Goal: Task Accomplishment & Management: Complete application form

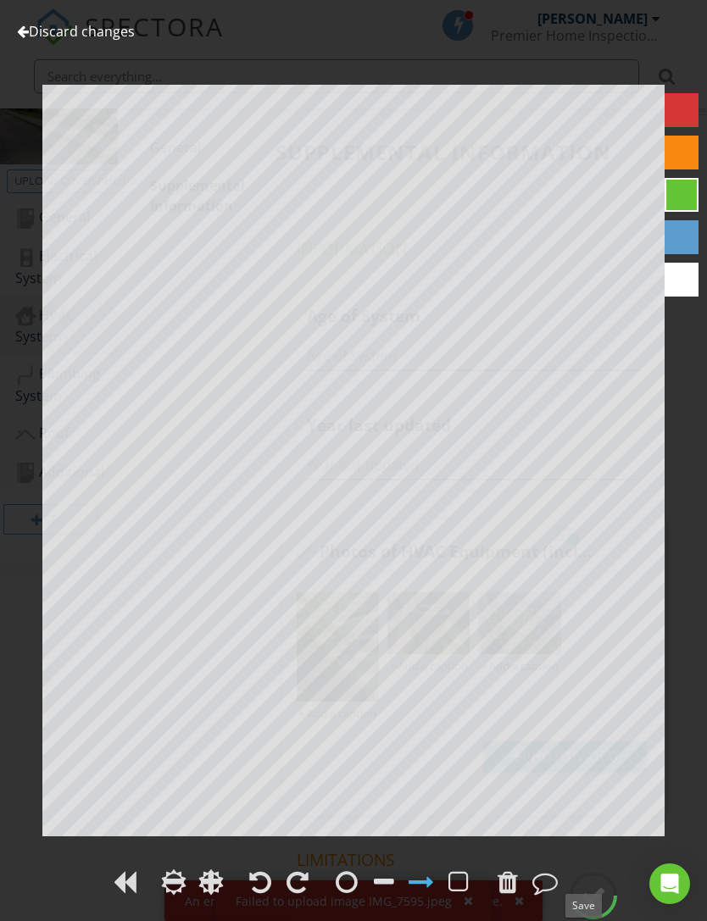
click at [31, 34] on link "Discard changes" at bounding box center [76, 31] width 118 height 19
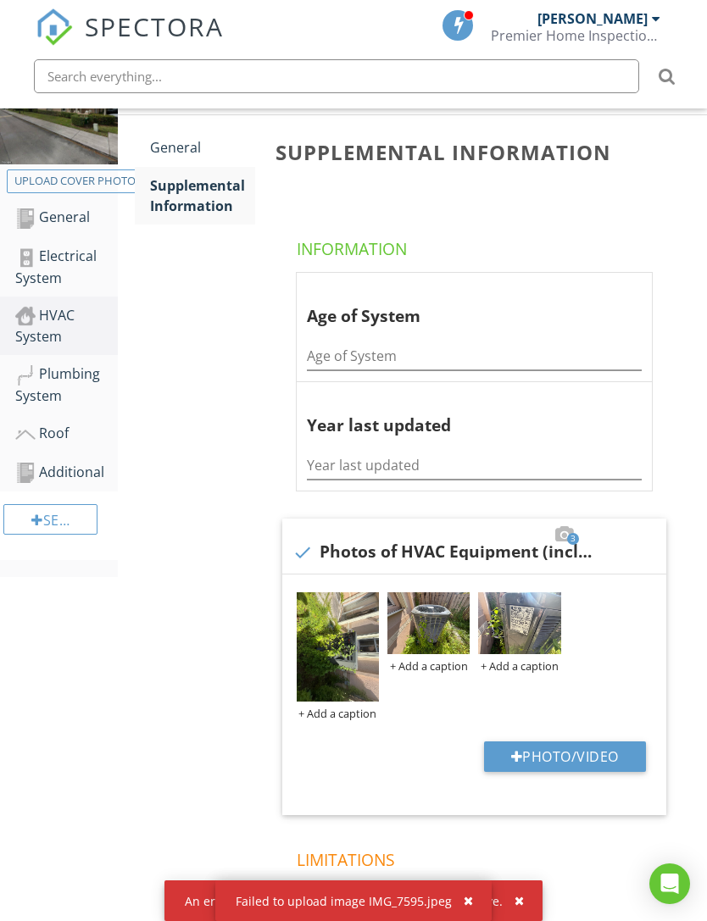
click at [0, 0] on div at bounding box center [0, 0] width 0 height 0
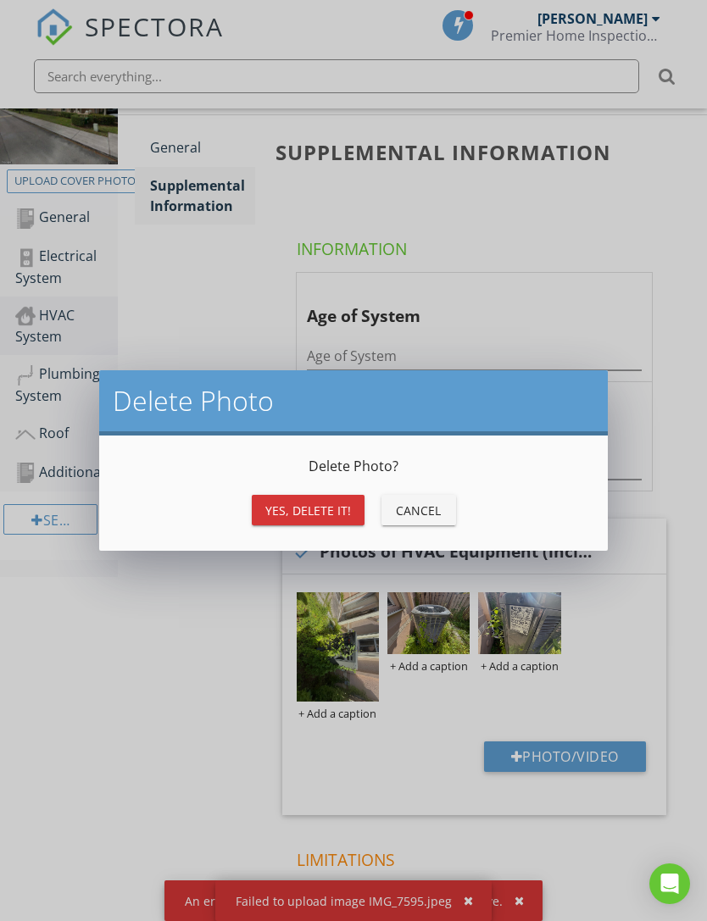
click at [306, 508] on div "Yes, Delete it!" at bounding box center [308, 511] width 86 height 18
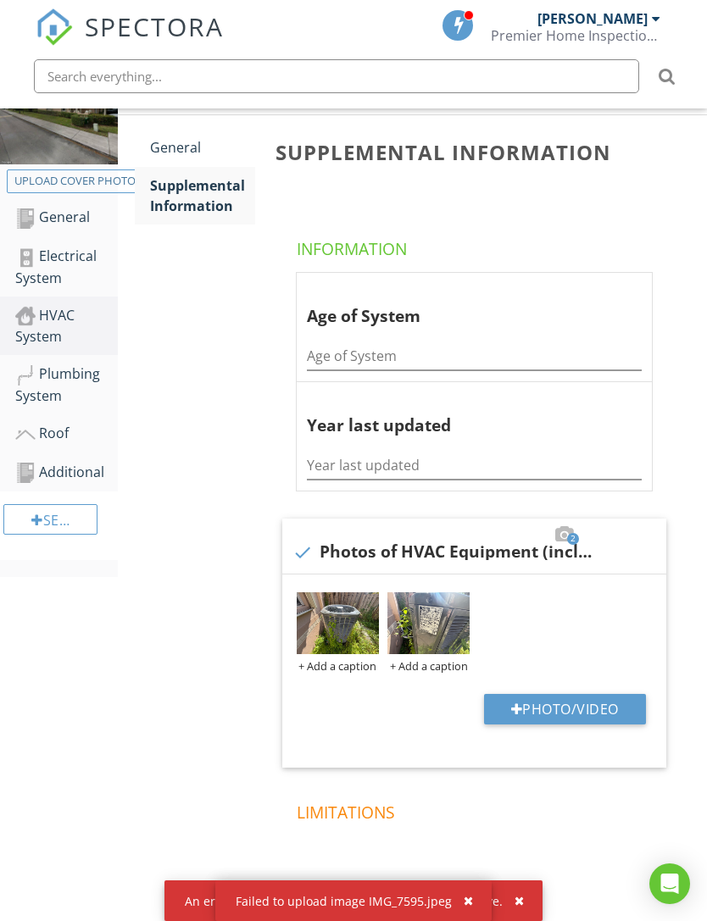
click at [423, 624] on img at bounding box center [428, 623] width 82 height 62
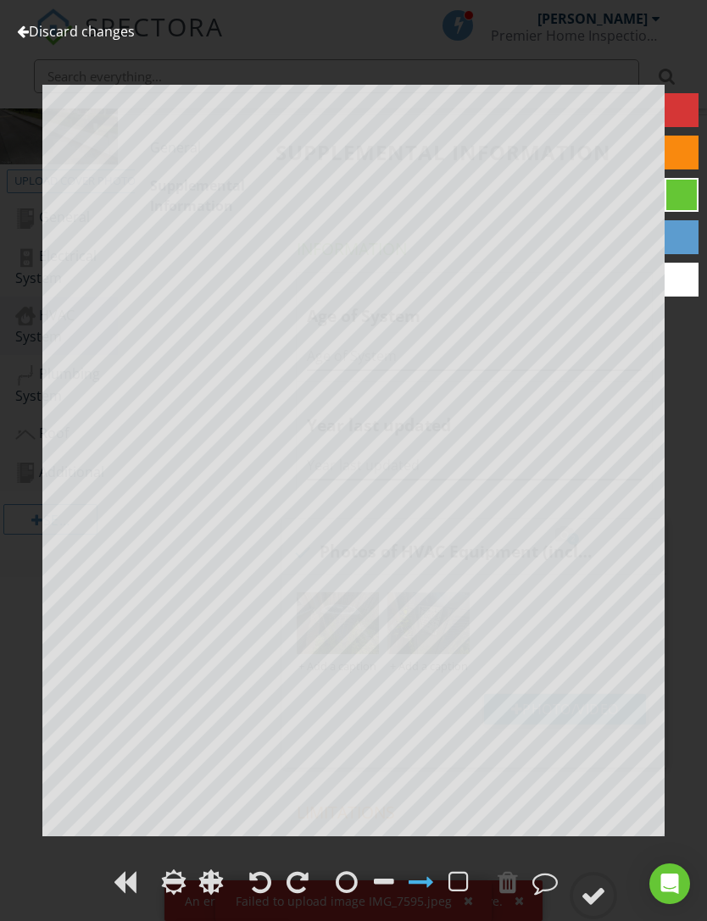
click at [596, 905] on div at bounding box center [592, 895] width 25 height 25
click at [586, 890] on div at bounding box center [592, 895] width 25 height 25
click at [596, 891] on div at bounding box center [592, 895] width 25 height 25
click at [49, 37] on link "Discard changes" at bounding box center [76, 31] width 118 height 19
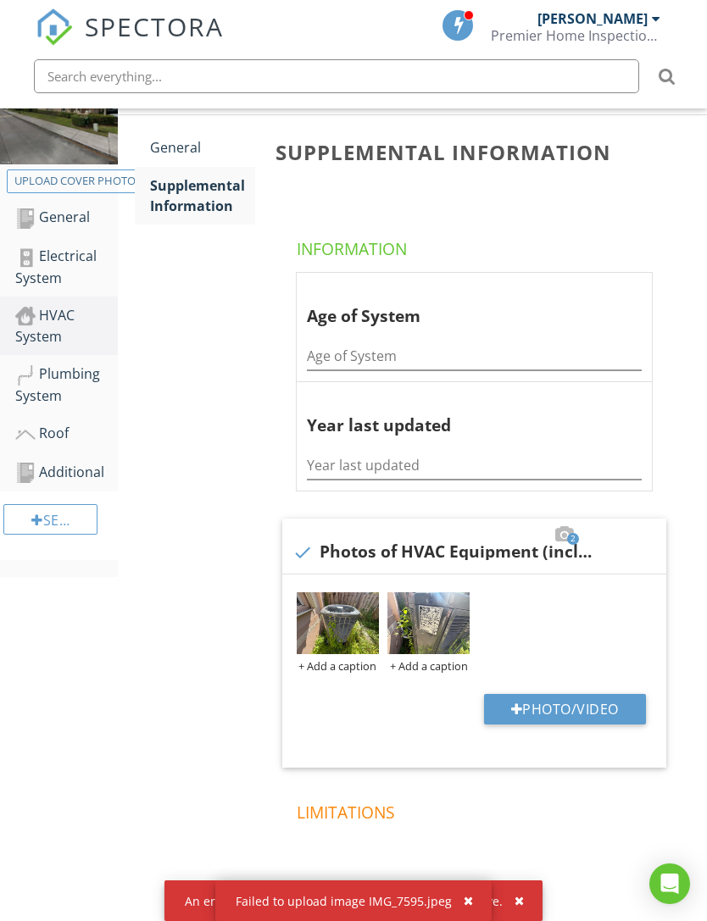
click at [511, 907] on button "button" at bounding box center [511, 901] width 19 height 22
click at [502, 895] on button "button" at bounding box center [511, 901] width 19 height 22
click at [467, 896] on div "button" at bounding box center [467, 901] width 9 height 12
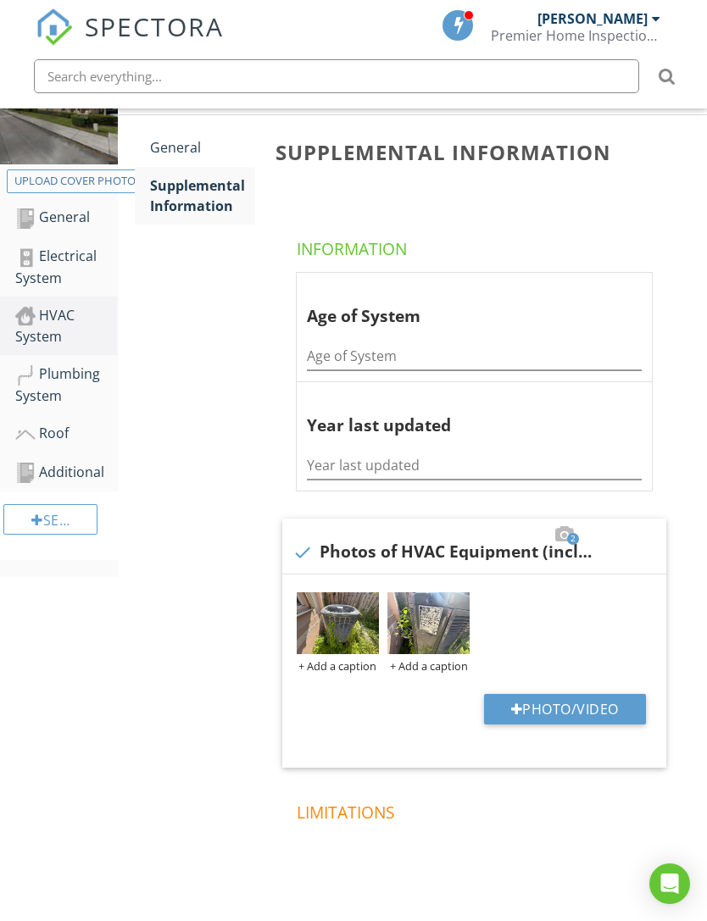
click at [421, 620] on img at bounding box center [428, 623] width 82 height 62
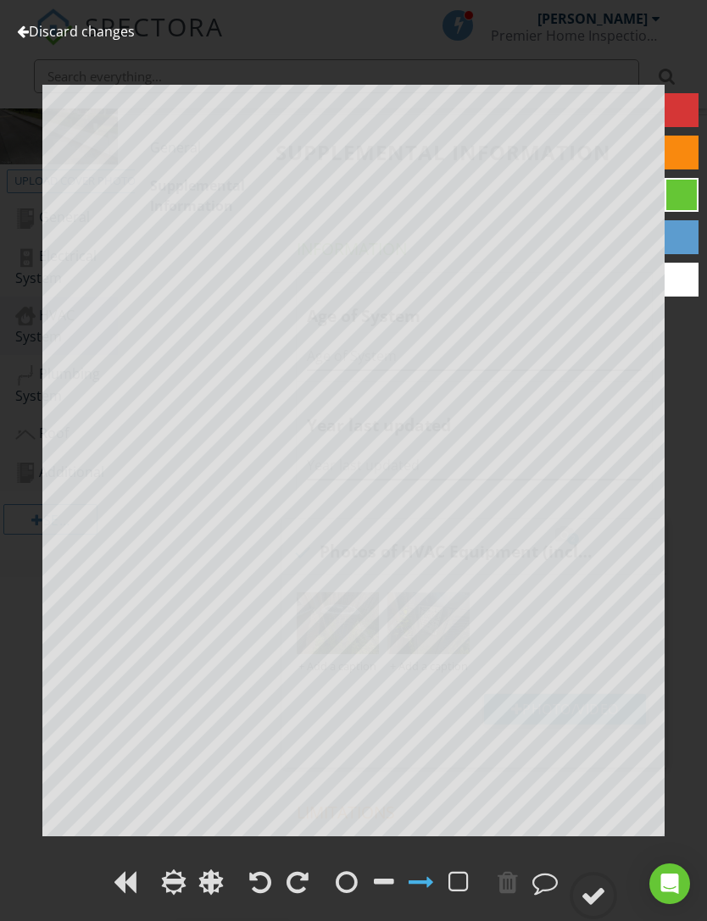
click at [44, 51] on div "Discard changes Add Location" at bounding box center [353, 460] width 707 height 921
click at [38, 39] on link "Discard changes" at bounding box center [76, 31] width 118 height 19
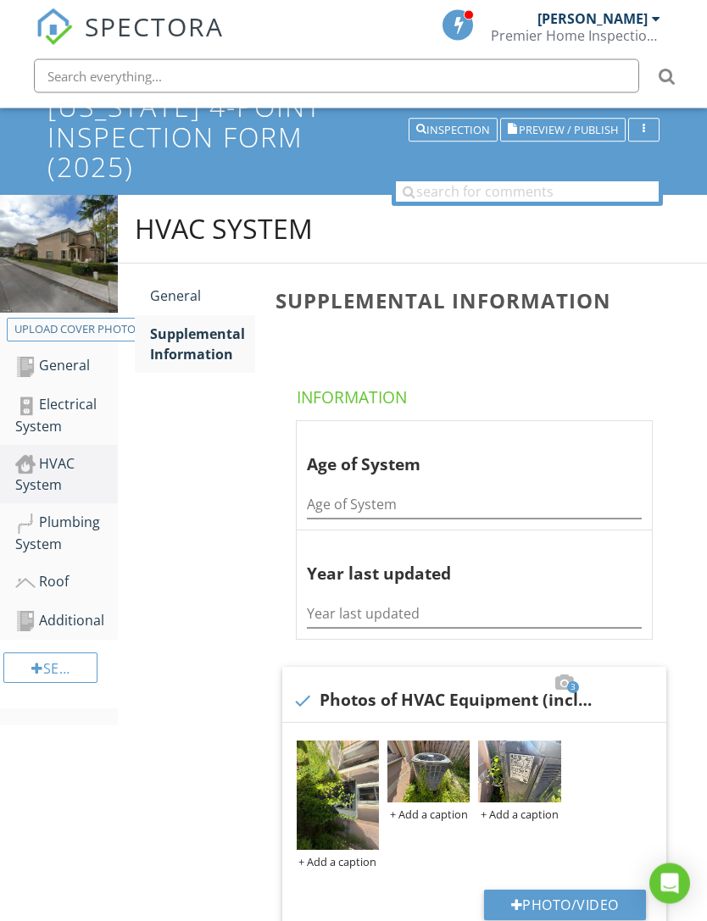
scroll to position [141, 0]
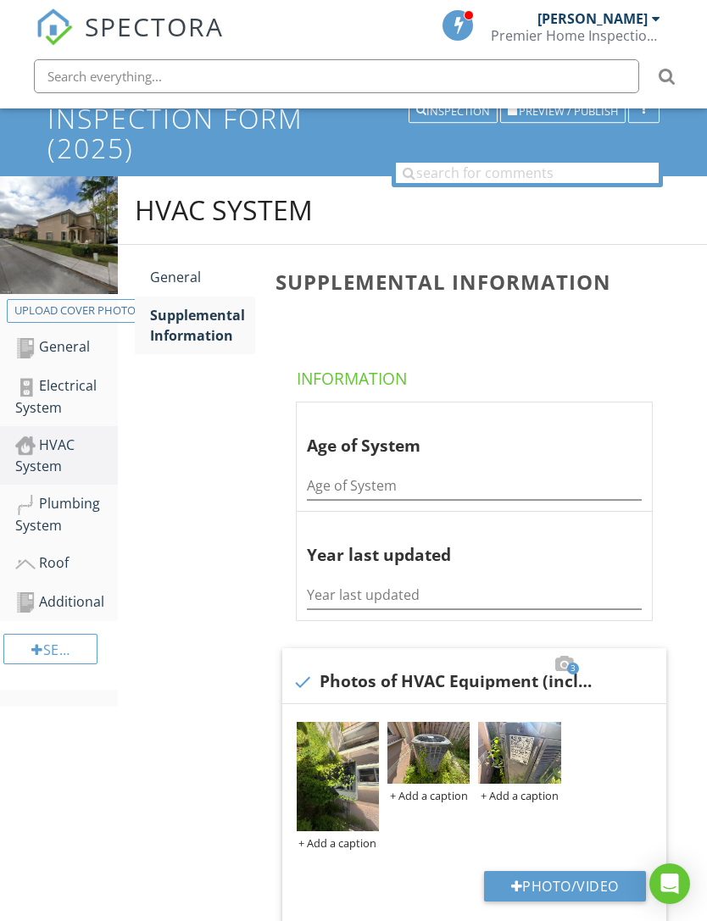
click at [365, 748] on img at bounding box center [338, 777] width 82 height 110
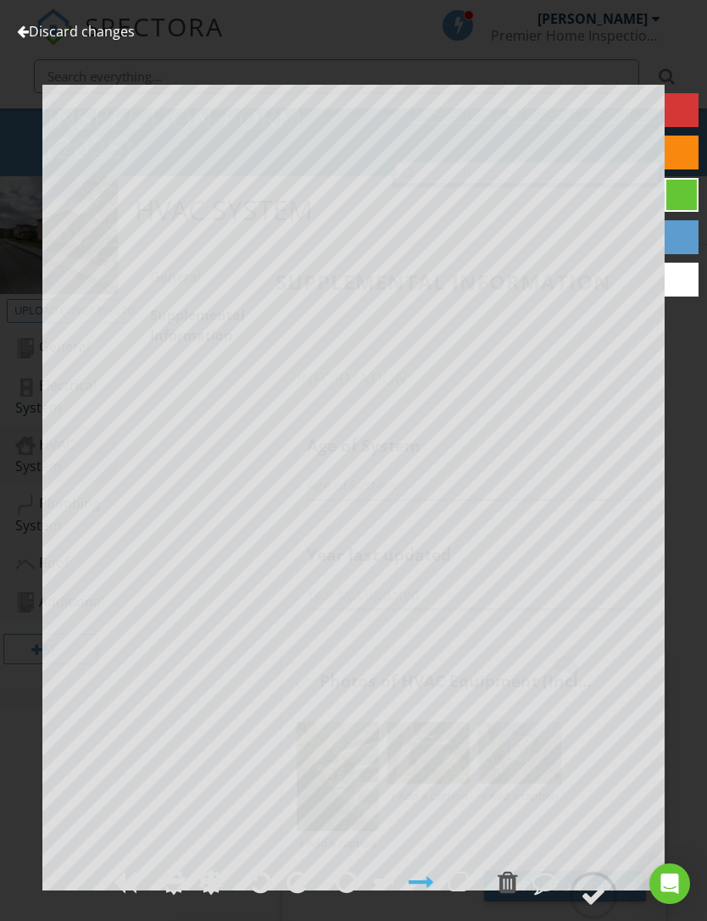
click at [27, 29] on div at bounding box center [23, 32] width 12 height 14
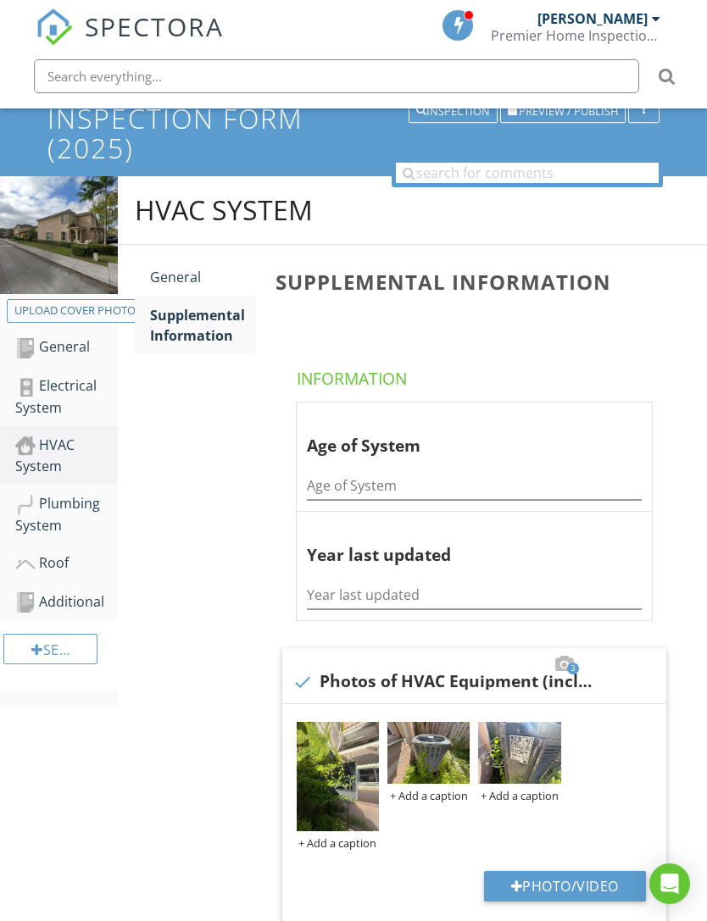
click at [0, 0] on div at bounding box center [0, 0] width 0 height 0
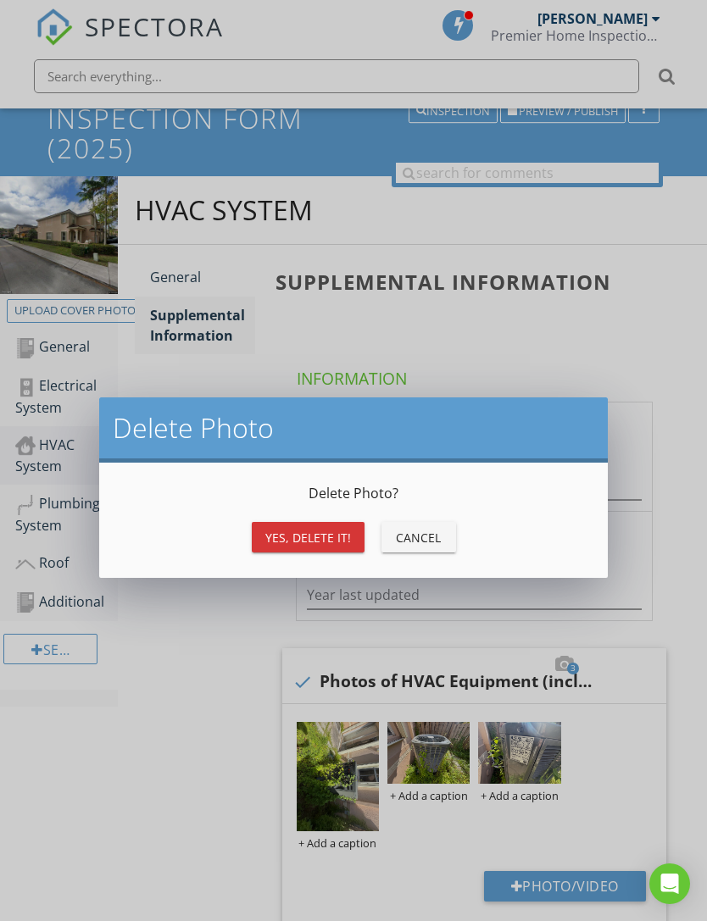
click at [282, 548] on button "Yes, Delete it!" at bounding box center [308, 537] width 113 height 31
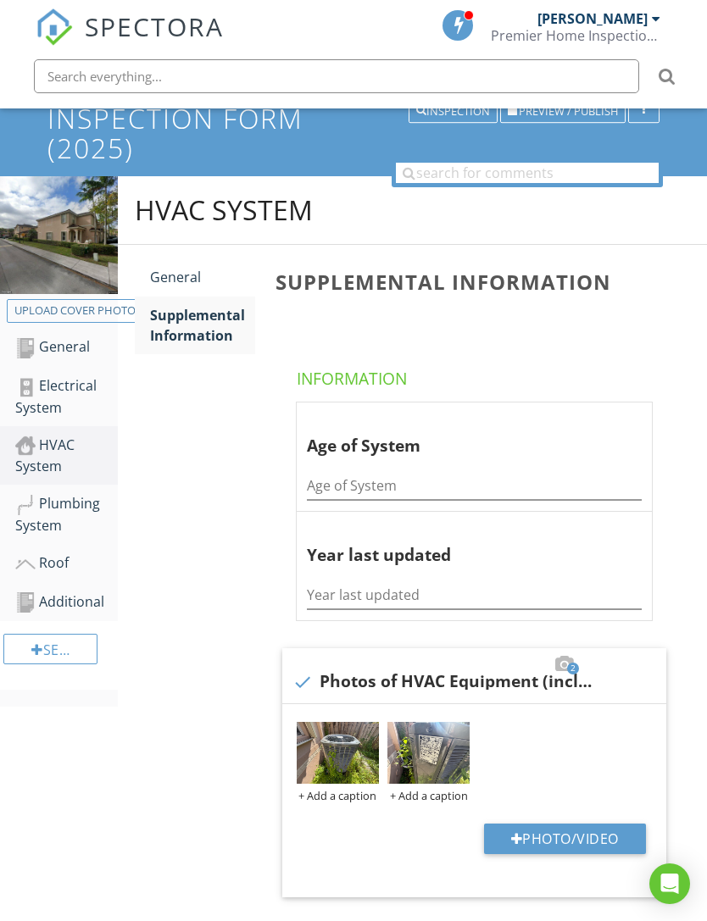
click at [528, 842] on button "Photo/Video" at bounding box center [565, 839] width 162 height 31
type input "C:\fakepath\IMG_7595.jpeg"
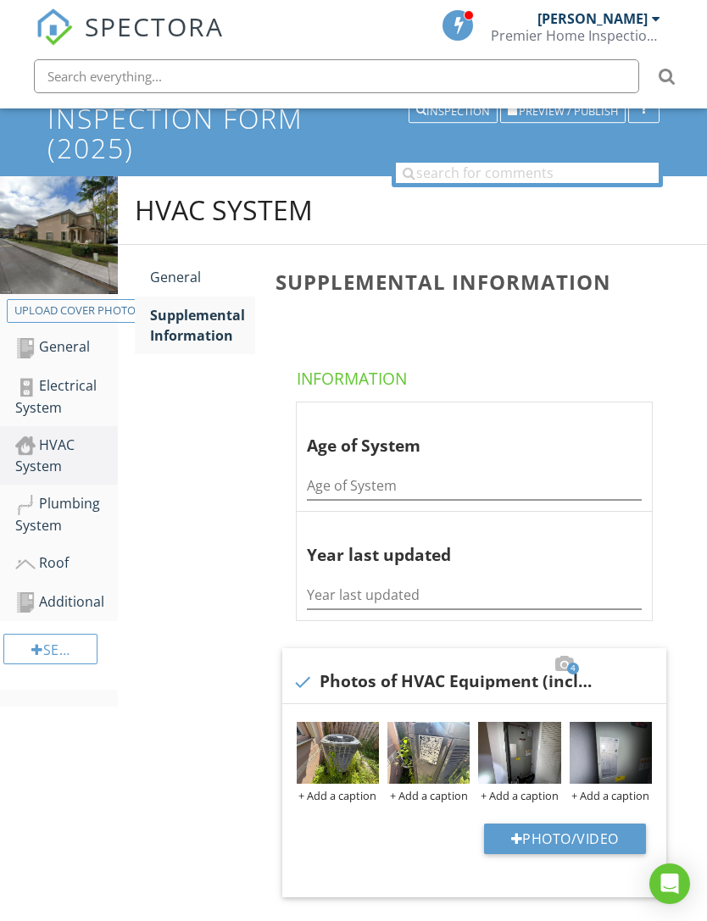
click at [608, 740] on img at bounding box center [610, 753] width 82 height 62
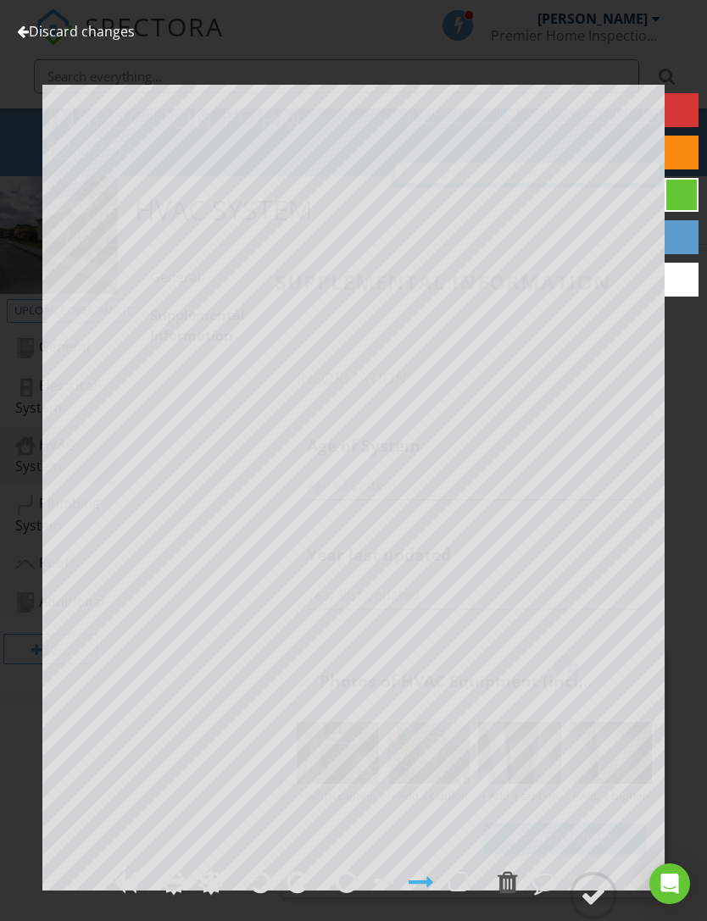
click at [34, 38] on link "Discard changes" at bounding box center [76, 31] width 118 height 19
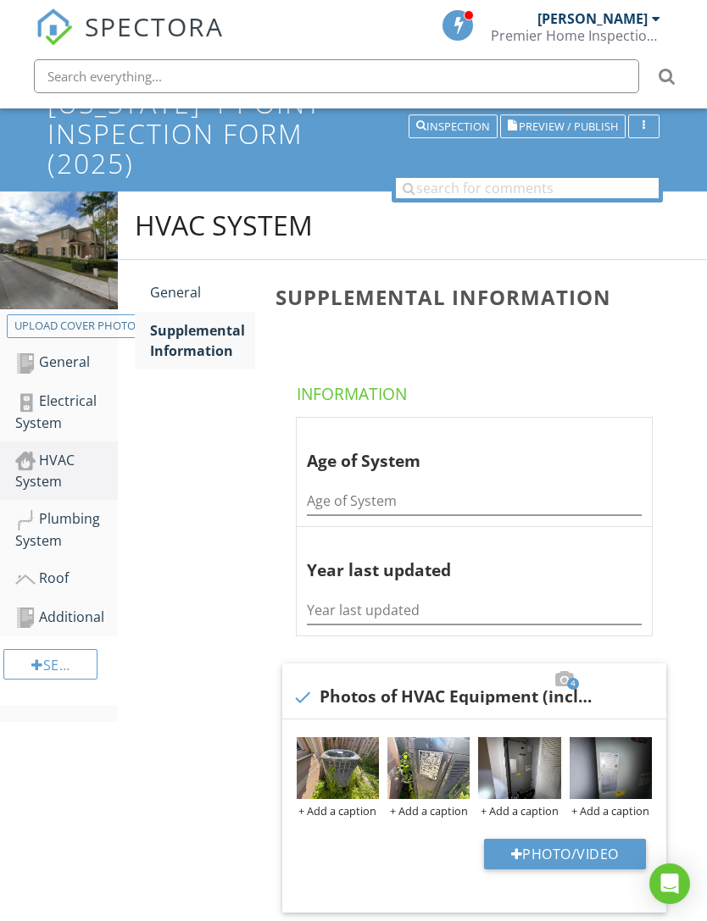
scroll to position [119, 0]
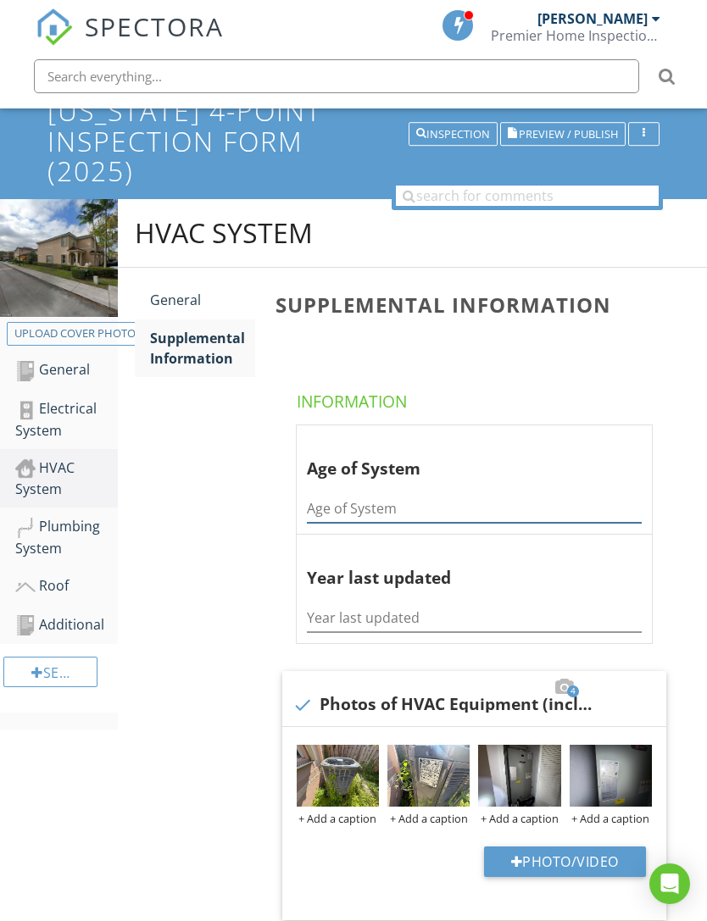
click at [397, 508] on input "Age of System" at bounding box center [474, 509] width 335 height 28
click at [366, 596] on div "Year last updated" at bounding box center [474, 613] width 335 height 38
click at [366, 625] on input "Year last updated" at bounding box center [474, 618] width 335 height 28
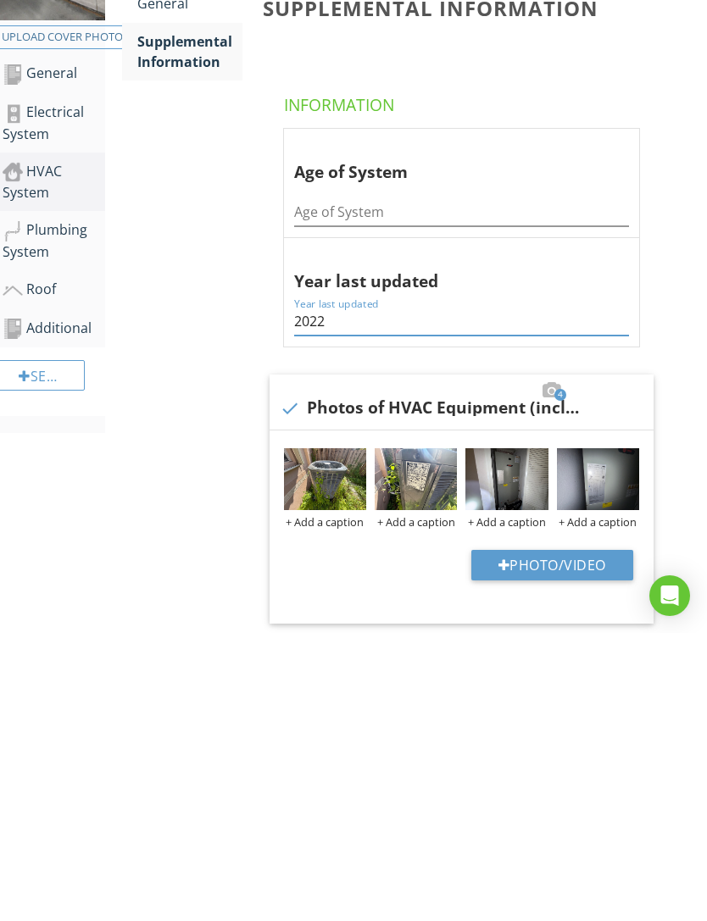
type input "2022"
click at [526, 486] on input "Age of System" at bounding box center [461, 500] width 335 height 28
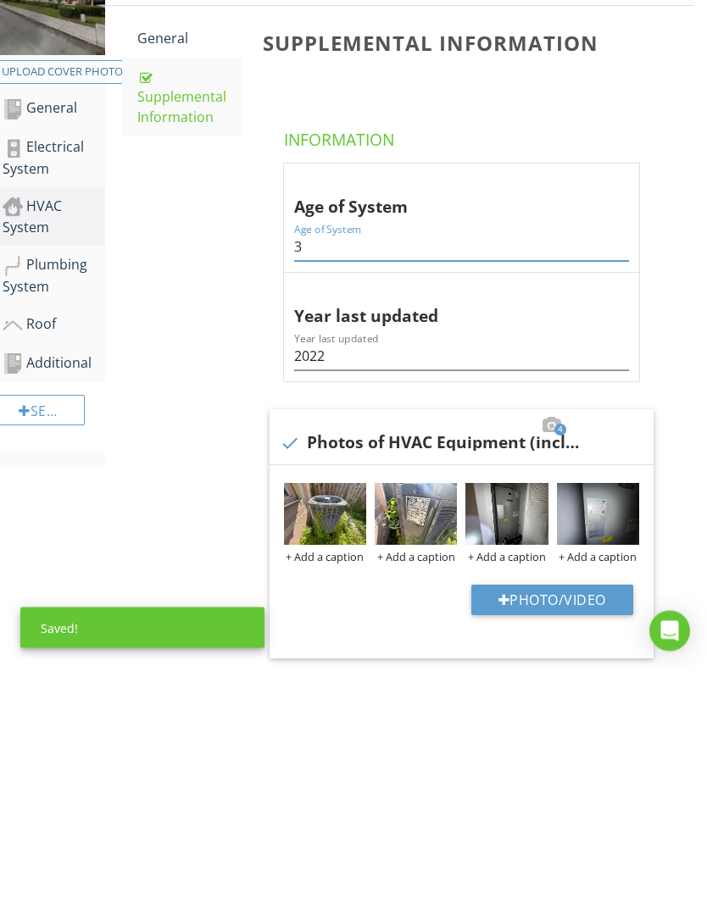
type input "3"
click at [60, 508] on div "Plumbing System" at bounding box center [54, 529] width 103 height 42
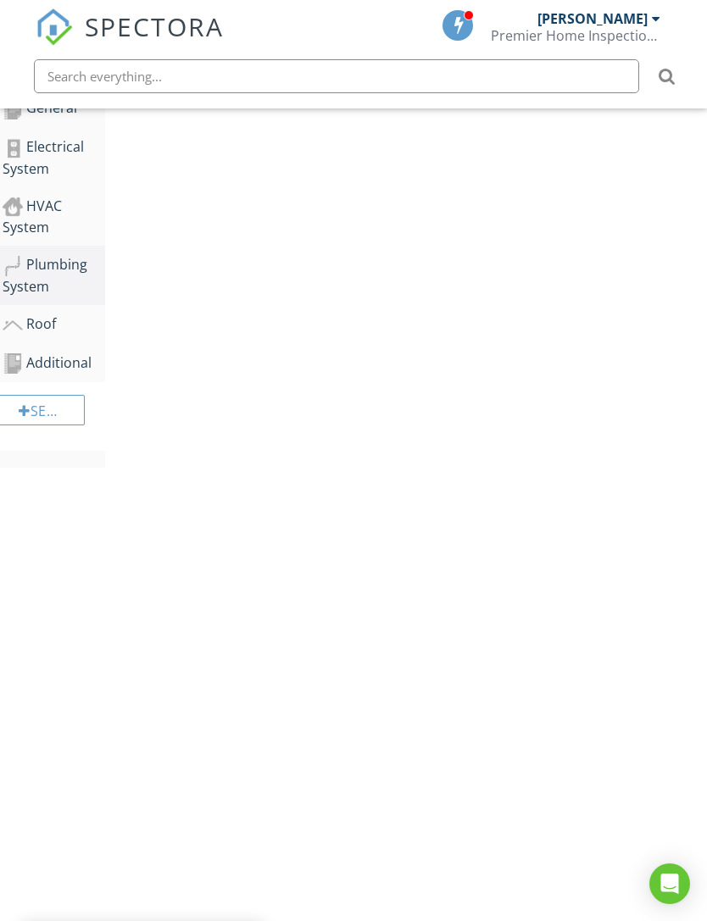
scroll to position [241, 13]
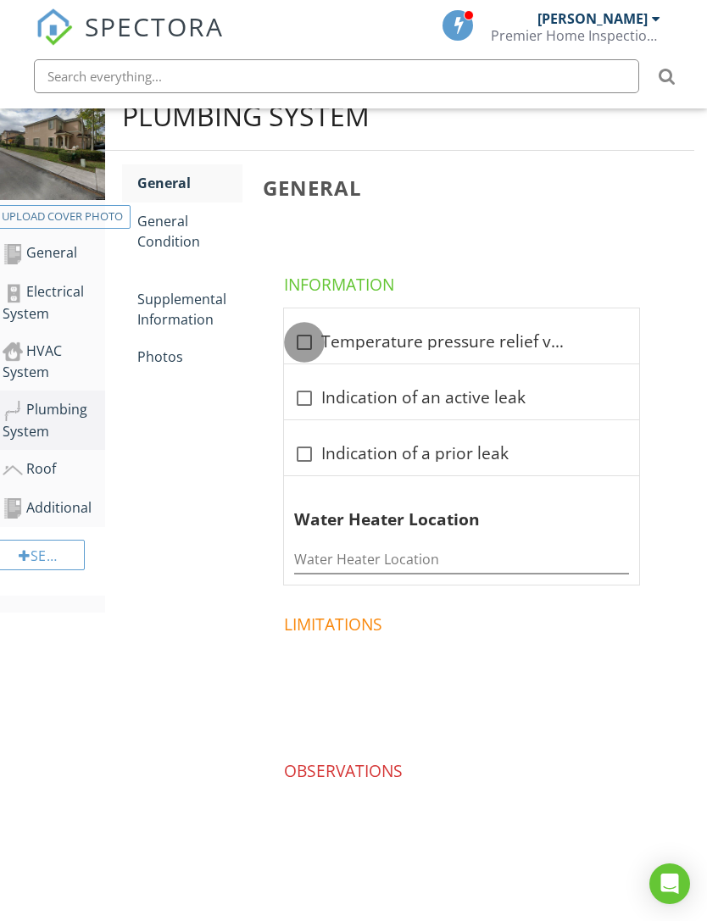
click at [313, 336] on div at bounding box center [304, 342] width 29 height 29
checkbox input "true"
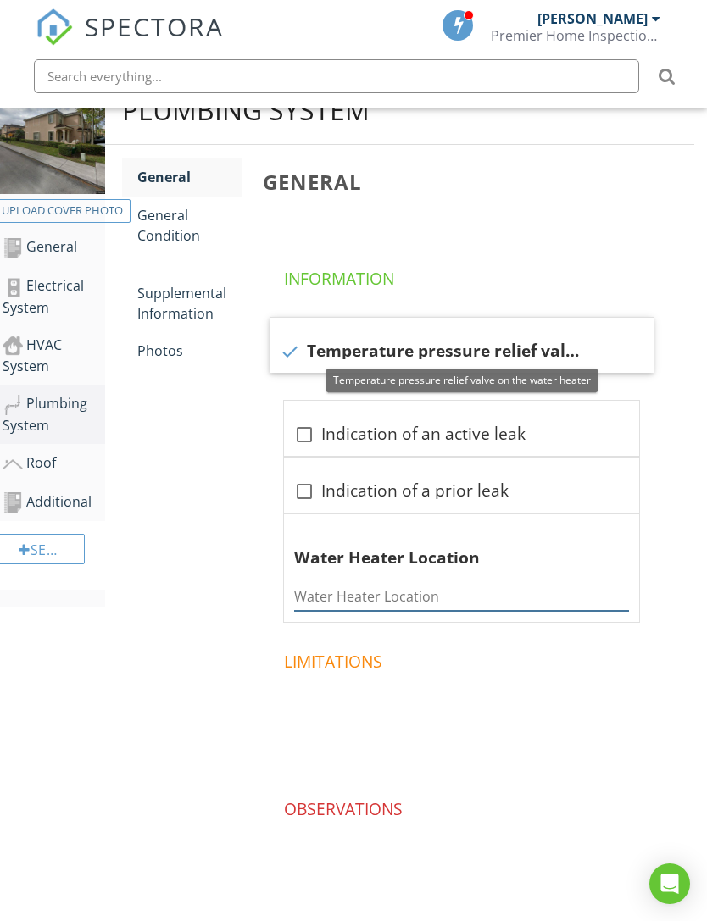
click at [383, 583] on input "Water Heater Location" at bounding box center [461, 597] width 335 height 28
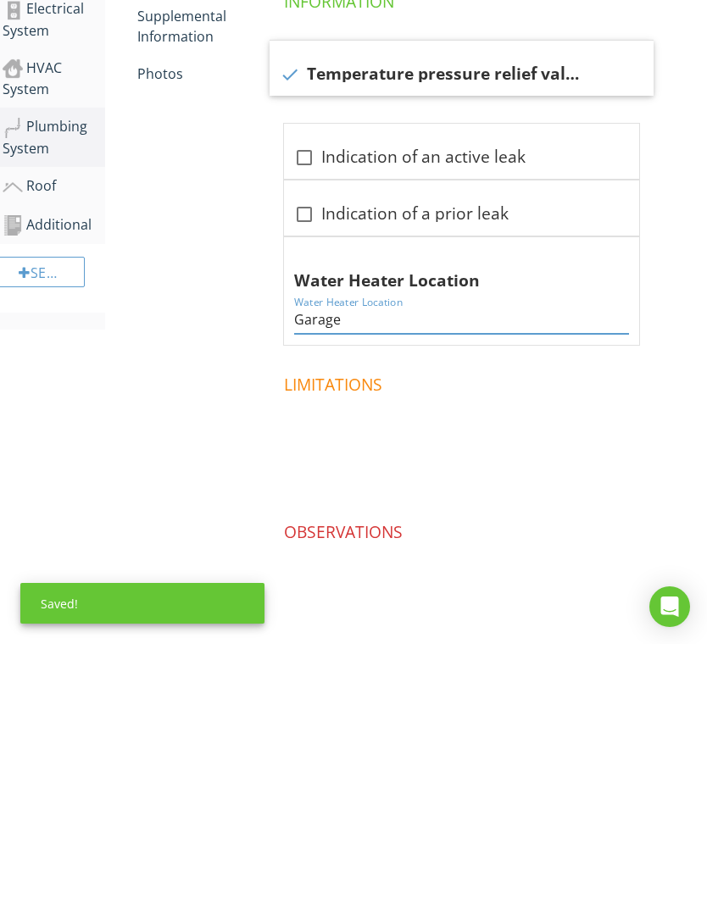
type input "Garage"
click at [244, 469] on div "Plumbing System General General Condition Supplemental Information Photos Gener…" at bounding box center [399, 517] width 589 height 883
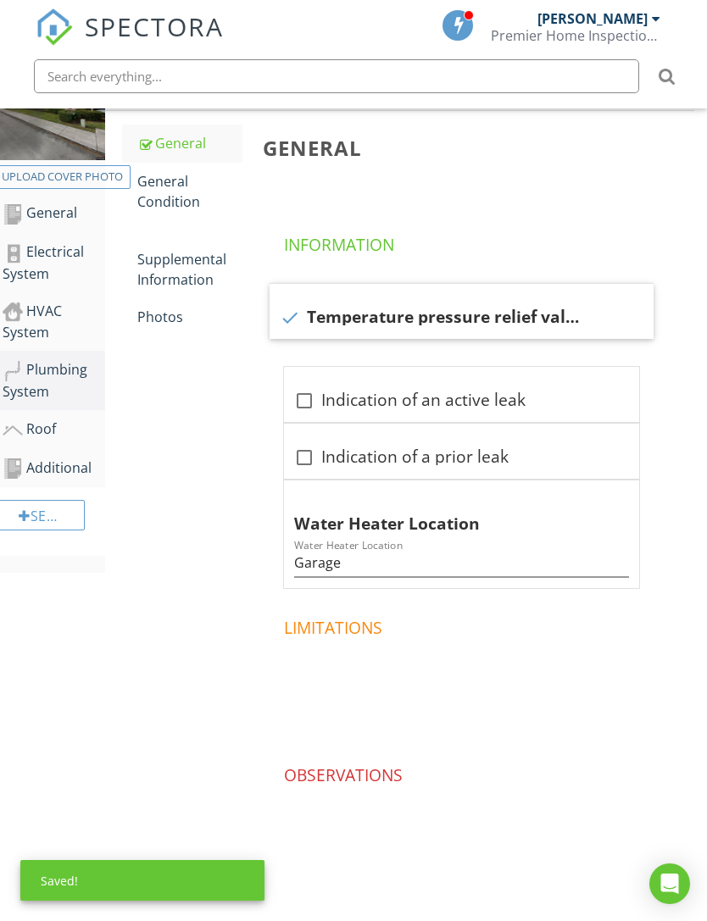
click at [208, 277] on div "Supplemental Information" at bounding box center [189, 259] width 105 height 61
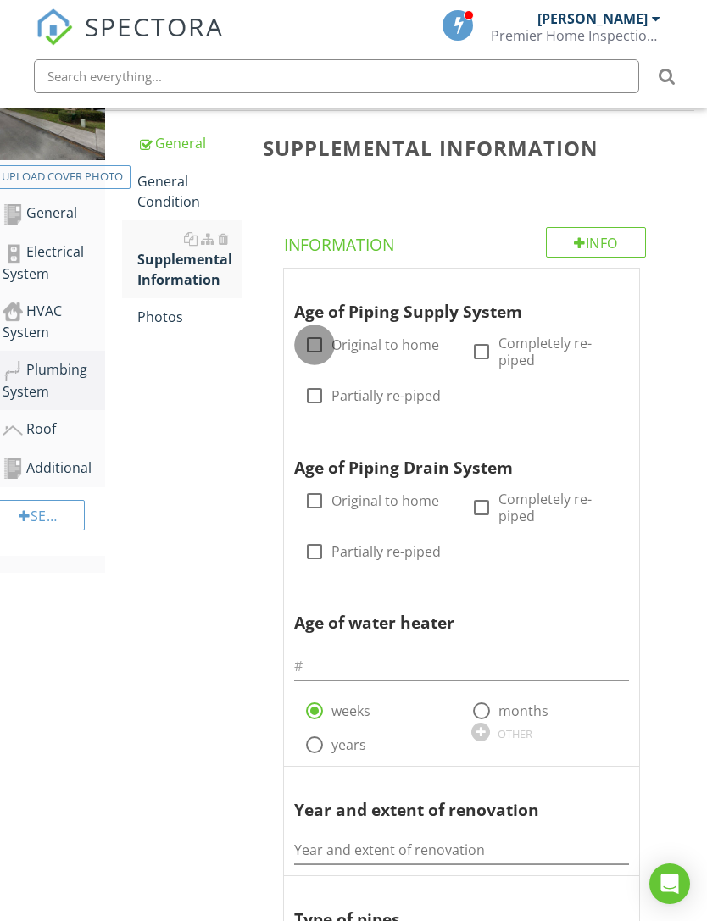
click at [316, 333] on div at bounding box center [314, 344] width 29 height 29
checkbox input "true"
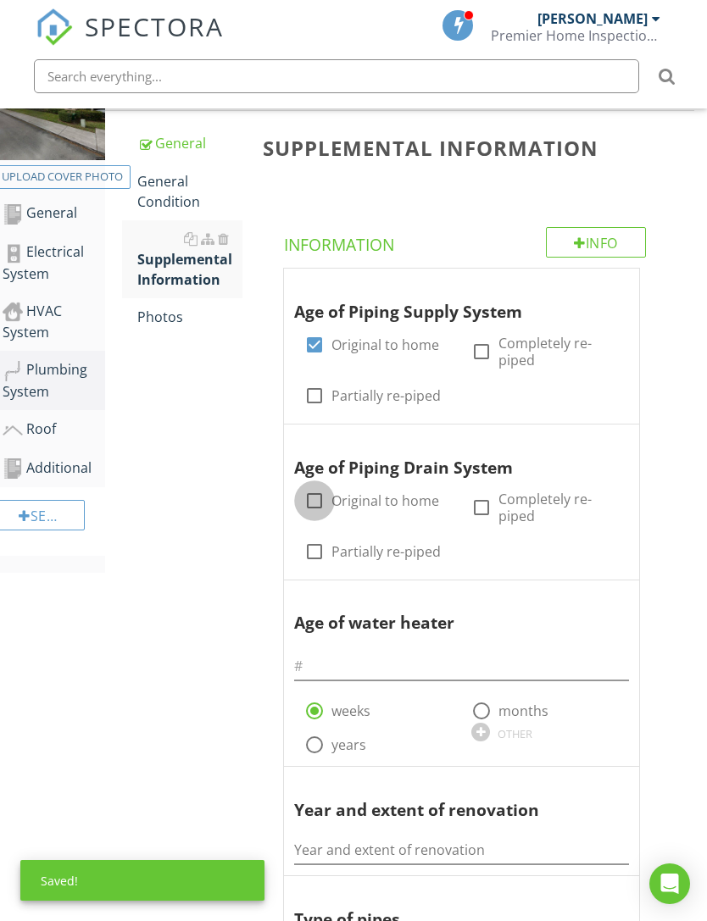
click at [318, 489] on div at bounding box center [314, 500] width 29 height 29
checkbox input "true"
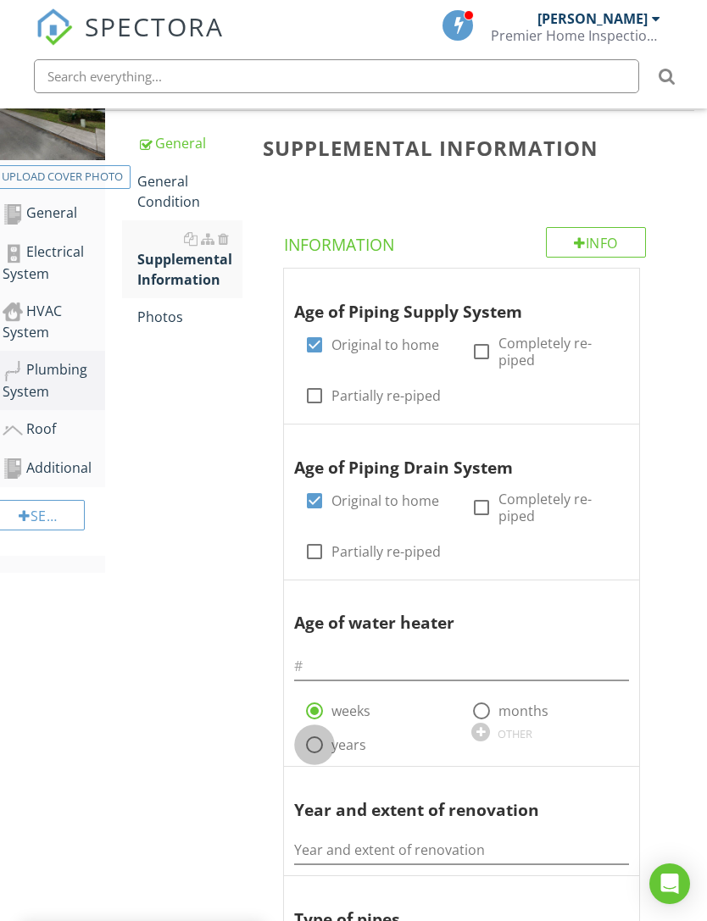
click at [321, 742] on div at bounding box center [314, 744] width 29 height 29
radio input "false"
radio input "true"
click at [369, 664] on input "text" at bounding box center [461, 666] width 335 height 28
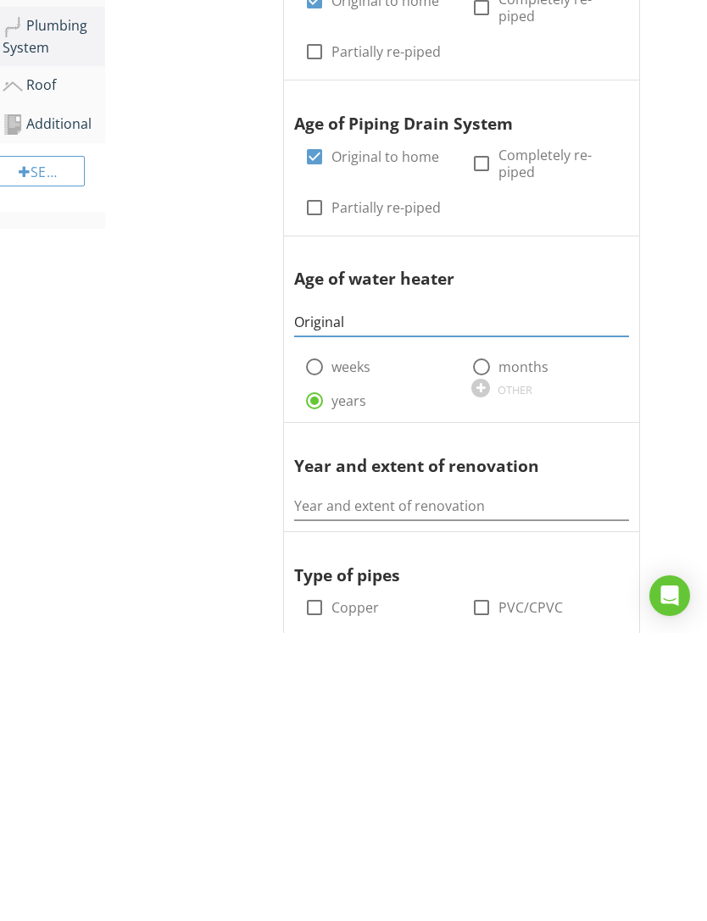
type input "Original"
click at [229, 567] on div "Plumbing System General General Condition Supplemental Information Photos Suppl…" at bounding box center [399, 748] width 589 height 1525
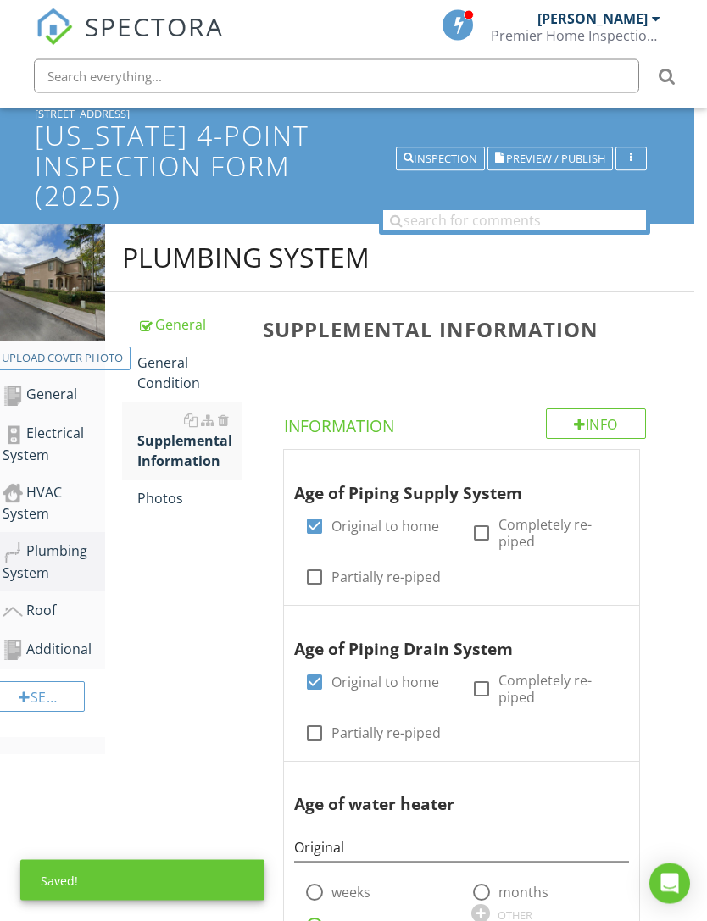
scroll to position [94, 13]
click at [188, 498] on div "Photos" at bounding box center [189, 498] width 105 height 20
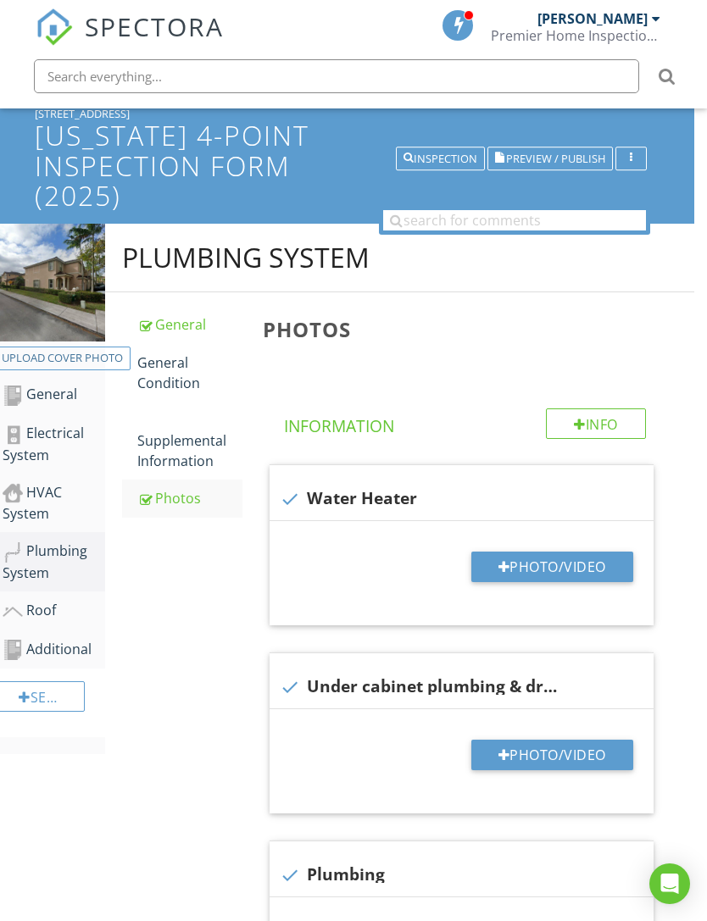
click at [483, 560] on button "Photo/Video" at bounding box center [552, 567] width 162 height 31
type input "C:\fakepath\IMG_7556.jpeg"
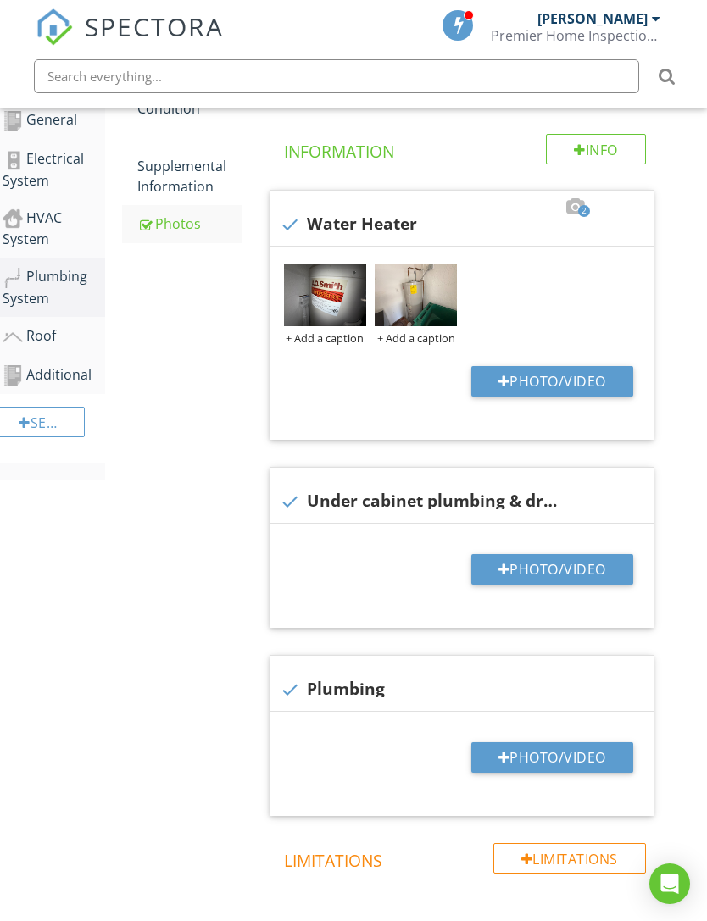
scroll to position [368, 13]
click at [30, 334] on div "Roof" at bounding box center [54, 337] width 103 height 22
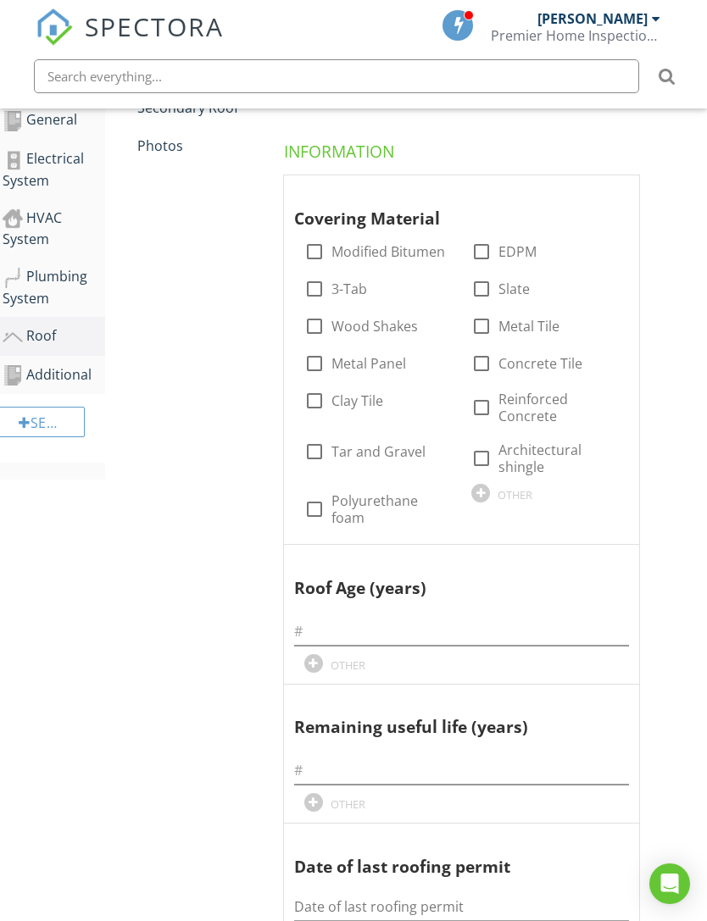
click at [42, 330] on div "Roof" at bounding box center [54, 336] width 103 height 22
click at [479, 360] on div at bounding box center [481, 363] width 29 height 29
checkbox input "true"
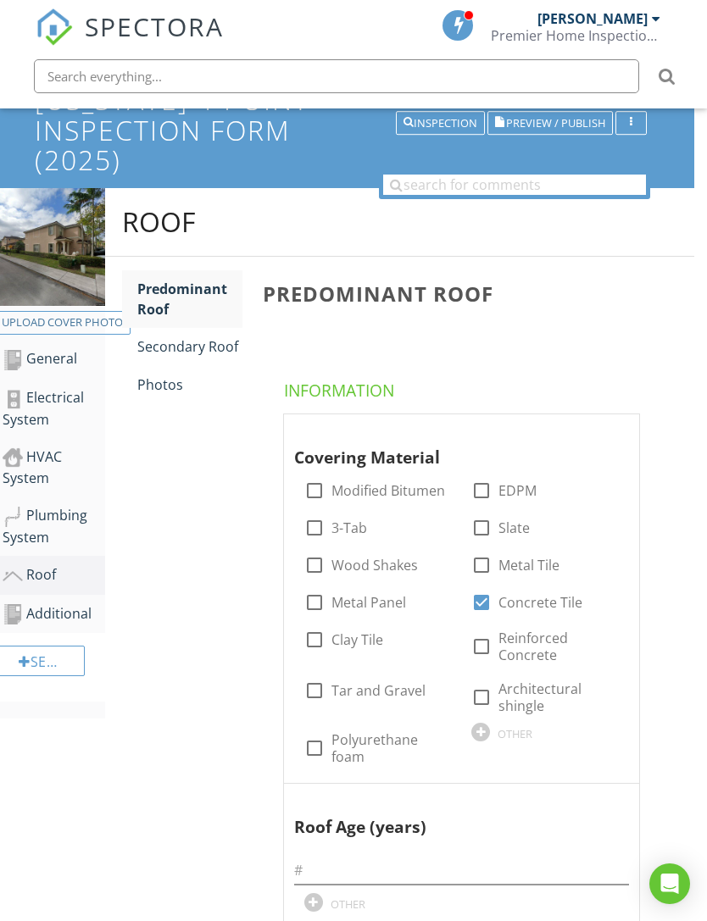
scroll to position [0, 13]
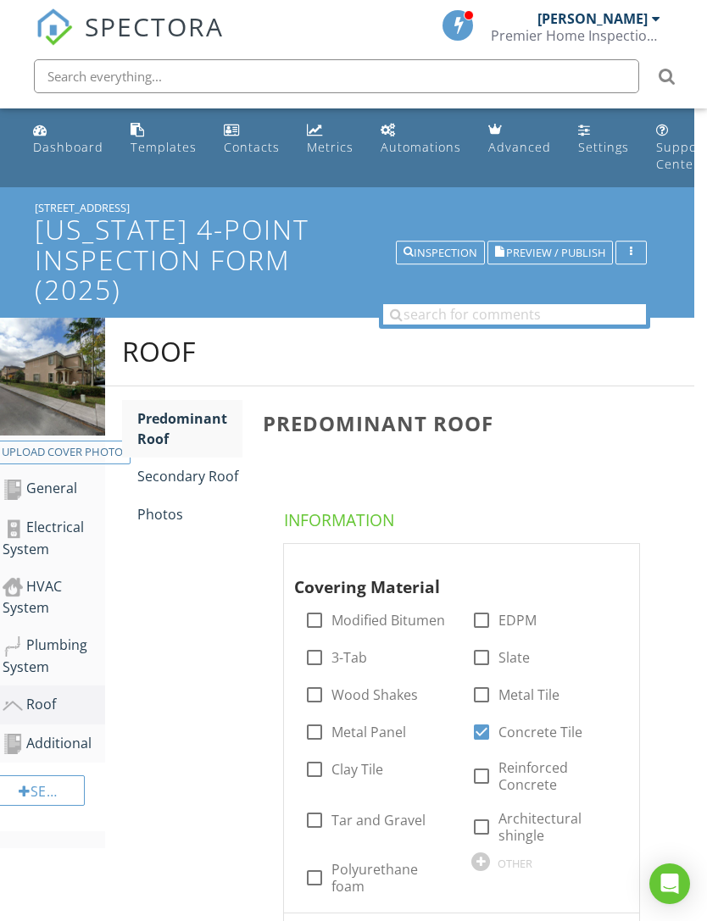
click at [166, 524] on link "Photos" at bounding box center [189, 514] width 105 height 37
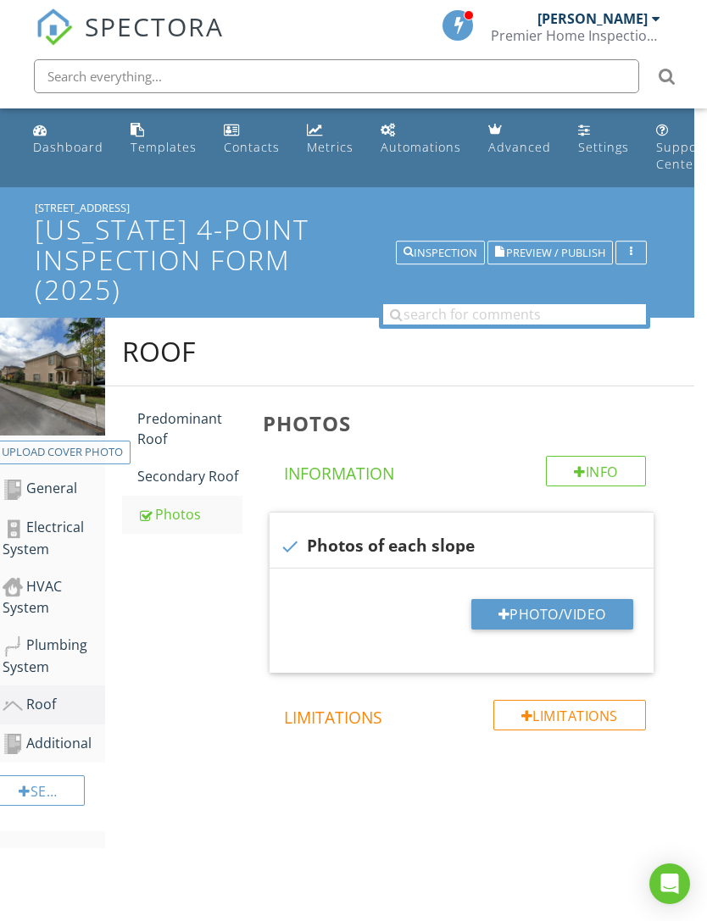
scroll to position [26, 13]
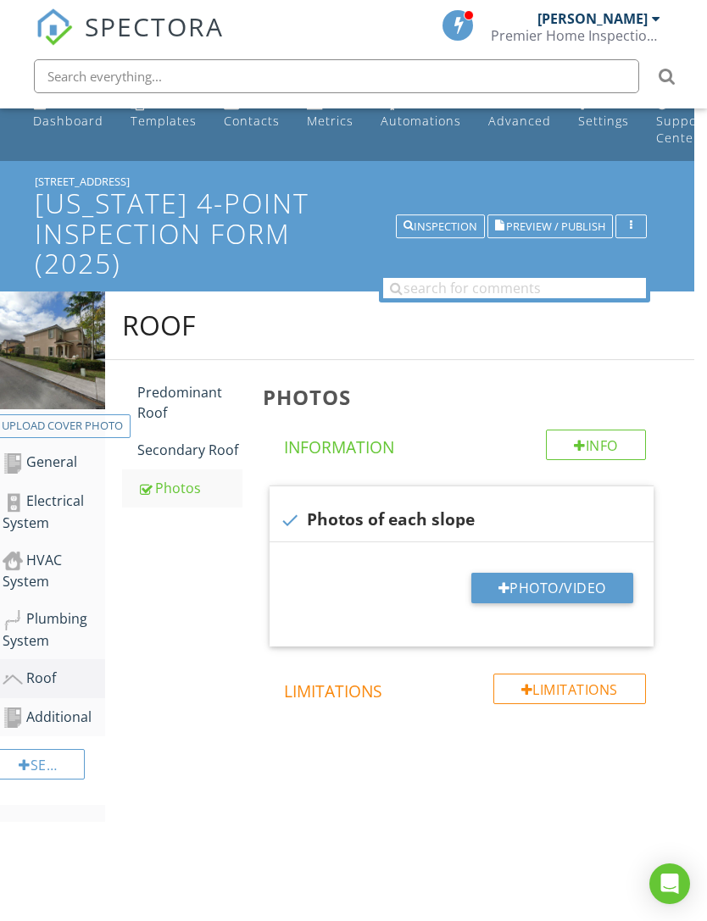
click at [502, 590] on div at bounding box center [504, 588] width 12 height 14
click at [489, 585] on button "Photo/Video" at bounding box center [552, 588] width 162 height 31
type input "C:\fakepath\IMG_1068.jpeg"
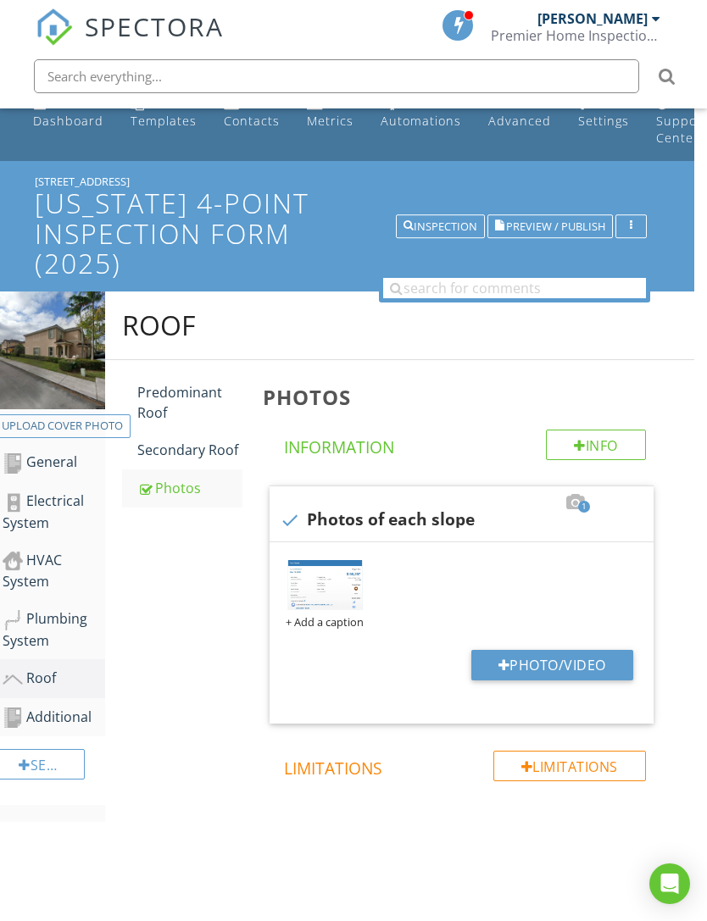
click at [336, 625] on div "+ Add a caption" at bounding box center [325, 622] width 82 height 14
click at [340, 626] on div "+ Add a caption" at bounding box center [325, 622] width 82 height 14
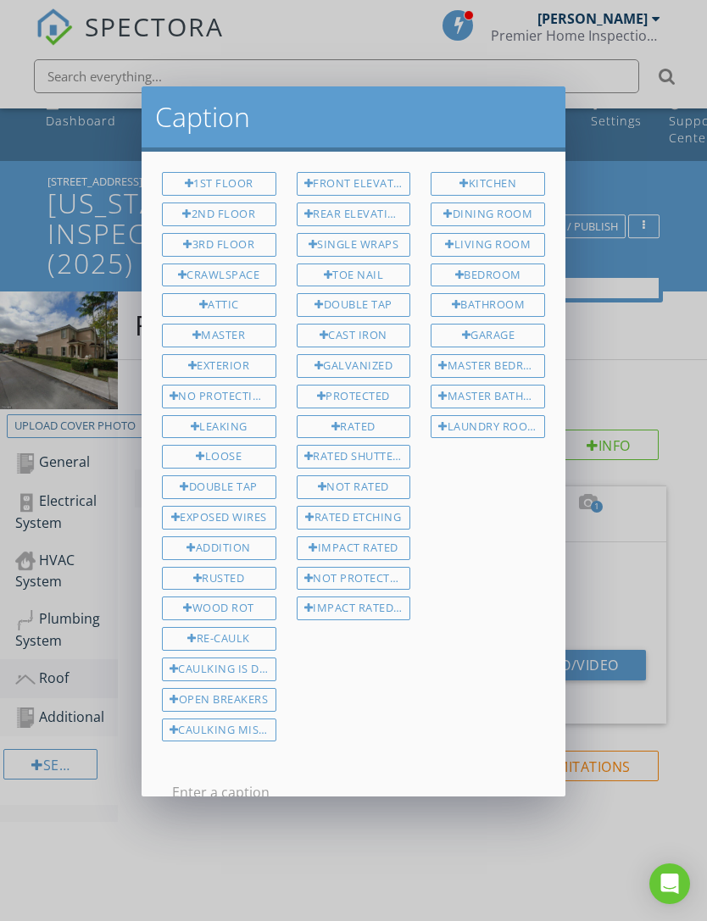
click at [320, 768] on div at bounding box center [353, 795] width 363 height 55
click at [297, 786] on input "text" at bounding box center [353, 793] width 363 height 28
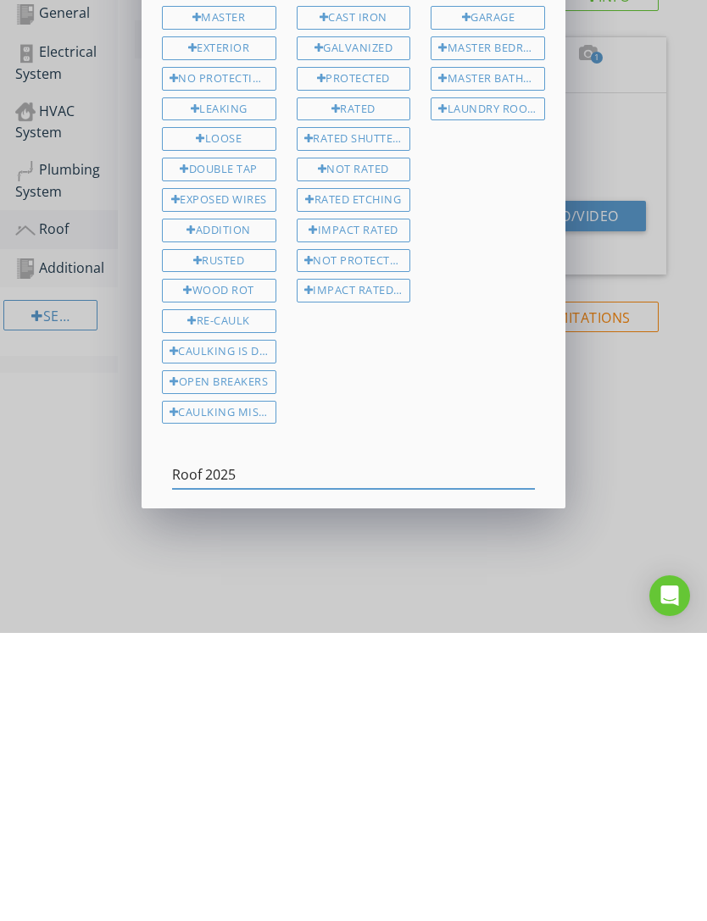
scroll to position [47, 0]
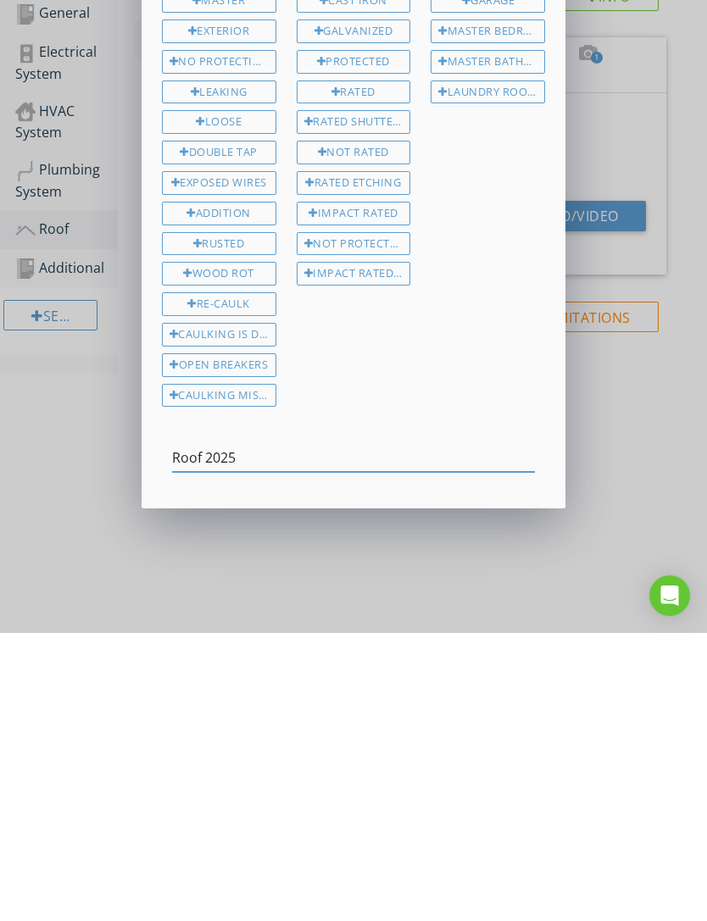
type input "Roof 2025"
click at [397, 806] on div "Save Caption" at bounding box center [392, 815] width 82 height 18
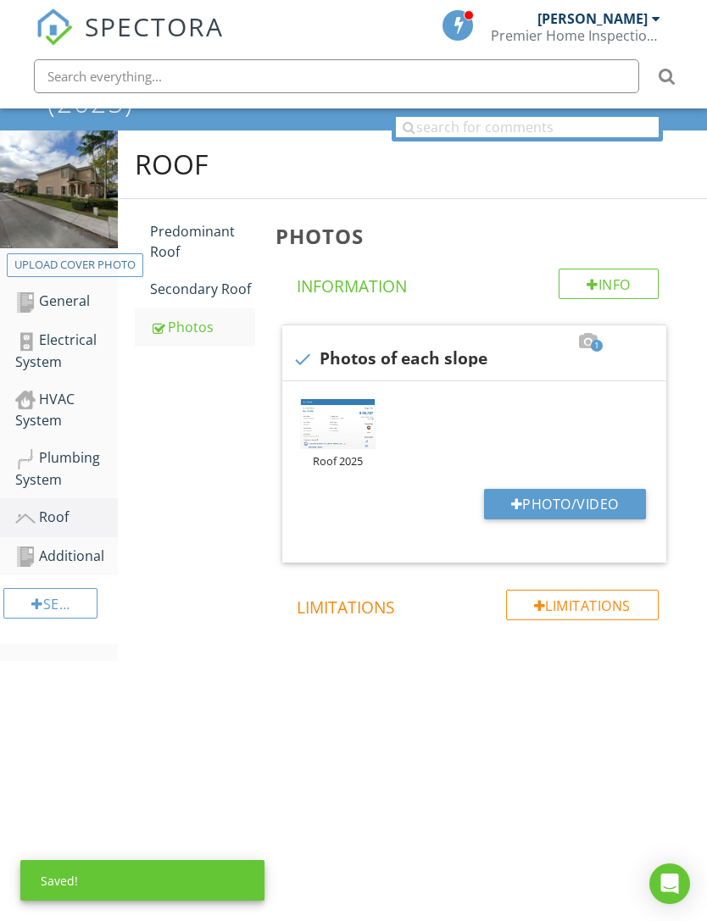
click at [530, 489] on button "Photo/Video" at bounding box center [565, 504] width 162 height 31
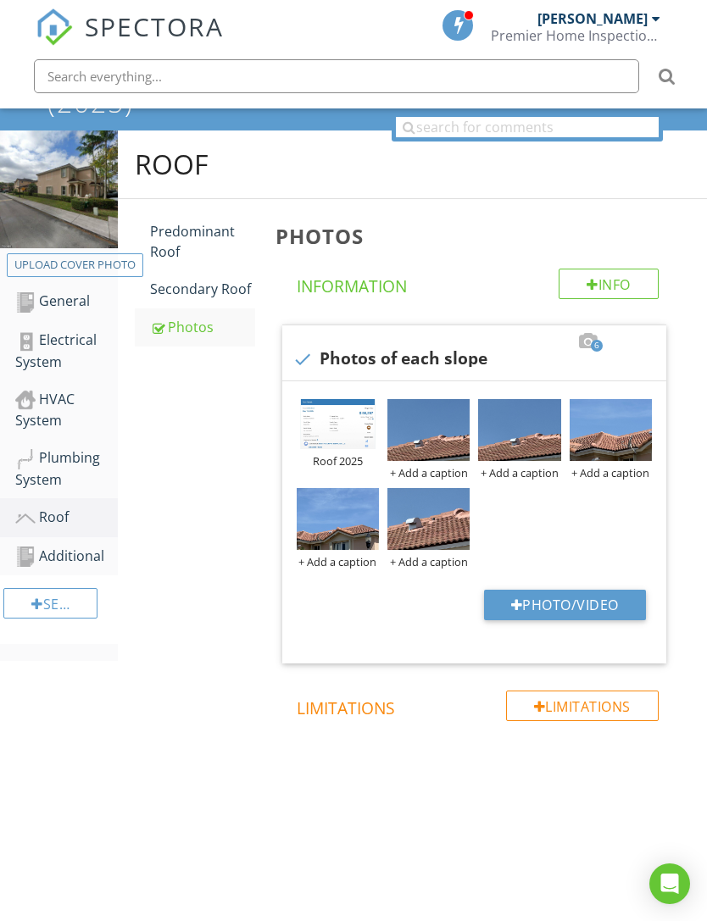
click at [512, 590] on button "Photo/Video" at bounding box center [565, 605] width 162 height 31
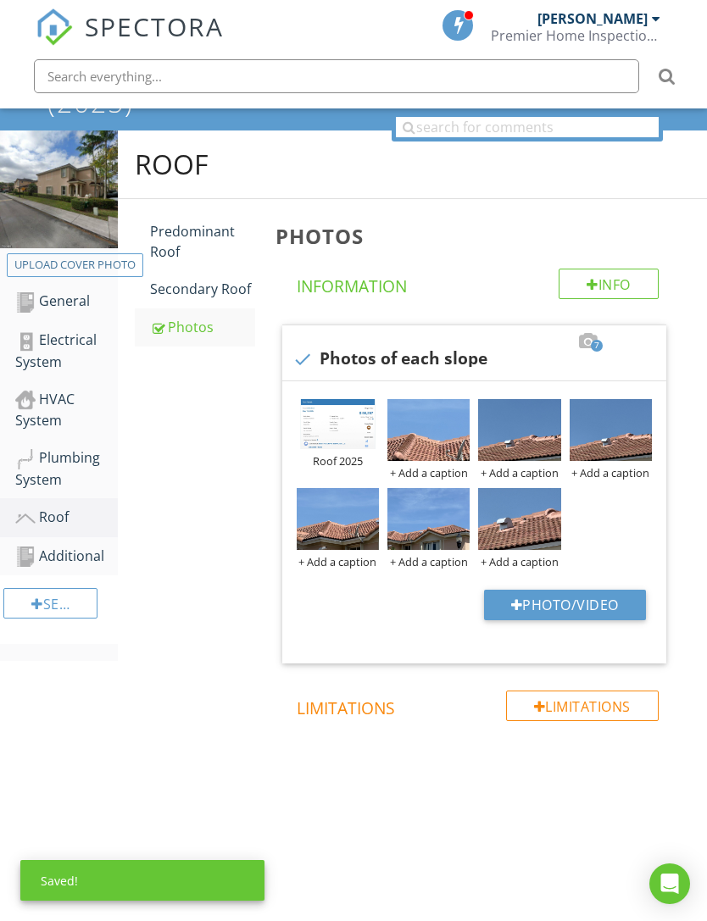
click at [0, 0] on div at bounding box center [0, 0] width 0 height 0
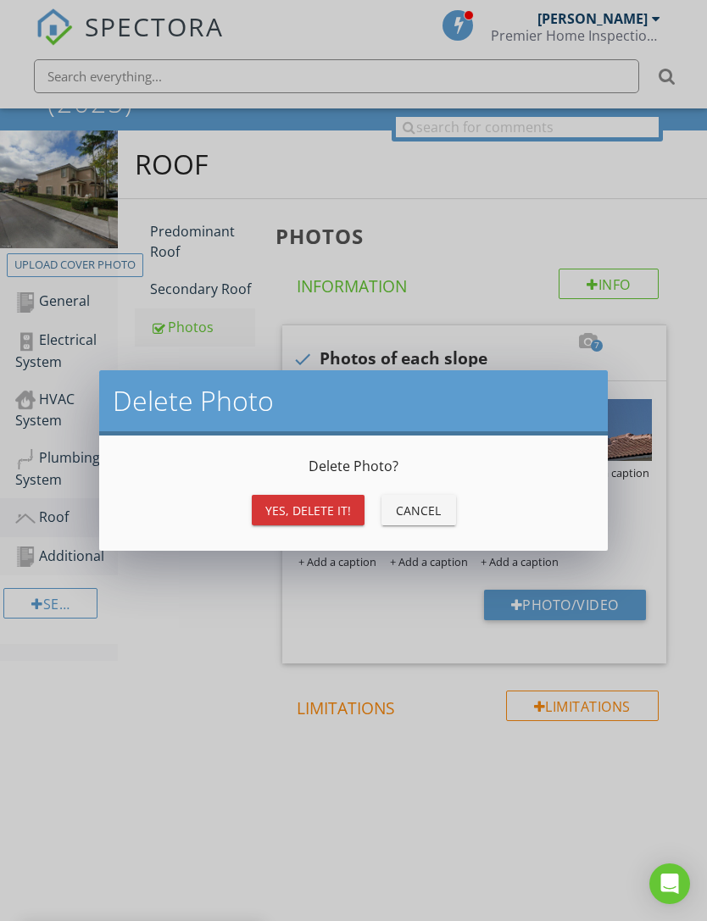
click at [298, 524] on button "Yes, Delete it!" at bounding box center [308, 510] width 113 height 31
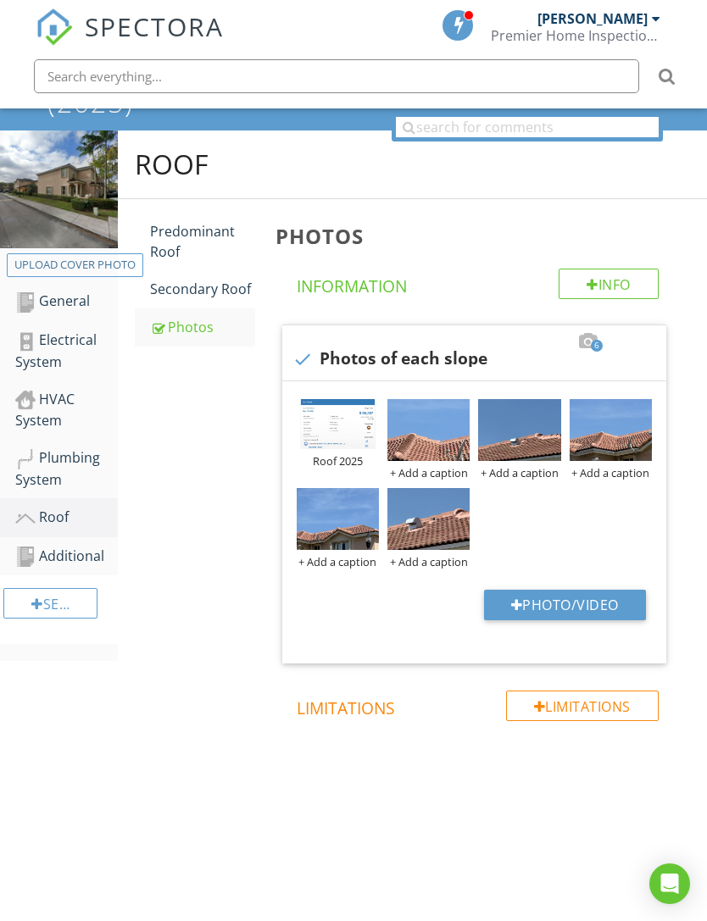
click at [0, 0] on div at bounding box center [0, 0] width 0 height 0
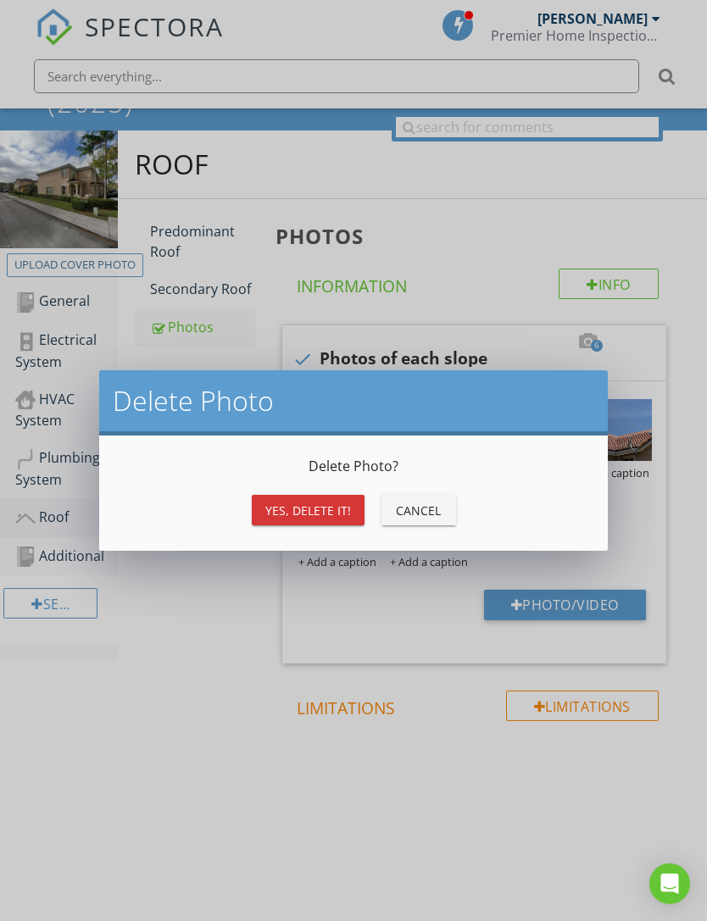
click at [319, 510] on div "Yes, Delete it!" at bounding box center [308, 511] width 86 height 18
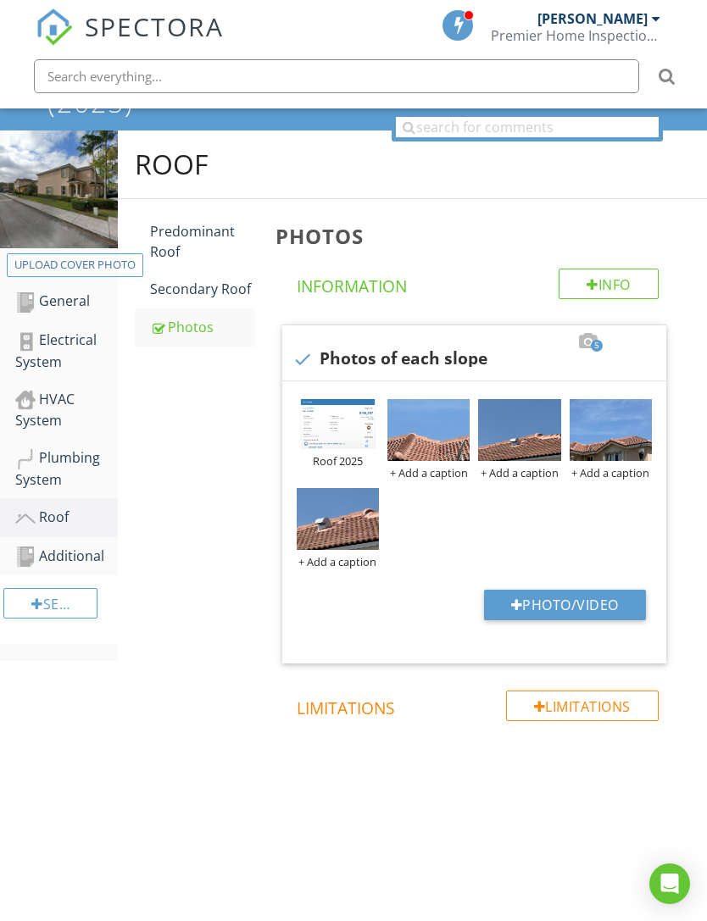
click at [348, 488] on img at bounding box center [338, 519] width 82 height 62
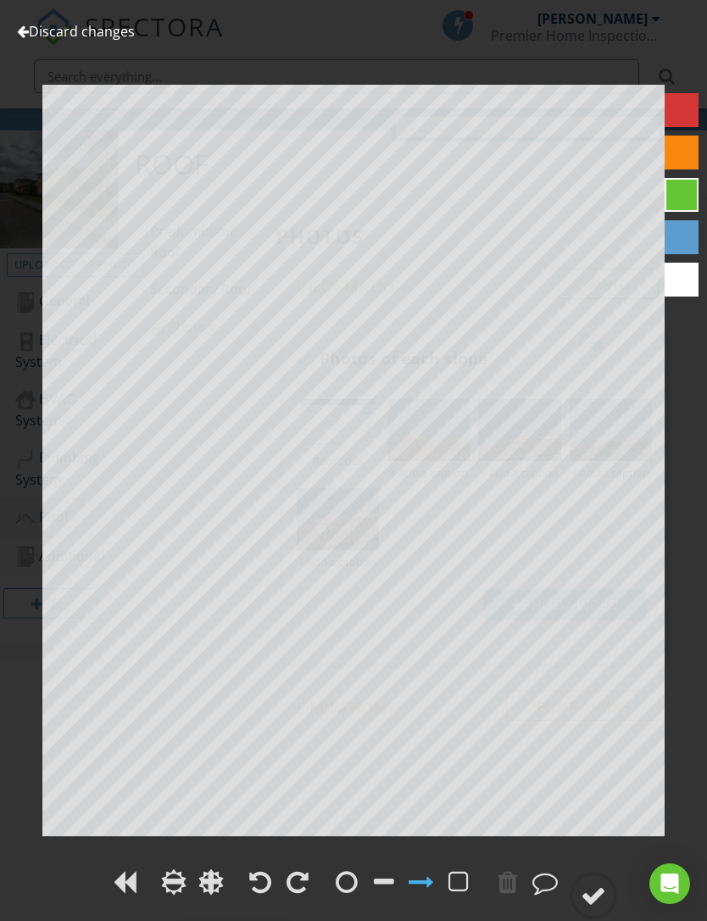
click at [51, 7] on div "Discard changes Add Location" at bounding box center [353, 460] width 707 height 921
click at [58, 37] on link "Discard changes" at bounding box center [76, 31] width 118 height 19
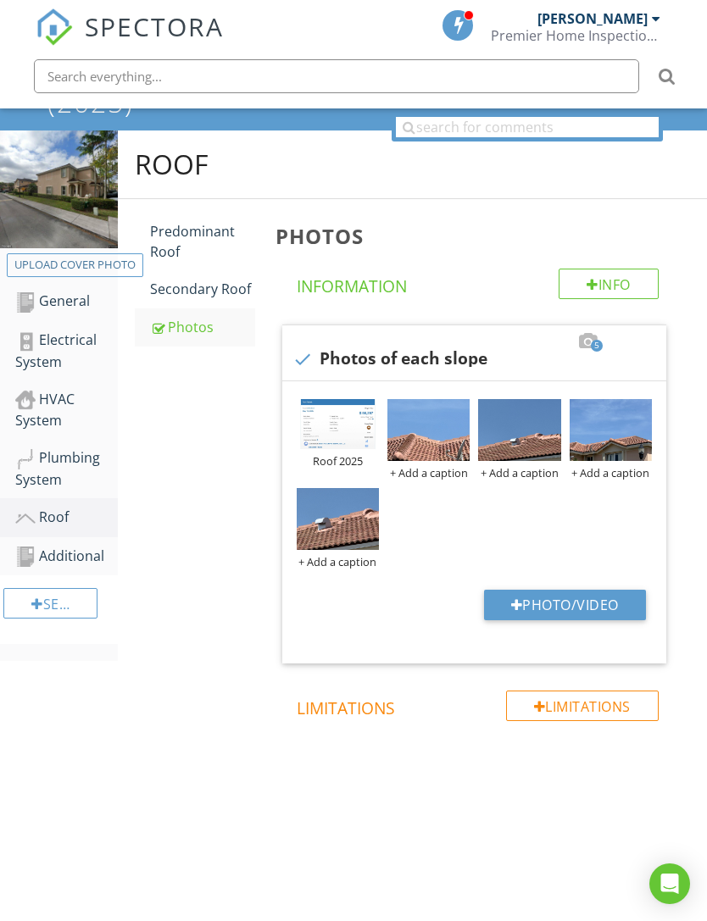
click at [0, 0] on div at bounding box center [0, 0] width 0 height 0
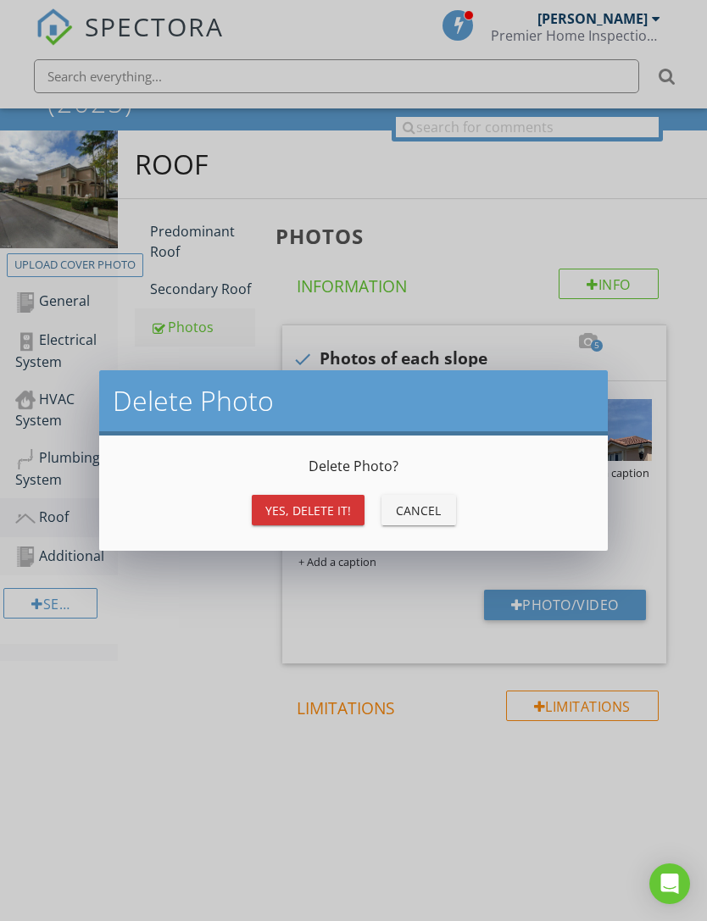
click at [288, 515] on div "Yes, Delete it!" at bounding box center [308, 511] width 86 height 18
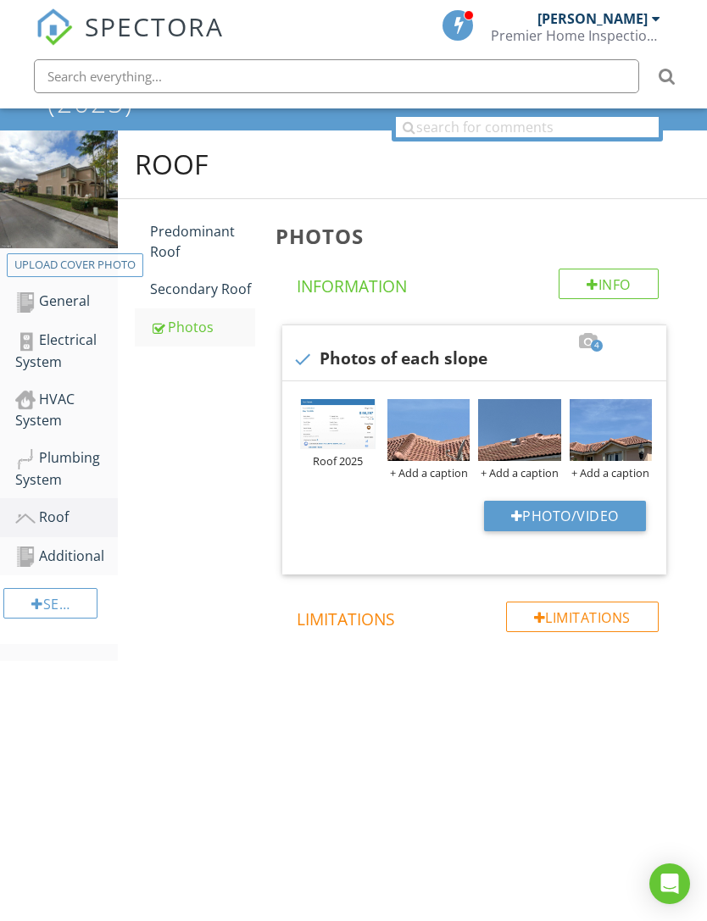
click at [0, 0] on div at bounding box center [0, 0] width 0 height 0
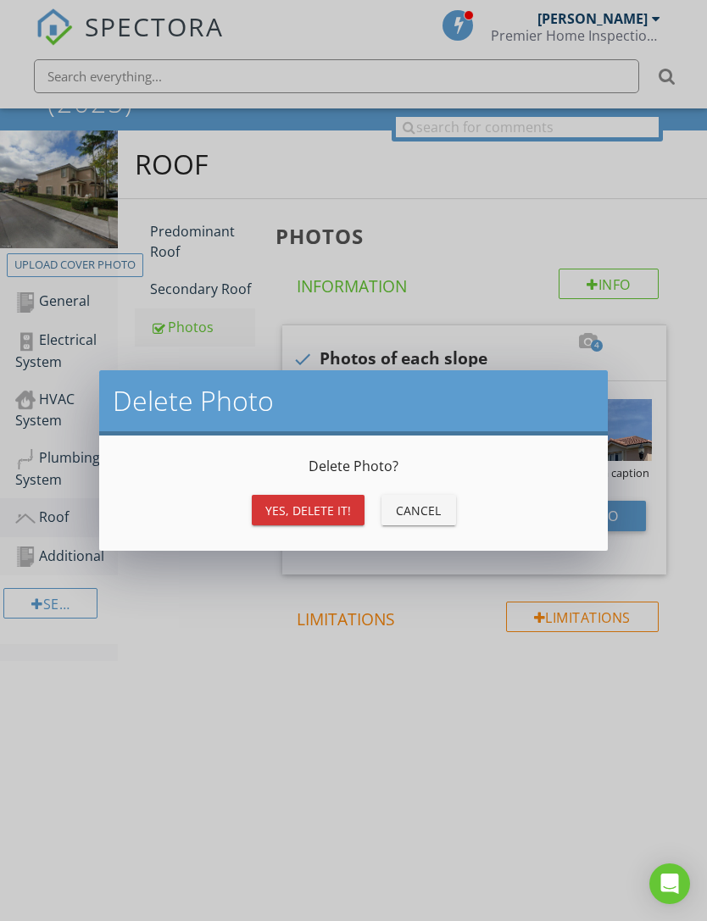
click at [321, 512] on div "Yes, Delete it!" at bounding box center [308, 511] width 86 height 18
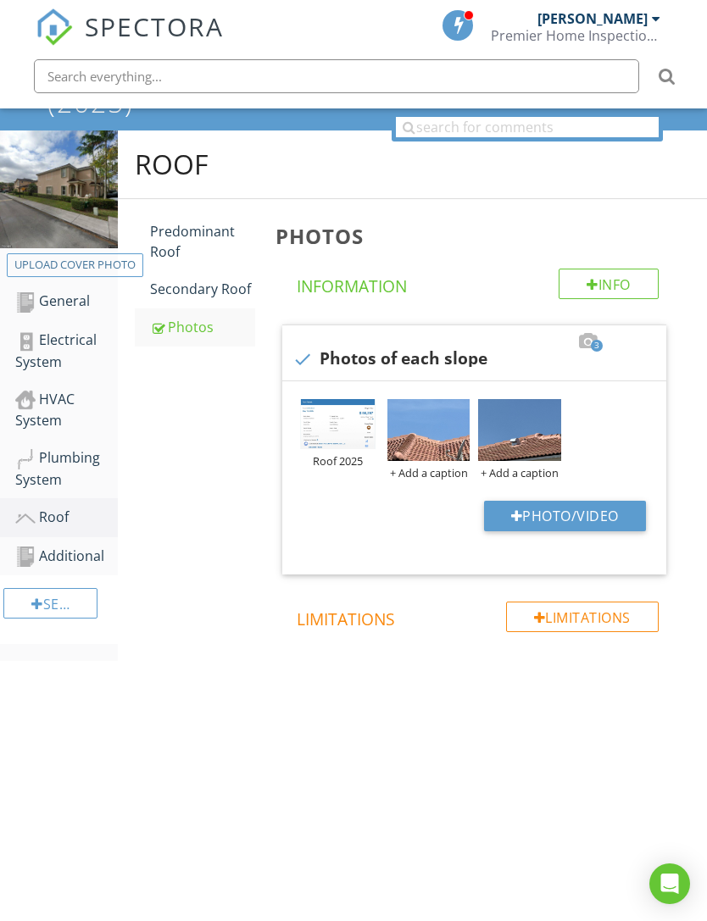
click at [0, 0] on div at bounding box center [0, 0] width 0 height 0
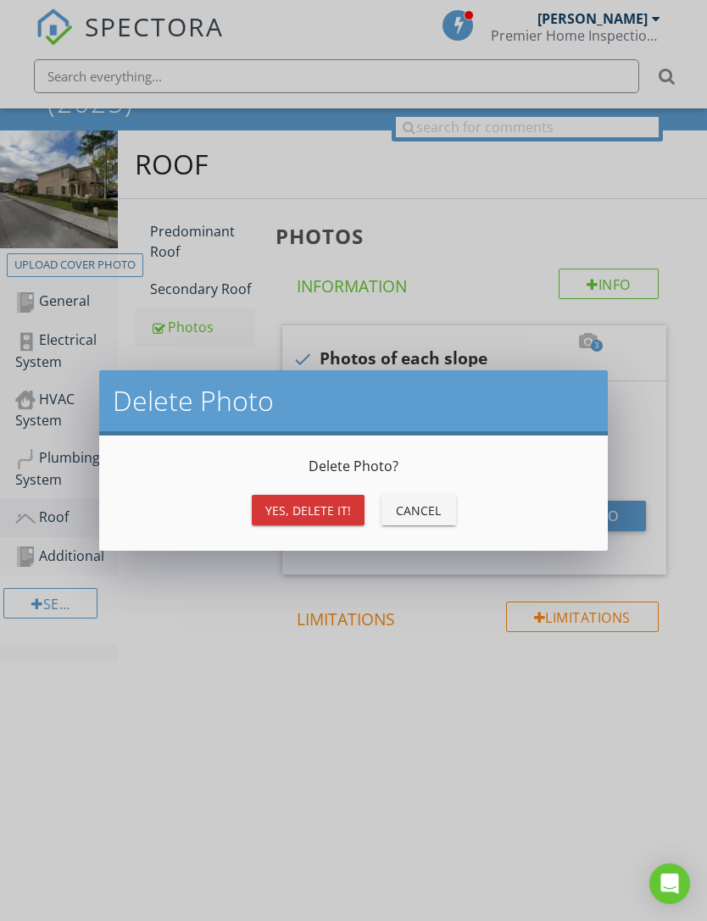
click at [329, 508] on div "Yes, Delete it!" at bounding box center [308, 511] width 86 height 18
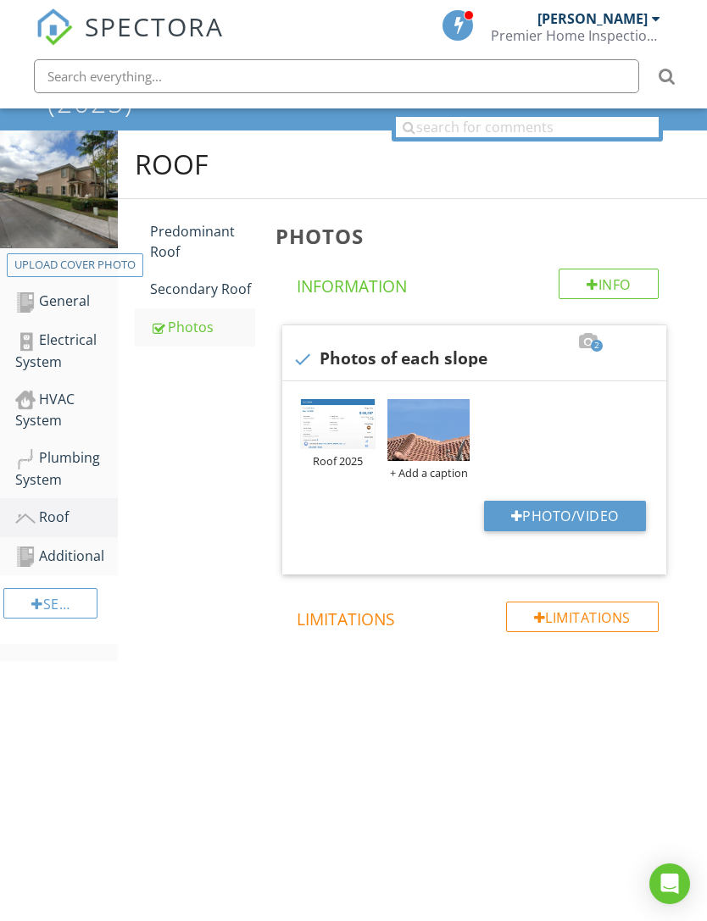
click at [525, 501] on button "Photo/Video" at bounding box center [565, 516] width 162 height 31
click at [545, 501] on button "Photo/Video" at bounding box center [565, 516] width 162 height 31
click at [557, 501] on button "Photo/Video" at bounding box center [565, 516] width 162 height 31
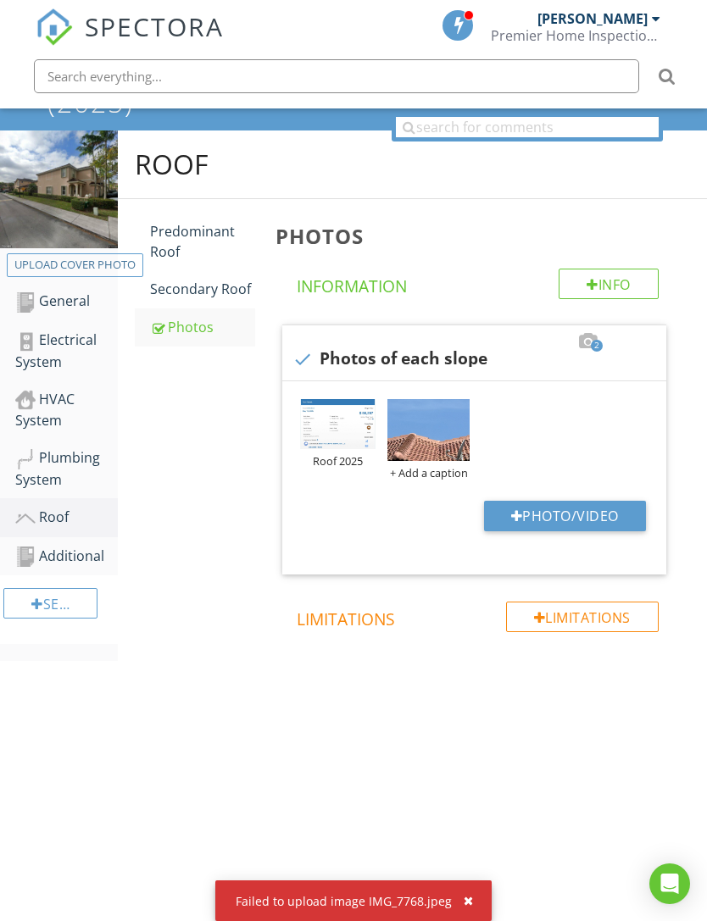
click at [472, 893] on div "Failed to upload image IMG_7768.jpeg" at bounding box center [353, 900] width 276 height 41
click at [479, 895] on div "Failed to upload image IMG_7768.jpeg" at bounding box center [353, 900] width 276 height 41
click at [458, 910] on button "button" at bounding box center [461, 901] width 19 height 22
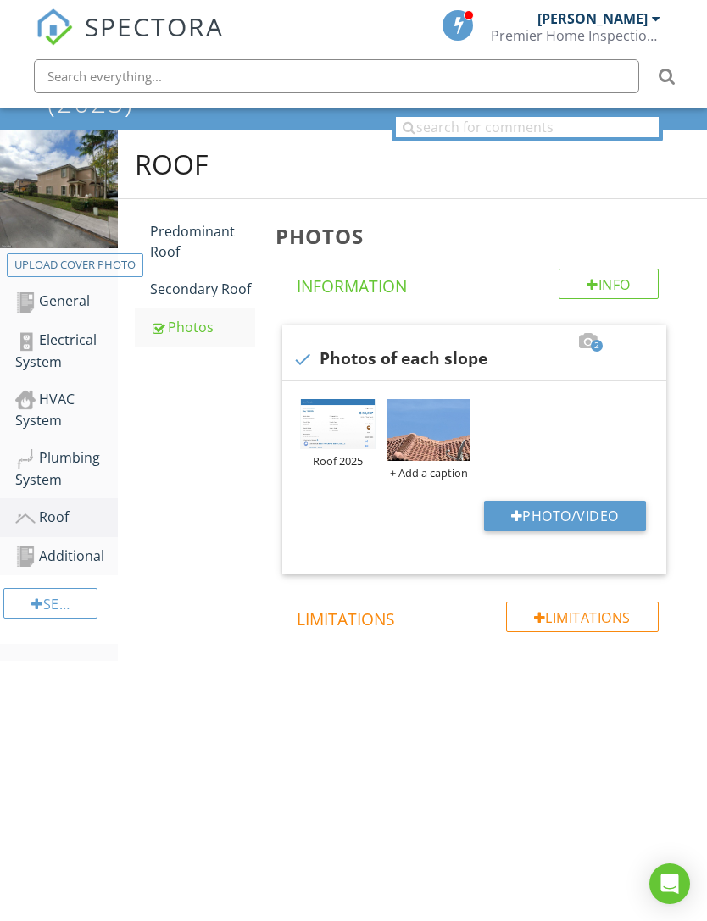
click at [470, 896] on div "12524 SW 125th St Florida 4-Point Inspection Form (2025) Inspection Preview / P…" at bounding box center [353, 460] width 707 height 921
click at [591, 501] on button "Photo/Video" at bounding box center [565, 516] width 162 height 31
click at [563, 501] on button "Photo/Video" at bounding box center [565, 516] width 162 height 31
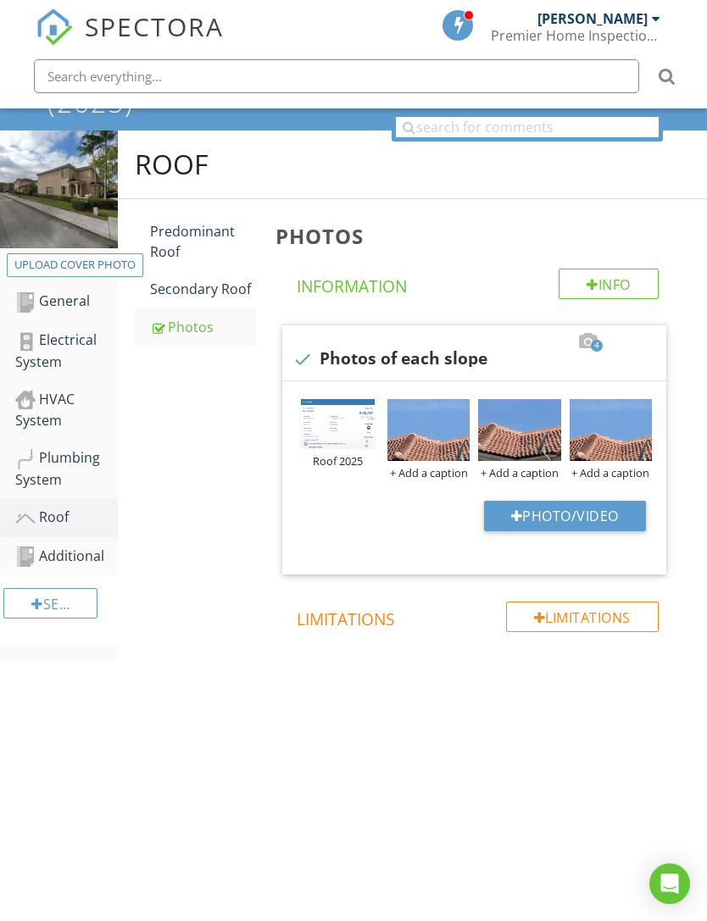
click at [541, 501] on button "Photo/Video" at bounding box center [565, 516] width 162 height 31
click at [558, 501] on button "Photo/Video" at bounding box center [565, 516] width 162 height 31
click at [545, 501] on button "Photo/Video" at bounding box center [565, 516] width 162 height 31
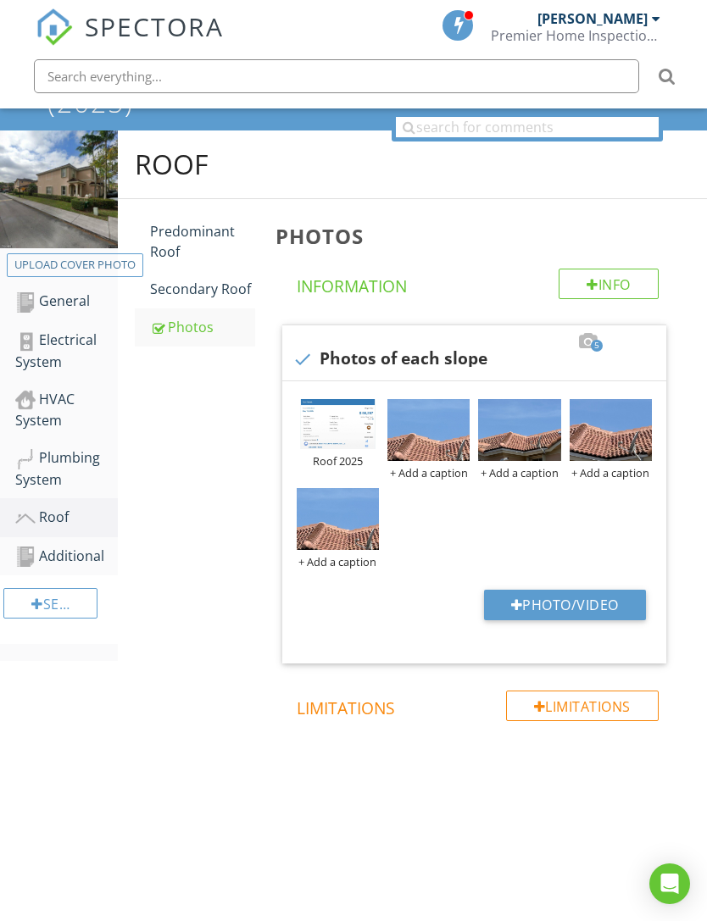
click at [357, 488] on img at bounding box center [338, 519] width 82 height 62
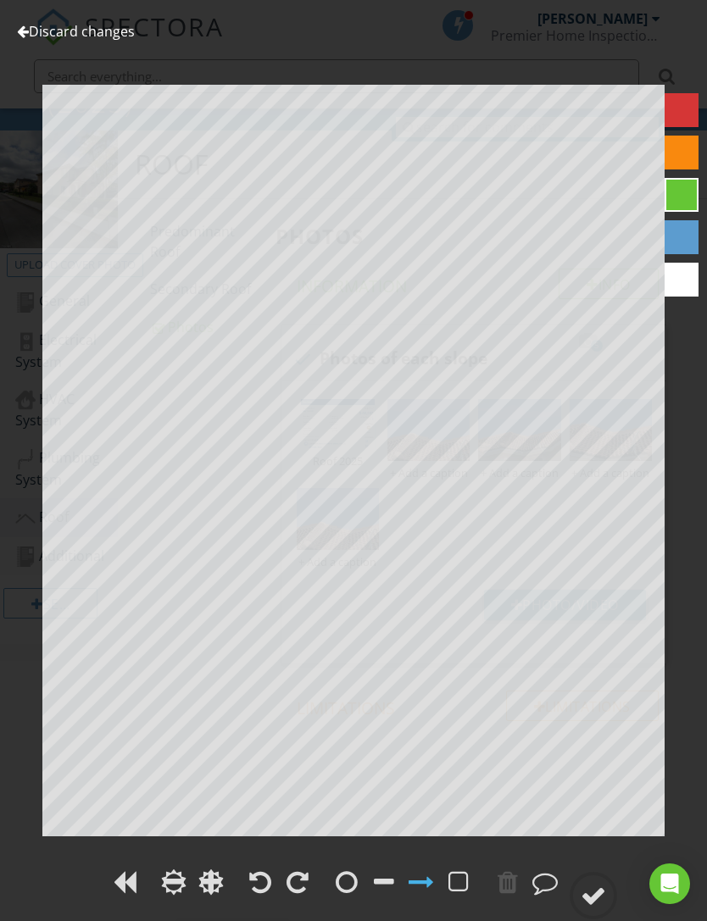
click at [60, 22] on link "Discard changes" at bounding box center [76, 31] width 118 height 19
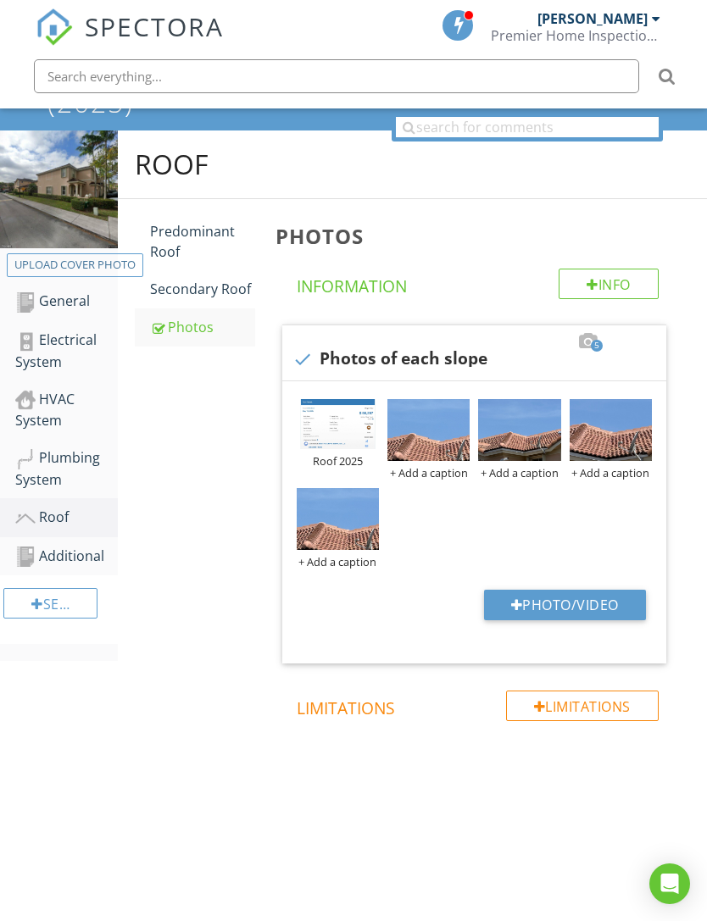
click at [341, 555] on div "+ Add a caption" at bounding box center [338, 562] width 82 height 14
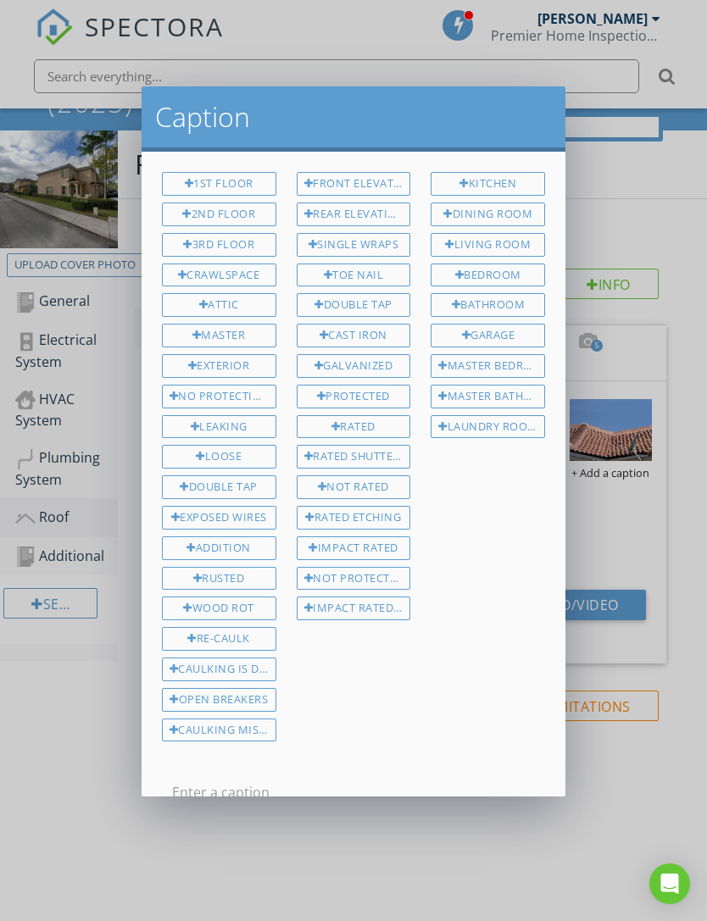
click at [636, 455] on div "Caption 1st Floor 2nd Floor 3rd Floor Crawlspace Attic Master Exterior No Prote…" at bounding box center [353, 460] width 707 height 921
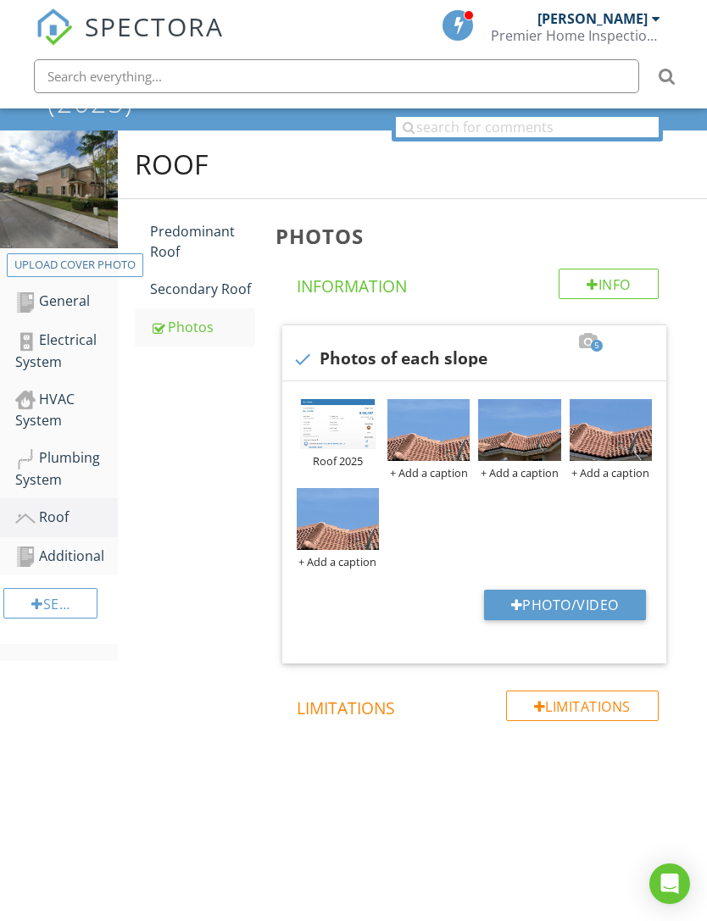
click at [0, 0] on div at bounding box center [0, 0] width 0 height 0
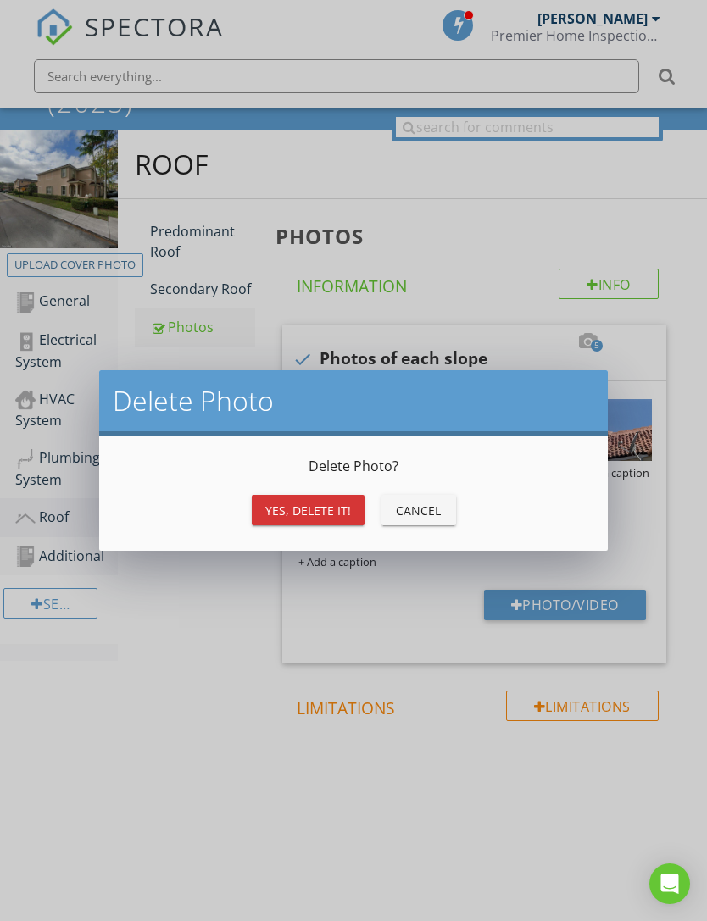
click at [278, 508] on div "Yes, Delete it!" at bounding box center [308, 511] width 86 height 18
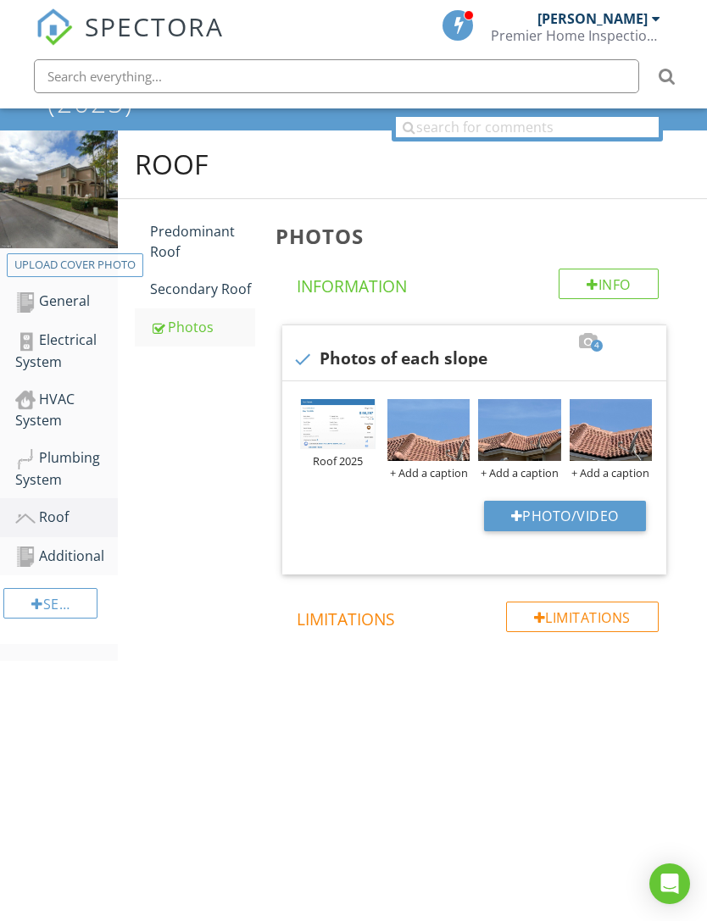
click at [567, 501] on button "Photo/Video" at bounding box center [565, 516] width 162 height 31
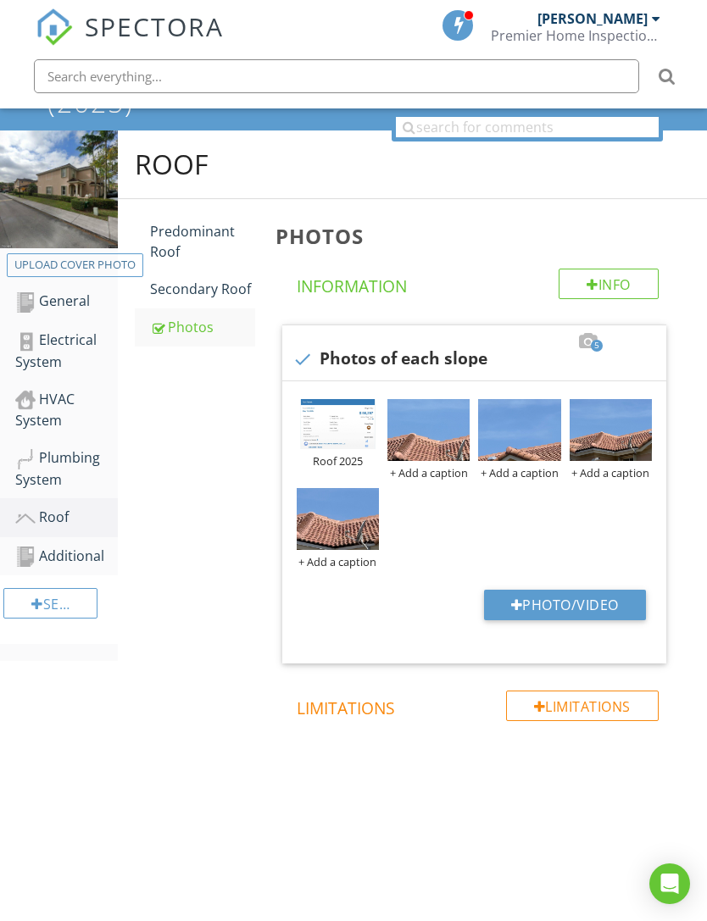
click at [540, 590] on button "Photo/Video" at bounding box center [565, 605] width 162 height 31
click at [522, 590] on button "Photo/Video" at bounding box center [565, 605] width 162 height 31
type input "C:\fakepath\IMG_7781.jpeg"
click at [196, 317] on div "Photos" at bounding box center [202, 327] width 105 height 20
click at [191, 221] on div "Predominant Roof" at bounding box center [202, 241] width 105 height 41
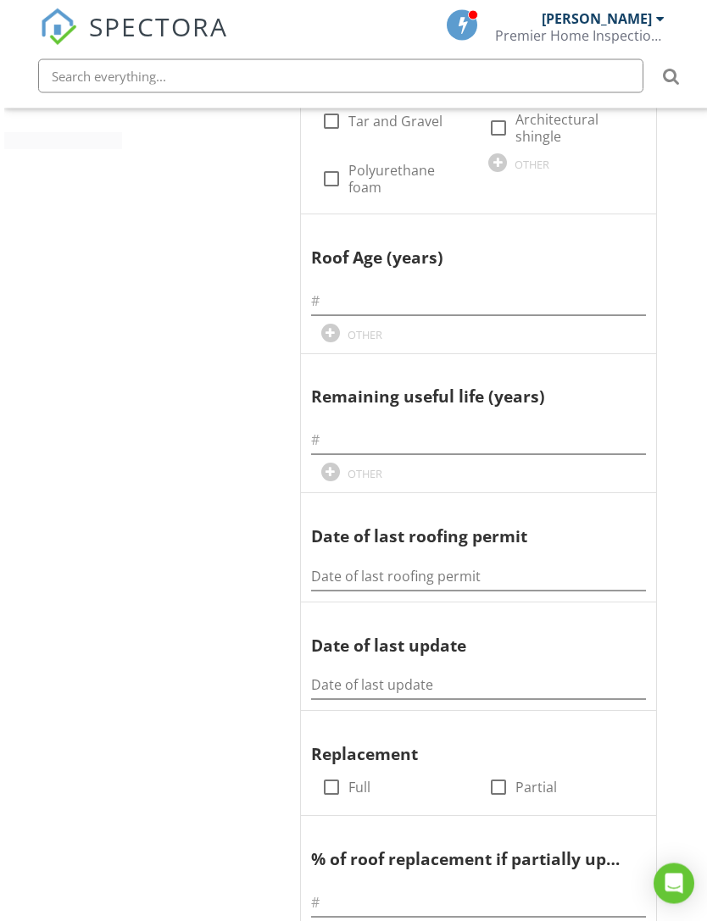
scroll to position [716, 0]
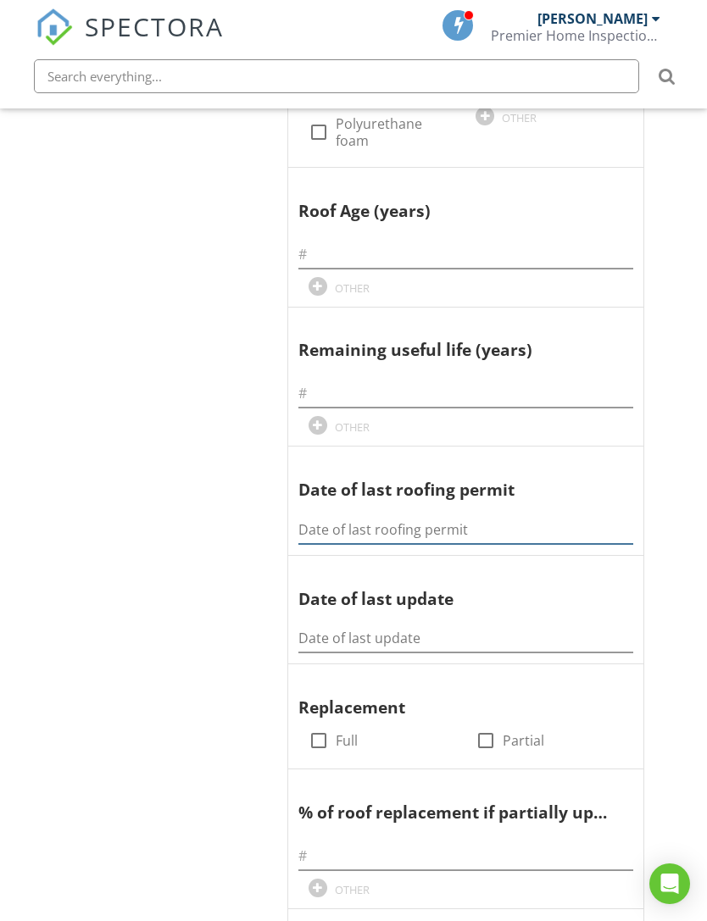
click at [410, 516] on input "Date of last roofing permit" at bounding box center [465, 530] width 335 height 28
click at [433, 516] on input "Date of last roofing permit" at bounding box center [465, 530] width 335 height 28
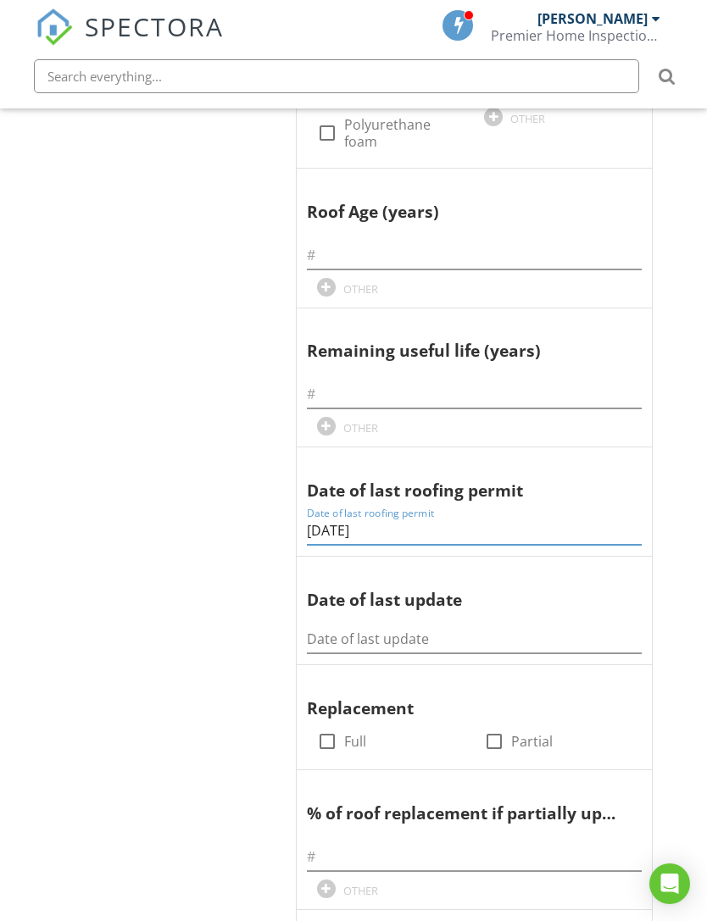
scroll to position [731, 0]
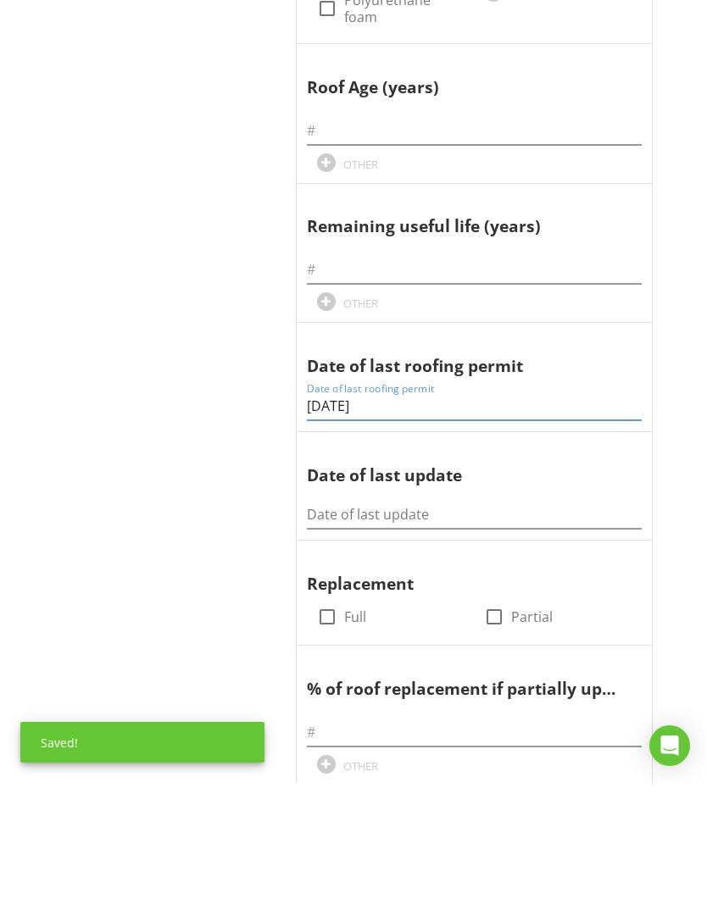
type input "5/19/2025"
click at [448, 639] on input "Date of last update" at bounding box center [474, 653] width 335 height 28
click at [454, 639] on input "Date of last update" at bounding box center [474, 653] width 335 height 28
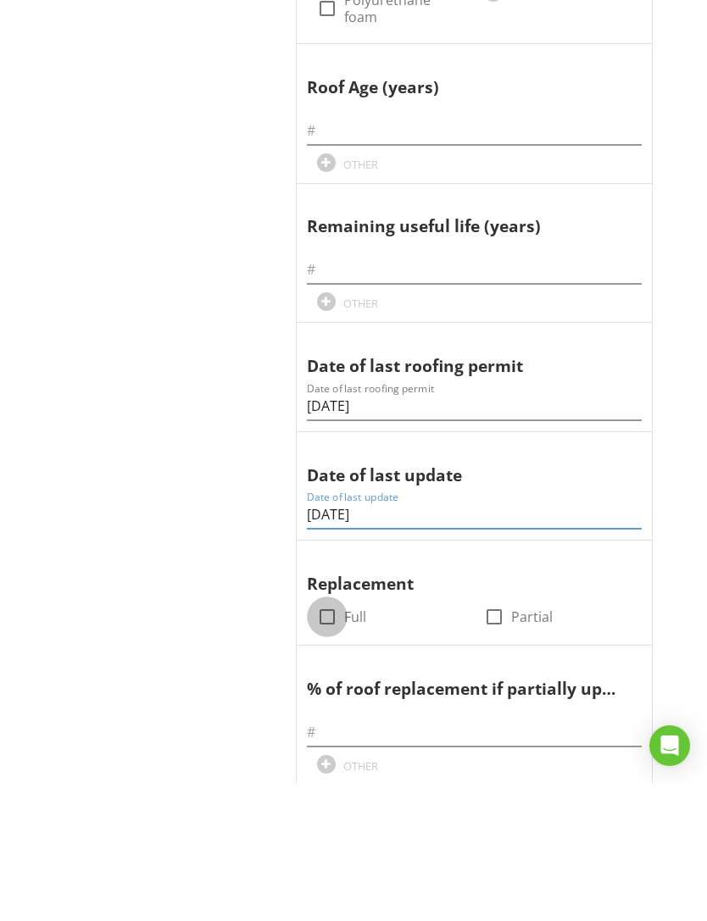
type input "5/19/2025"
click at [338, 741] on div at bounding box center [327, 755] width 29 height 29
checkbox input "true"
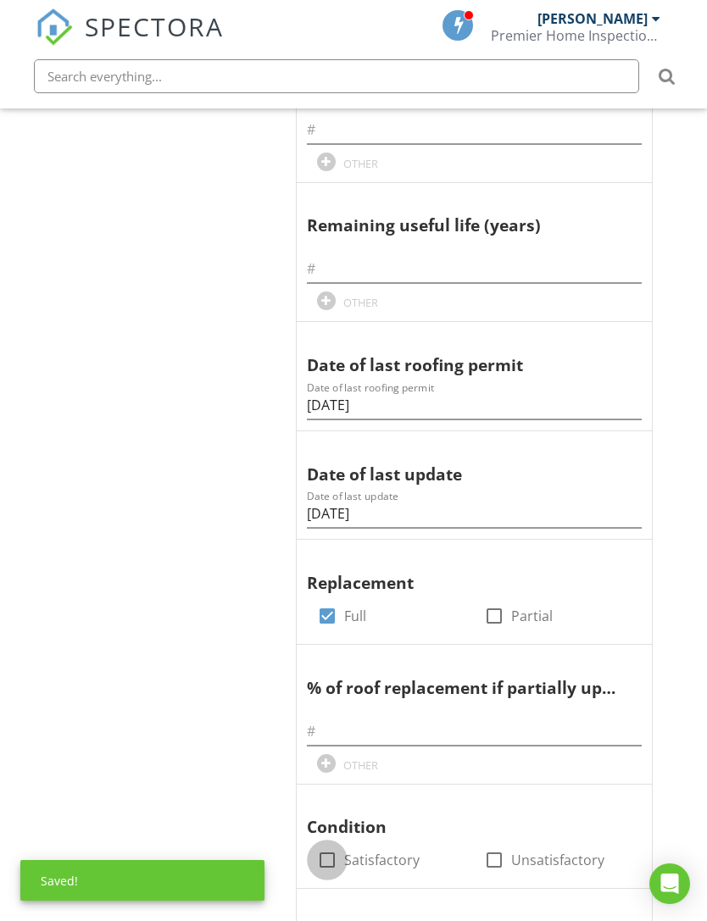
click at [330, 846] on div at bounding box center [327, 860] width 29 height 29
checkbox input "true"
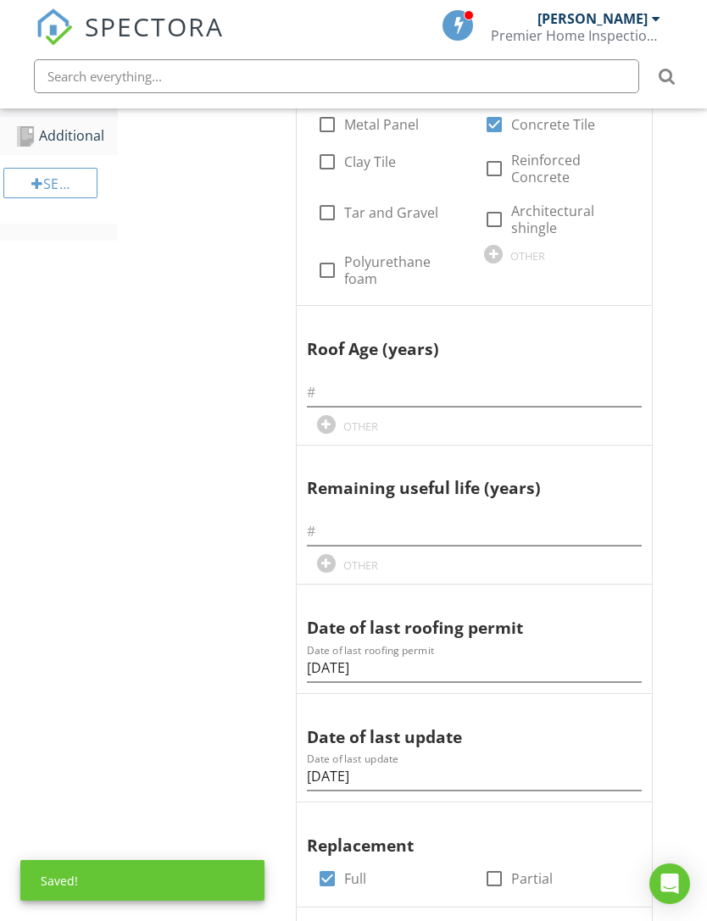
scroll to position [590, 0]
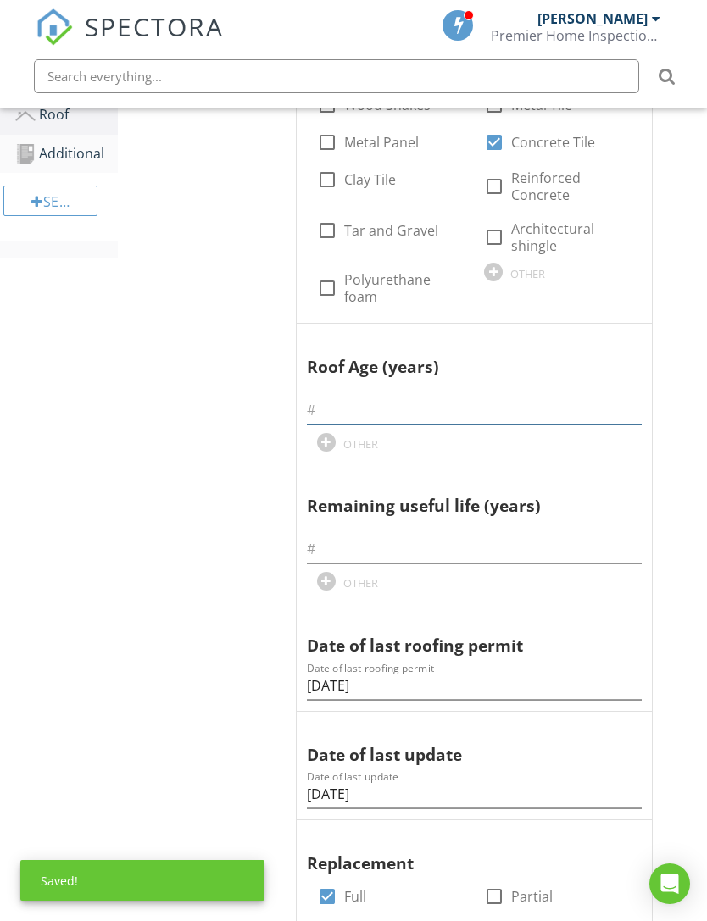
click at [477, 408] on input "text" at bounding box center [474, 411] width 335 height 28
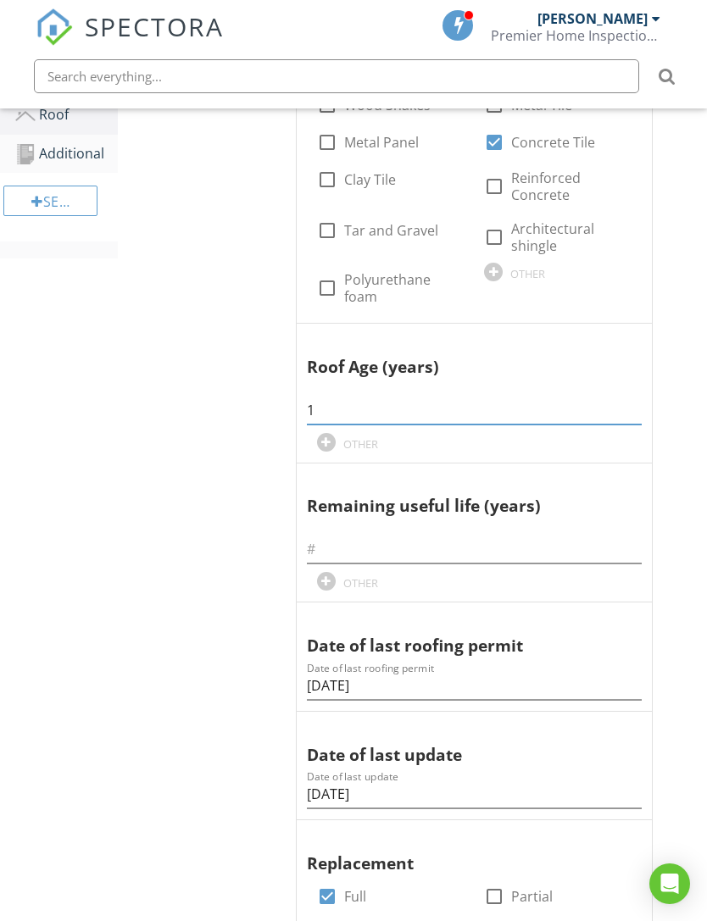
type input "1"
click at [380, 541] on input "text" at bounding box center [474, 549] width 335 height 28
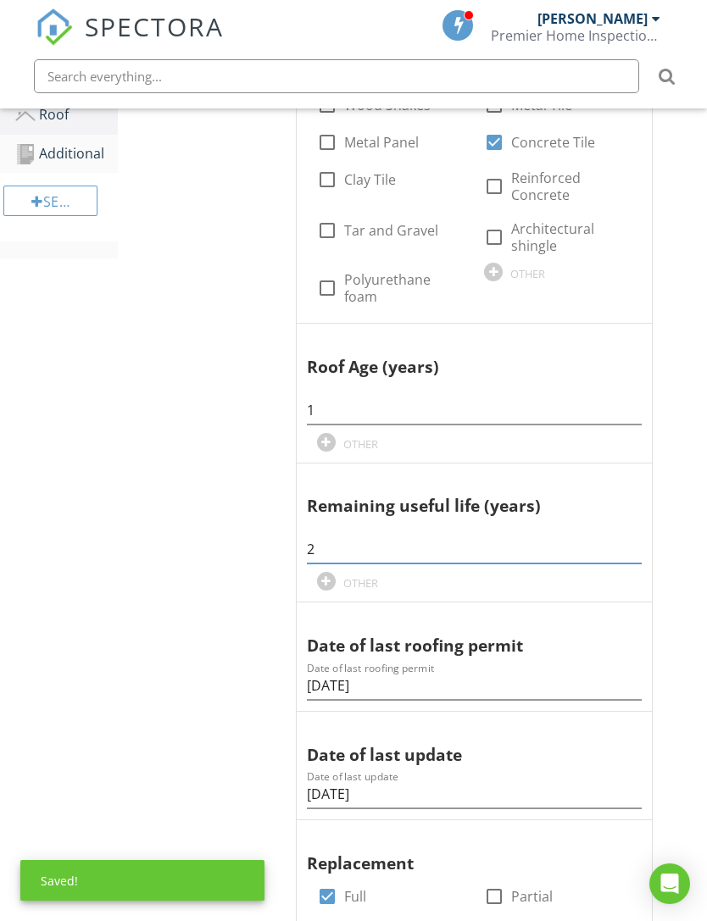
type input "25"
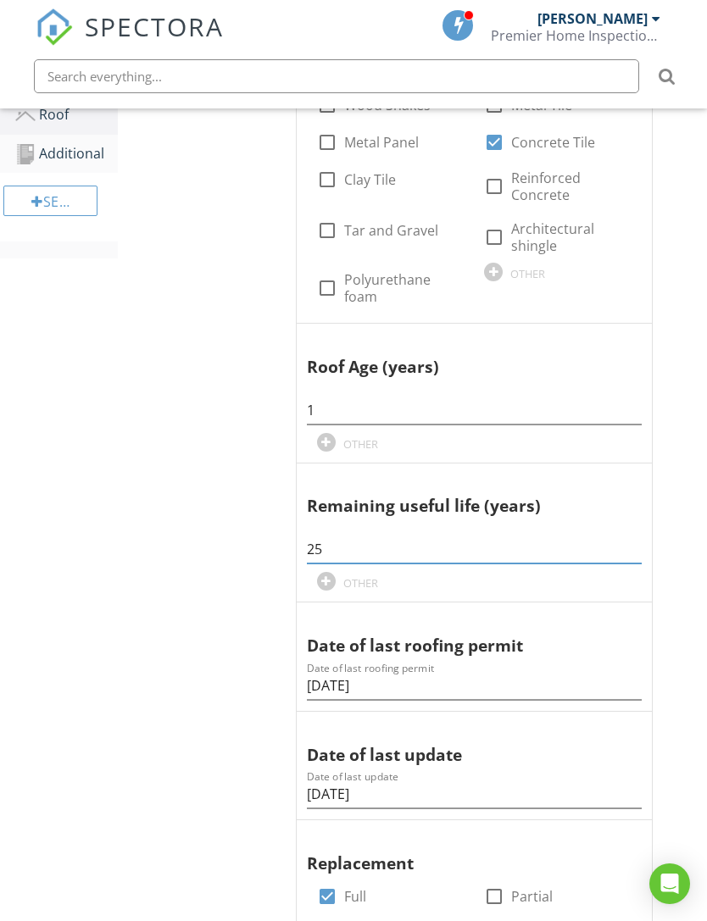
click at [366, 552] on input "25" at bounding box center [474, 549] width 335 height 28
click at [368, 552] on input "25" at bounding box center [474, 549] width 335 height 28
type input "30"
click at [228, 572] on div "Roof Predominant Roof Secondary Roof Photos Predominant Roof Information Coveri…" at bounding box center [412, 938] width 589 height 2420
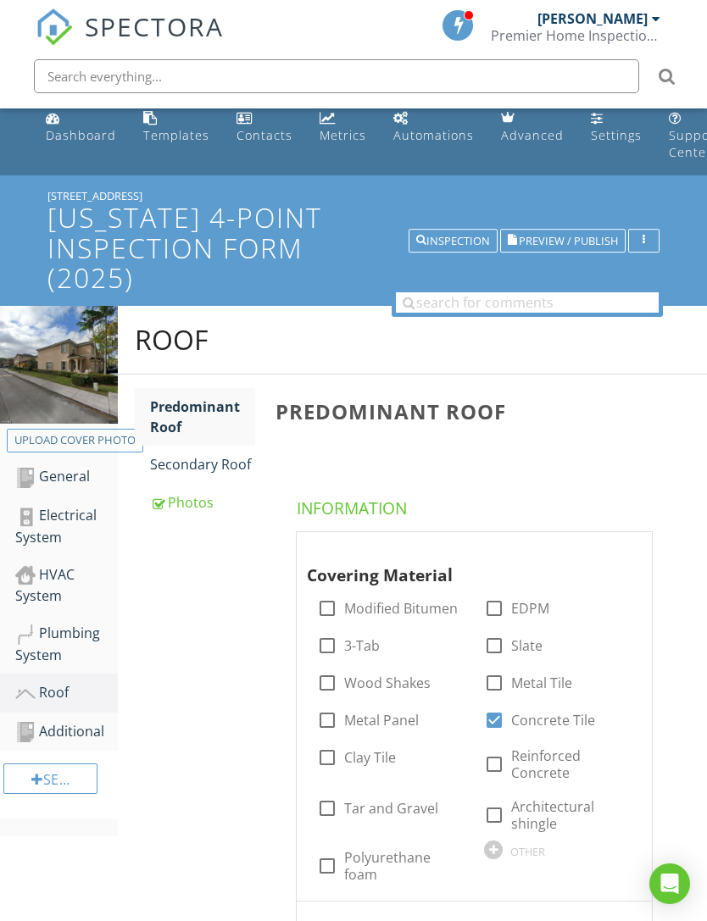
scroll to position [0, 0]
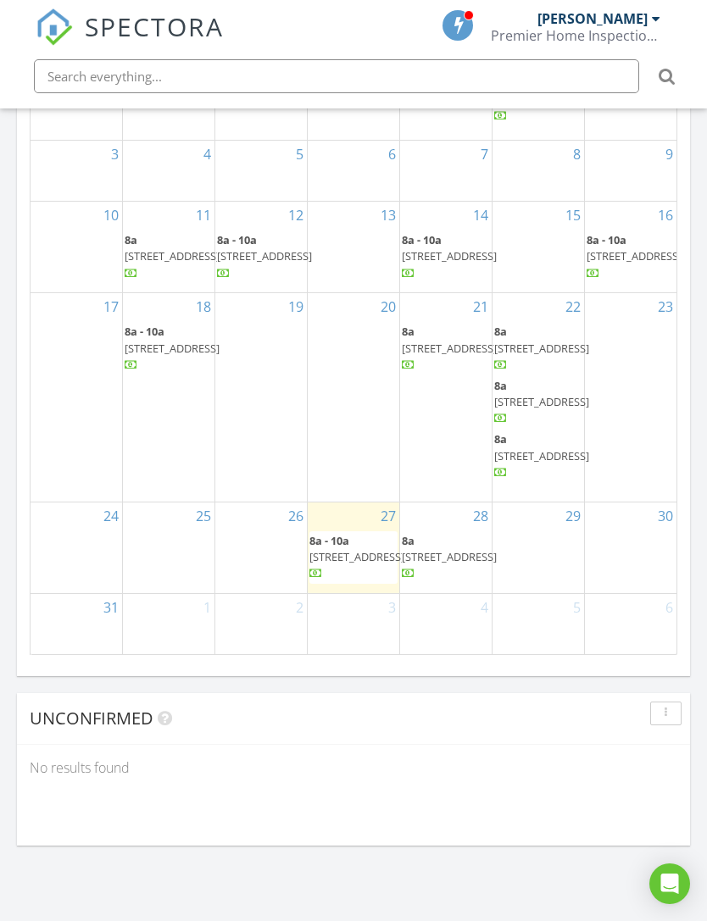
scroll to position [40, 0]
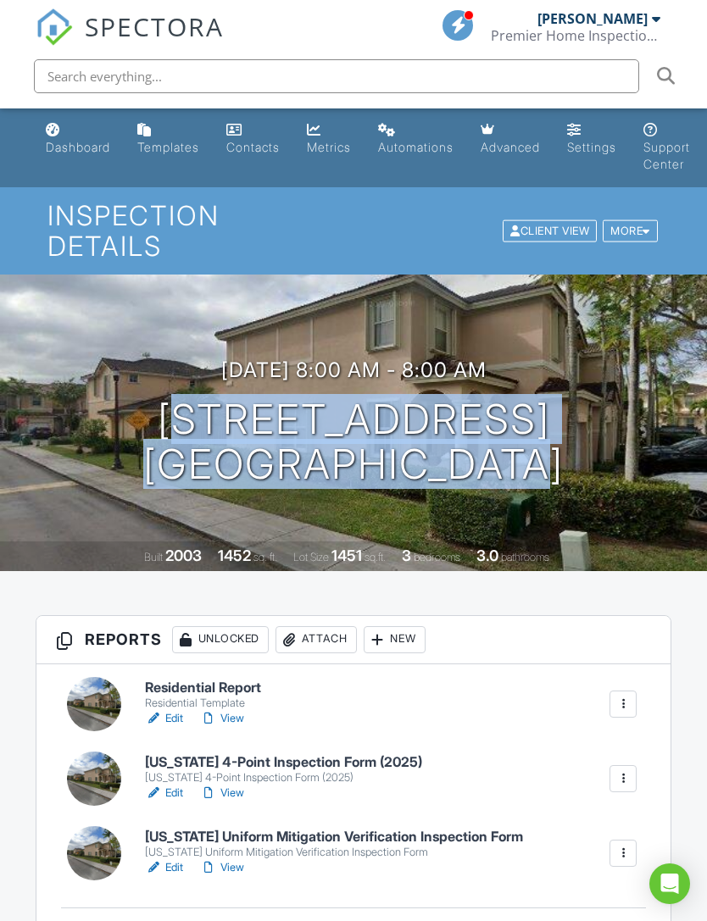
click at [174, 846] on div "[US_STATE] Uniform Mitigation Verification Inspection Form" at bounding box center [334, 853] width 378 height 14
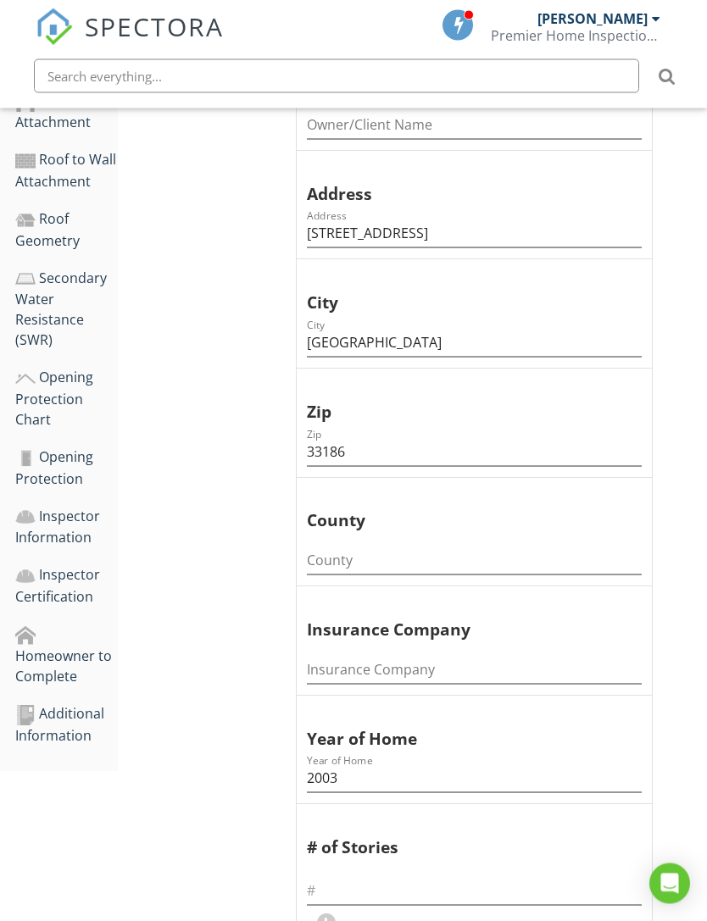
scroll to position [635, 0]
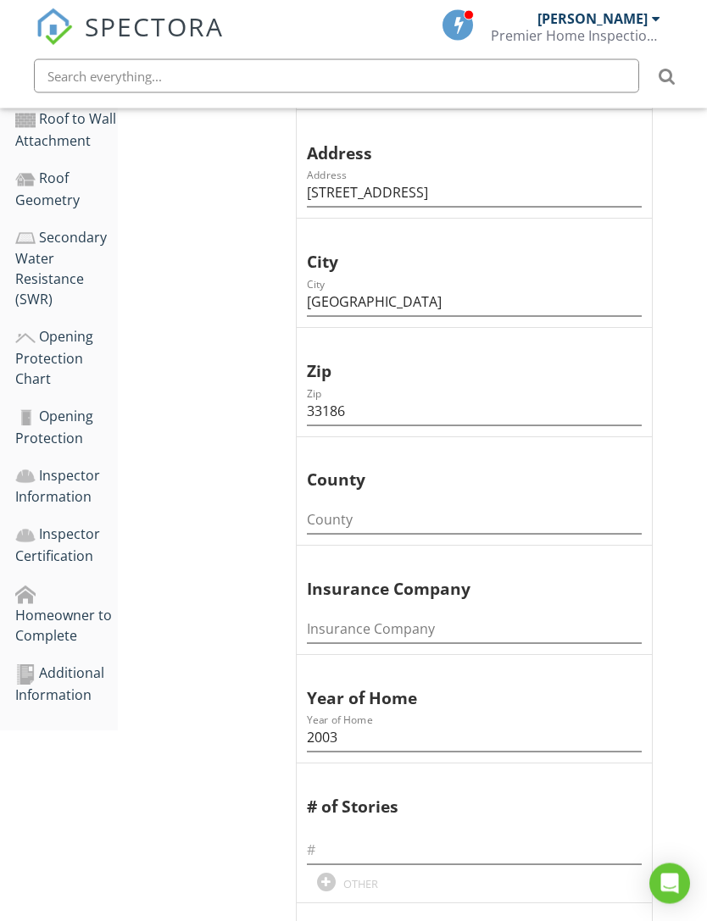
click at [70, 665] on div "Additional Information" at bounding box center [66, 684] width 103 height 42
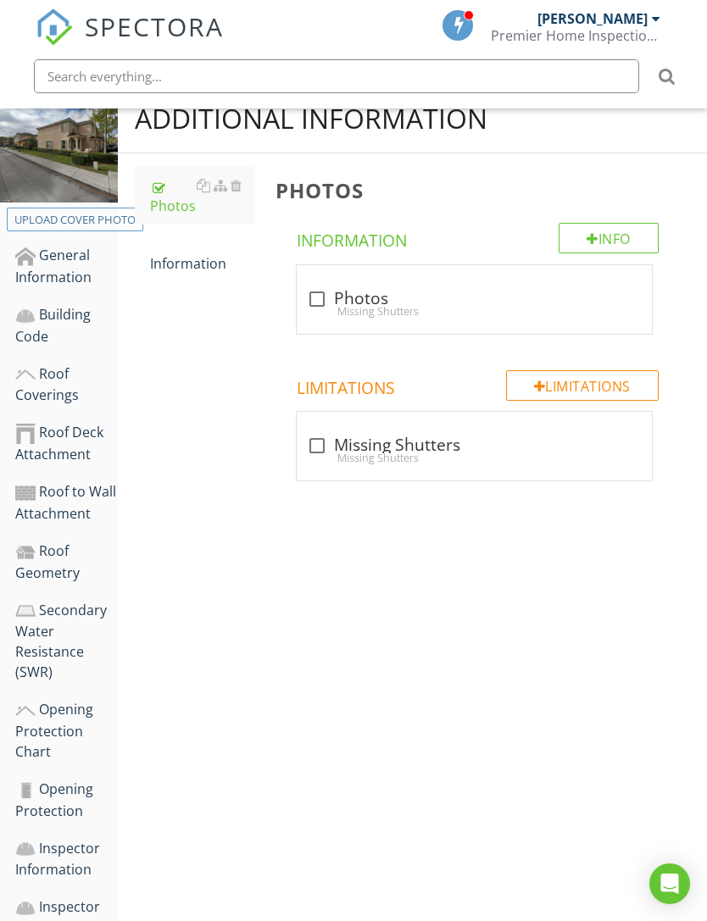
scroll to position [265, 0]
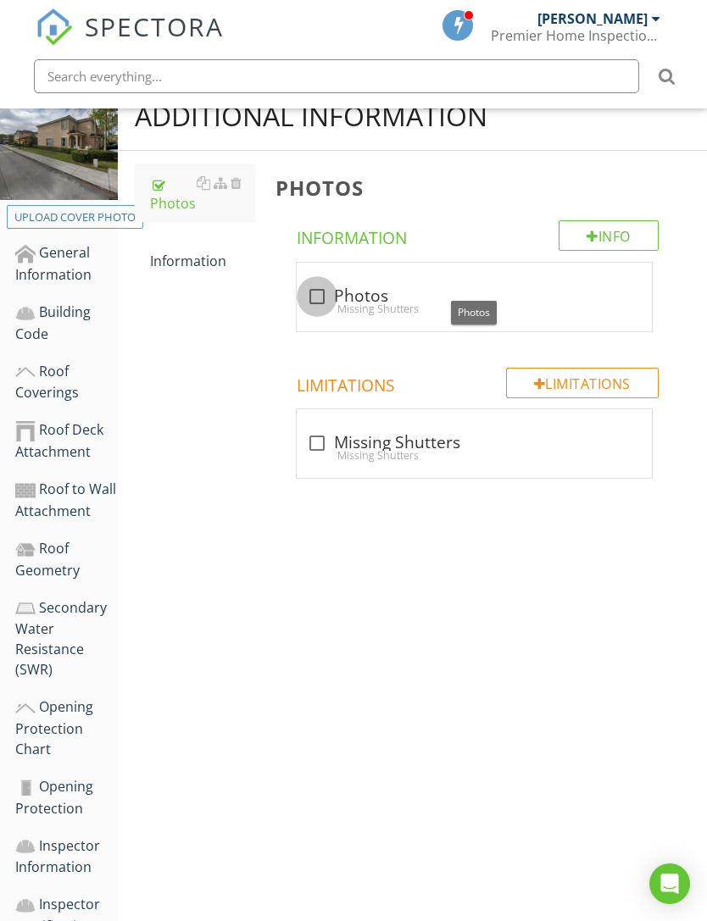
click at [325, 297] on div at bounding box center [316, 296] width 29 height 29
checkbox input "true"
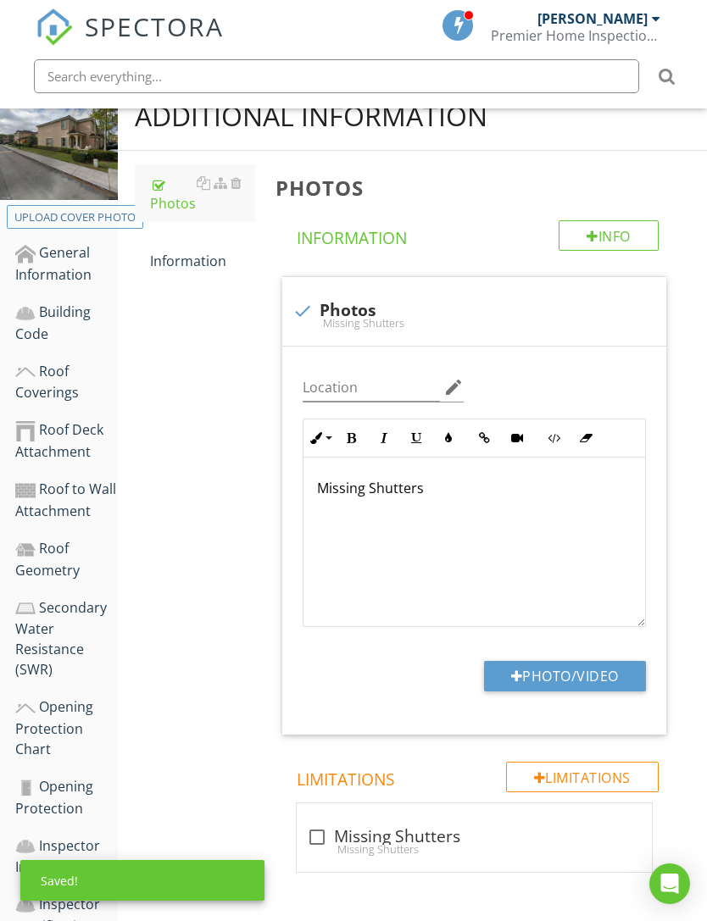
click at [424, 482] on p "Missing Shutters" at bounding box center [474, 488] width 314 height 20
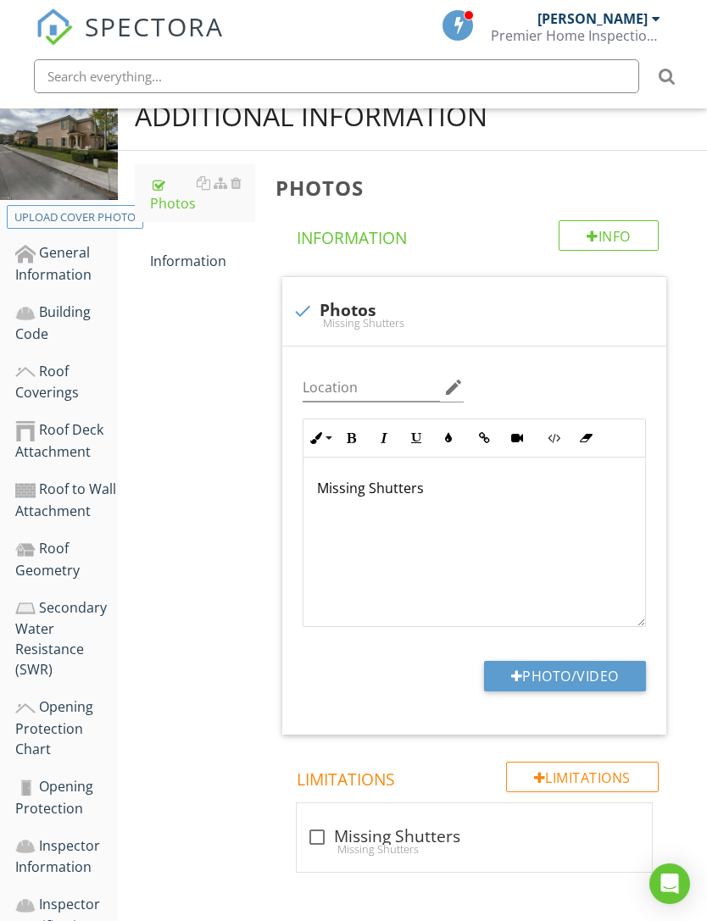
click at [411, 485] on p "Missing Shutters" at bounding box center [474, 488] width 314 height 20
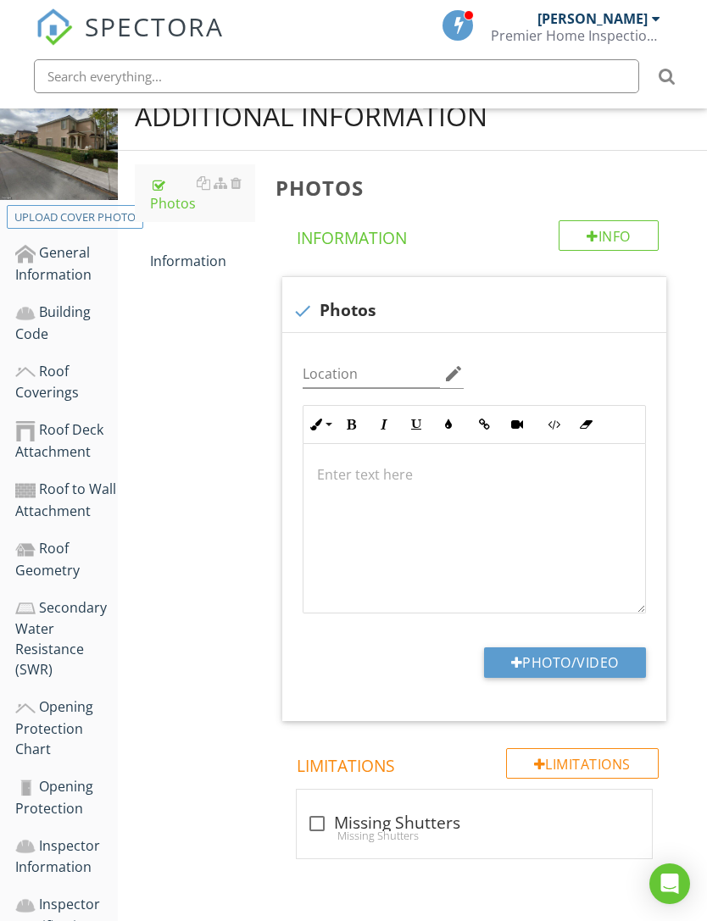
click at [262, 564] on div "Additional Information Photos Information Photos Info Information check Photos …" at bounding box center [412, 499] width 589 height 834
click at [565, 663] on button "Photo/Video" at bounding box center [565, 662] width 162 height 31
type input "C:\fakepath\IMG_7361.jpeg"
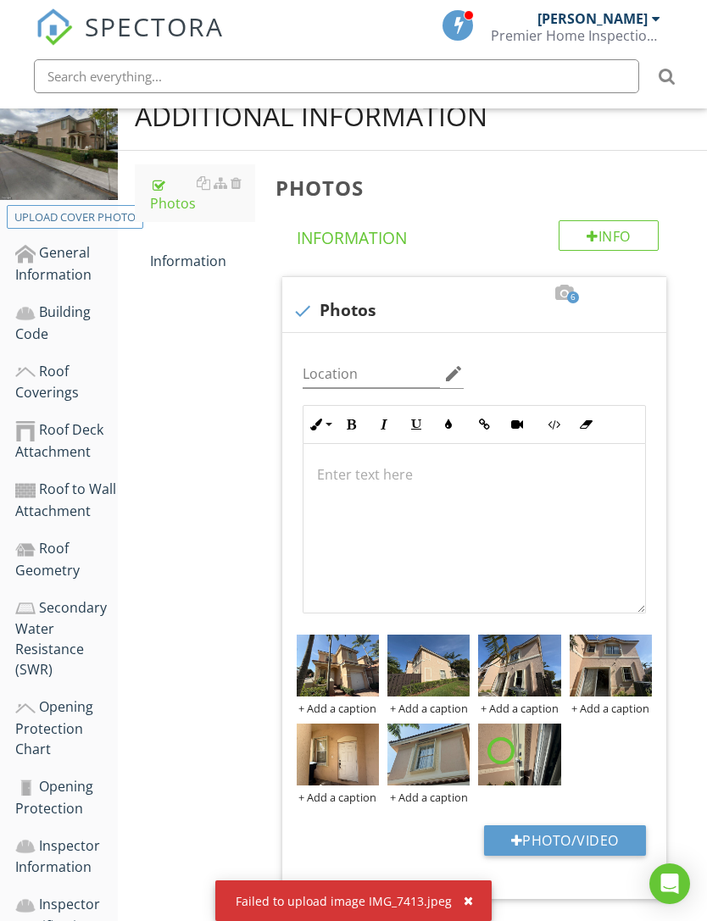
click at [469, 899] on div "button" at bounding box center [467, 901] width 9 height 12
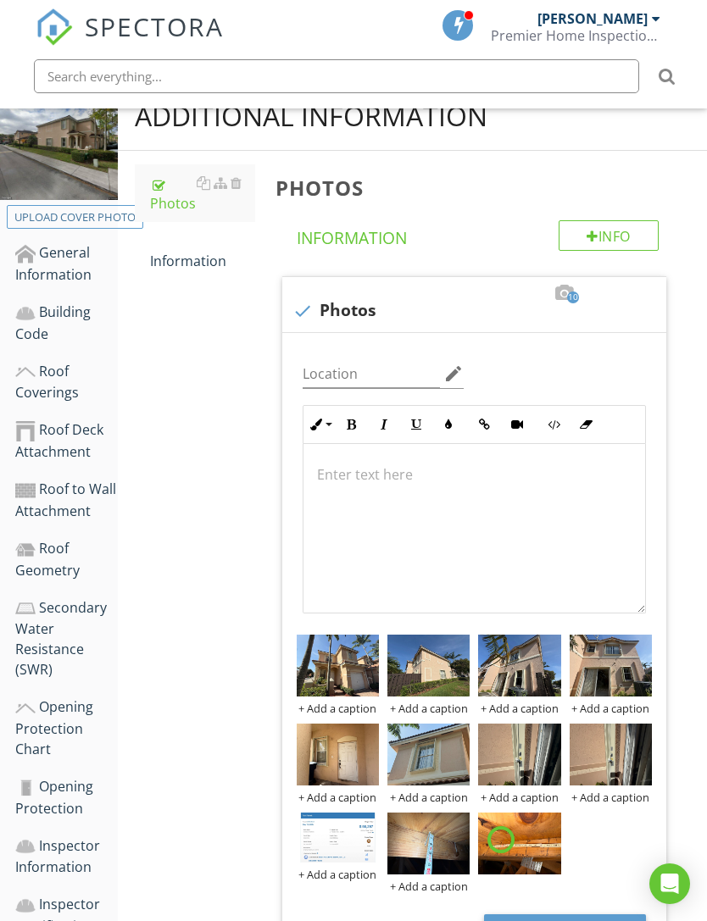
click at [341, 713] on div "+ Add a caption" at bounding box center [338, 709] width 82 height 14
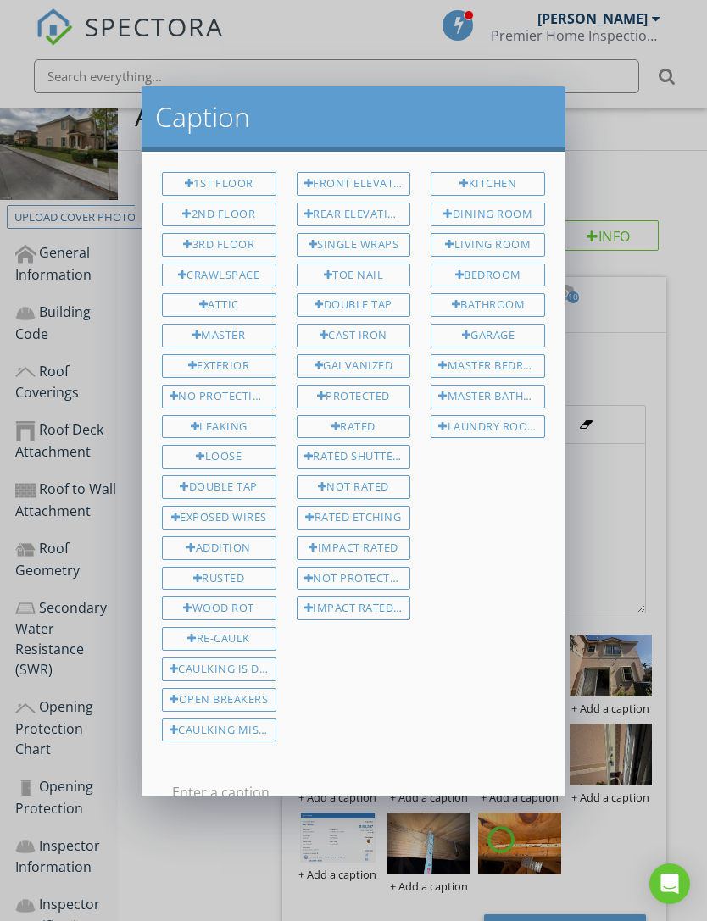
click at [361, 184] on div "Front Elevation" at bounding box center [354, 184] width 114 height 24
type input "Front Elevation"
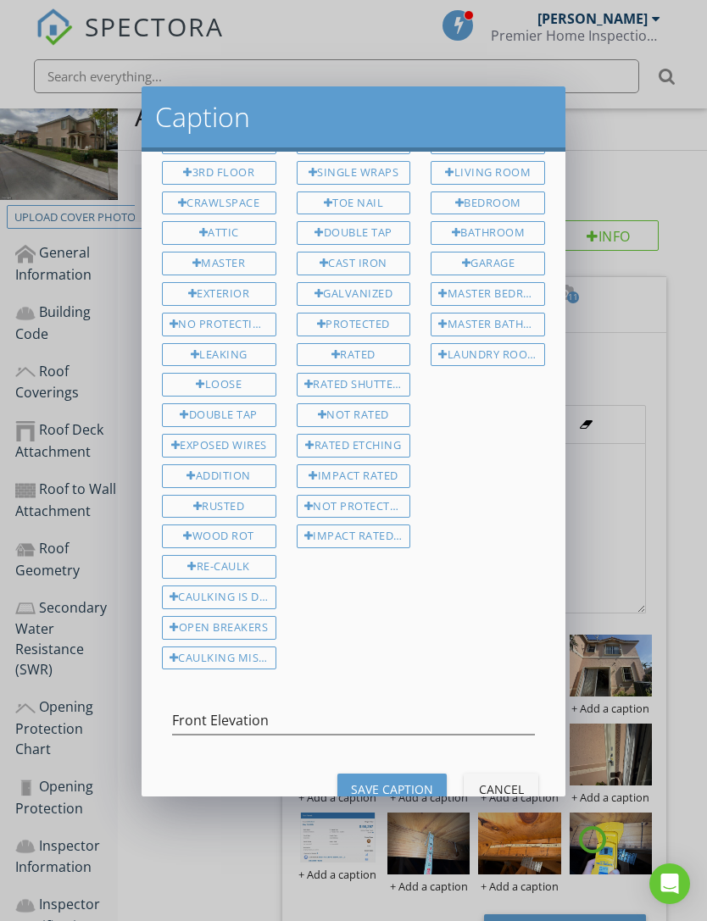
click at [402, 785] on div "Save Caption" at bounding box center [392, 789] width 82 height 18
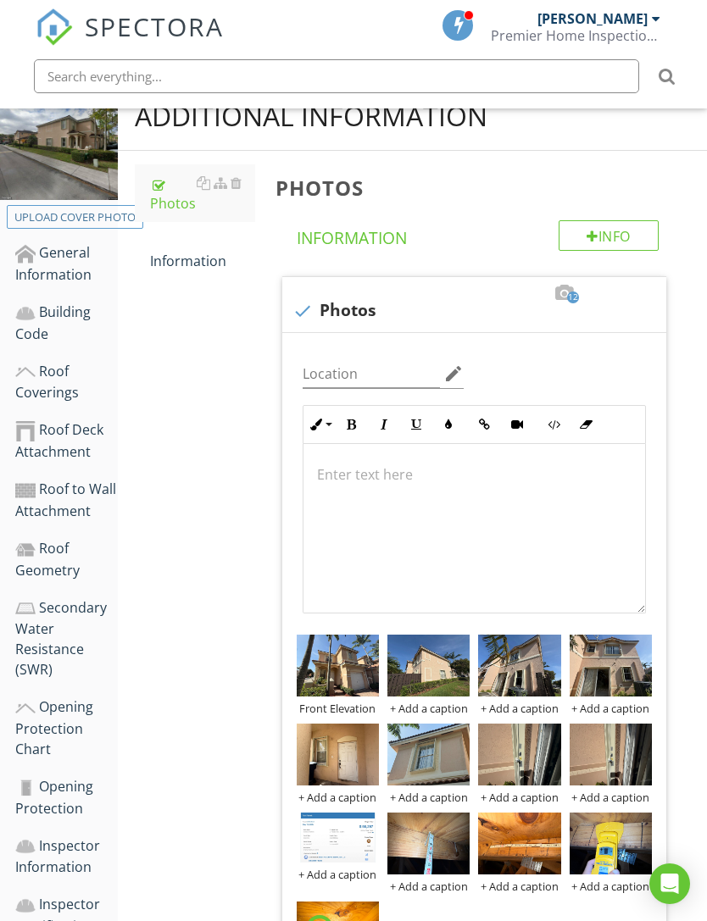
click at [426, 707] on div "+ Add a caption" at bounding box center [428, 709] width 82 height 14
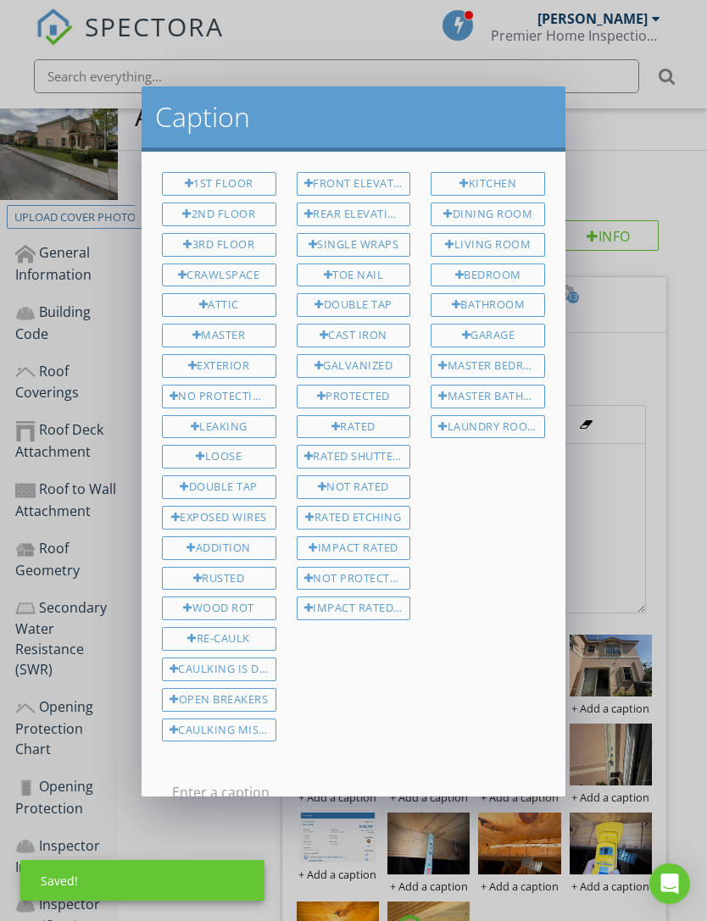
click at [364, 216] on div "Rear Elevation" at bounding box center [354, 215] width 114 height 24
type input "Rear Elevation"
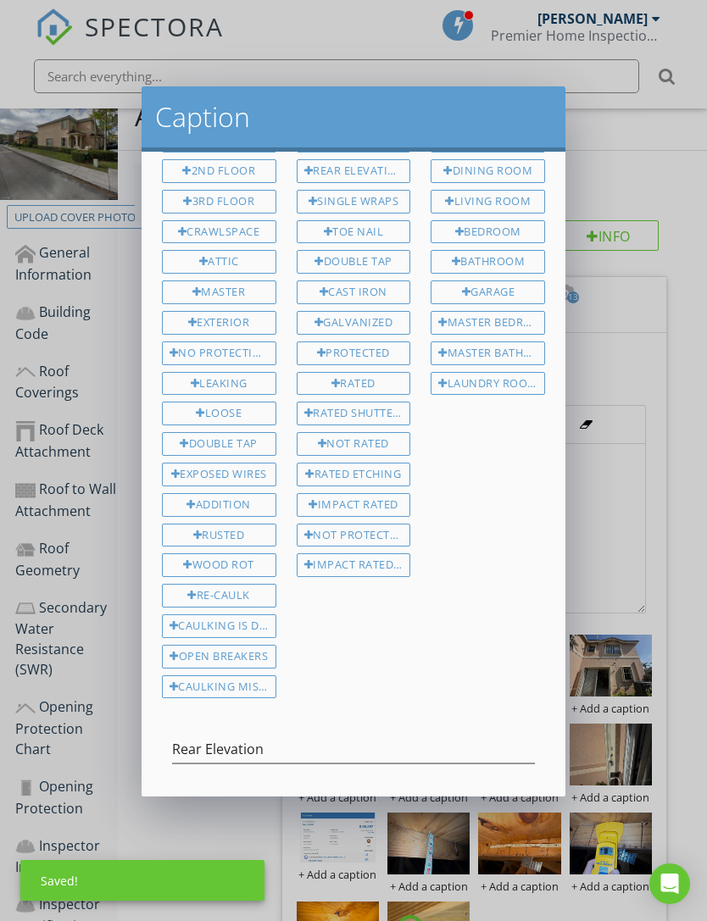
scroll to position [47, 0]
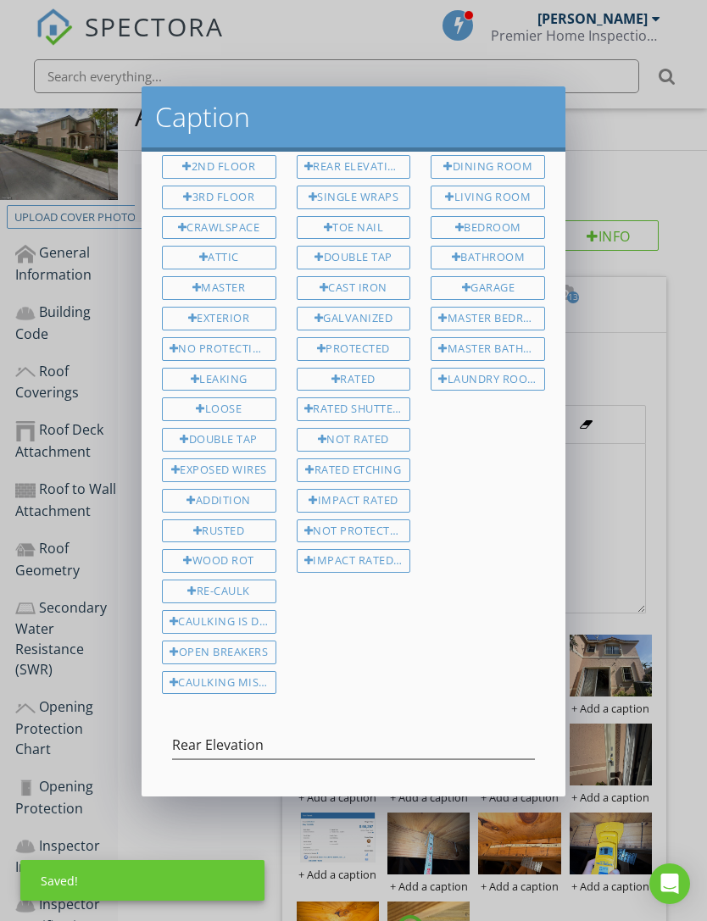
click at [391, 805] on div "Save Caption" at bounding box center [392, 814] width 82 height 18
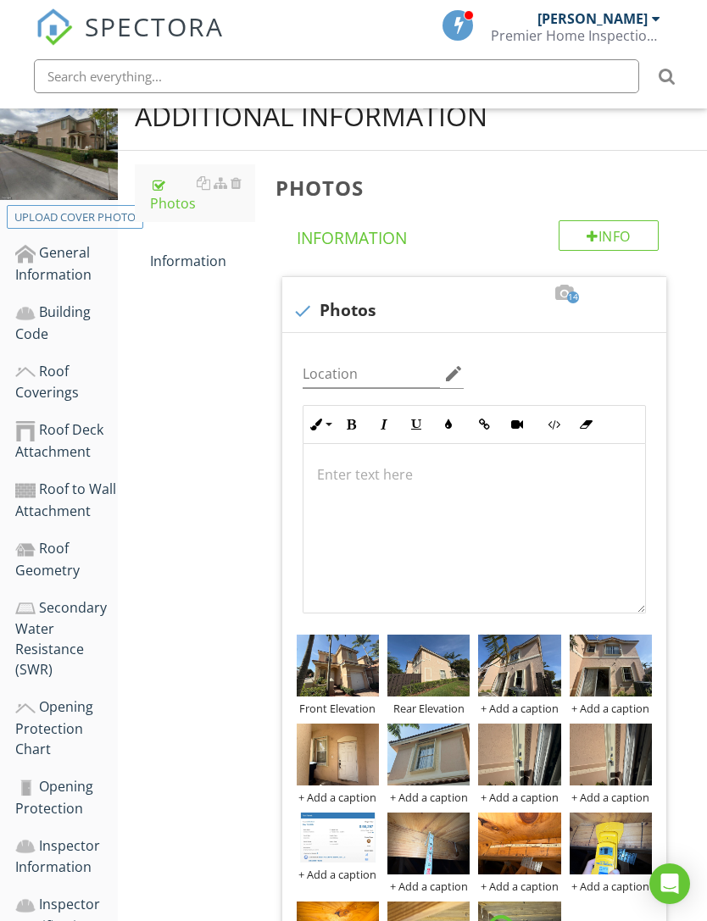
click at [528, 713] on div "+ Add a caption" at bounding box center [519, 709] width 82 height 14
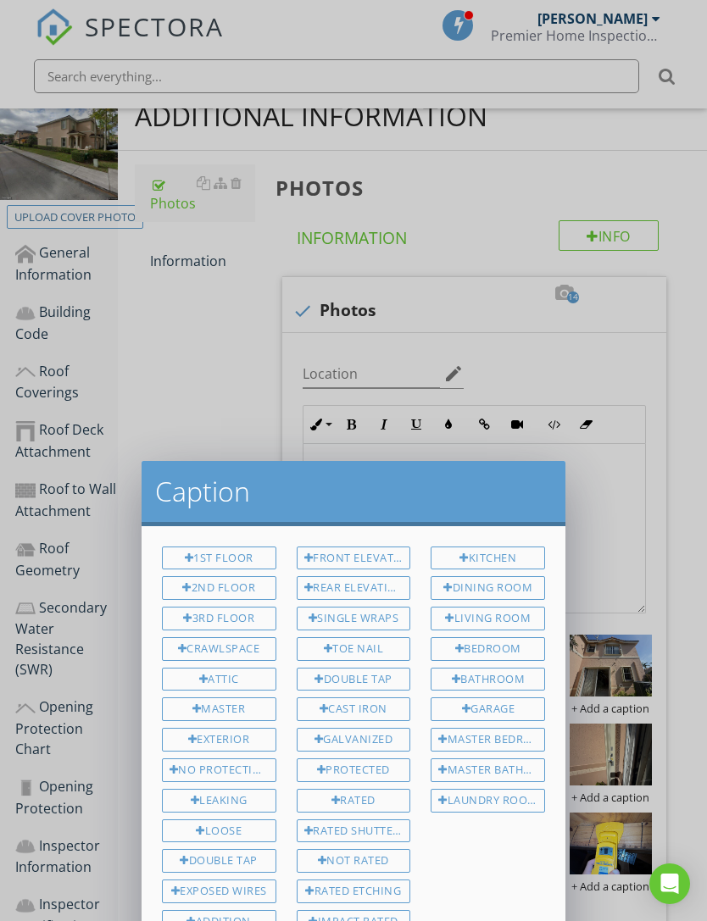
scroll to position [0, 0]
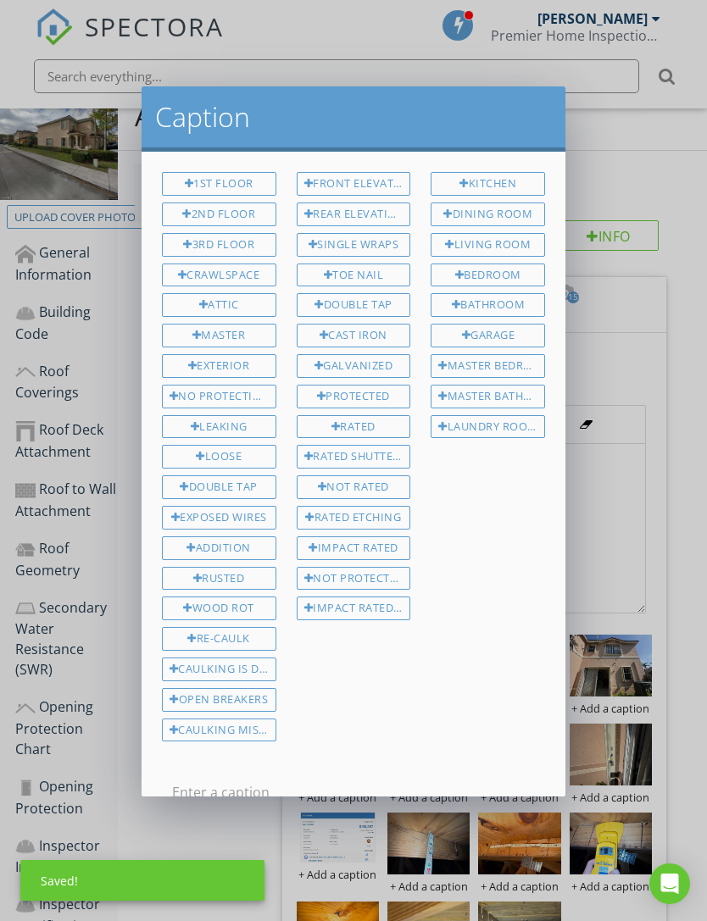
click at [369, 222] on div "Rear Elevation" at bounding box center [354, 215] width 114 height 24
type input "Rear Elevation"
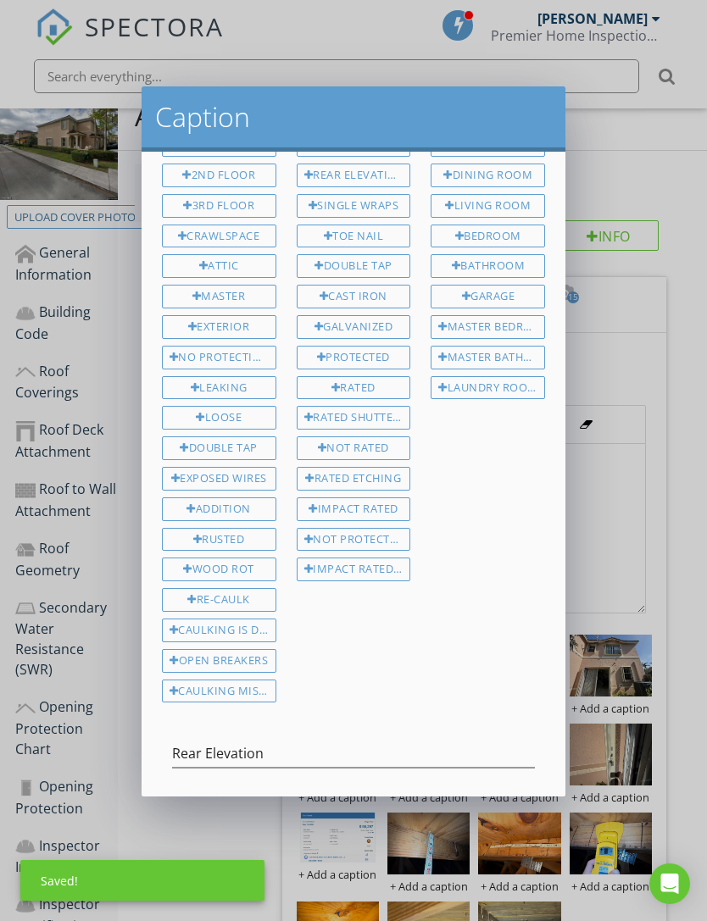
click at [407, 813] on div "Save Caption" at bounding box center [392, 822] width 82 height 18
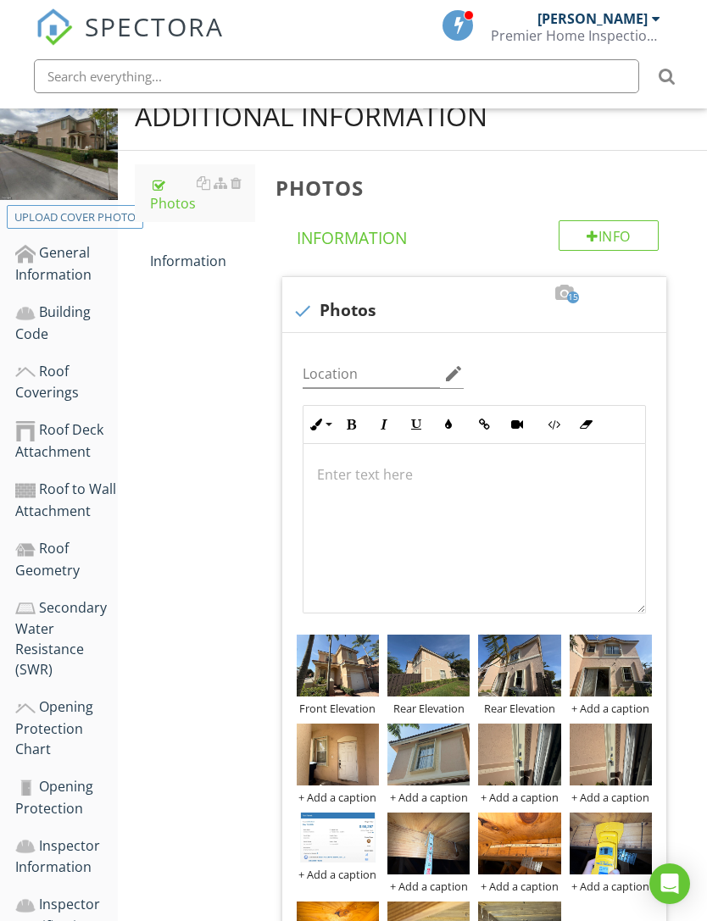
click at [515, 705] on div "Rear Elevation" at bounding box center [519, 709] width 82 height 14
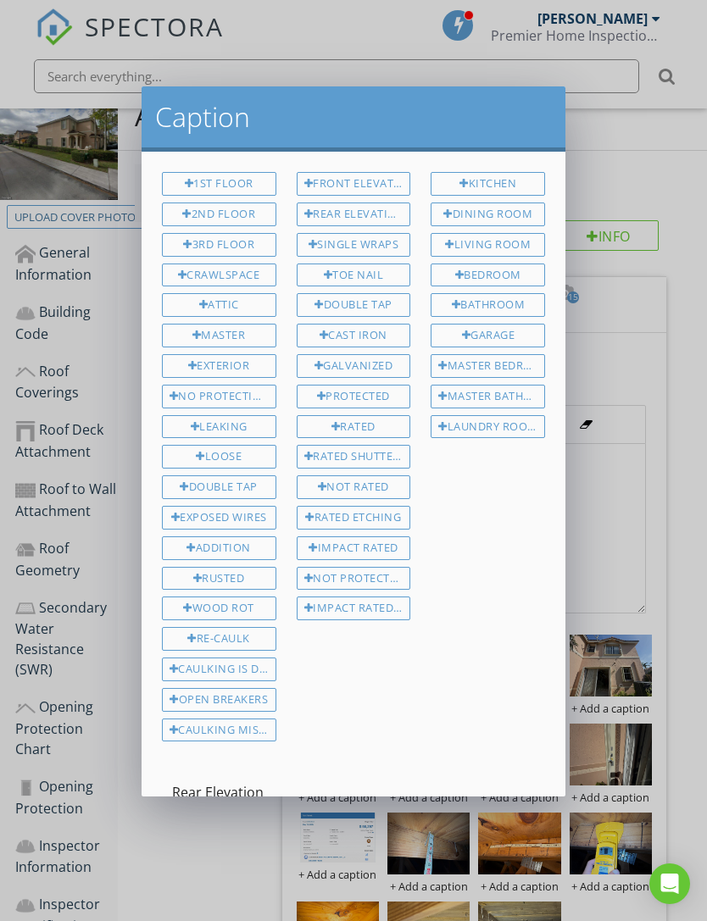
click at [357, 224] on div "Rear Elevation" at bounding box center [354, 215] width 114 height 24
type input "Rear Elevation Rear Elevation"
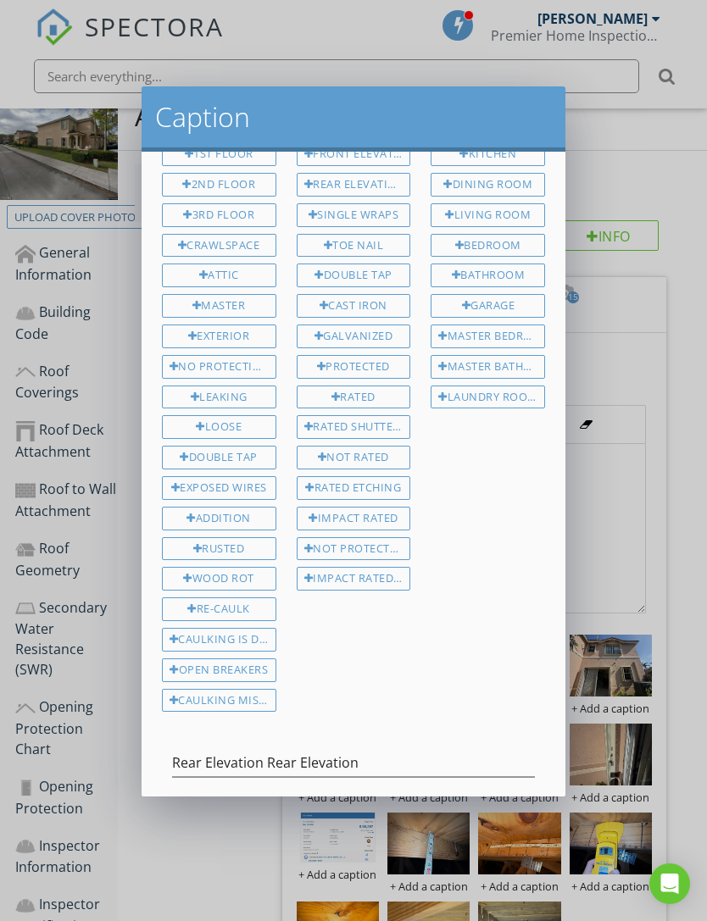
scroll to position [36, 0]
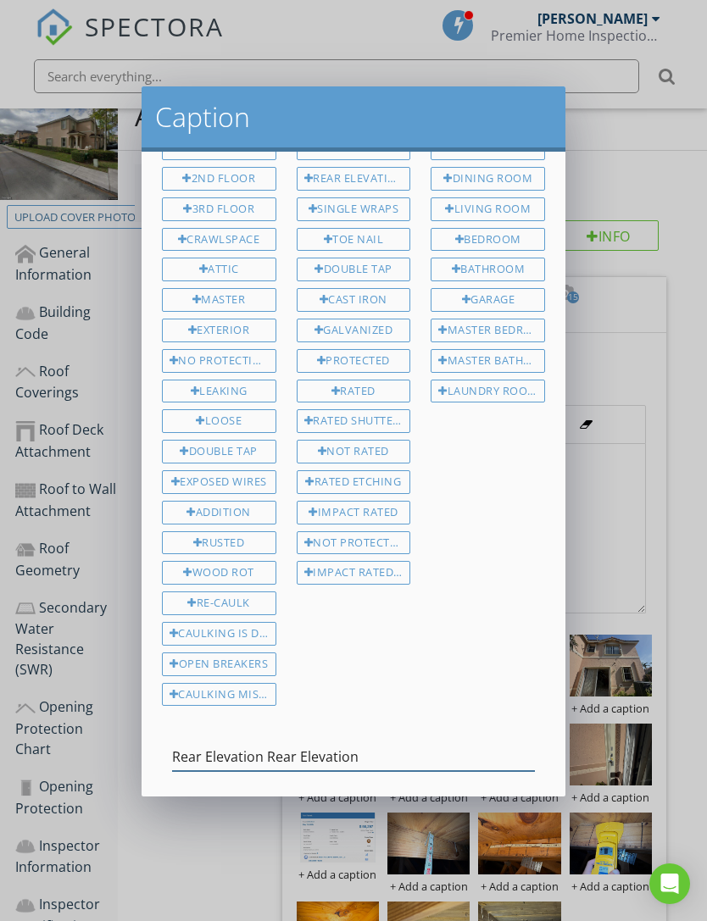
click at [272, 757] on input "Rear Elevation Rear Elevation" at bounding box center [353, 757] width 363 height 28
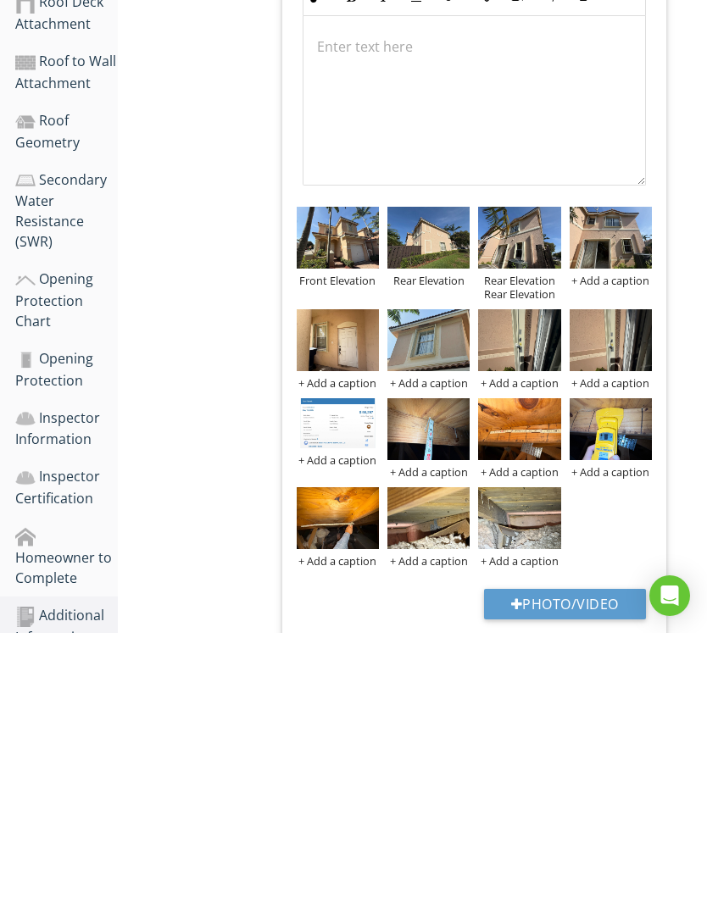
scroll to position [628, 0]
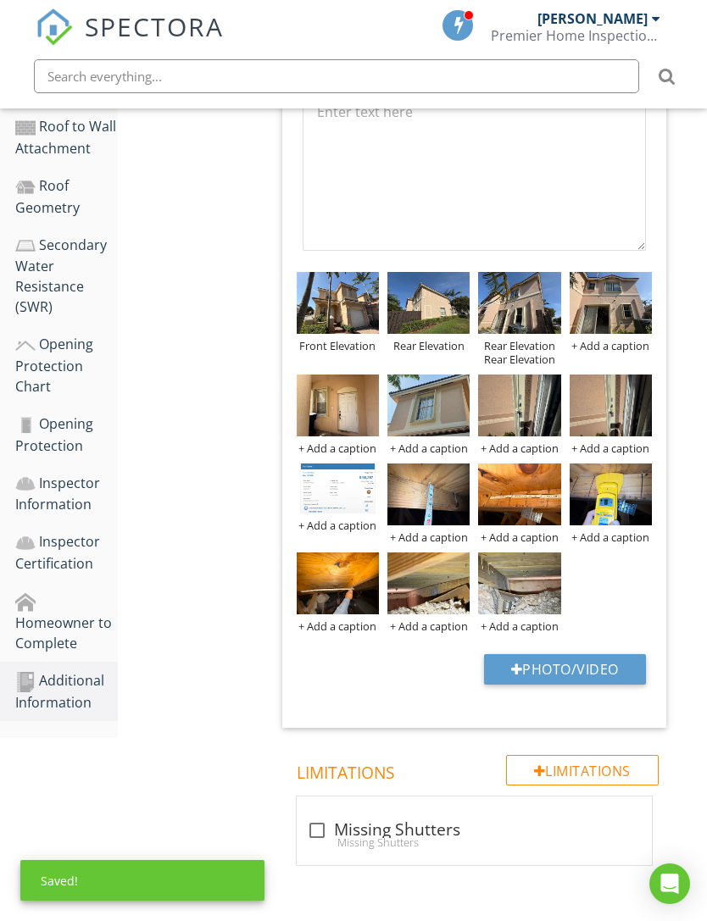
click at [519, 354] on div "Rear Elevation Rear Elevation" at bounding box center [519, 352] width 82 height 27
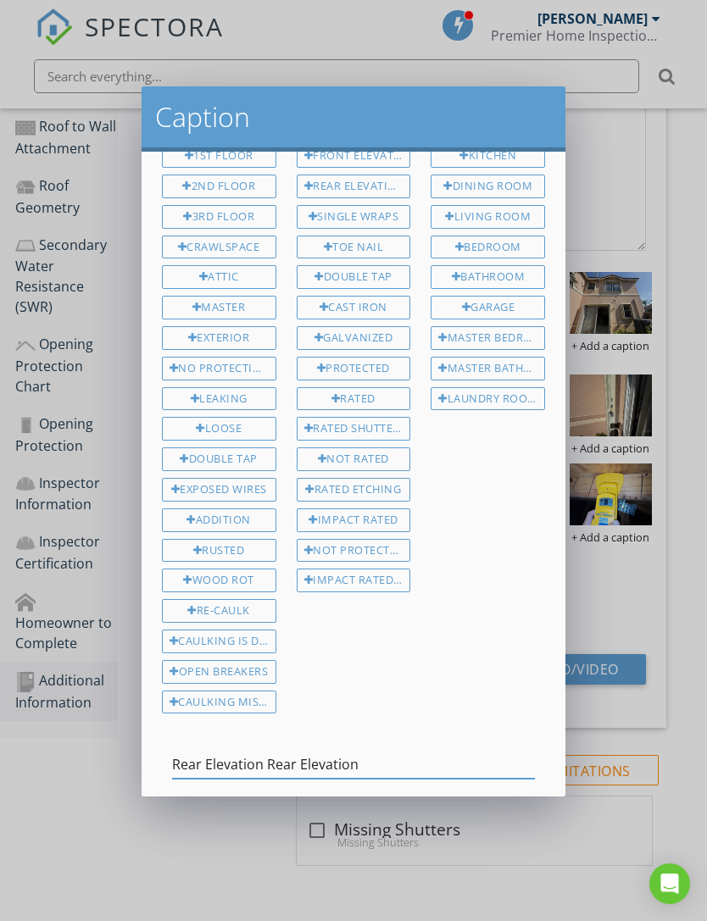
scroll to position [35, 0]
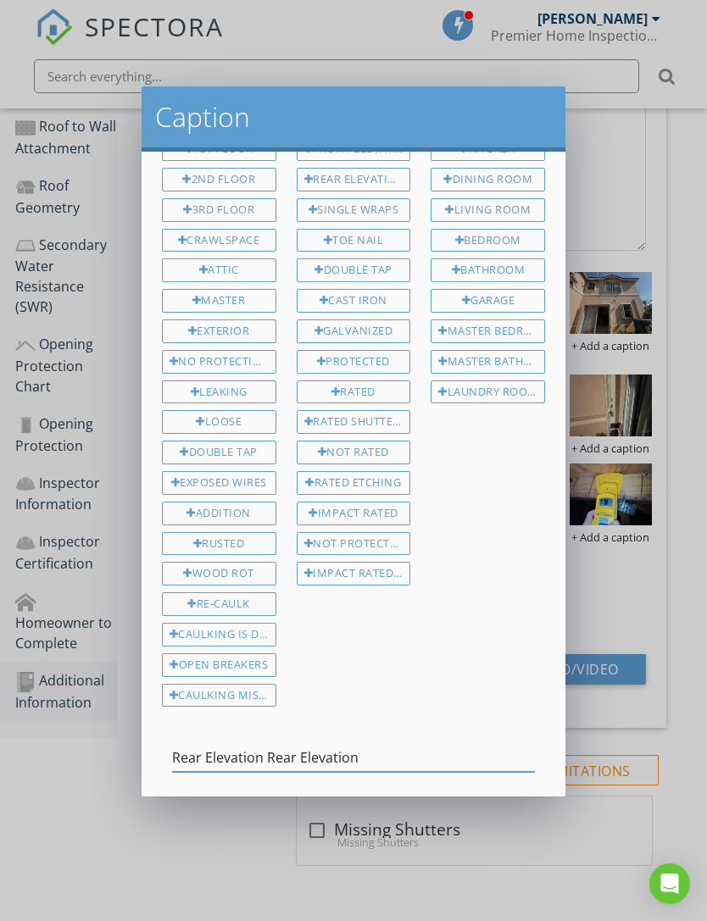
click at [452, 751] on input "Rear Elevation Rear Elevation" at bounding box center [353, 758] width 363 height 28
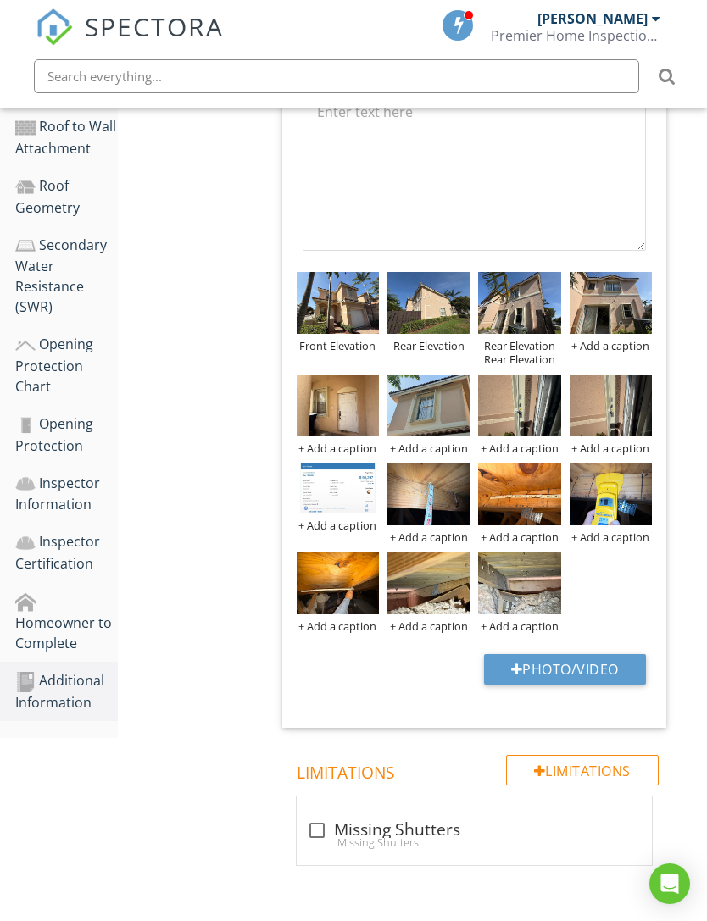
click at [551, 294] on img at bounding box center [519, 303] width 82 height 62
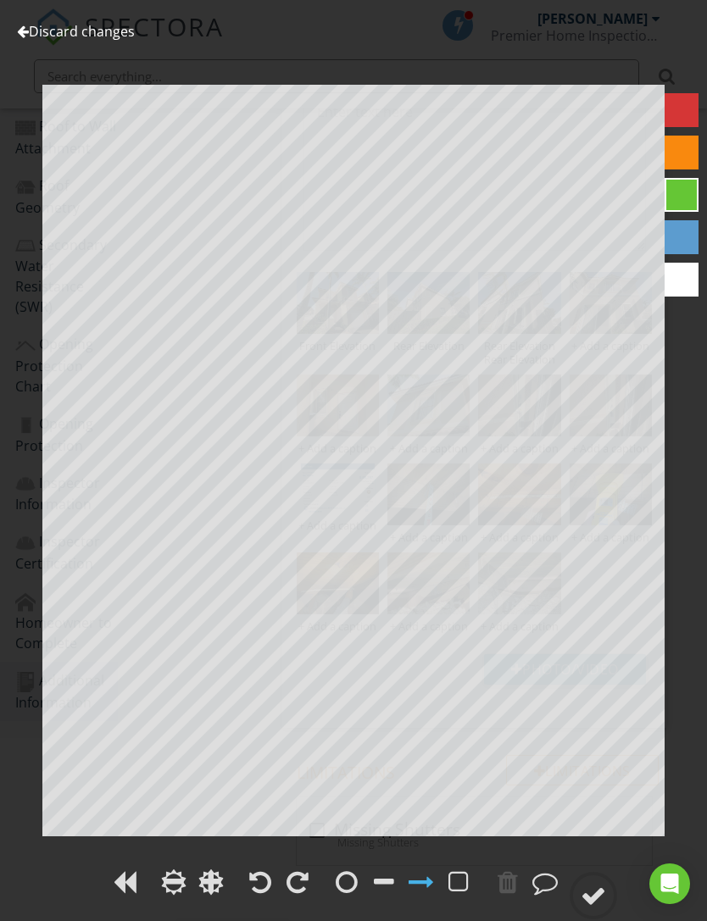
click at [46, 7] on div "Discard changes Add Location Rear Elevation Rear Elevation" at bounding box center [353, 460] width 707 height 921
click at [33, 39] on link "Discard changes" at bounding box center [76, 31] width 118 height 19
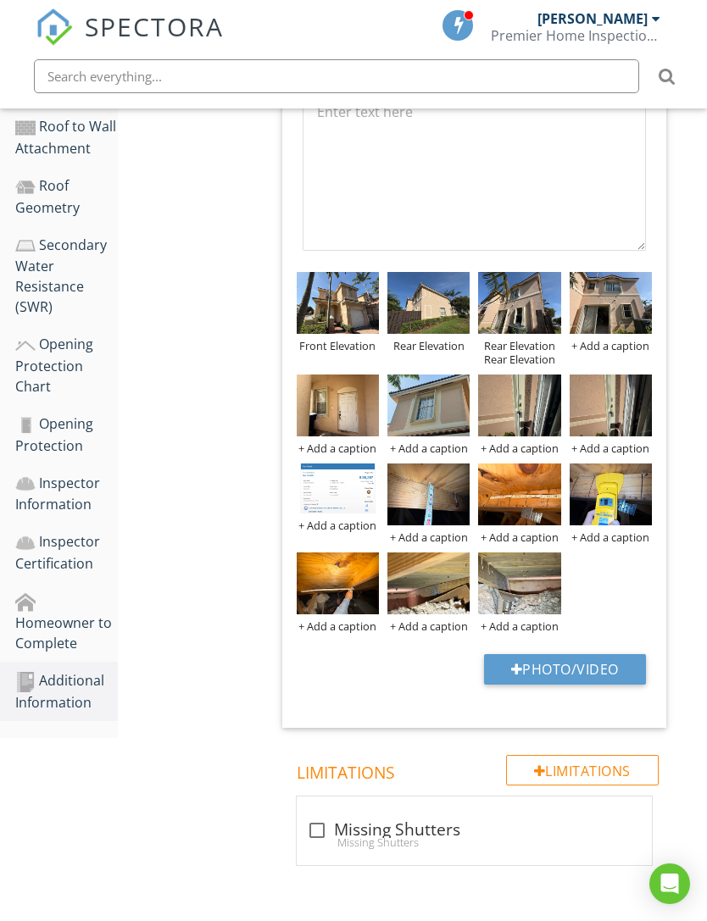
click at [0, 0] on div at bounding box center [0, 0] width 0 height 0
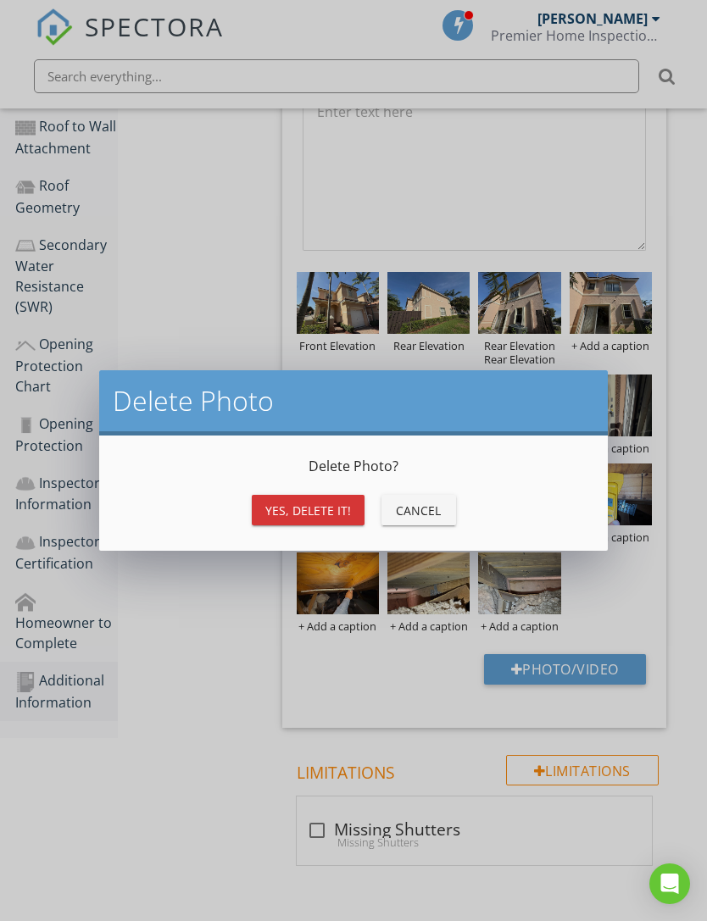
click at [442, 508] on button "Cancel" at bounding box center [418, 510] width 75 height 31
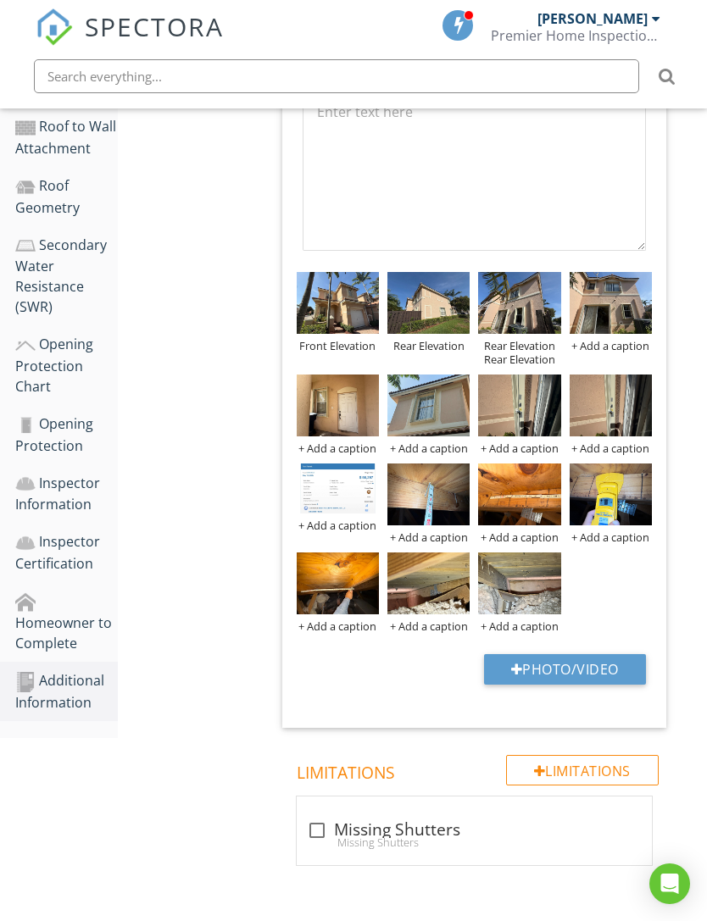
click at [536, 358] on div "Rear Elevation Rear Elevation" at bounding box center [519, 352] width 82 height 27
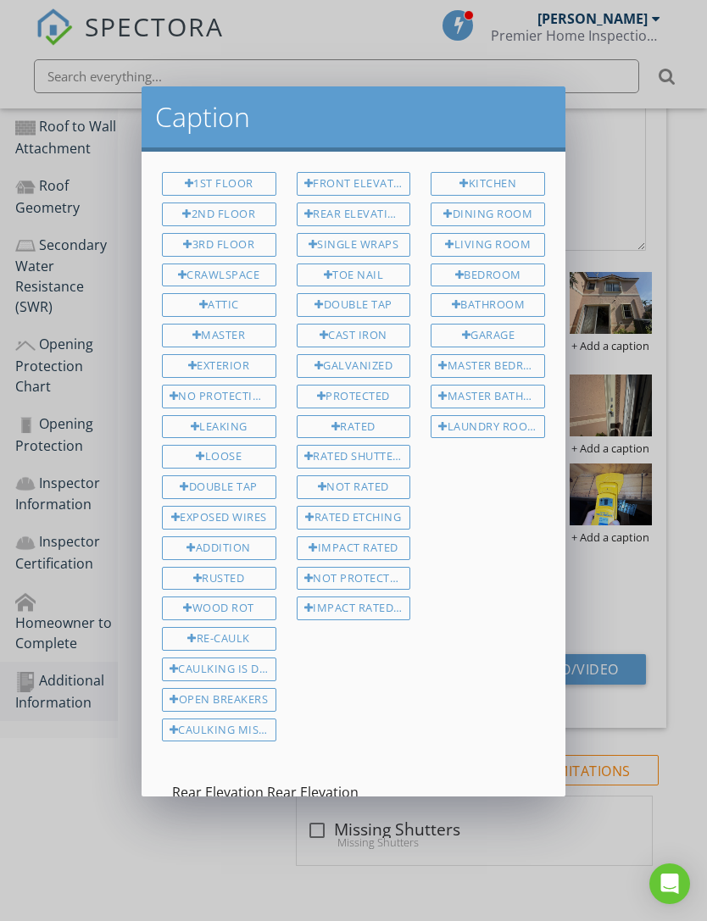
click at [443, 793] on input "Rear Elevation Rear Elevation" at bounding box center [353, 793] width 363 height 28
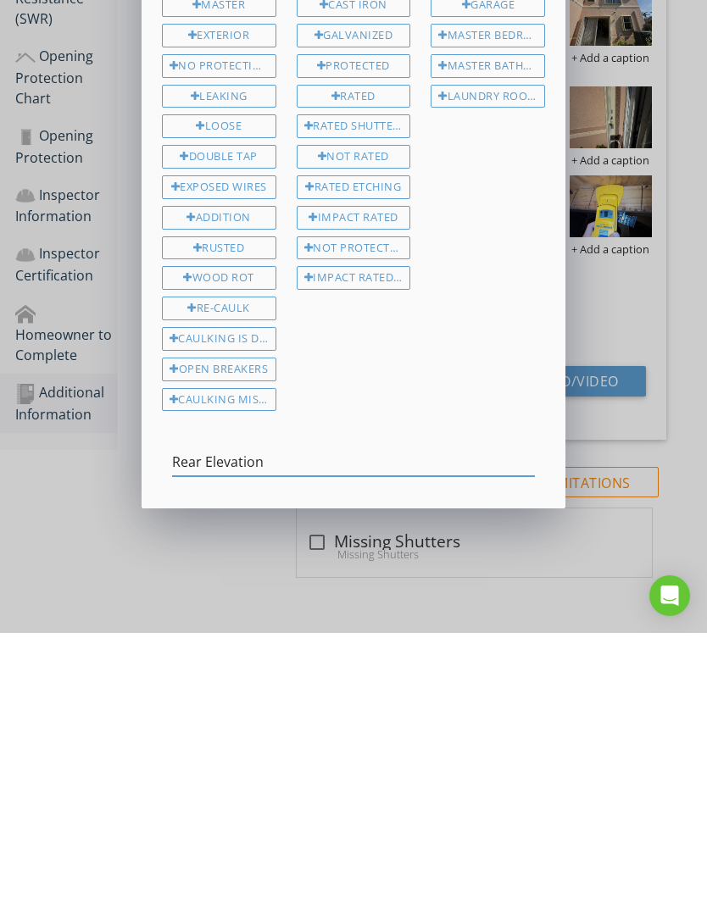
scroll to position [50, 0]
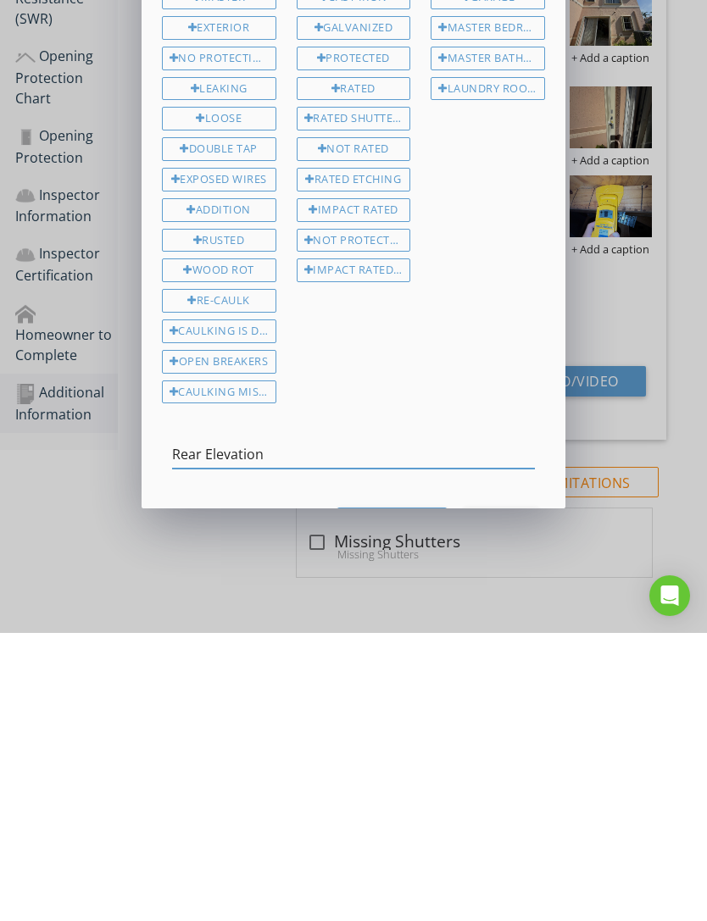
type input "Rear Elevation"
click at [400, 802] on div "Save Caption" at bounding box center [392, 811] width 82 height 18
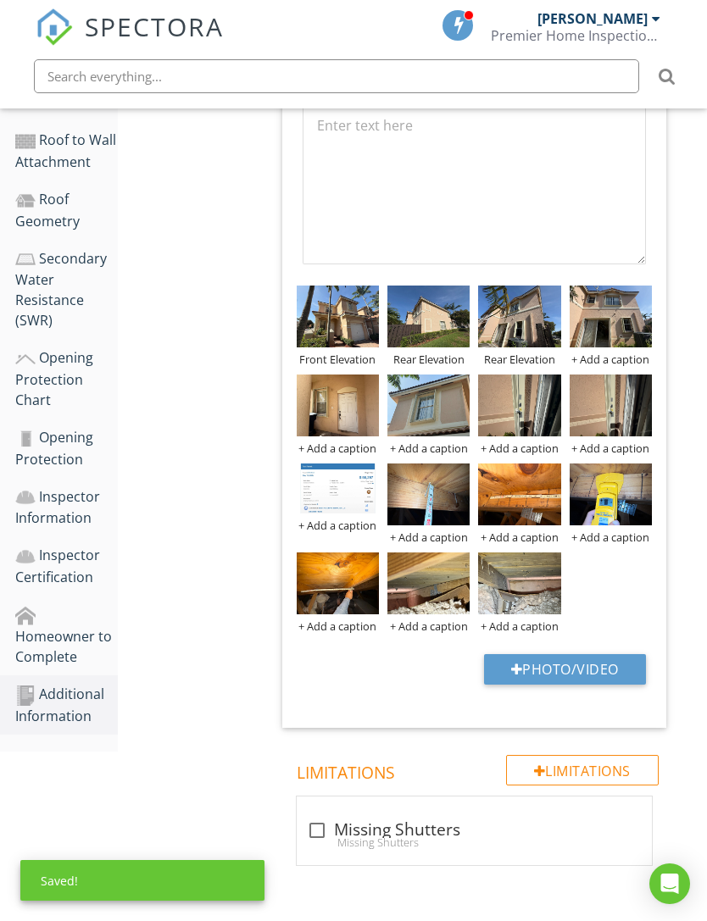
click at [614, 358] on div "+ Add a caption" at bounding box center [610, 359] width 82 height 14
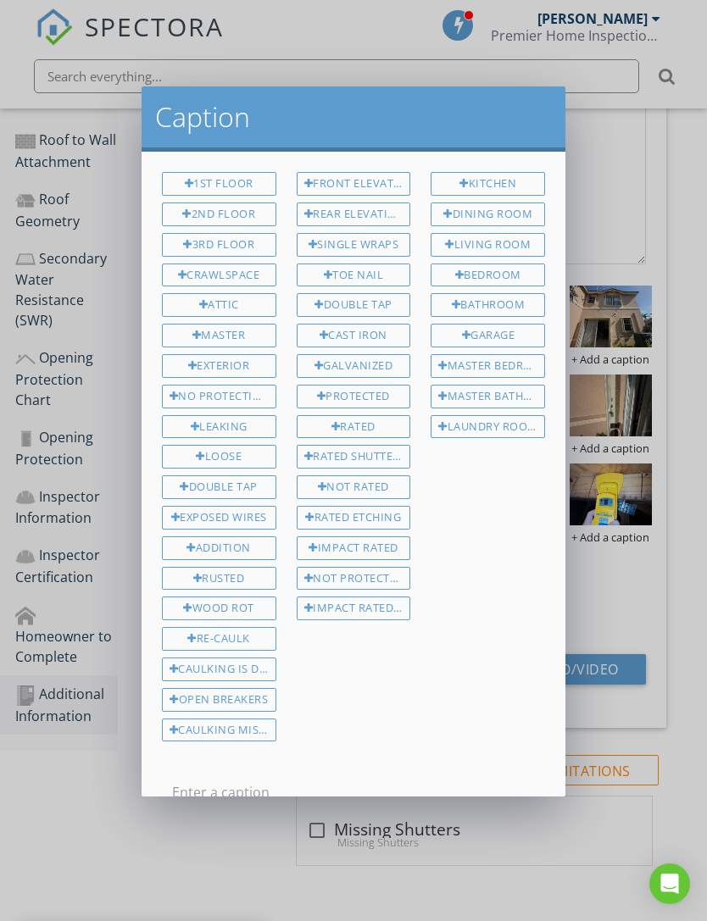
click at [378, 217] on div "Rear Elevation" at bounding box center [354, 215] width 114 height 24
type input "Rear Elevation"
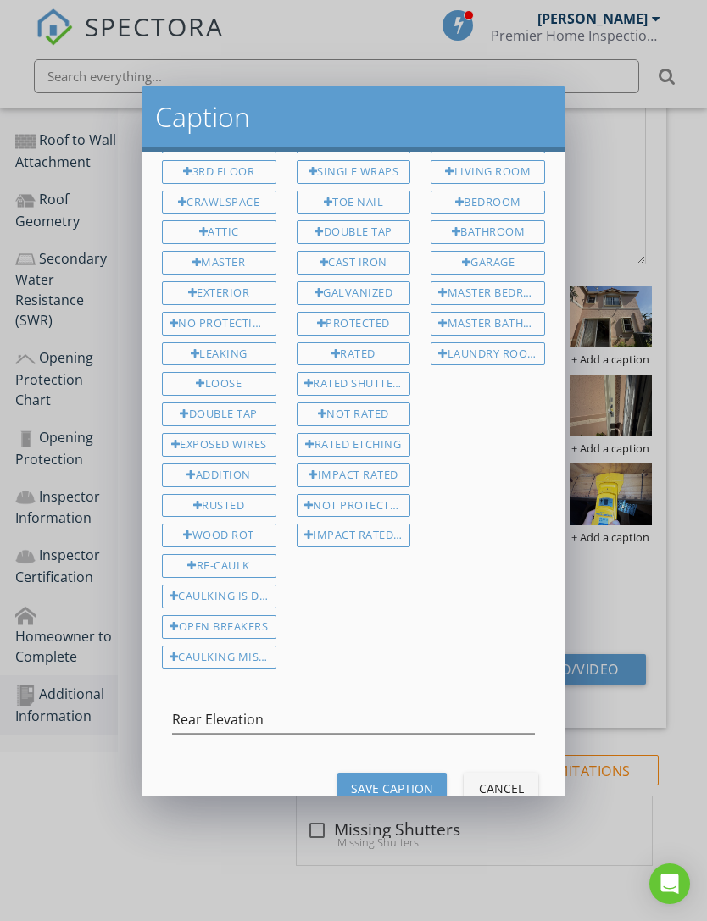
scroll to position [71, 0]
click at [408, 781] on div "Save Caption" at bounding box center [392, 790] width 82 height 18
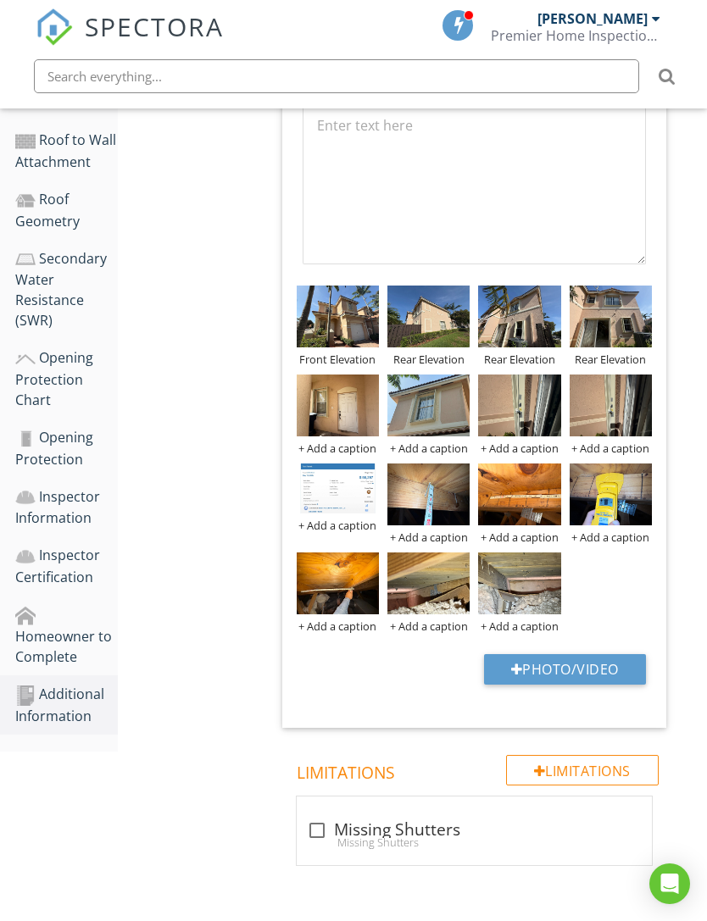
click at [579, 673] on button "Photo/Video" at bounding box center [565, 669] width 162 height 31
type input "C:\fakepath\IMG_7372.jpeg"
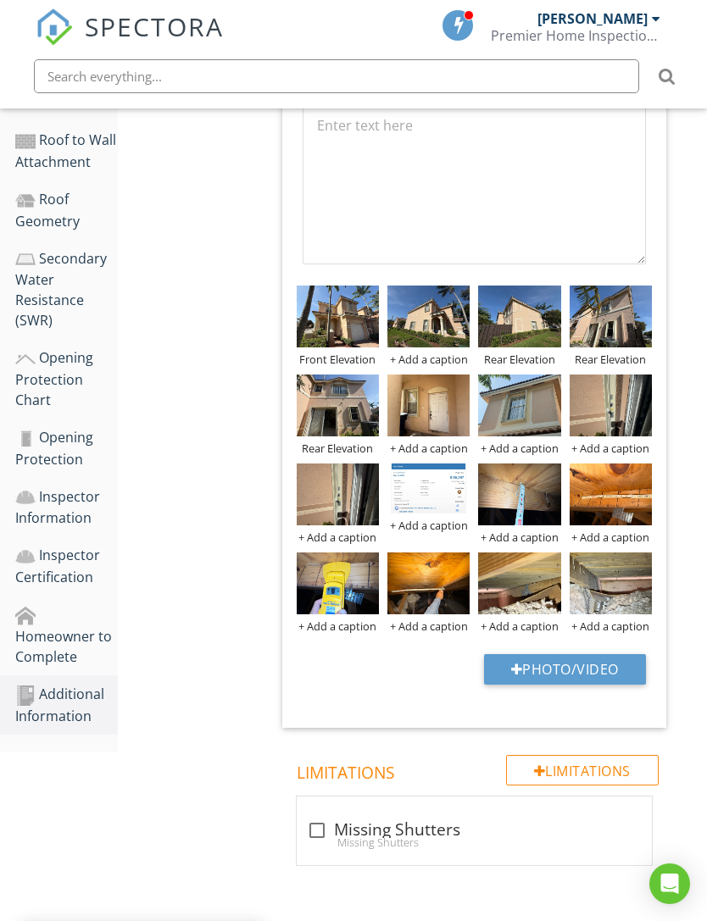
click at [422, 364] on div "+ Add a caption" at bounding box center [428, 359] width 82 height 14
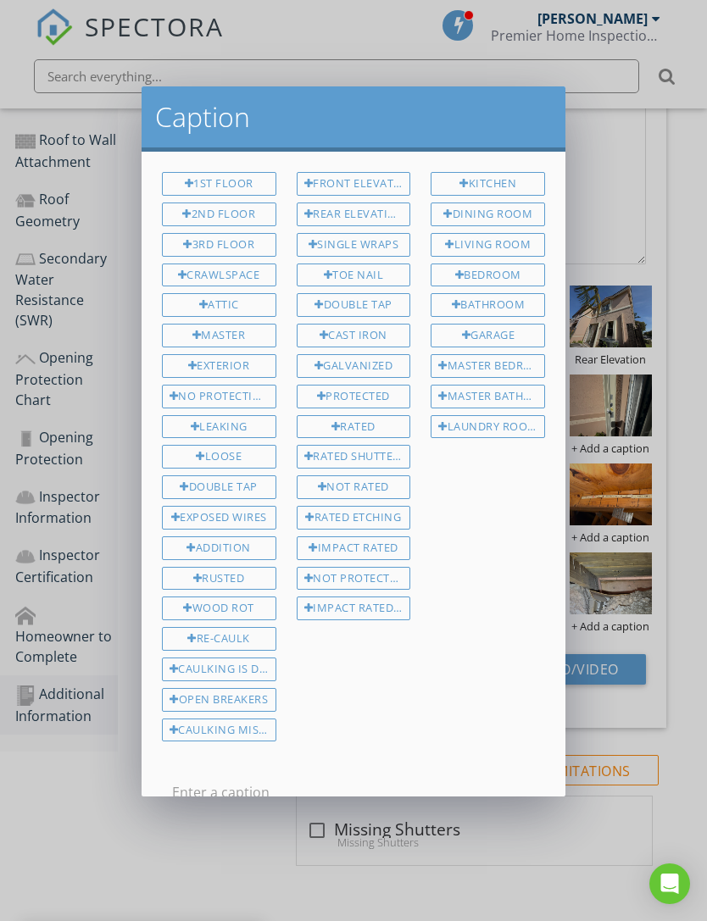
scroll to position [0, 0]
click at [378, 182] on div "Front Elevation" at bounding box center [354, 184] width 114 height 24
type input "Front Elevation"
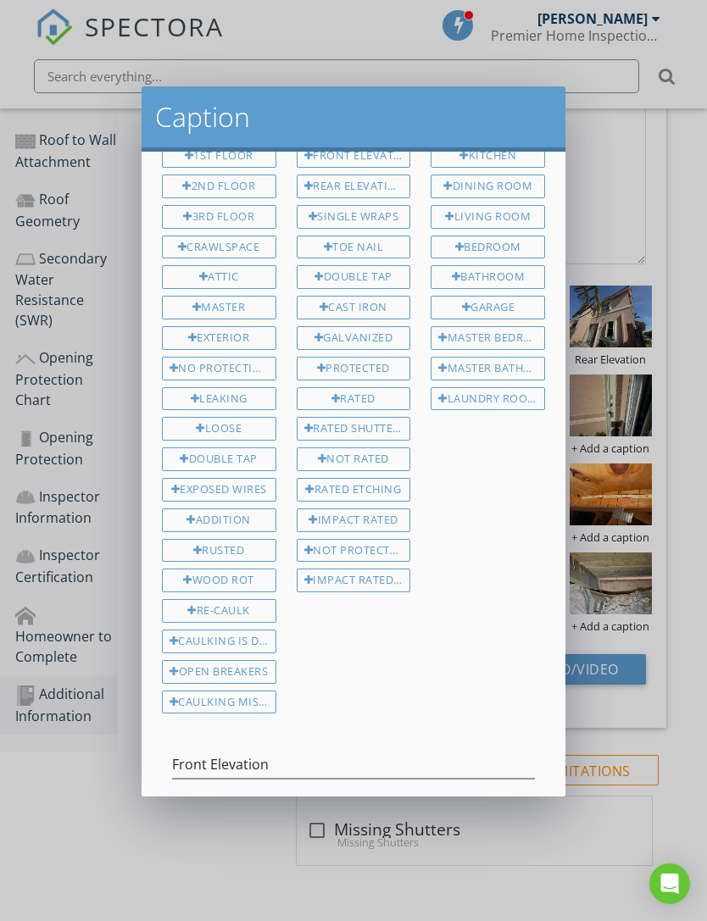
scroll to position [42, 0]
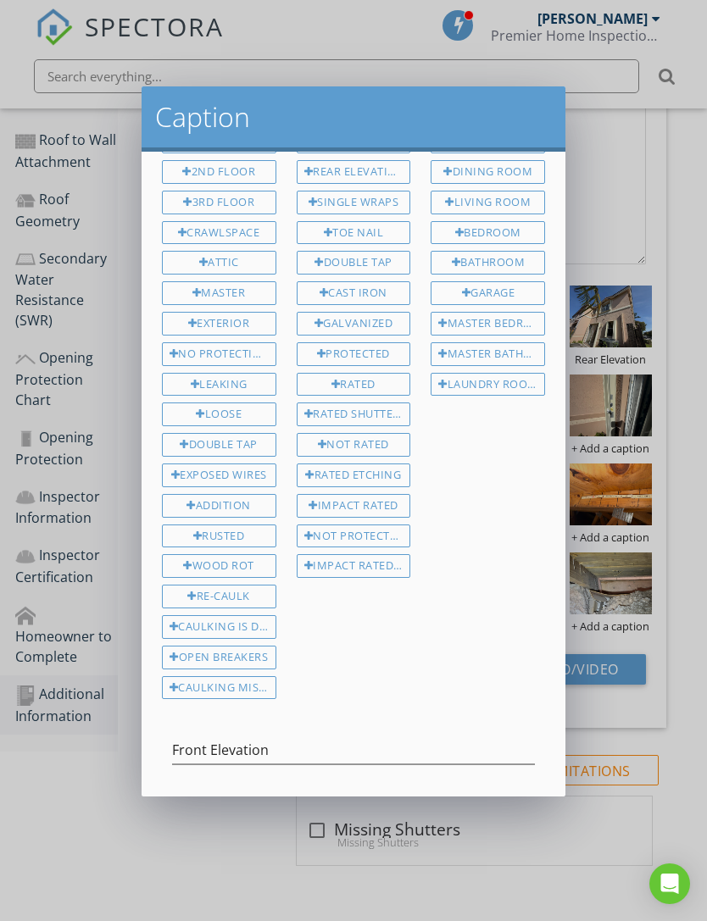
click at [386, 813] on div "Save Caption" at bounding box center [392, 819] width 82 height 18
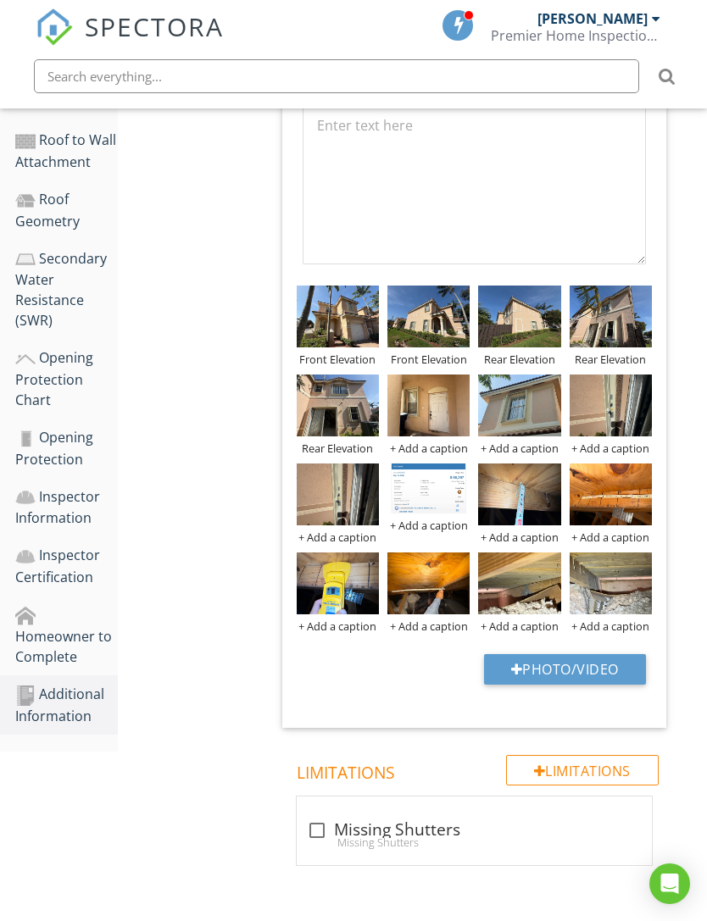
click at [427, 448] on div "+ Add a caption" at bounding box center [428, 448] width 82 height 14
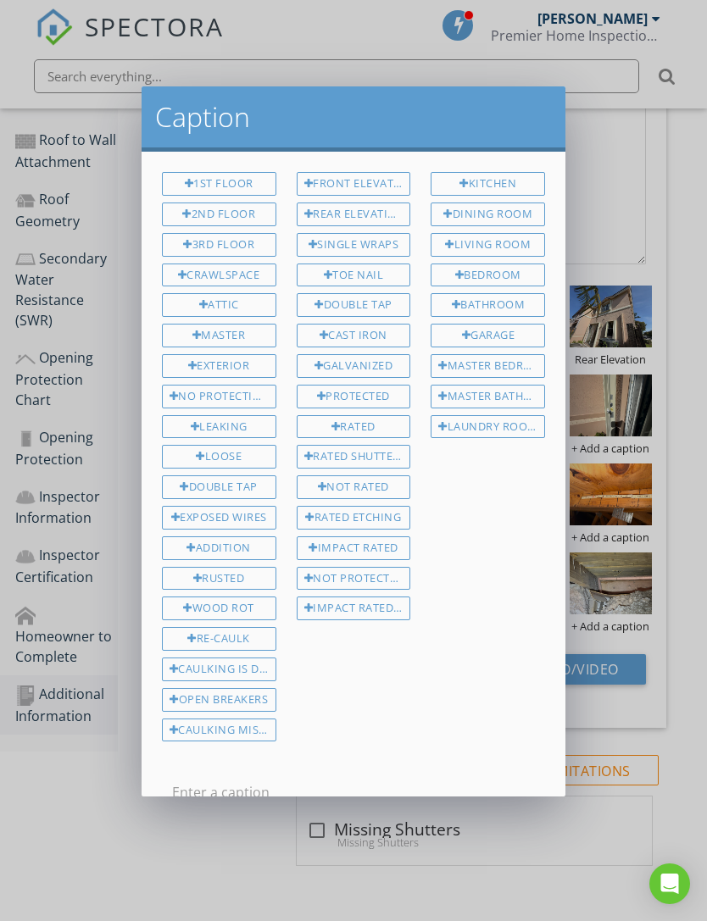
scroll to position [0, 0]
click at [371, 538] on div "Impact Rated" at bounding box center [354, 548] width 114 height 24
type input "Impact Rated"
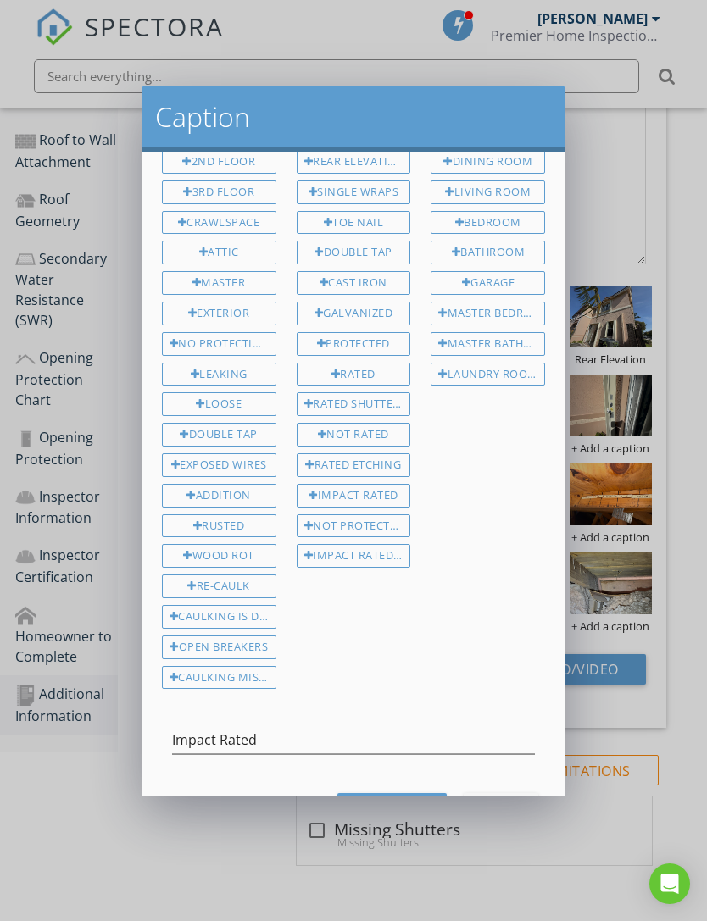
scroll to position [53, 0]
click at [373, 810] on button "Save Caption" at bounding box center [391, 807] width 109 height 31
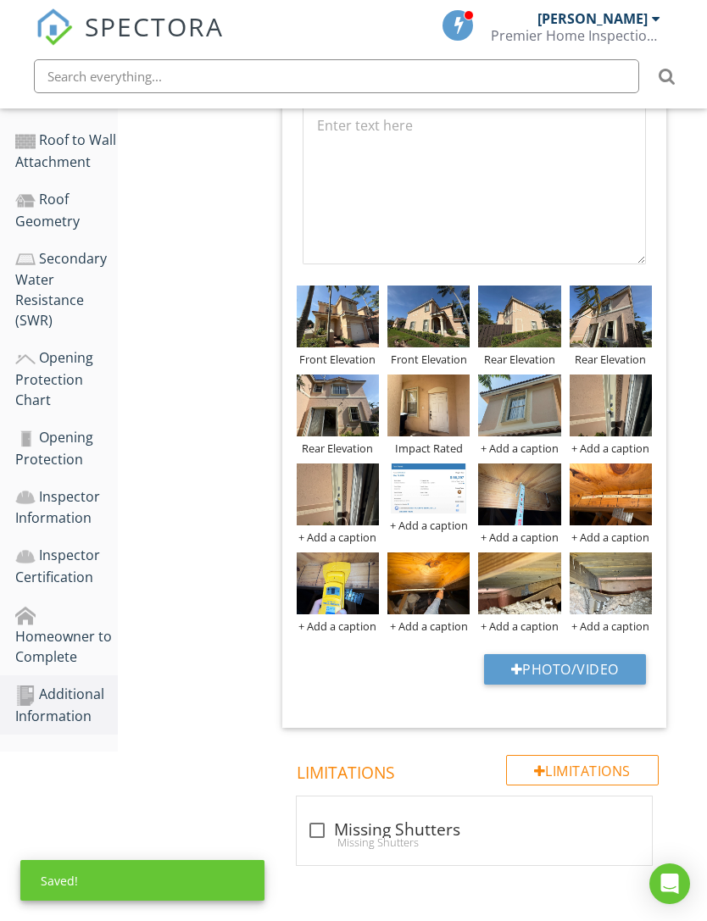
click at [529, 447] on div "+ Add a caption" at bounding box center [519, 448] width 82 height 14
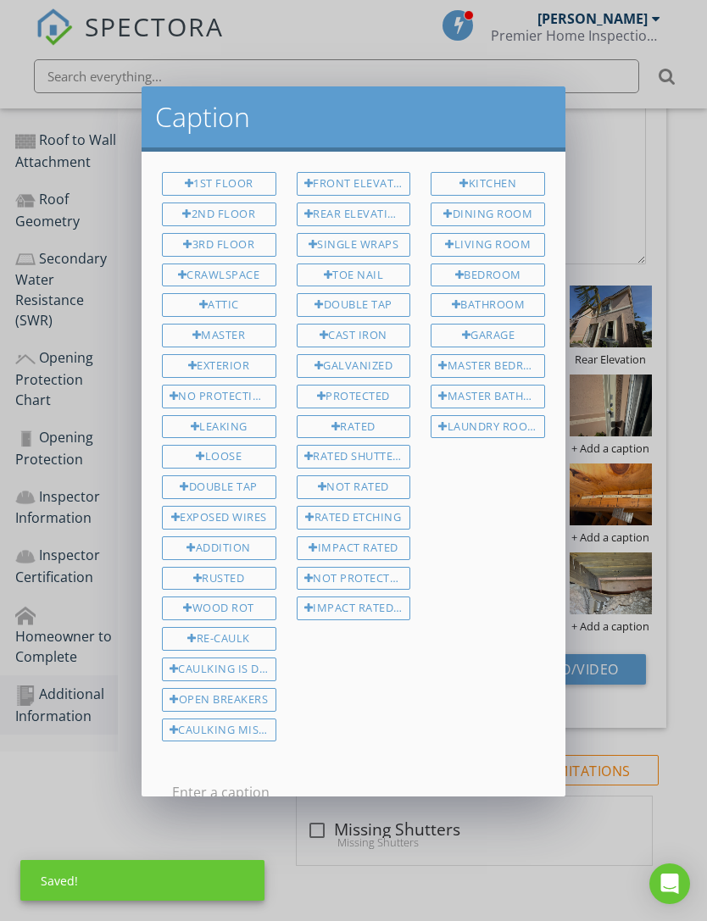
click at [374, 609] on div "Impact Rated Label" at bounding box center [354, 608] width 114 height 24
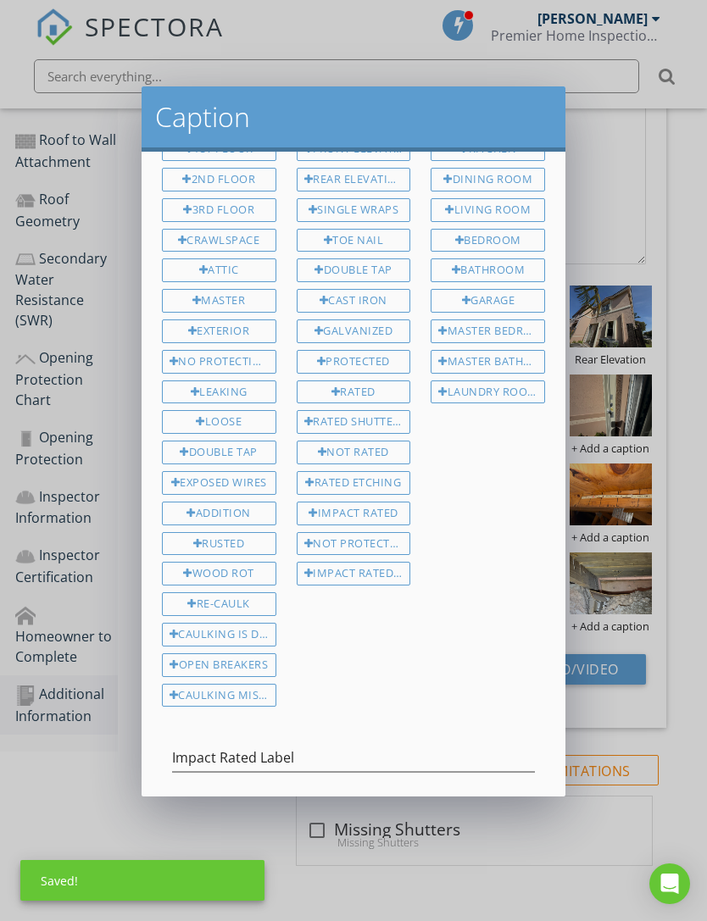
scroll to position [37, 0]
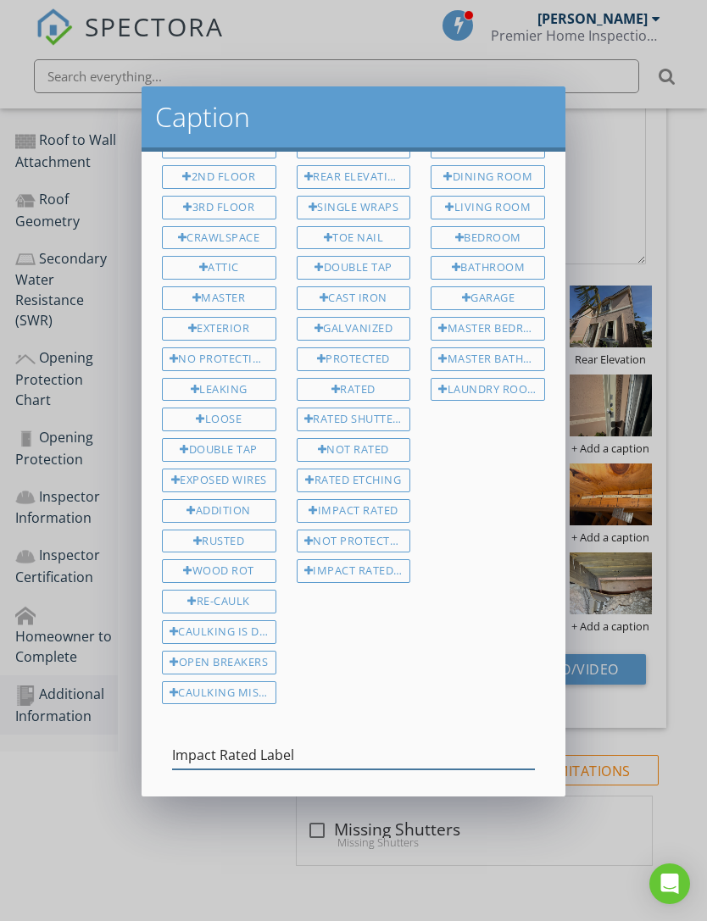
click at [369, 748] on input "Impact Rated Label" at bounding box center [353, 755] width 363 height 28
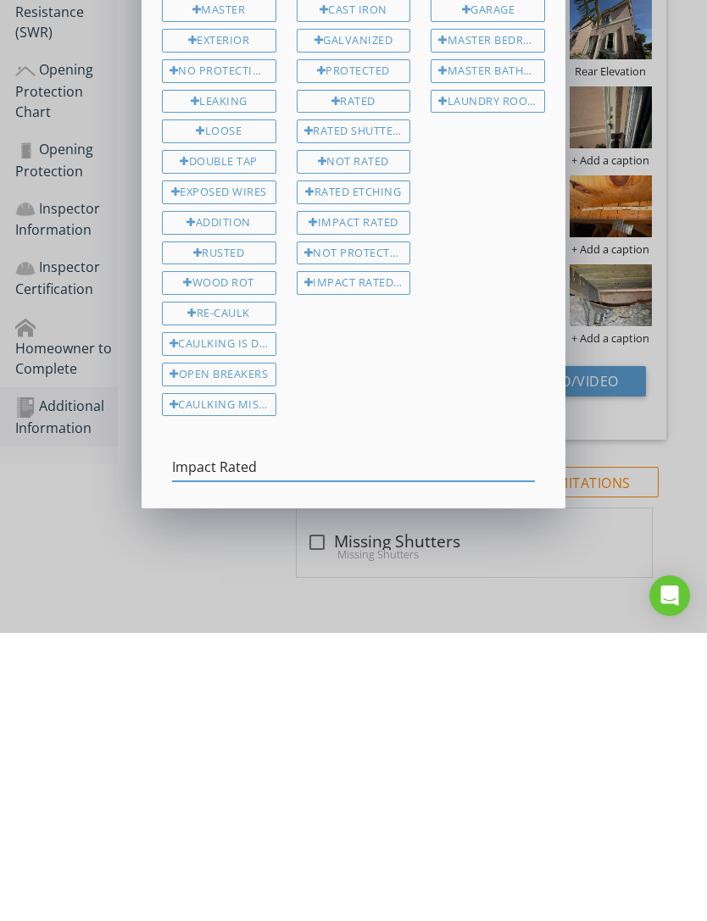
type input "Impact Rated"
click at [396, 815] on div "Save Caption" at bounding box center [392, 824] width 82 height 18
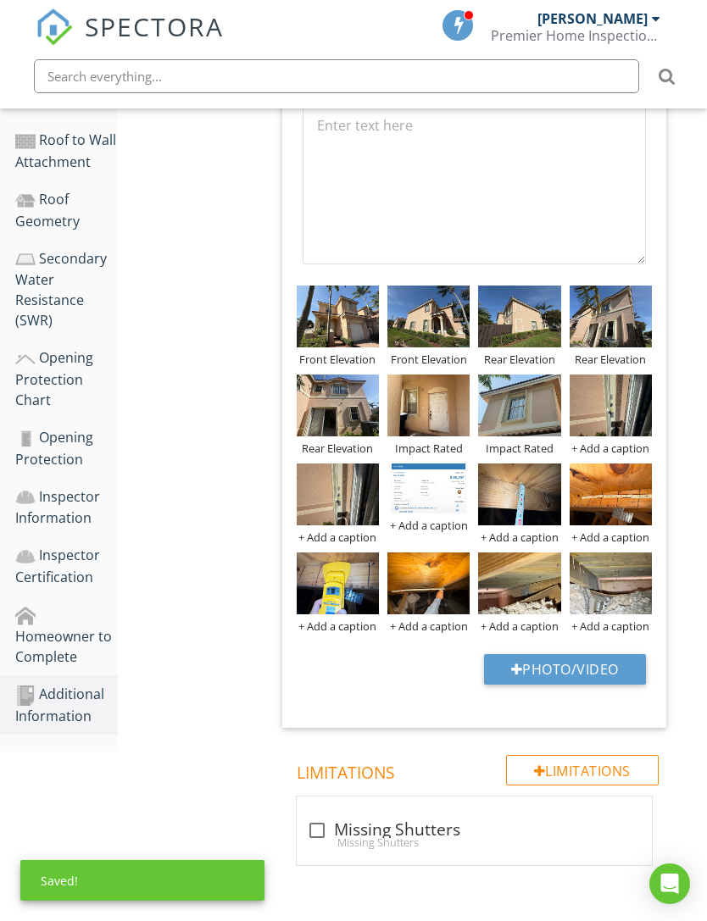
click at [608, 452] on div "+ Add a caption" at bounding box center [610, 448] width 82 height 14
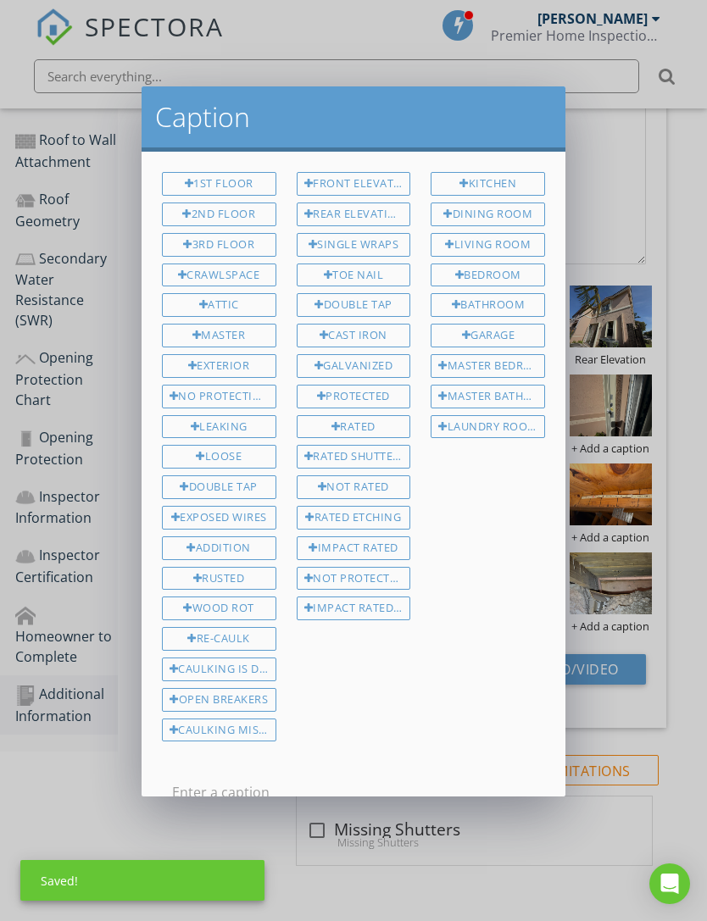
click at [389, 605] on div "Impact Rated Label" at bounding box center [354, 608] width 114 height 24
type input "Impact Rated Label"
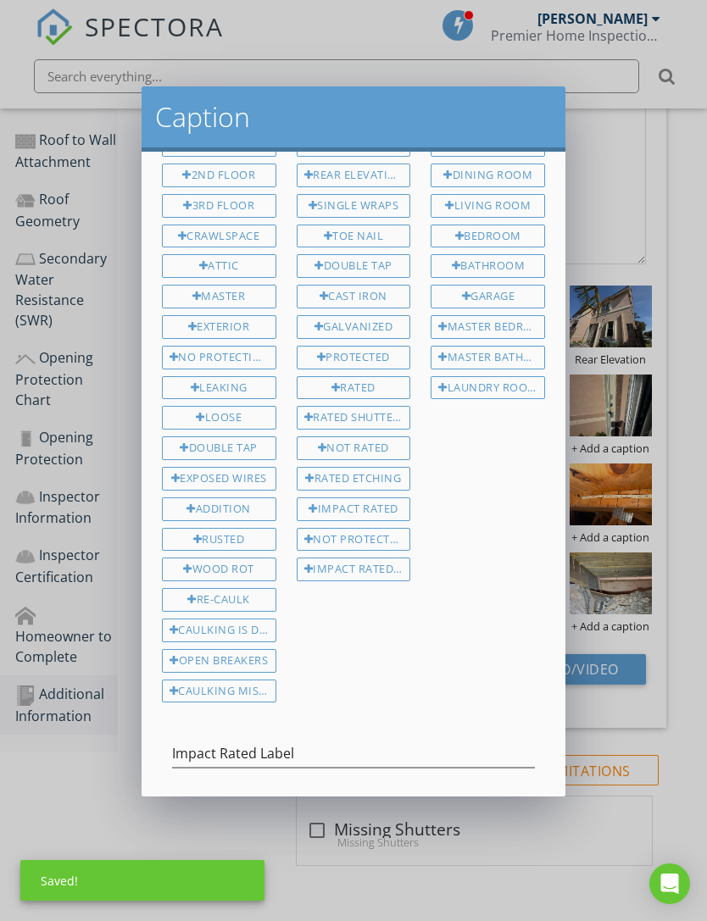
scroll to position [62, 0]
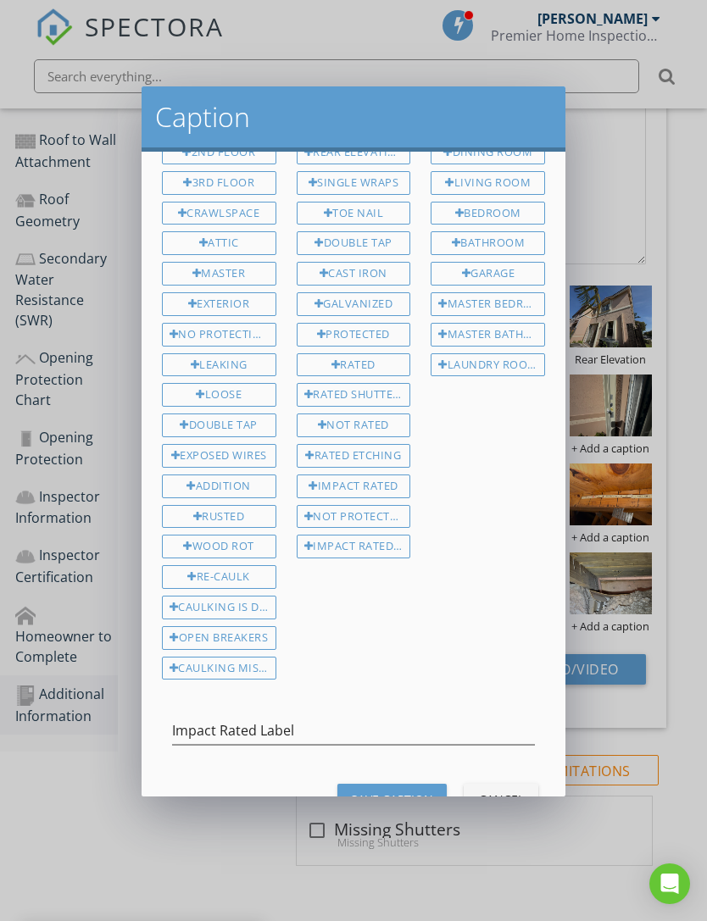
click at [391, 797] on button "Save Caption" at bounding box center [391, 799] width 109 height 31
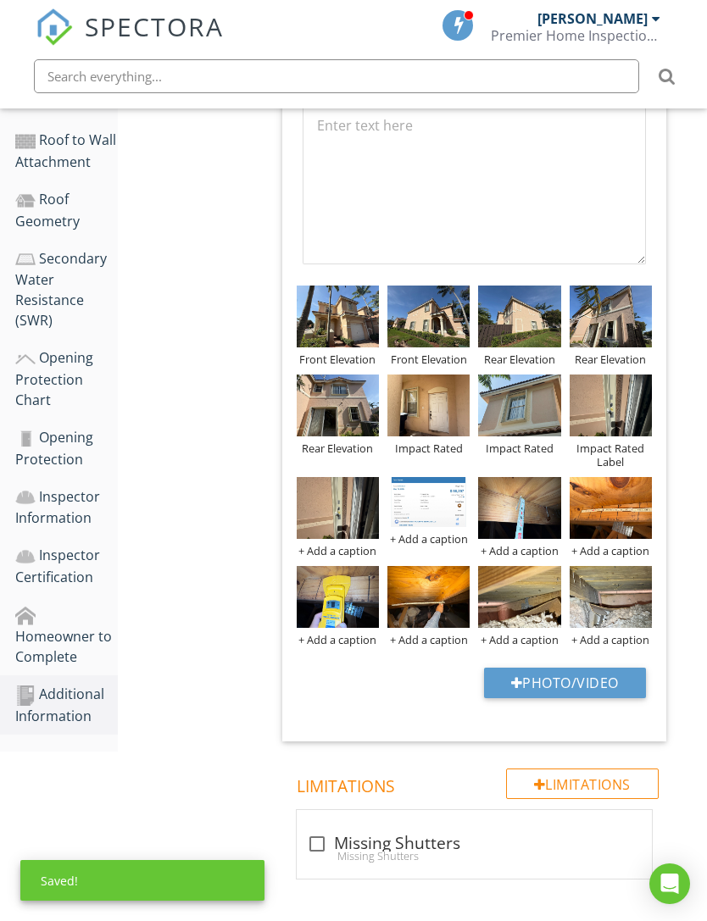
click at [354, 552] on div "+ Add a caption" at bounding box center [338, 551] width 82 height 14
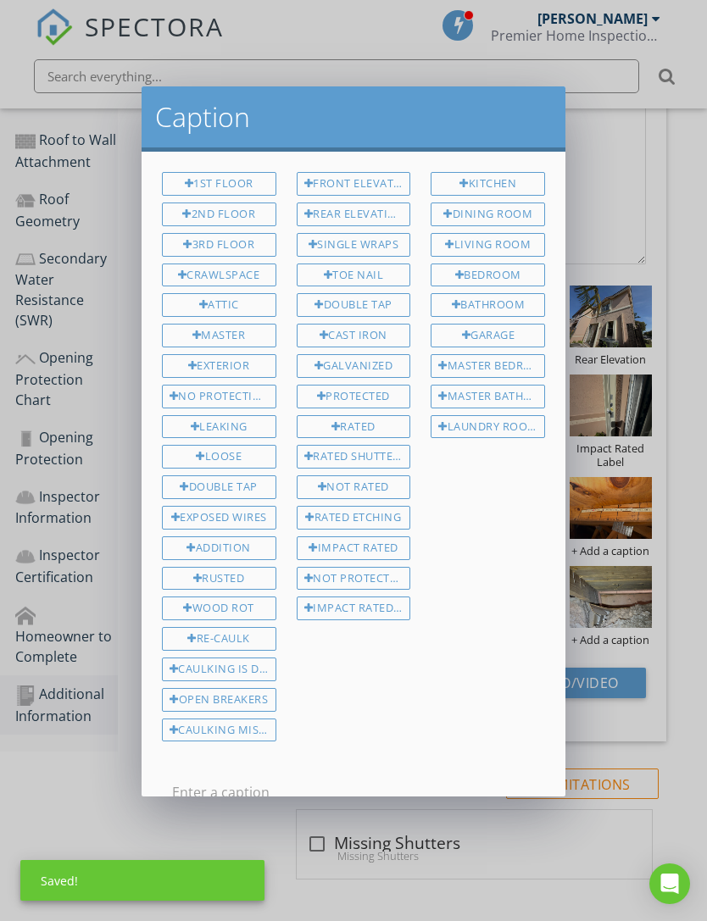
click at [408, 697] on div "1st Floor 2nd Floor 3rd Floor Crawlspace Attic Master Exterior No Protection Le…" at bounding box center [353, 460] width 403 height 576
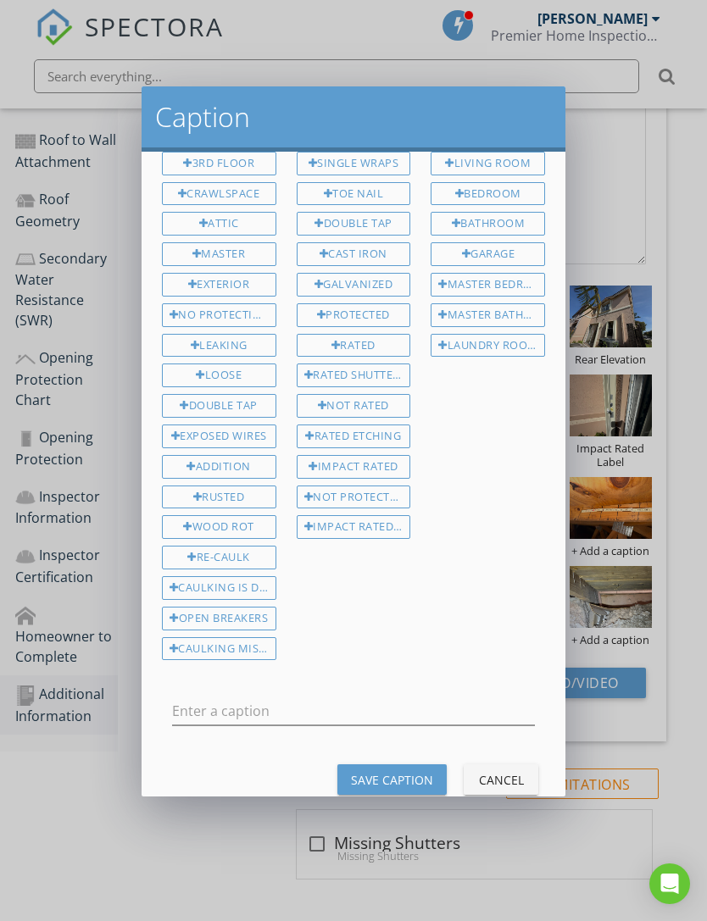
scroll to position [71, 0]
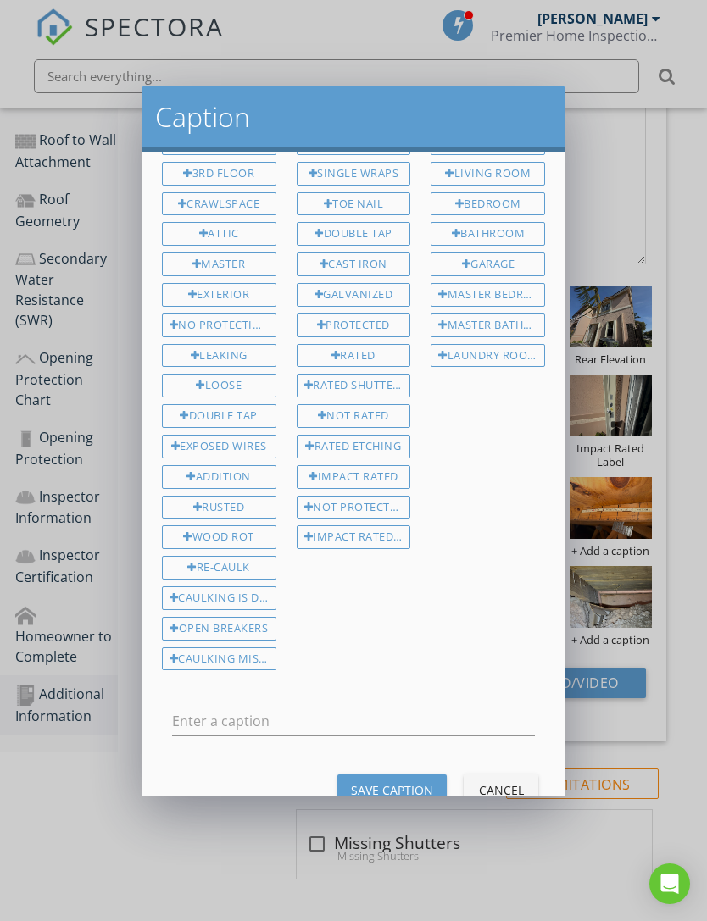
click at [524, 781] on div "Cancel" at bounding box center [500, 790] width 47 height 18
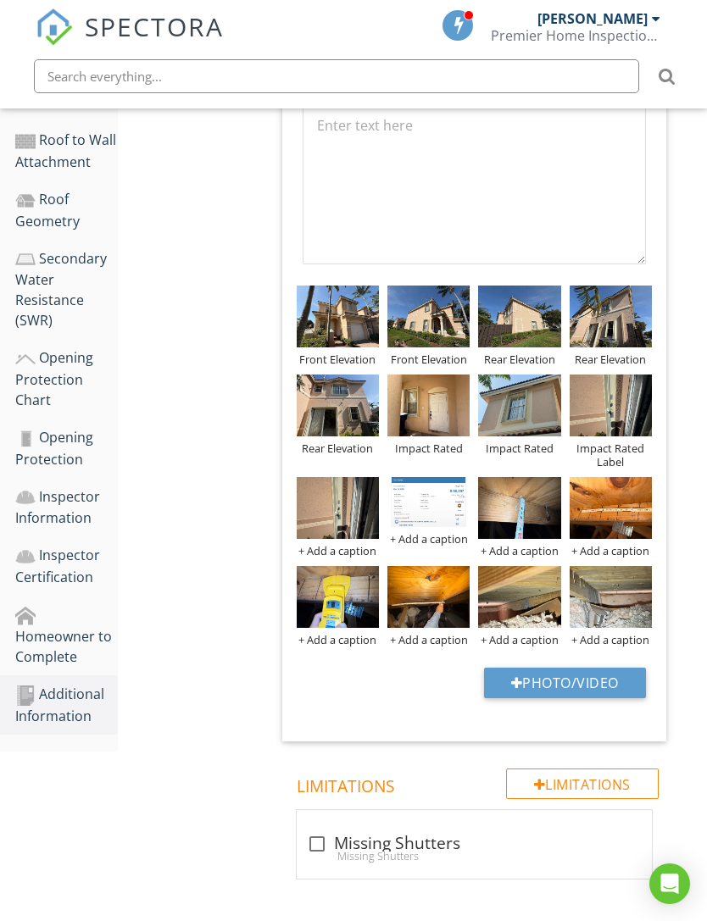
click at [0, 0] on div at bounding box center [0, 0] width 0 height 0
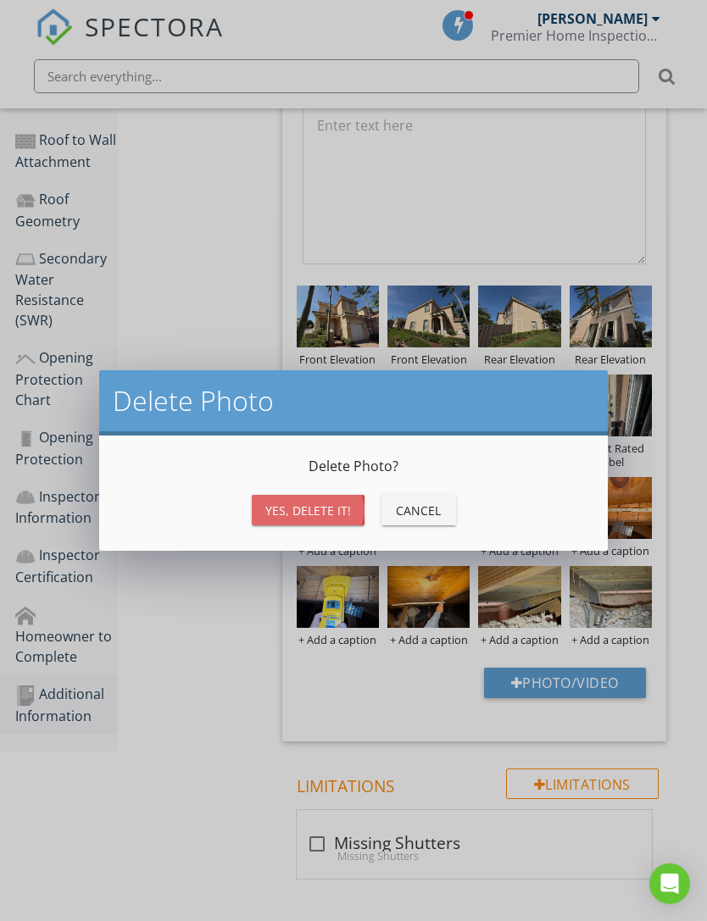
click at [317, 508] on div "Yes, Delete it!" at bounding box center [308, 511] width 86 height 18
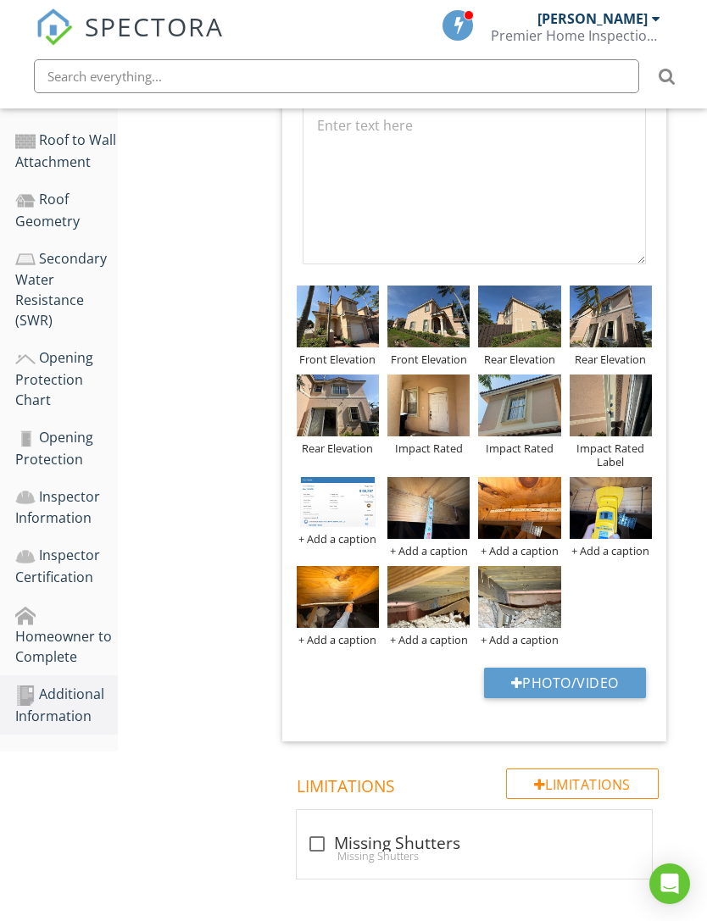
click at [521, 669] on button "Photo/Video" at bounding box center [565, 683] width 162 height 31
click at [512, 674] on button "Photo/Video" at bounding box center [565, 683] width 162 height 31
click at [511, 682] on div at bounding box center [517, 683] width 12 height 14
type input "C:\fakepath\IMG_7374.jpeg"
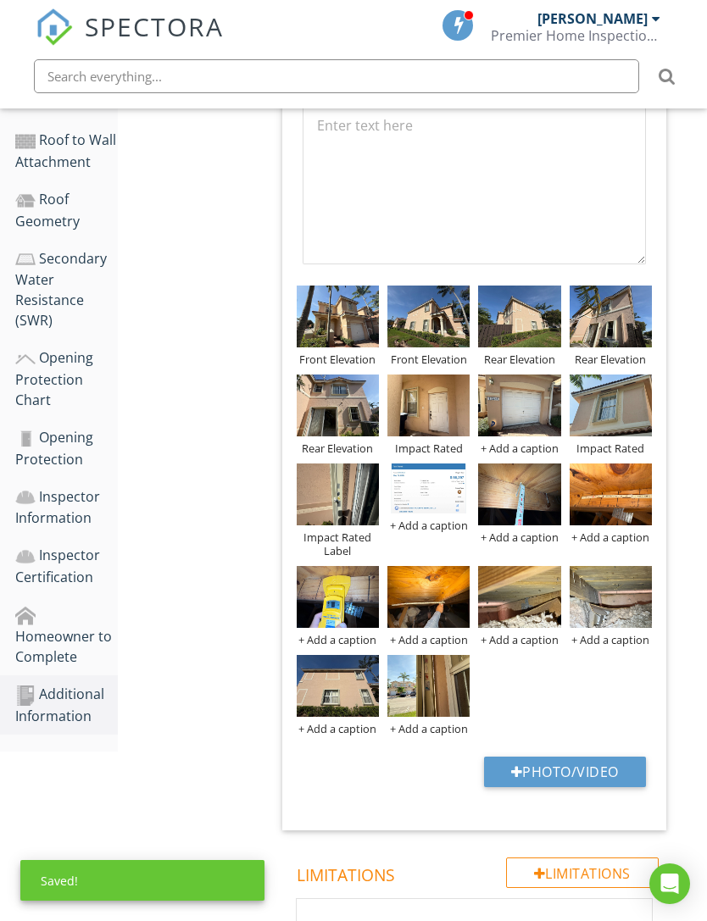
click at [530, 450] on div "+ Add a caption" at bounding box center [519, 448] width 82 height 14
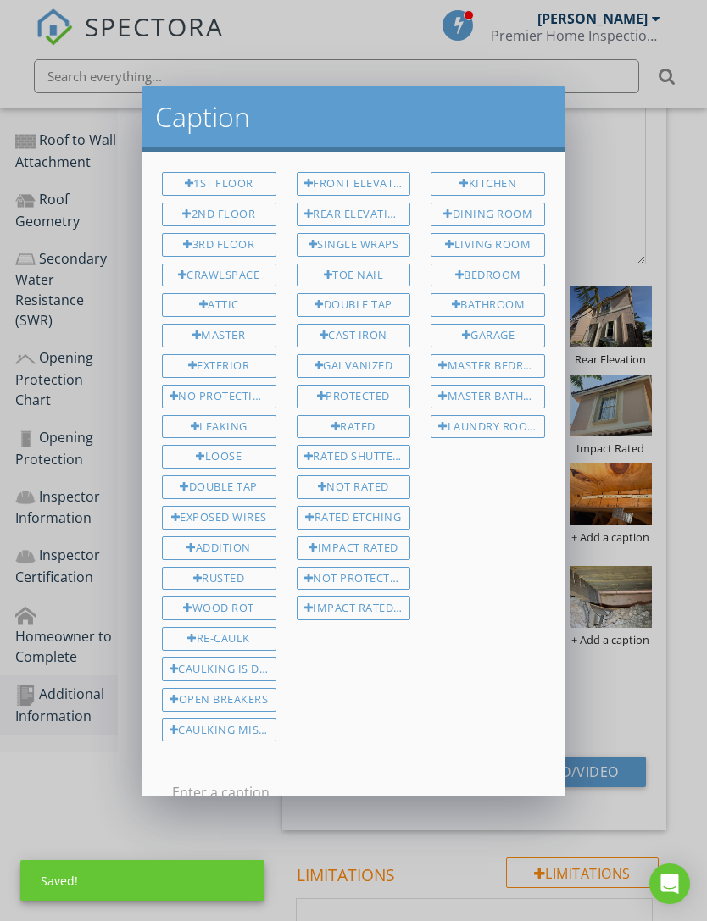
click at [379, 608] on div "Impact Rated Label" at bounding box center [354, 608] width 114 height 24
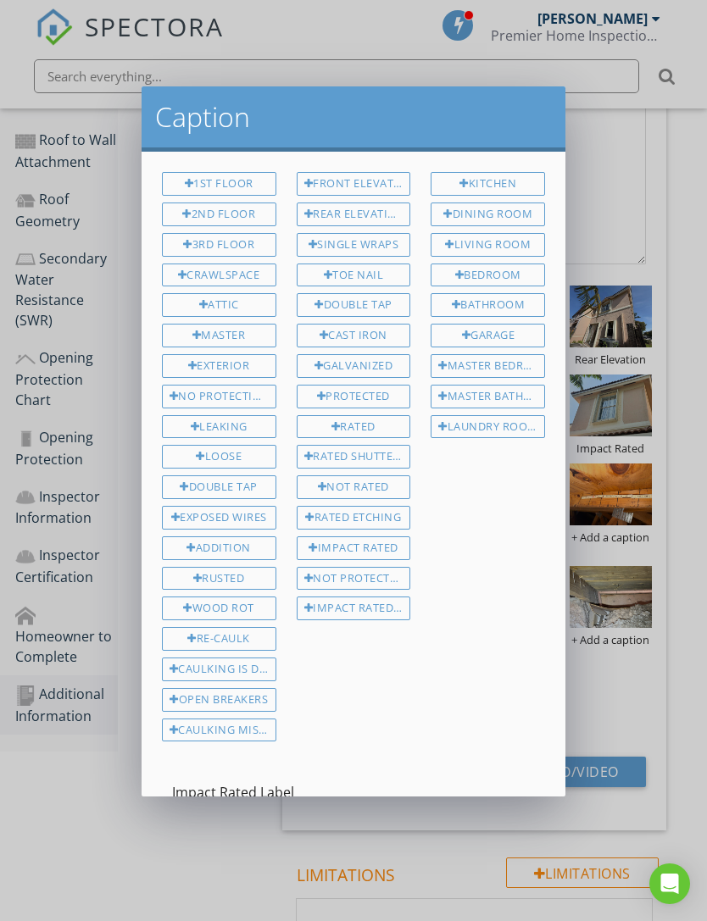
click at [371, 791] on input "Impact Rated Label" at bounding box center [353, 793] width 363 height 28
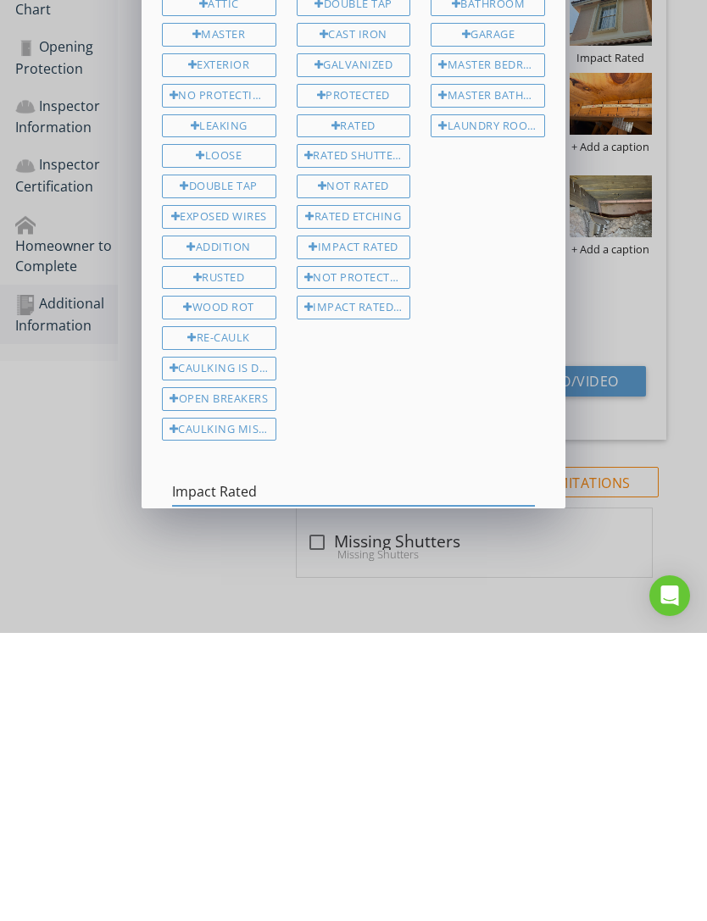
scroll to position [22, 0]
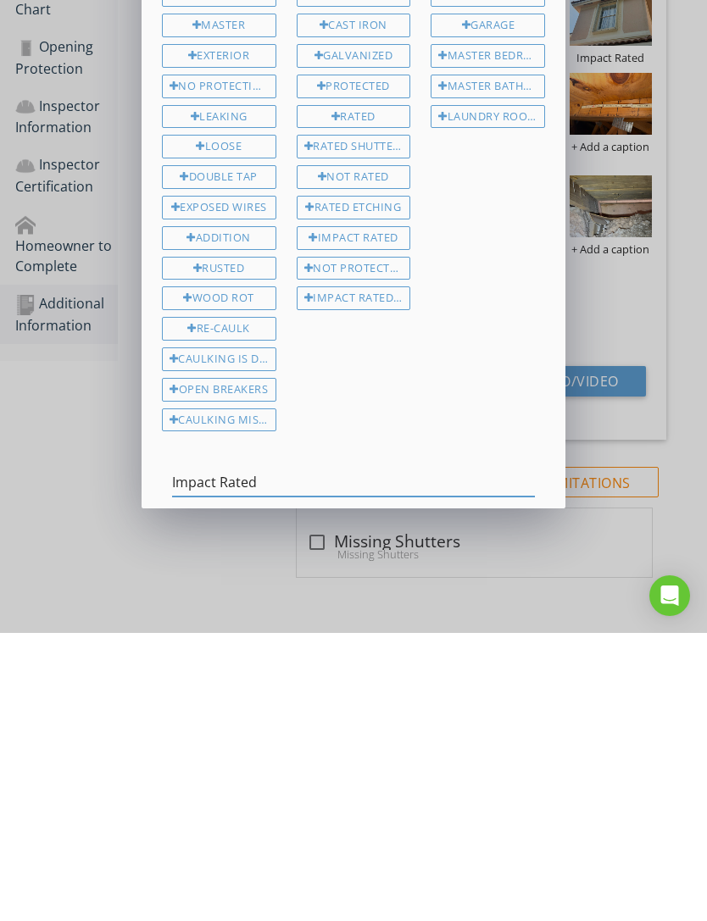
type input "Impact Rated"
click at [396, 830] on div "Save Caption" at bounding box center [392, 839] width 82 height 18
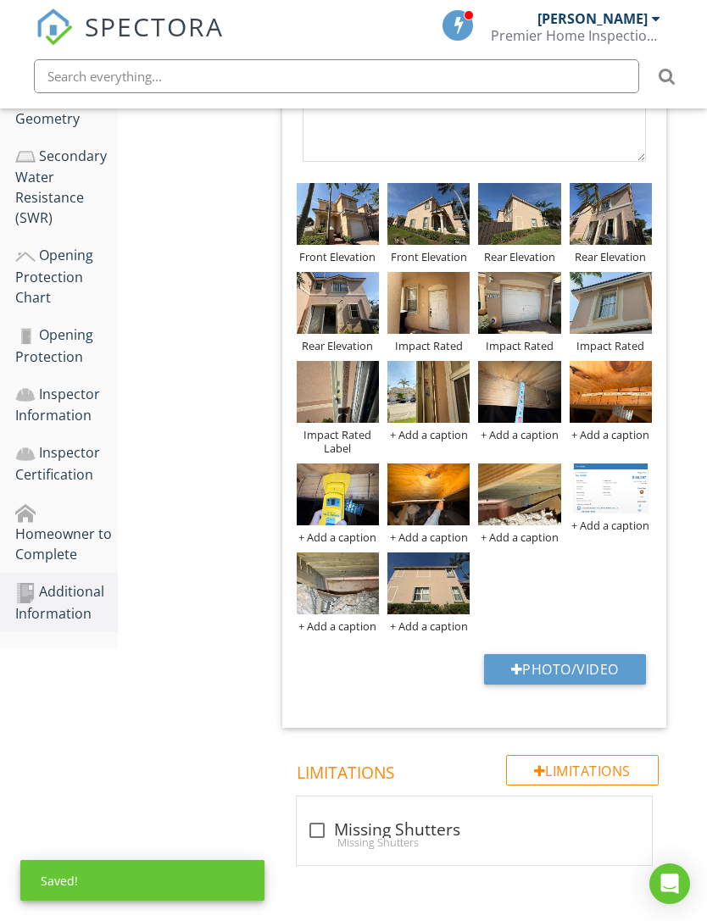
click at [436, 436] on div "+ Add a caption" at bounding box center [428, 435] width 82 height 14
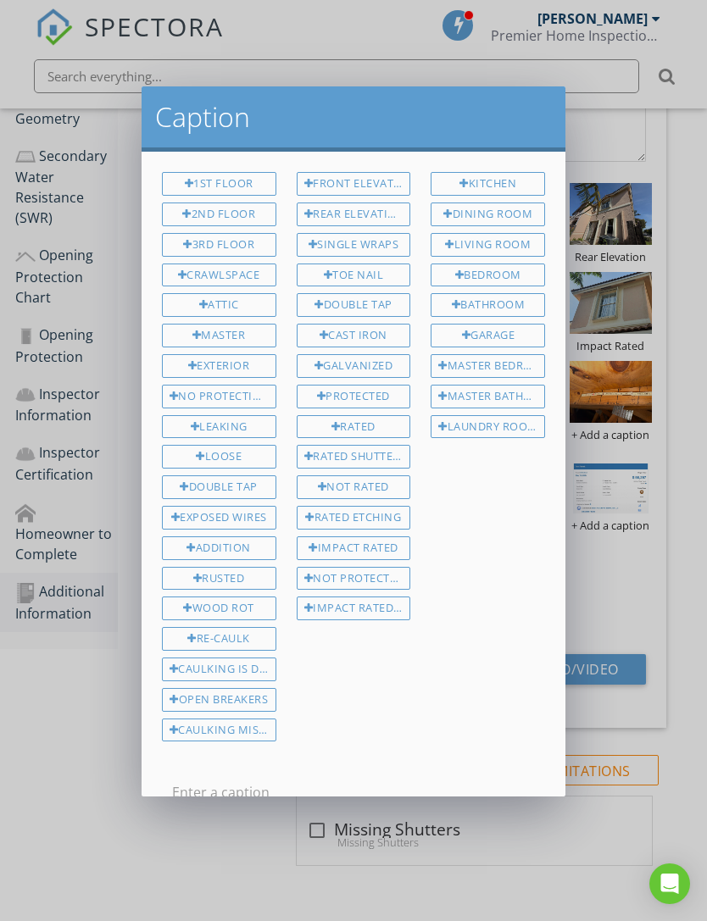
click at [375, 608] on div "Impact Rated Label" at bounding box center [354, 608] width 114 height 24
type input "Impact Rated Label"
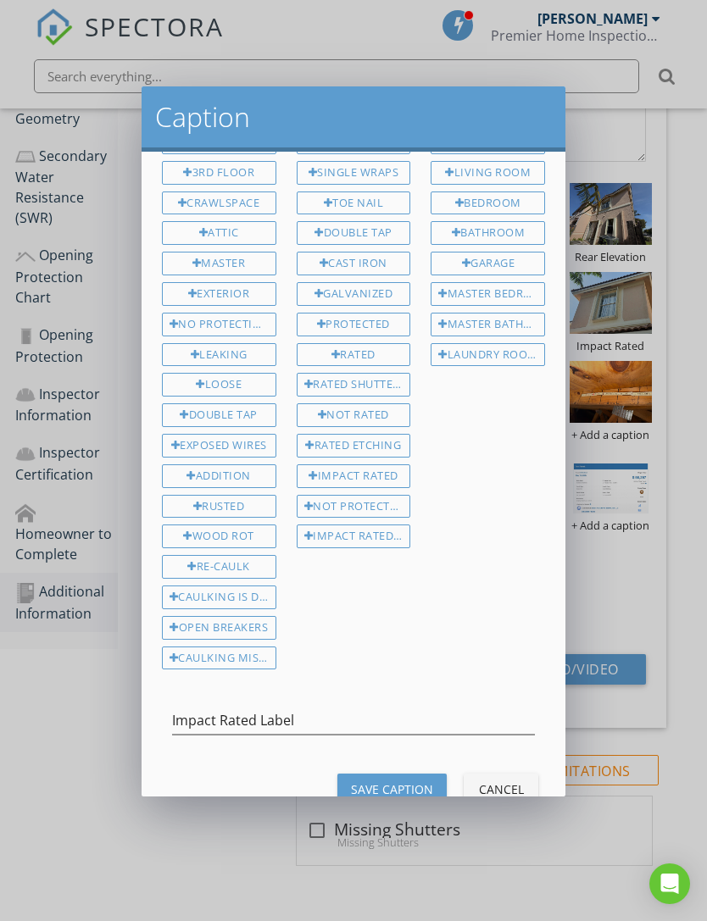
click at [401, 791] on button "Save Caption" at bounding box center [391, 789] width 109 height 31
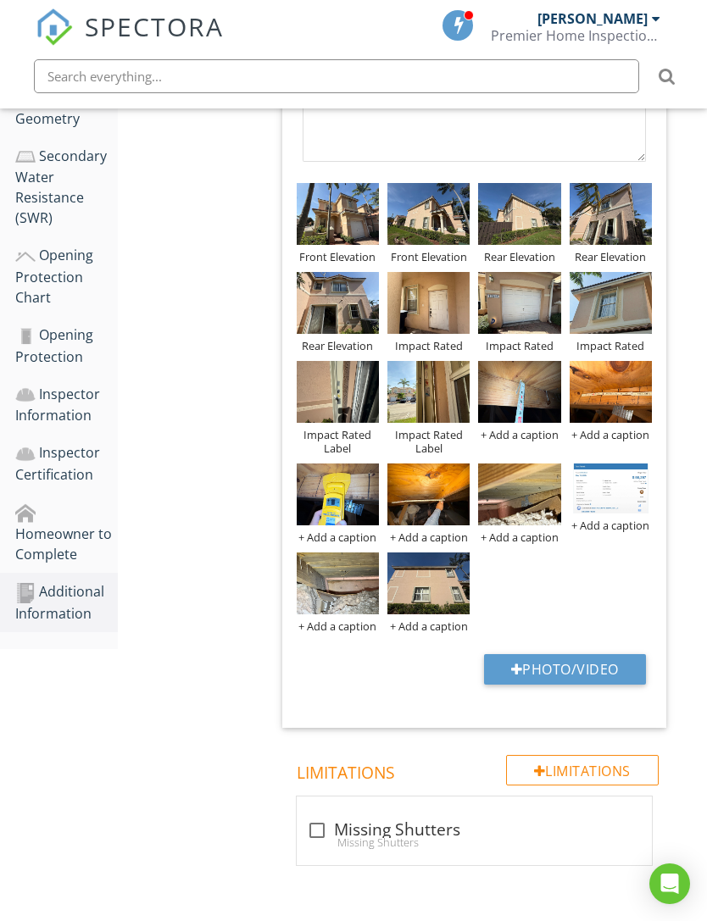
scroll to position [71, 0]
click at [513, 506] on img at bounding box center [519, 494] width 82 height 62
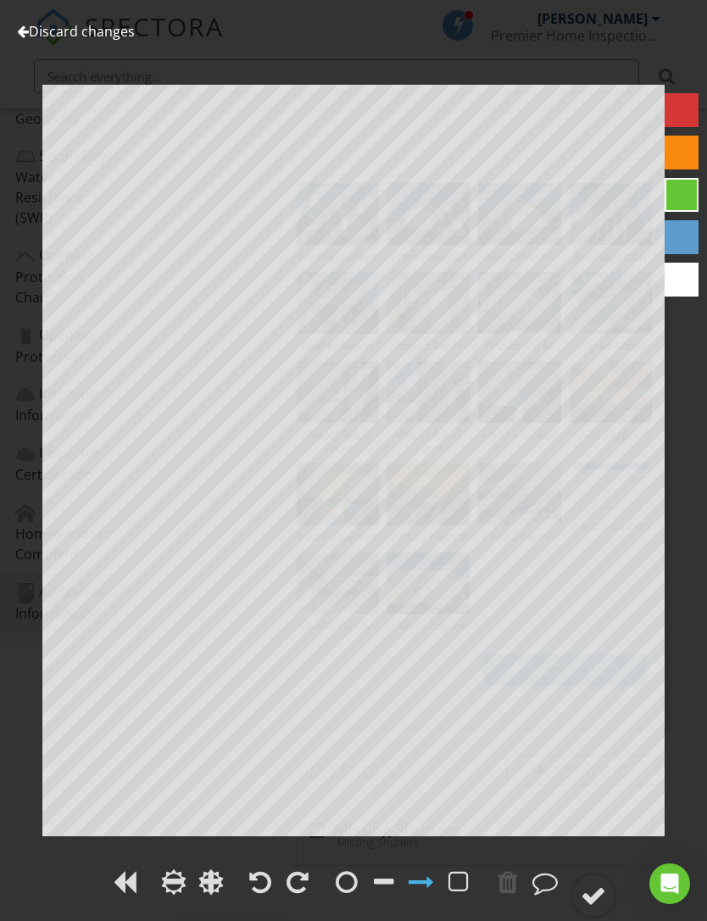
click at [67, 32] on link "Discard changes" at bounding box center [76, 31] width 118 height 19
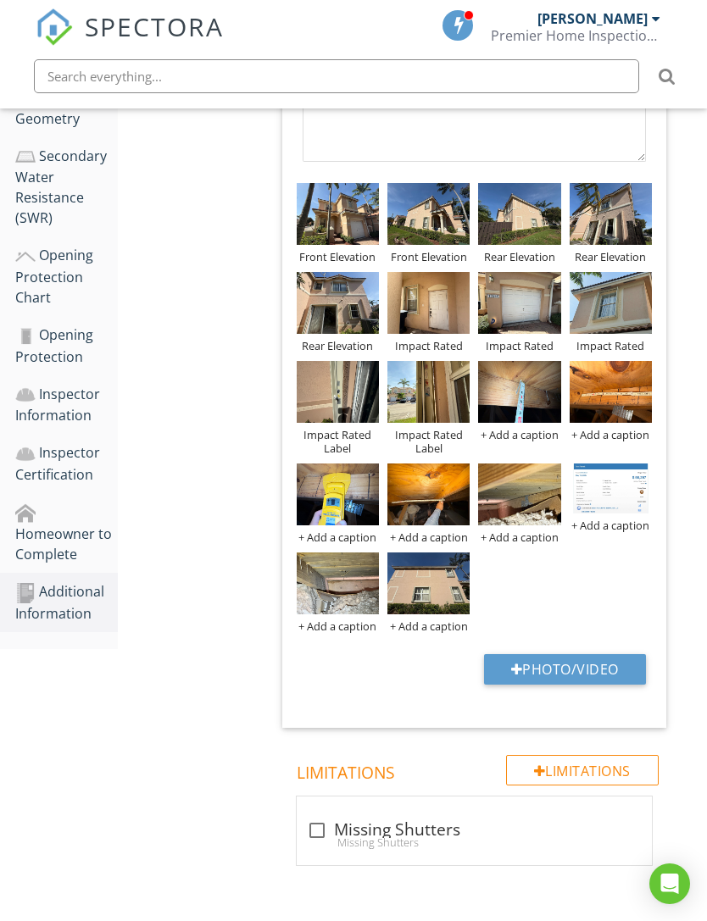
click at [354, 596] on img at bounding box center [338, 583] width 82 height 62
click at [358, 588] on img at bounding box center [338, 583] width 82 height 62
click at [358, 599] on img at bounding box center [338, 583] width 82 height 62
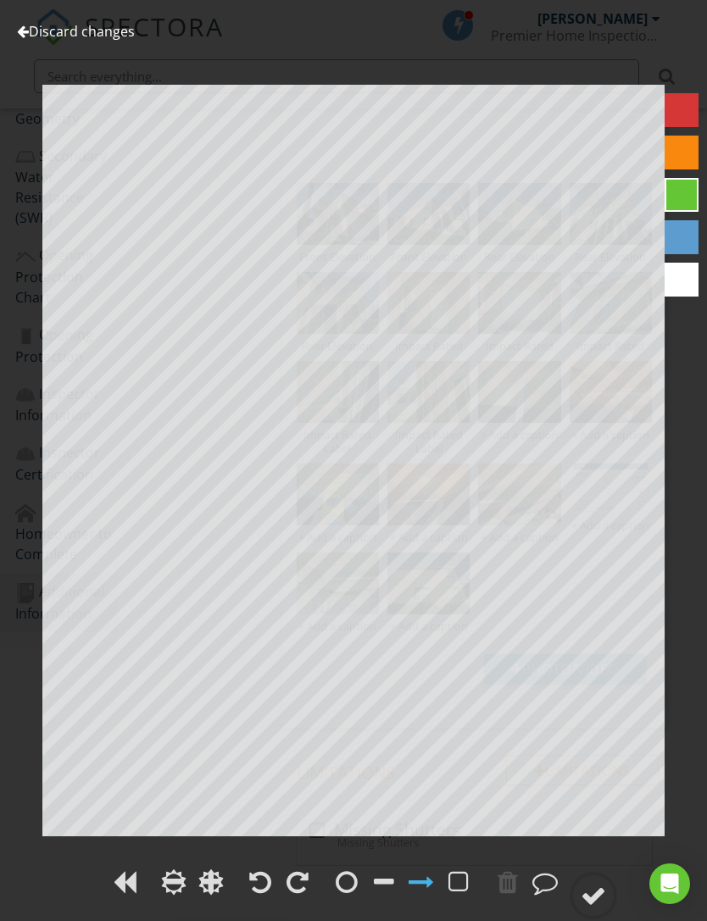
click at [66, 39] on link "Discard changes" at bounding box center [76, 31] width 118 height 19
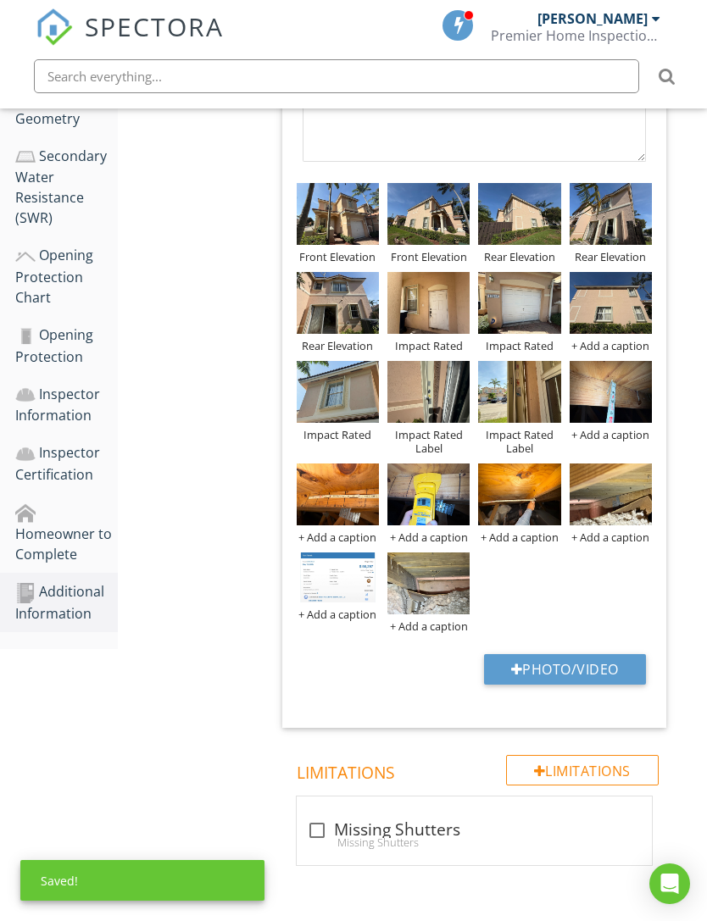
click at [619, 349] on div "+ Add a caption" at bounding box center [610, 346] width 82 height 14
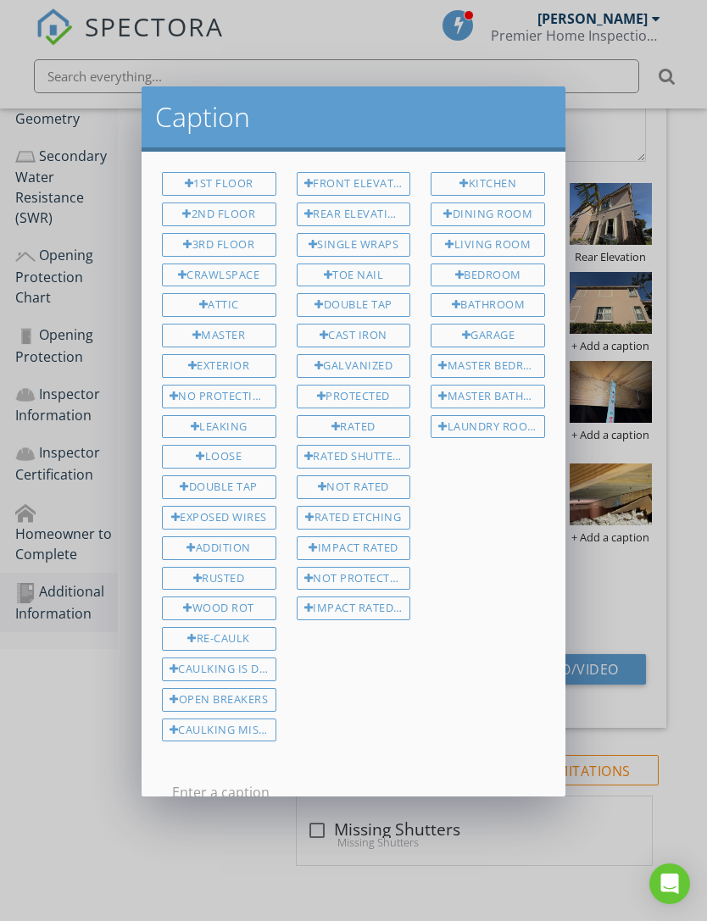
click at [380, 541] on div "Impact Rated" at bounding box center [354, 548] width 114 height 24
type input "Impact Rated"
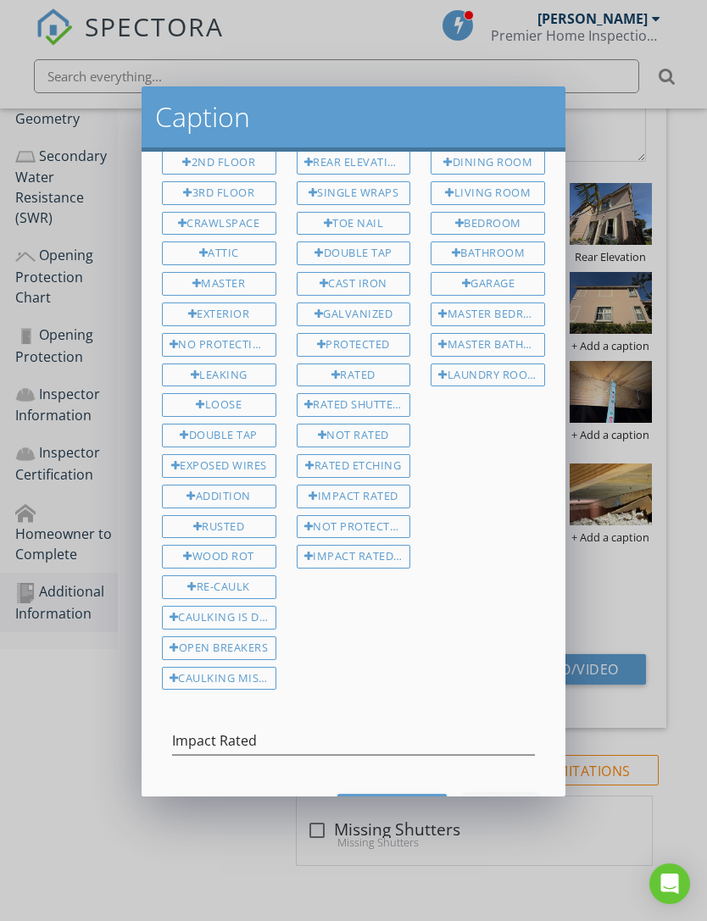
click at [383, 808] on button "Save Caption" at bounding box center [391, 809] width 109 height 31
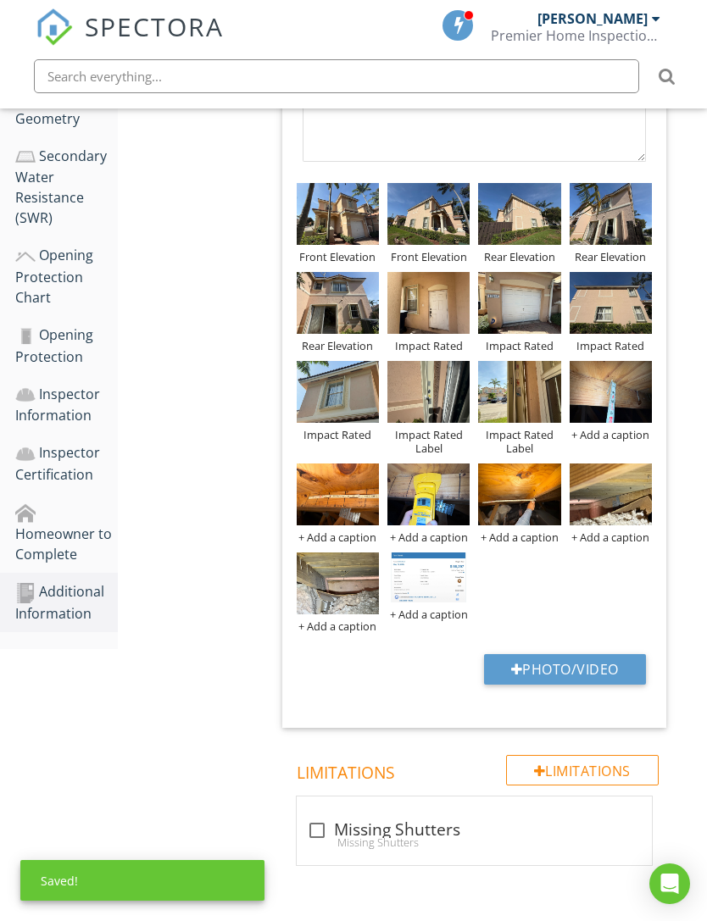
click at [606, 537] on div "+ Add a caption" at bounding box center [610, 537] width 82 height 14
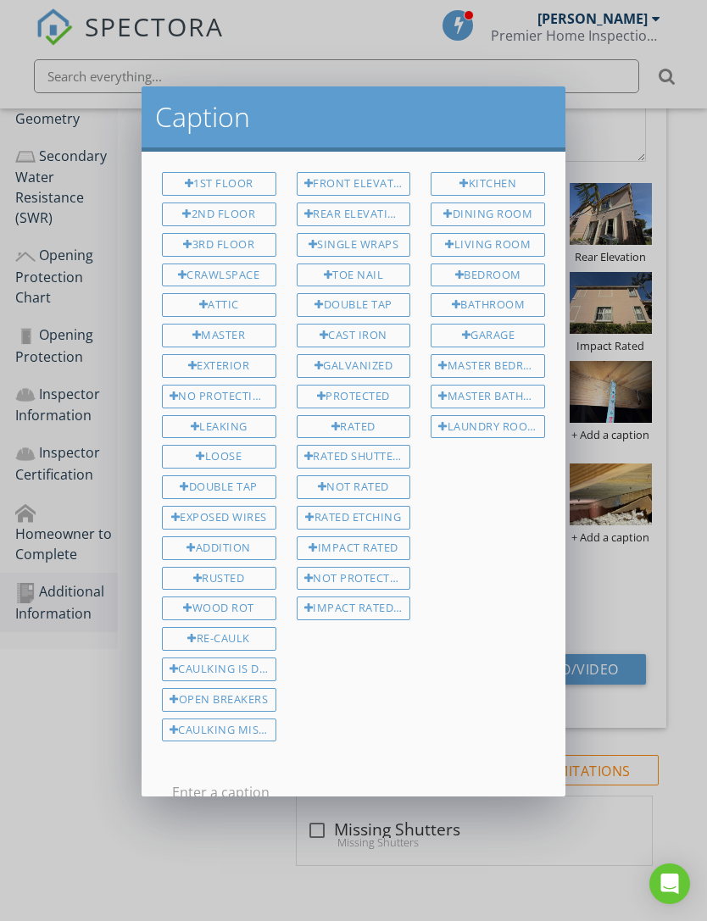
click at [378, 248] on div "Single Wraps" at bounding box center [354, 245] width 114 height 24
type input "Single Wraps"
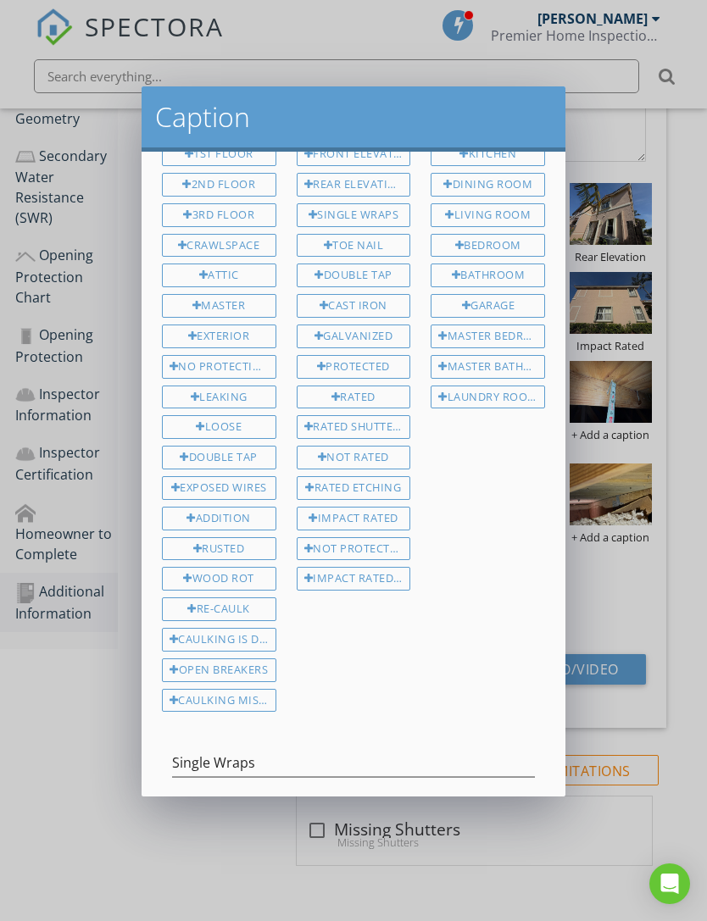
click at [380, 824] on div "Save Caption" at bounding box center [392, 832] width 82 height 18
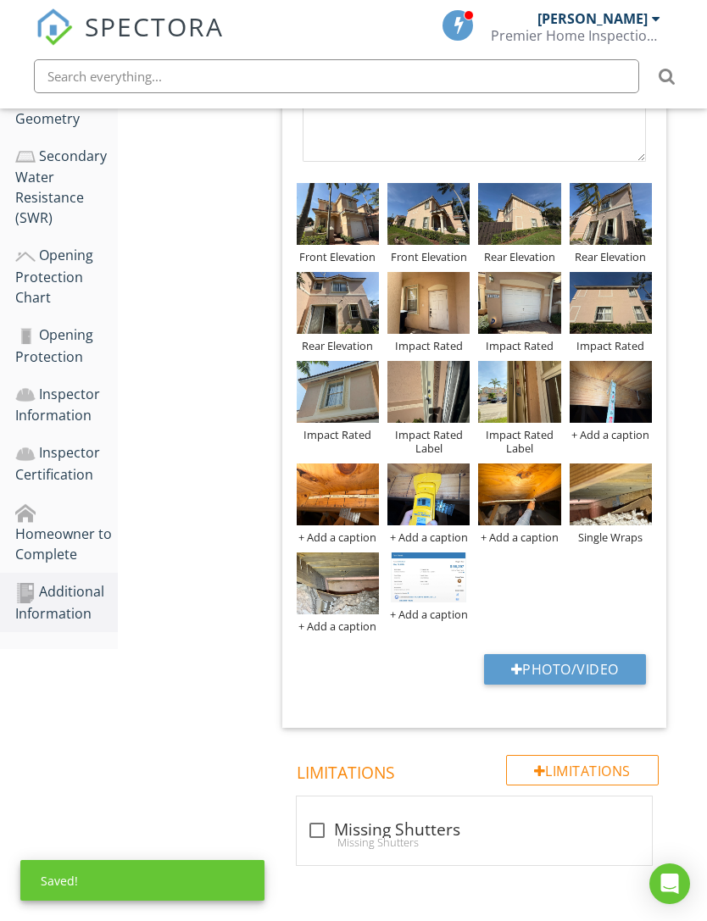
click at [357, 627] on div "+ Add a caption" at bounding box center [338, 626] width 82 height 14
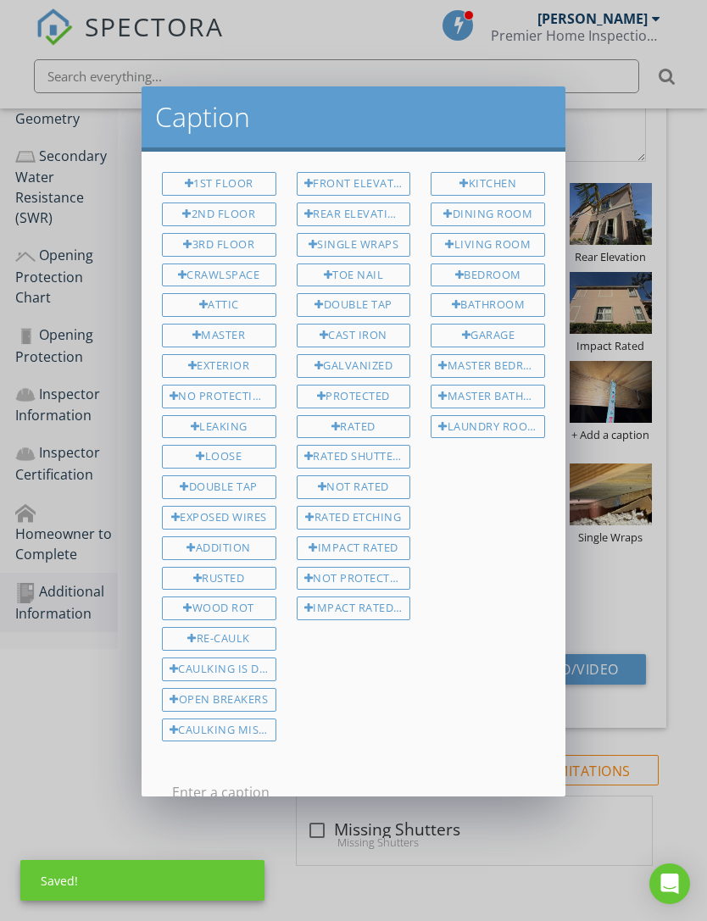
click at [378, 242] on div "Single Wraps" at bounding box center [354, 245] width 114 height 24
type input "Single Wraps"
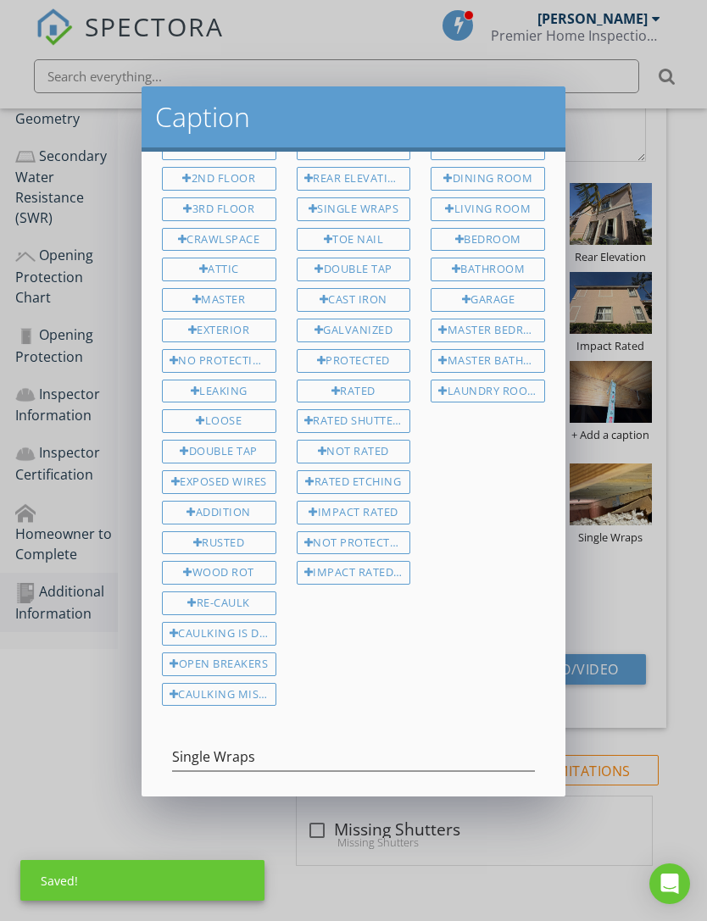
scroll to position [49, 0]
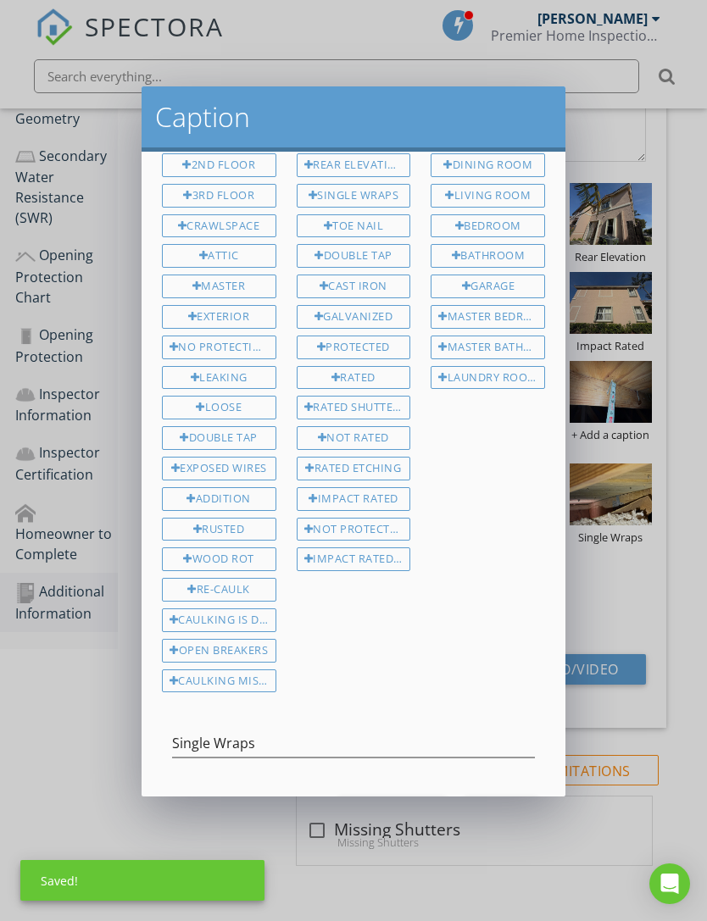
click at [386, 814] on button "Save Caption" at bounding box center [391, 811] width 109 height 31
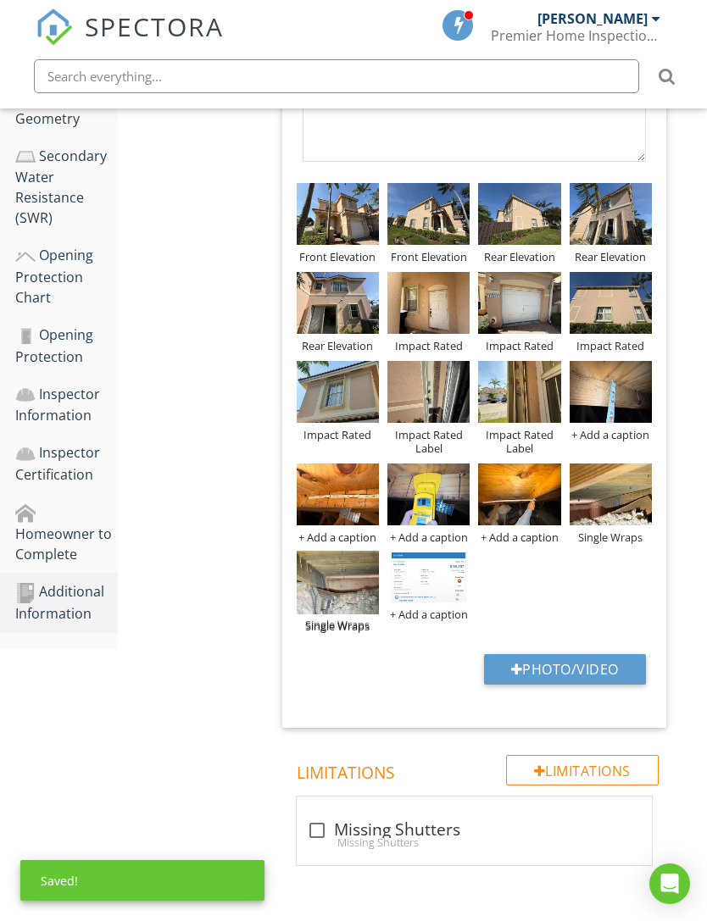
scroll to position [705, 0]
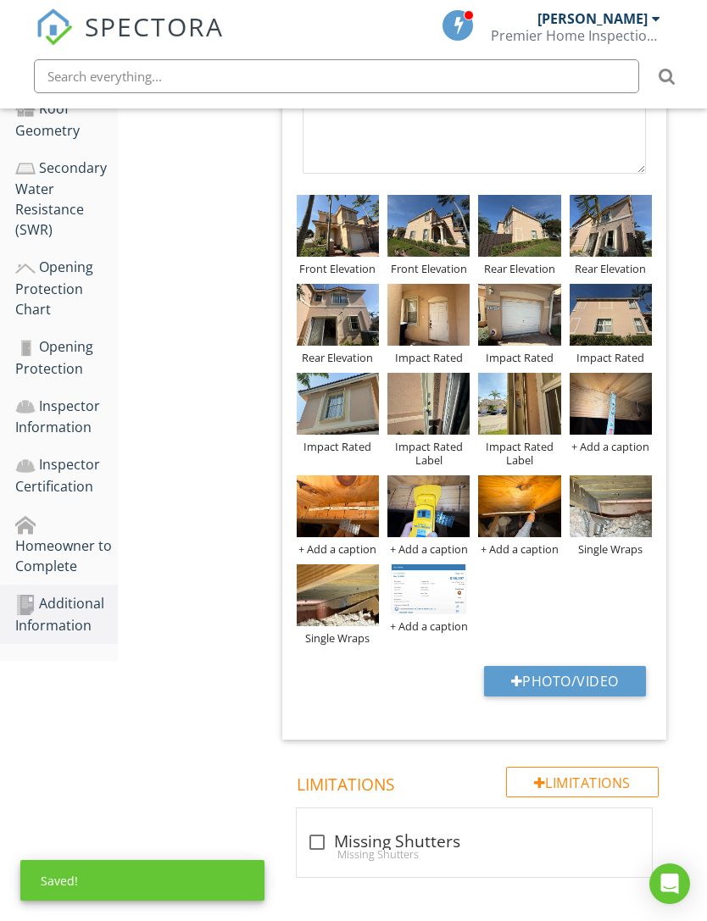
click at [430, 624] on div "+ Add a caption" at bounding box center [428, 626] width 82 height 14
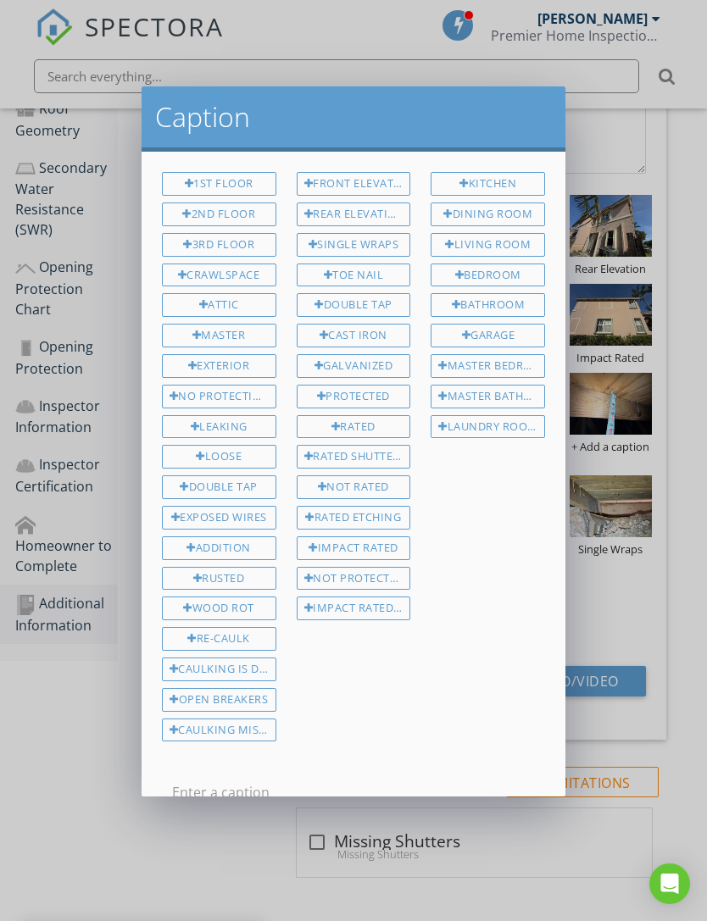
click at [376, 779] on input "text" at bounding box center [353, 793] width 363 height 28
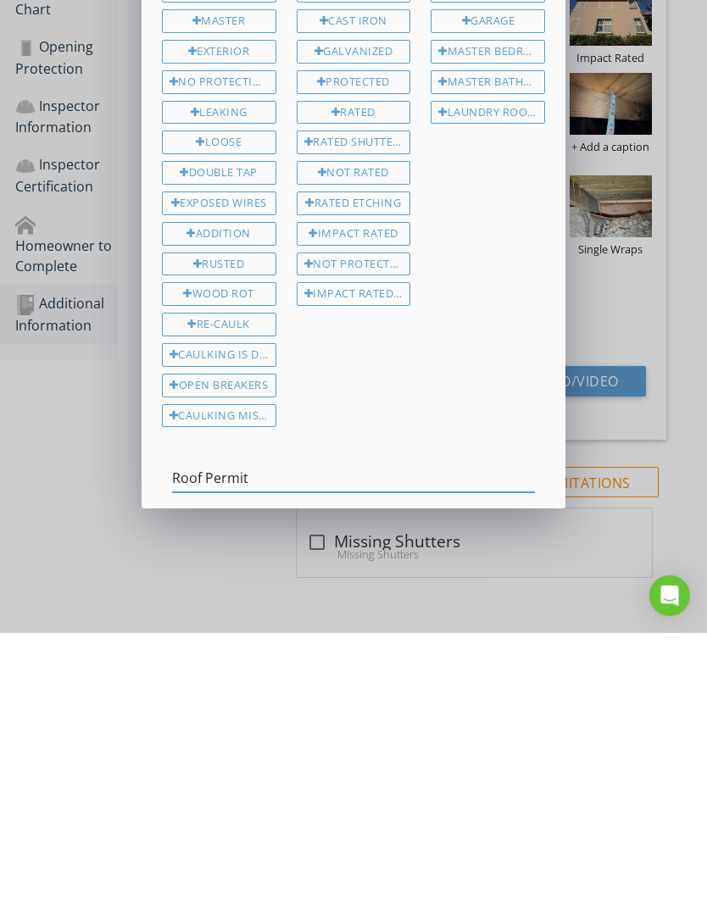
scroll to position [38, 0]
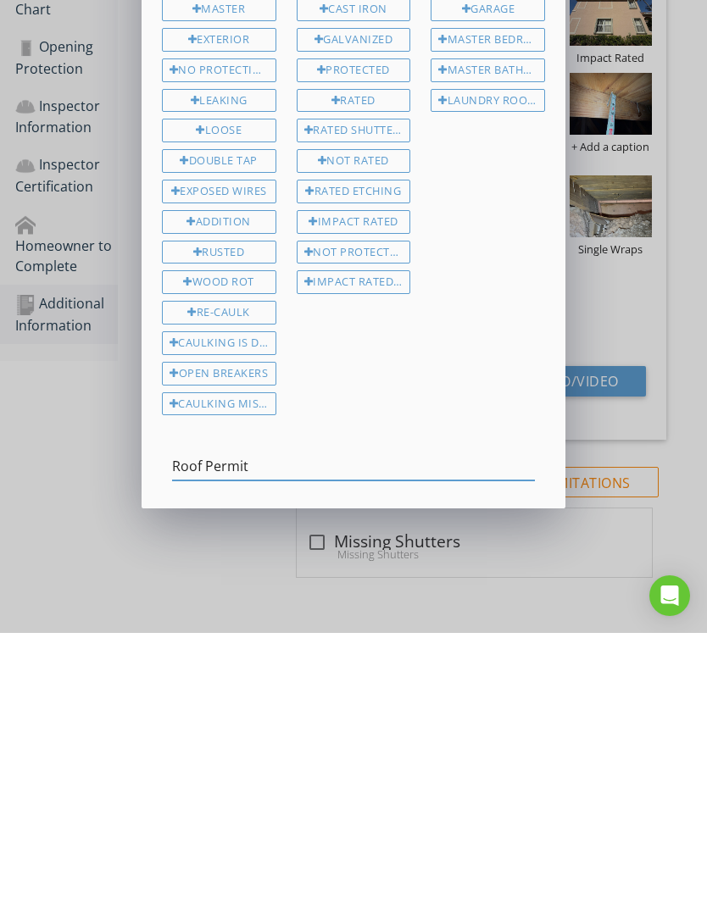
type input "Roof Permit"
click at [388, 807] on button "Save Caption" at bounding box center [391, 822] width 109 height 31
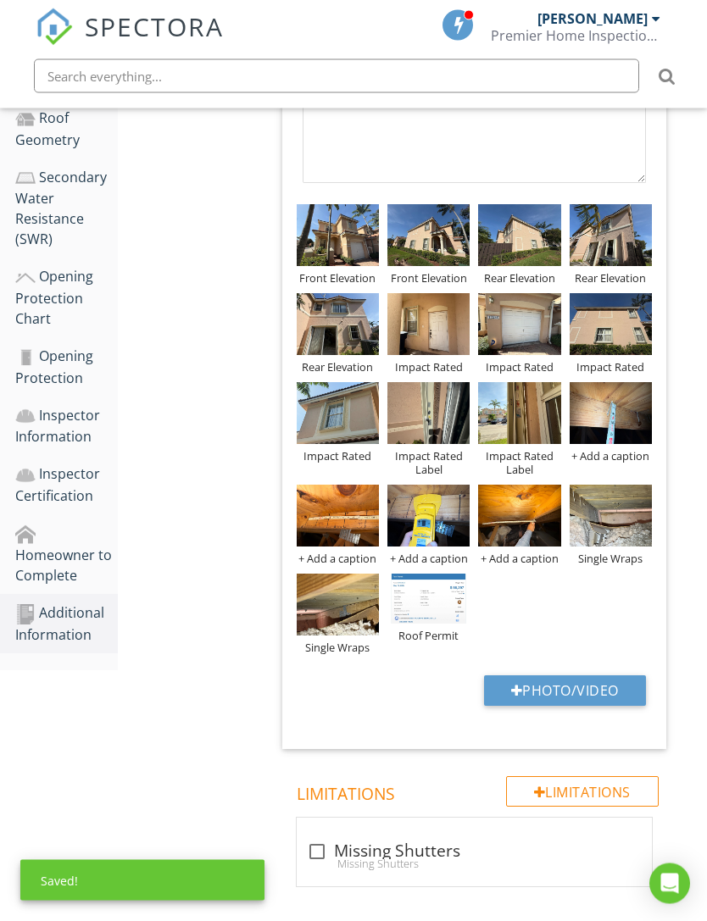
scroll to position [690, 0]
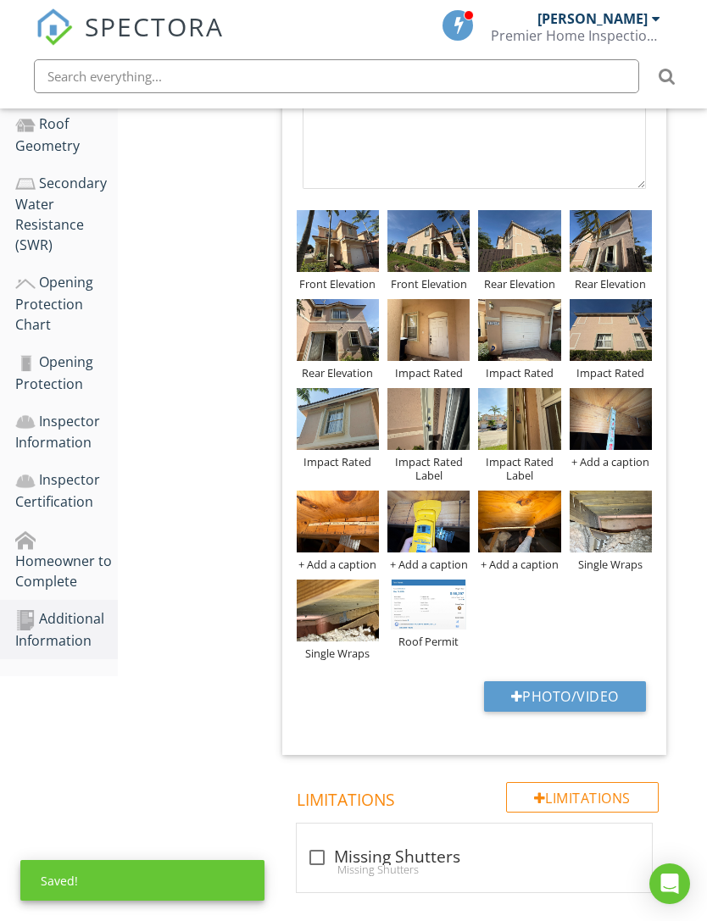
click at [84, 608] on div "Additional Information" at bounding box center [66, 629] width 103 height 42
click at [92, 541] on div "Homeowner to Complete" at bounding box center [66, 560] width 103 height 63
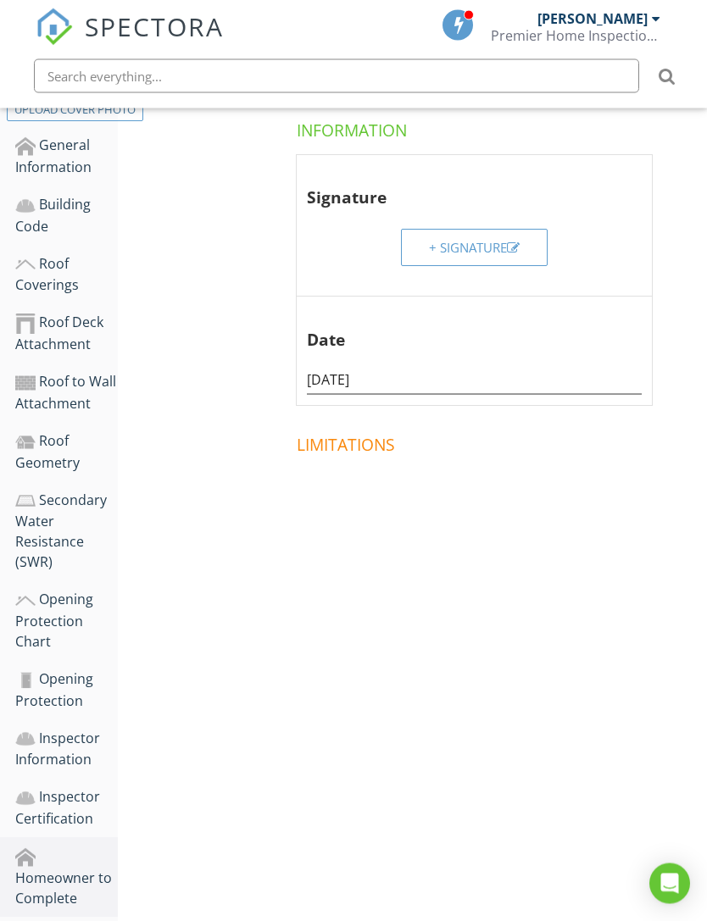
scroll to position [316, 0]
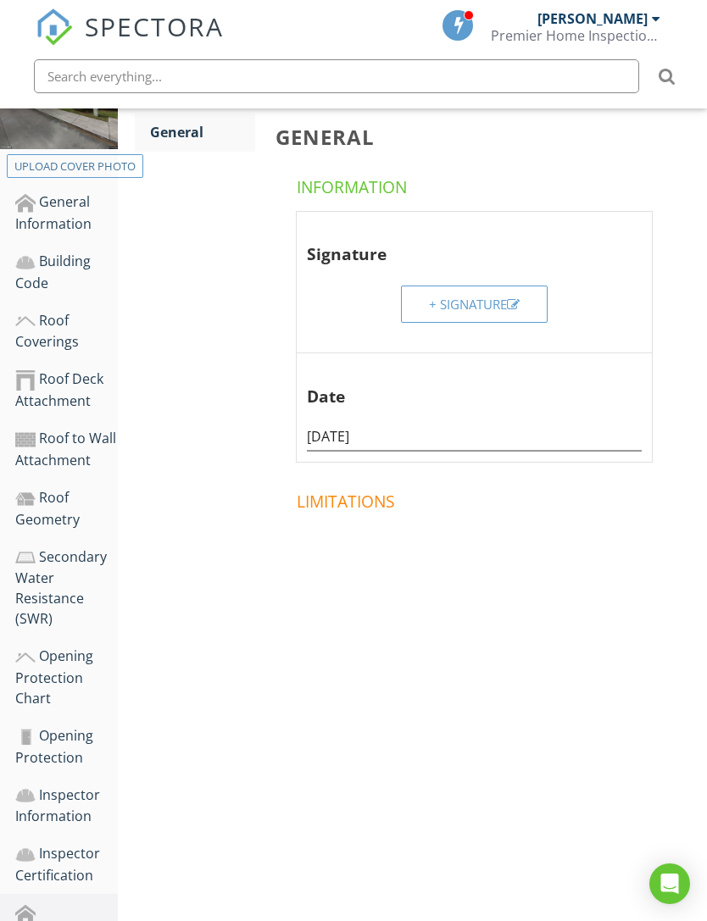
click at [54, 277] on div "Building Code" at bounding box center [66, 272] width 103 height 42
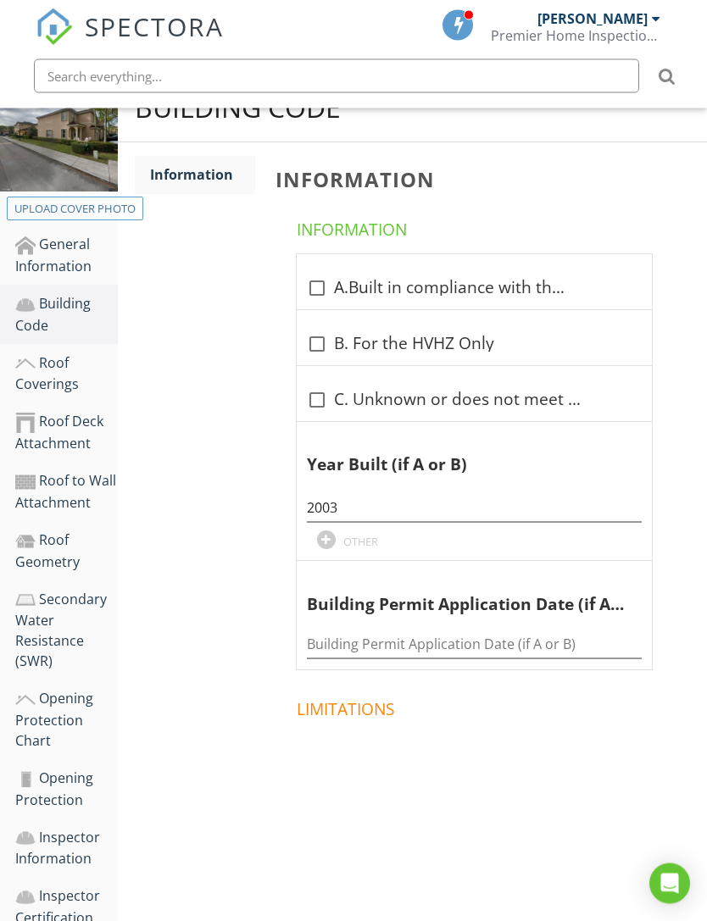
scroll to position [274, 0]
click at [319, 284] on div at bounding box center [316, 288] width 29 height 29
checkbox input "true"
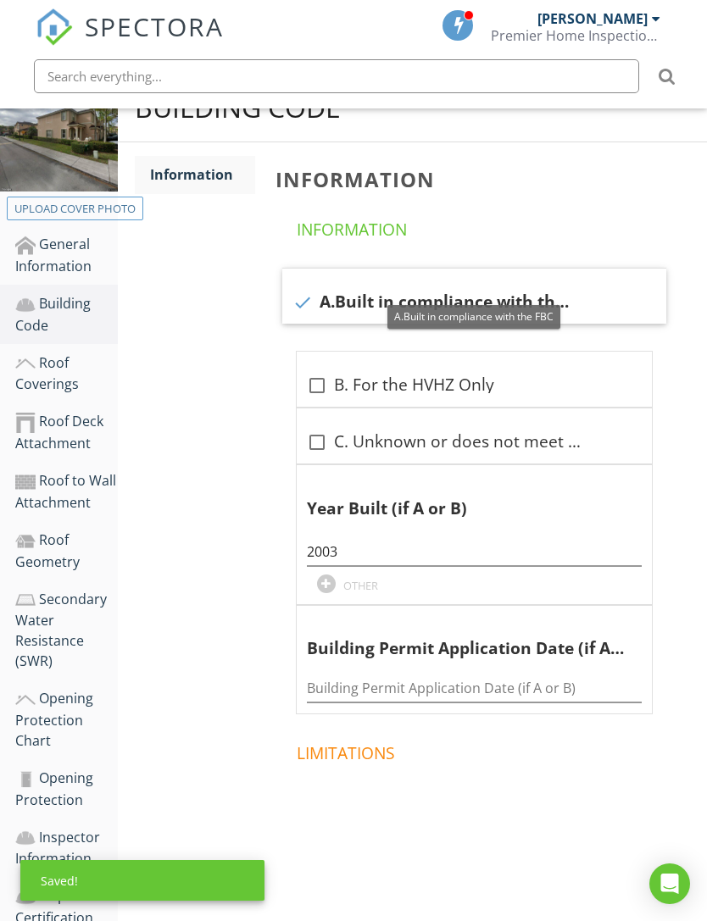
scroll to position [259, 0]
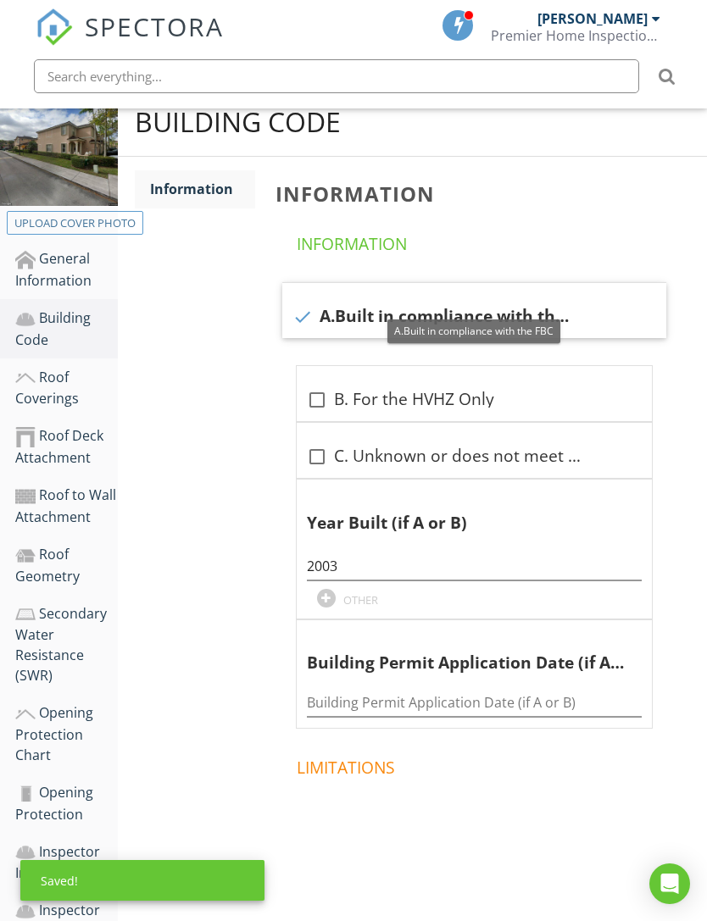
click at [70, 384] on div "Roof Coverings" at bounding box center [66, 388] width 103 height 42
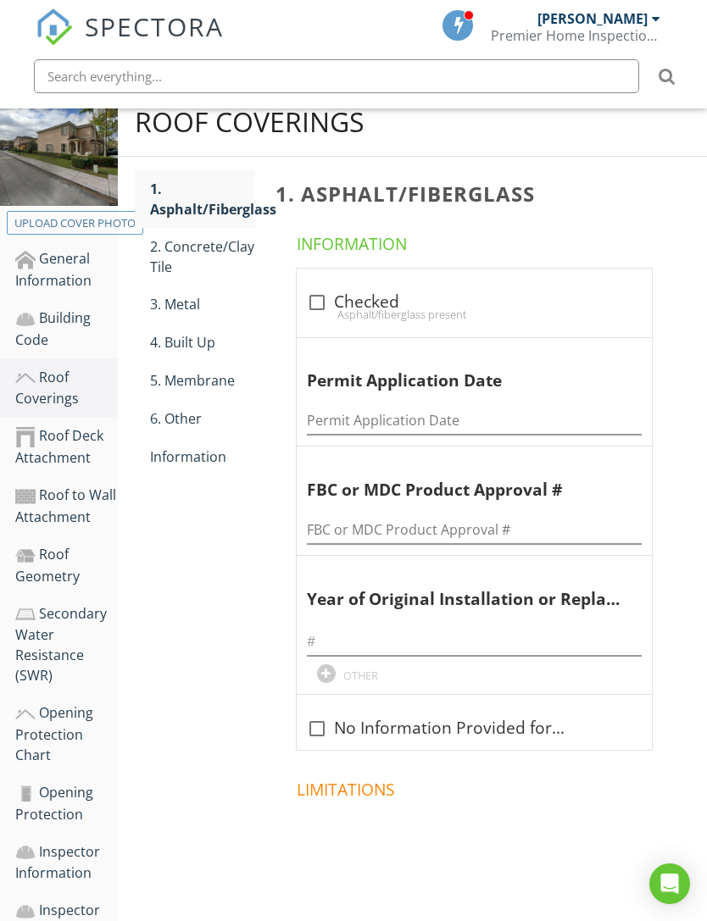
scroll to position [259, 1]
click at [219, 250] on div "2. Concrete/Clay Tile" at bounding box center [201, 256] width 105 height 41
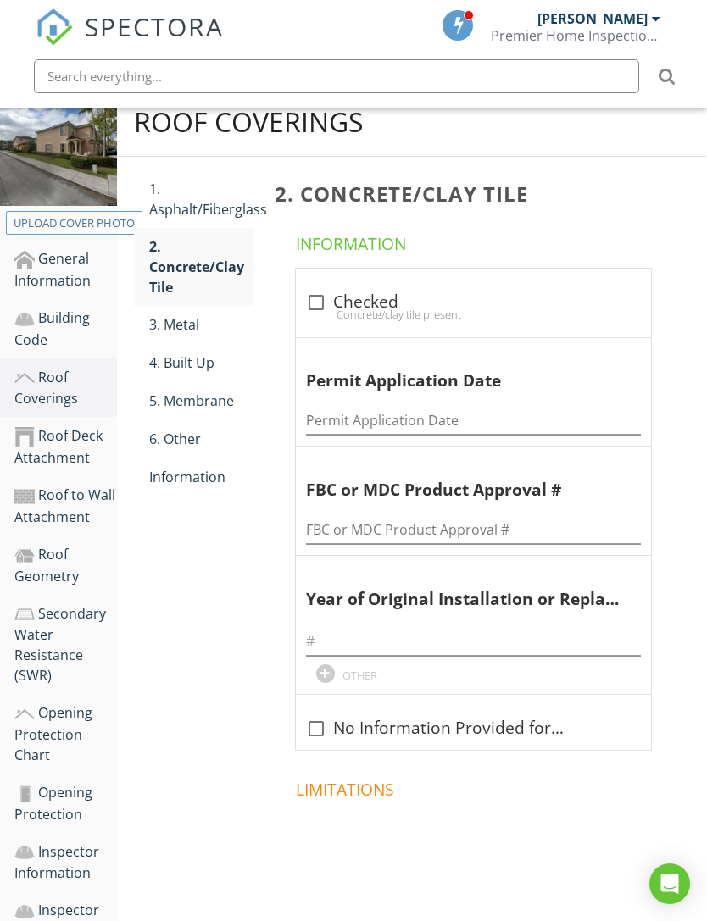
click at [305, 302] on div at bounding box center [316, 302] width 29 height 29
checkbox input "true"
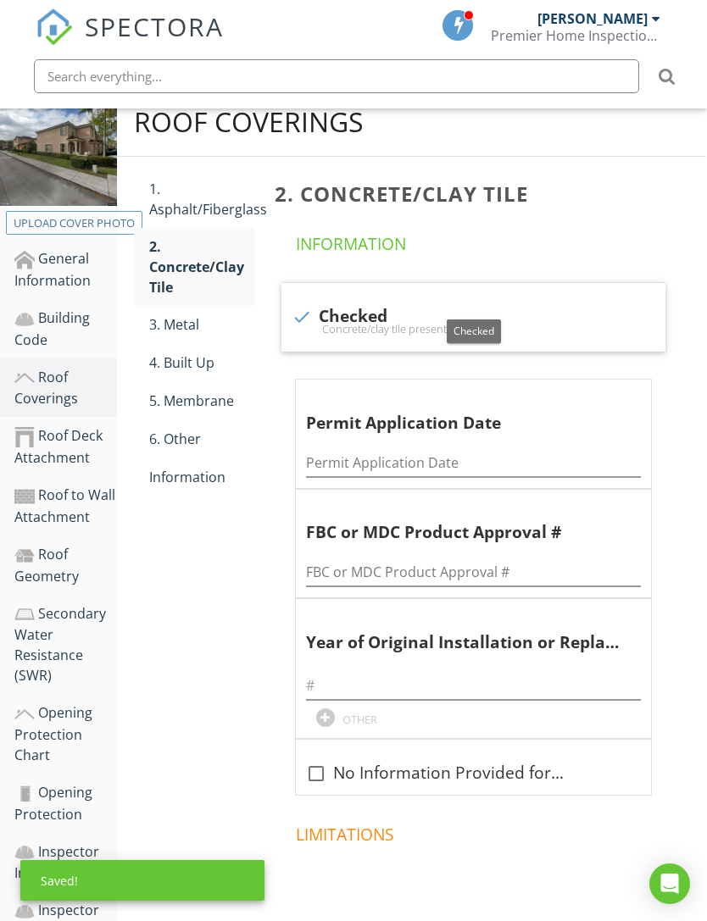
click at [213, 484] on div "Information" at bounding box center [201, 477] width 105 height 20
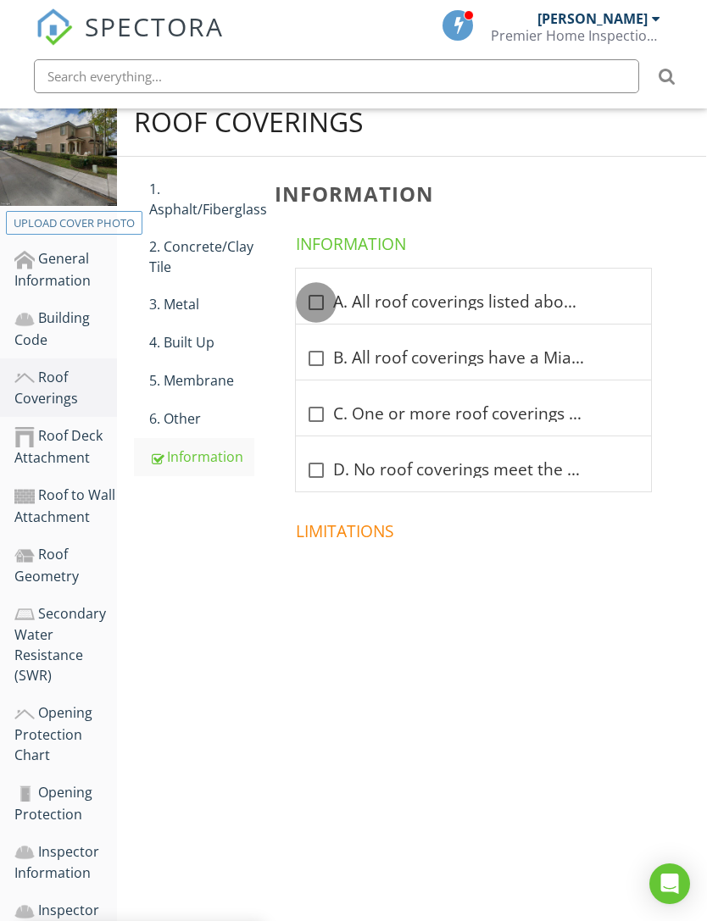
click at [318, 310] on div at bounding box center [316, 302] width 29 height 29
checkbox input "true"
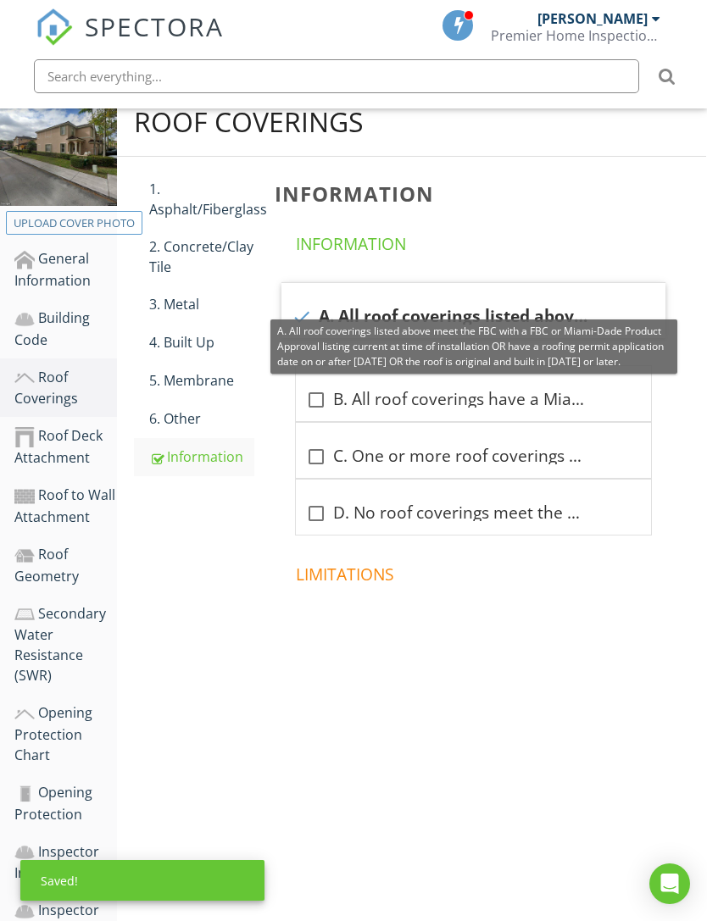
click at [73, 508] on div "Roof to Wall Attachment" at bounding box center [65, 506] width 103 height 42
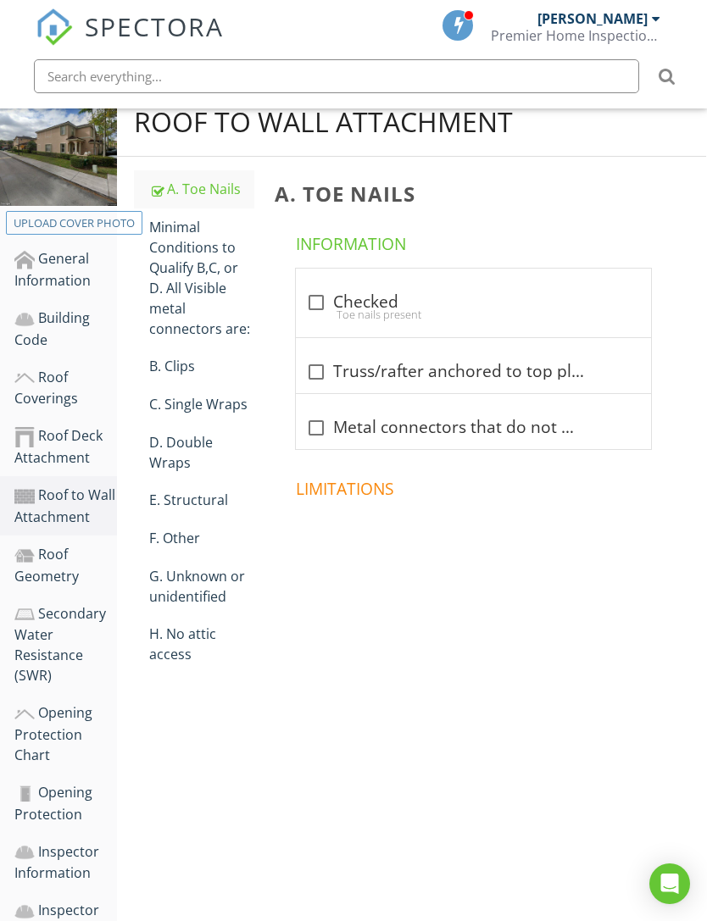
click at [203, 301] on div "Minimal Conditions to Qualify B,C, or D. All Visible metal connectors are:" at bounding box center [201, 278] width 105 height 122
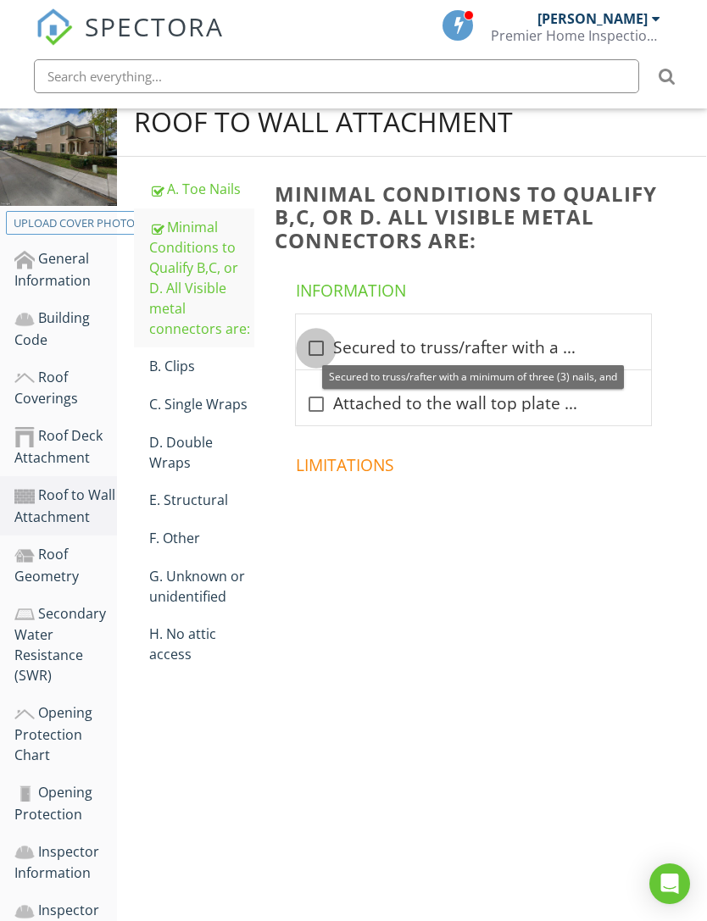
click at [328, 347] on div at bounding box center [316, 348] width 29 height 29
checkbox input "true"
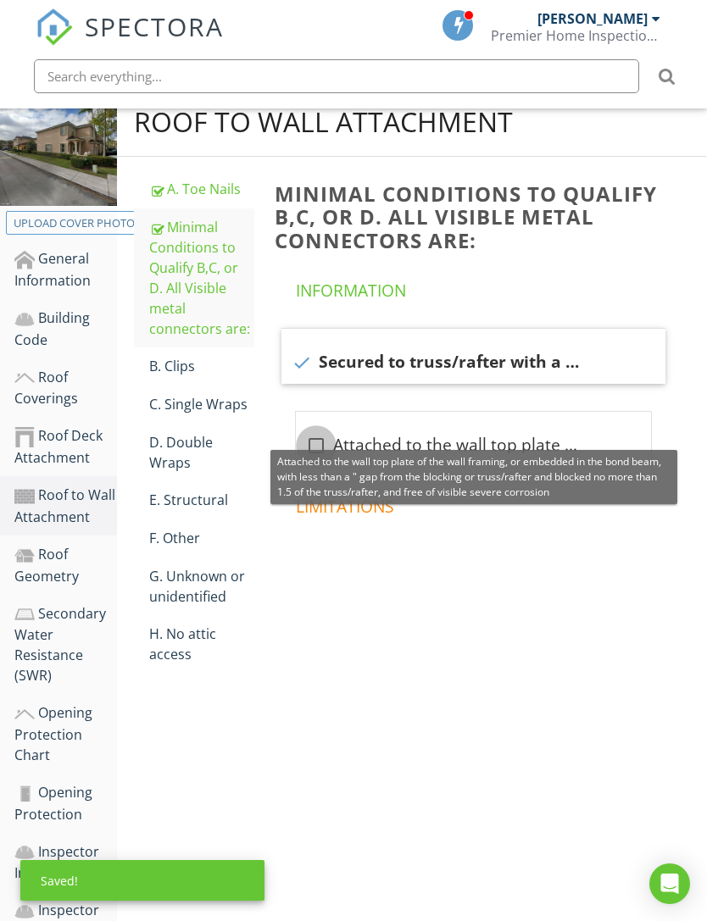
click at [325, 446] on div at bounding box center [316, 445] width 29 height 29
checkbox input "true"
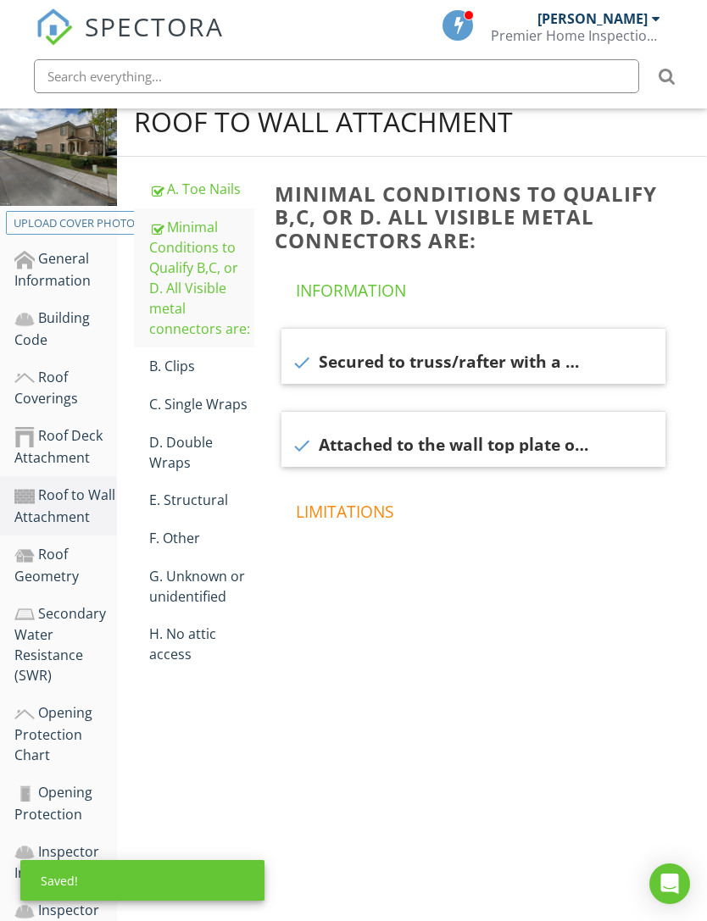
click at [226, 413] on link "C. Single Wraps" at bounding box center [201, 404] width 105 height 37
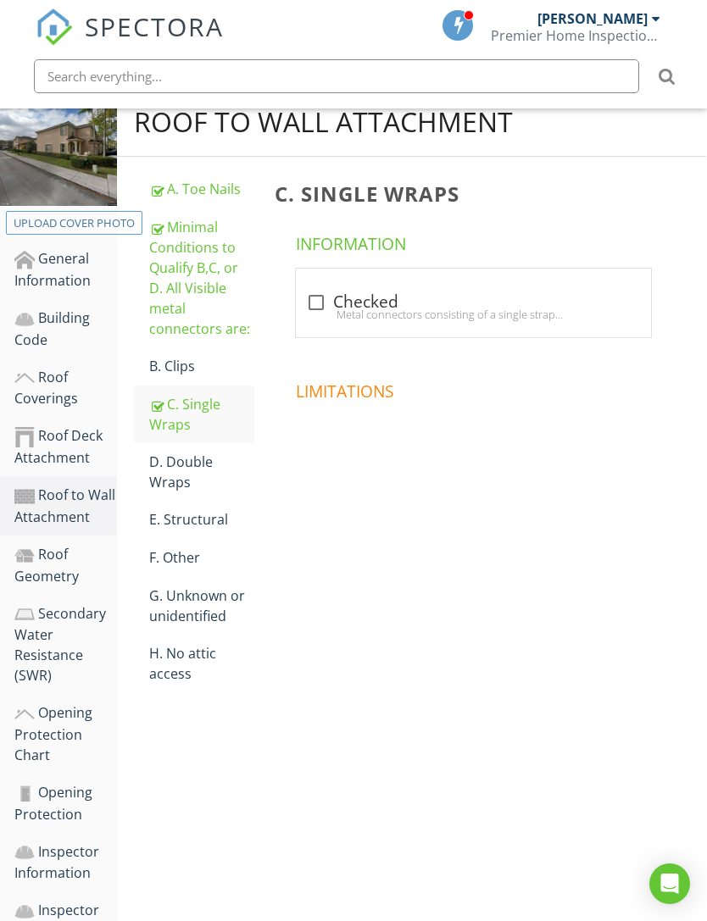
click at [320, 303] on div at bounding box center [316, 302] width 29 height 29
checkbox input "true"
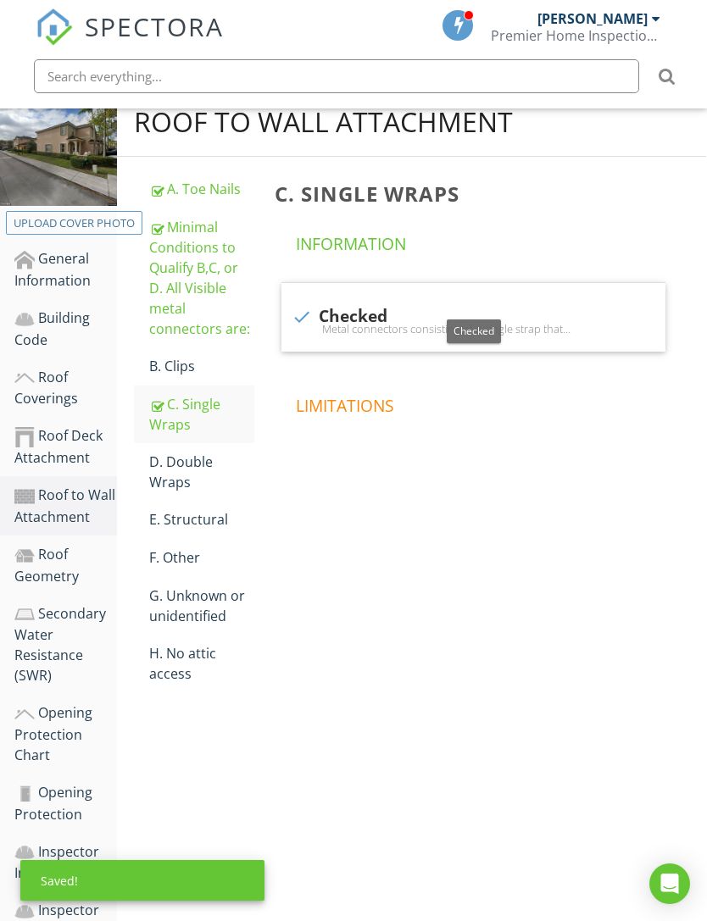
click at [69, 561] on div "Roof Geometry" at bounding box center [65, 565] width 103 height 42
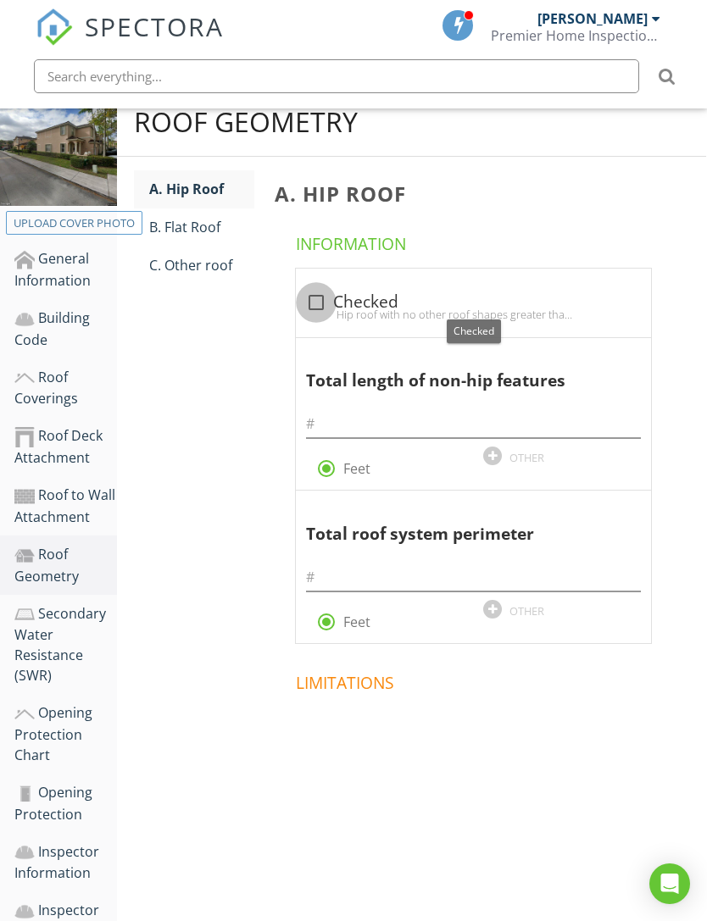
click at [319, 301] on div at bounding box center [316, 302] width 29 height 29
checkbox input "true"
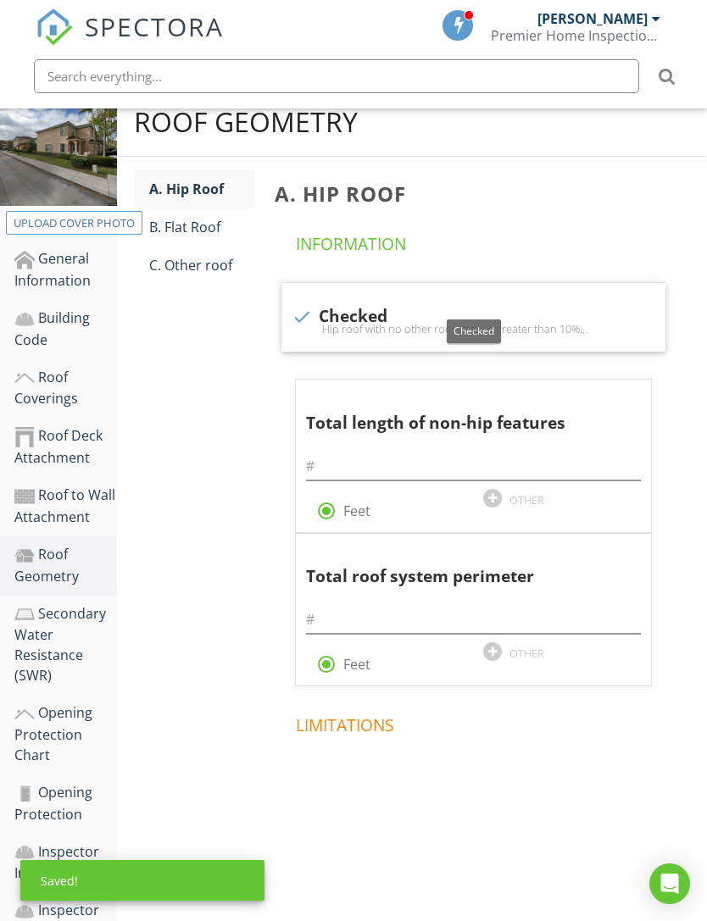
click at [69, 638] on div "Secondary Water Resistance (SWR)" at bounding box center [65, 644] width 103 height 83
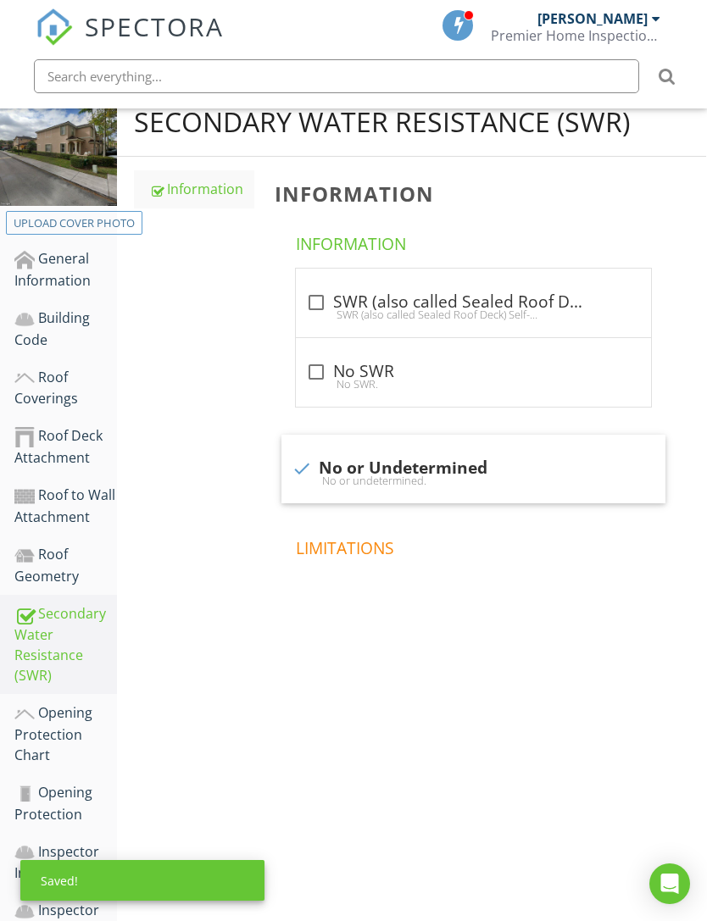
click at [69, 731] on div "Opening Protection Chart" at bounding box center [65, 733] width 103 height 63
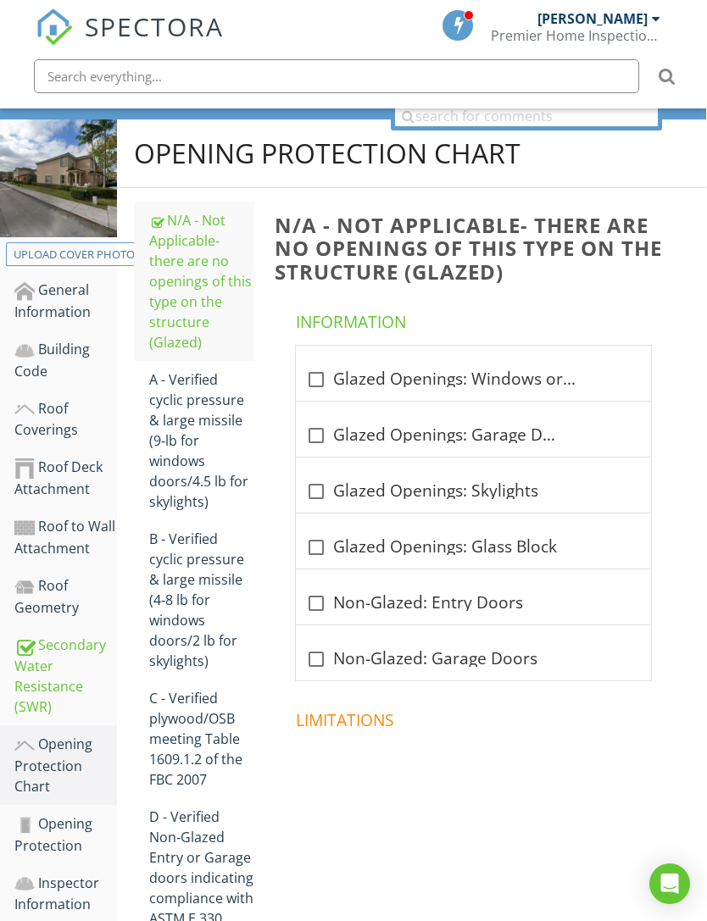
scroll to position [227, 1]
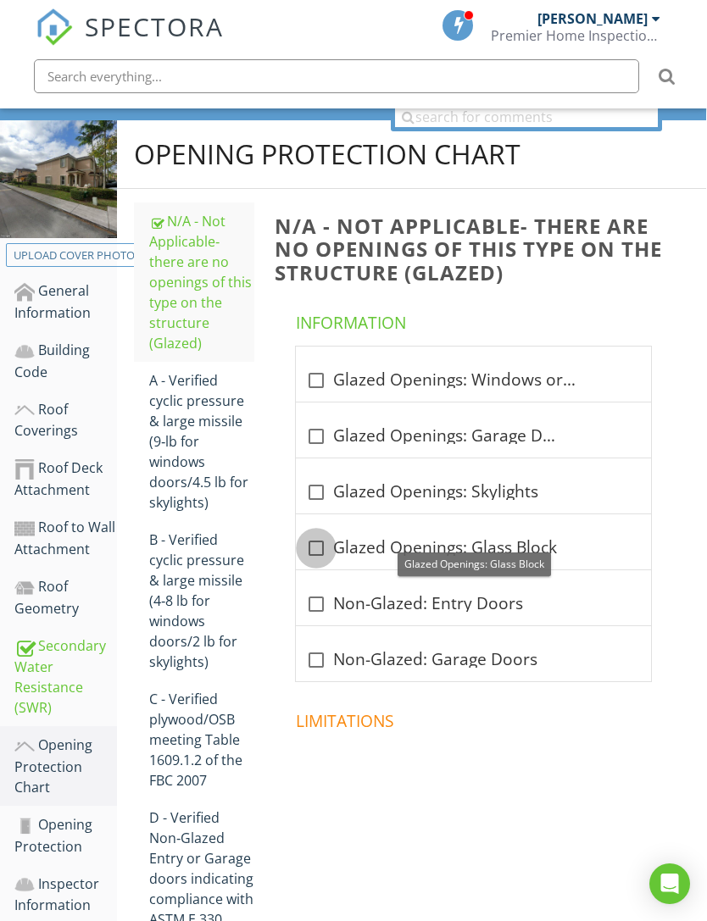
click at [324, 554] on div at bounding box center [316, 548] width 29 height 29
checkbox input "true"
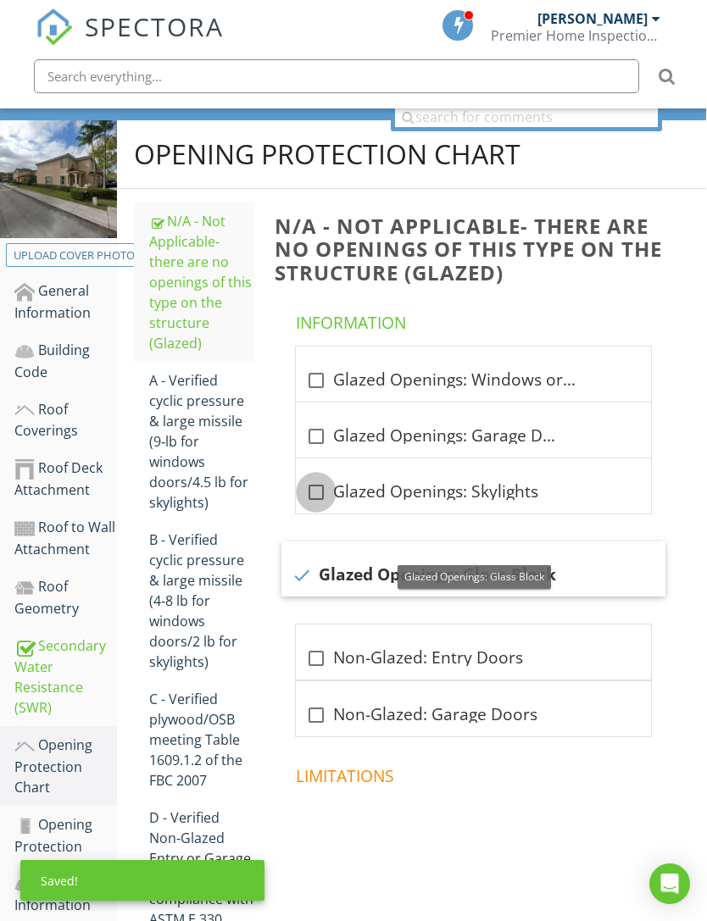
click at [325, 493] on div at bounding box center [316, 492] width 29 height 29
checkbox input "true"
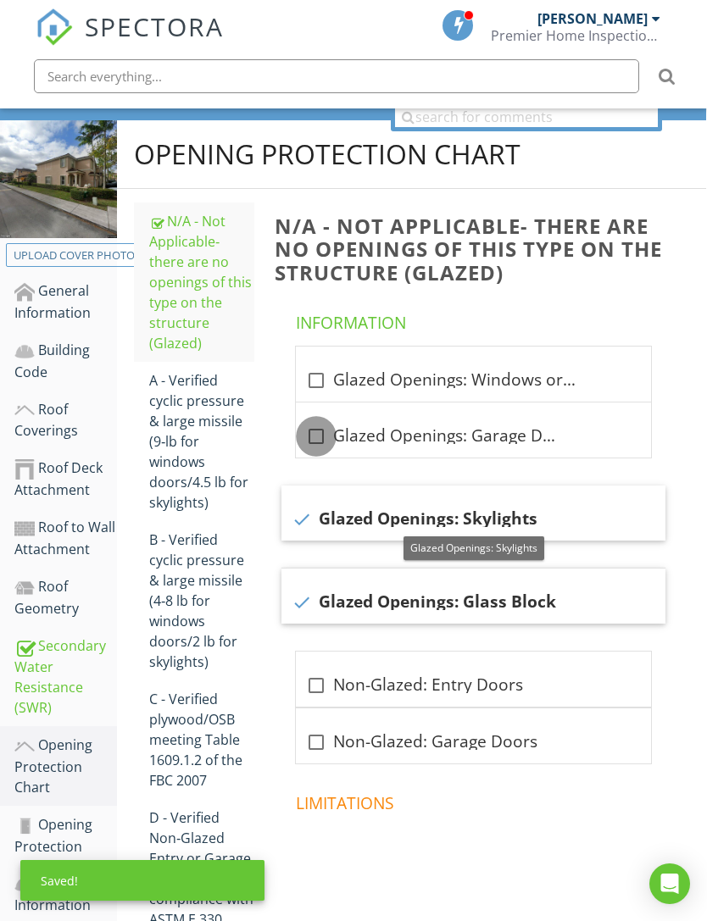
click at [319, 441] on div at bounding box center [316, 436] width 29 height 29
checkbox input "true"
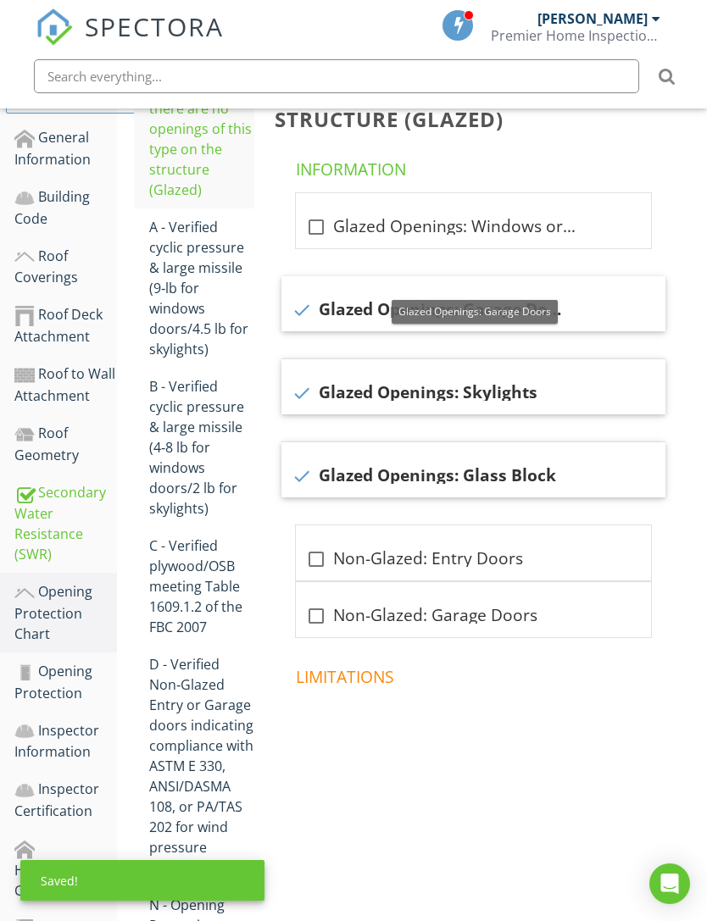
scroll to position [382, 1]
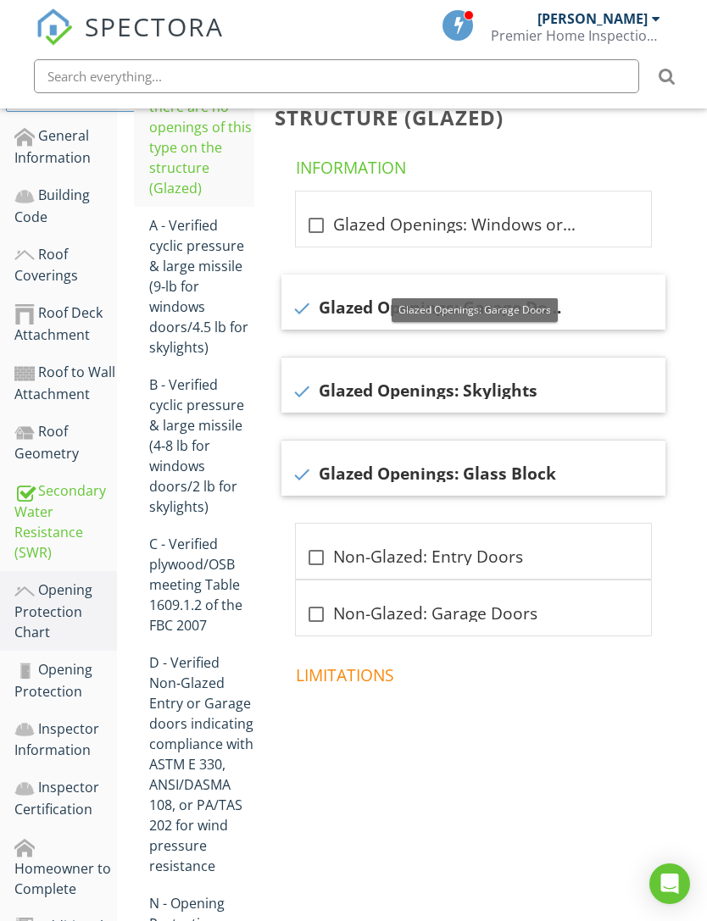
click at [193, 274] on div "A - Verified cyclic pressure & large missile (9‐lb for windows doors/4.5 lb for…" at bounding box center [201, 286] width 105 height 142
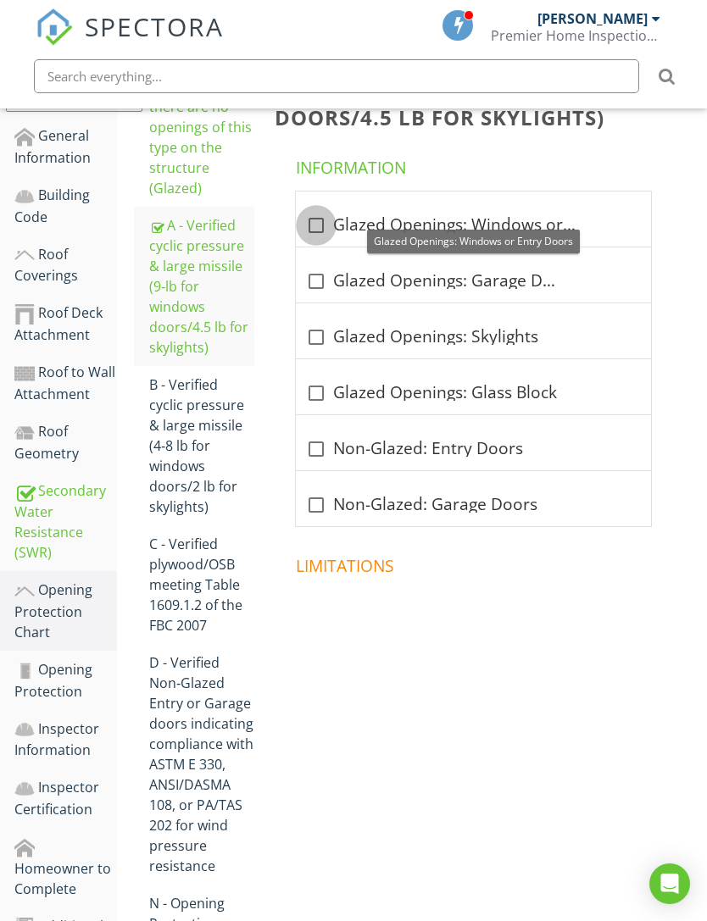
click at [312, 219] on div at bounding box center [316, 225] width 29 height 29
checkbox input "true"
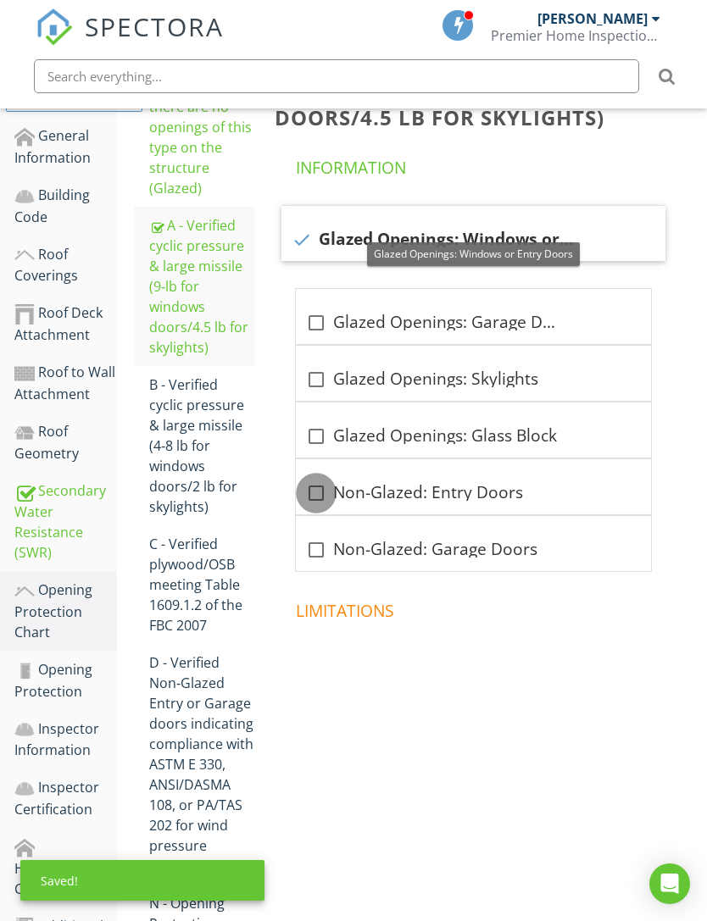
click at [316, 500] on div at bounding box center [316, 493] width 29 height 29
checkbox input "true"
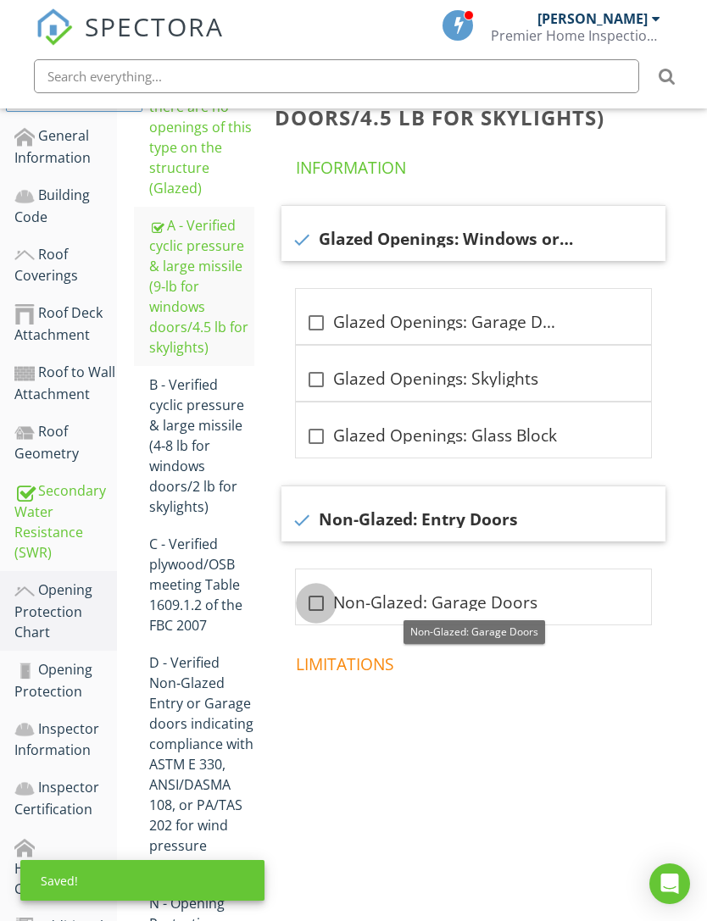
click at [320, 600] on div at bounding box center [316, 603] width 29 height 29
checkbox input "true"
click at [58, 670] on div "Opening Protection" at bounding box center [65, 680] width 103 height 42
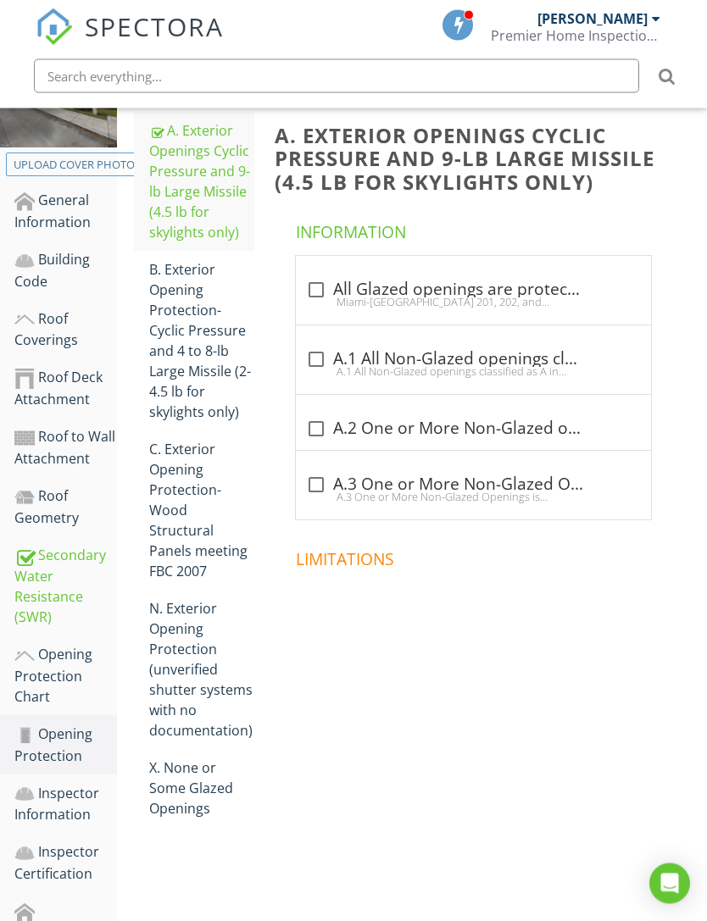
scroll to position [318, 1]
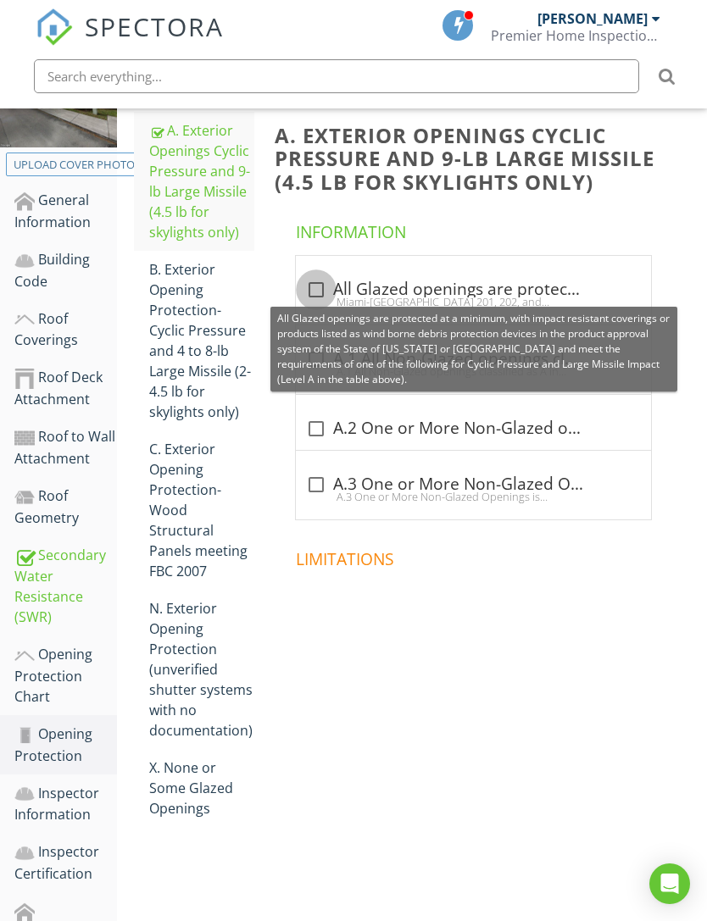
click at [303, 284] on div at bounding box center [316, 289] width 29 height 29
checkbox input "true"
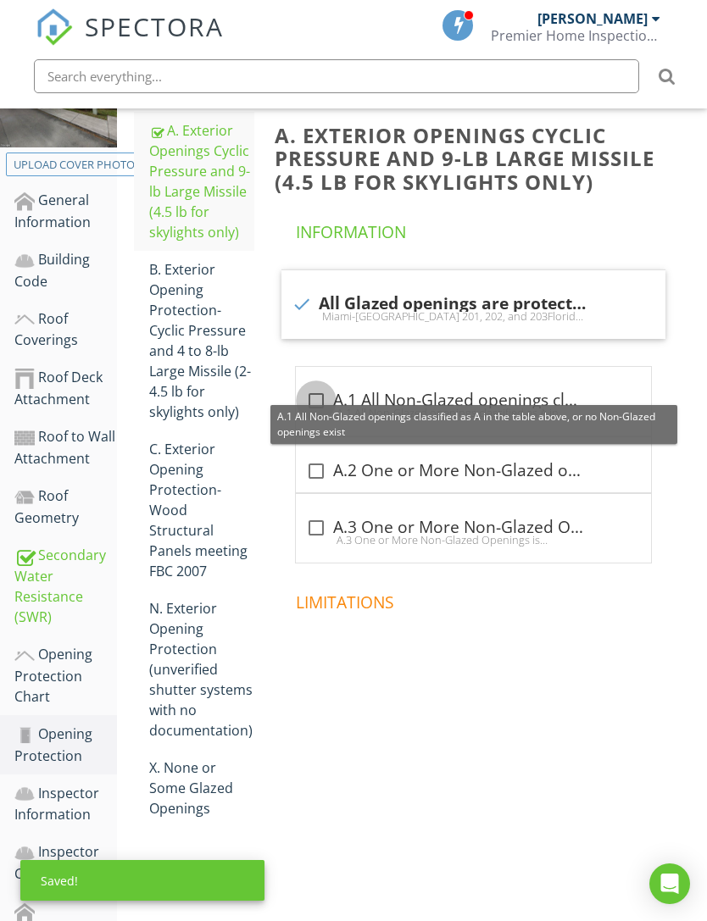
click at [313, 402] on div at bounding box center [316, 400] width 29 height 29
checkbox input "true"
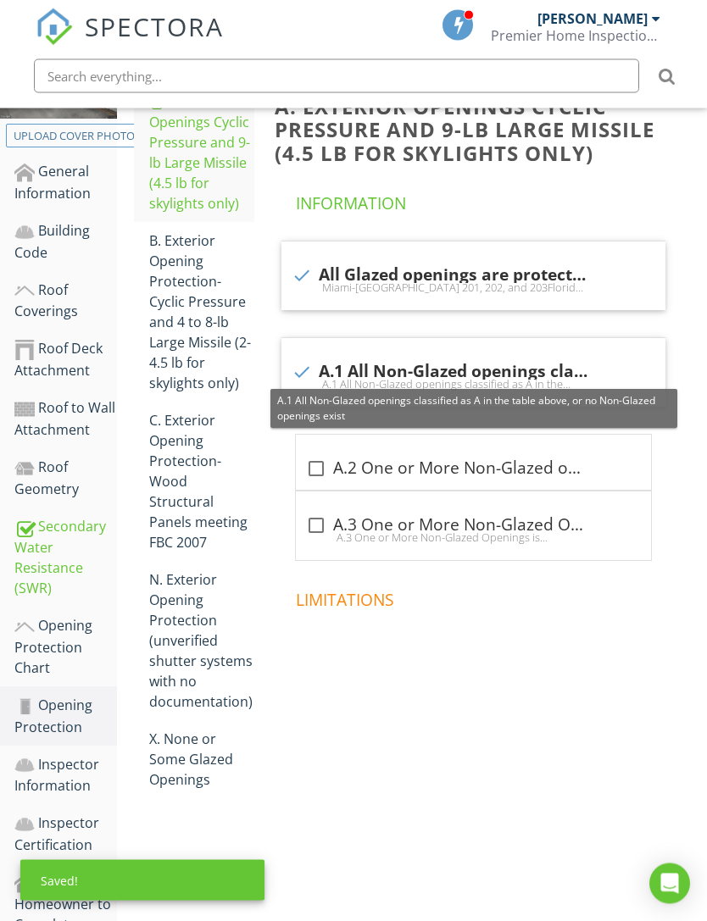
scroll to position [369, 1]
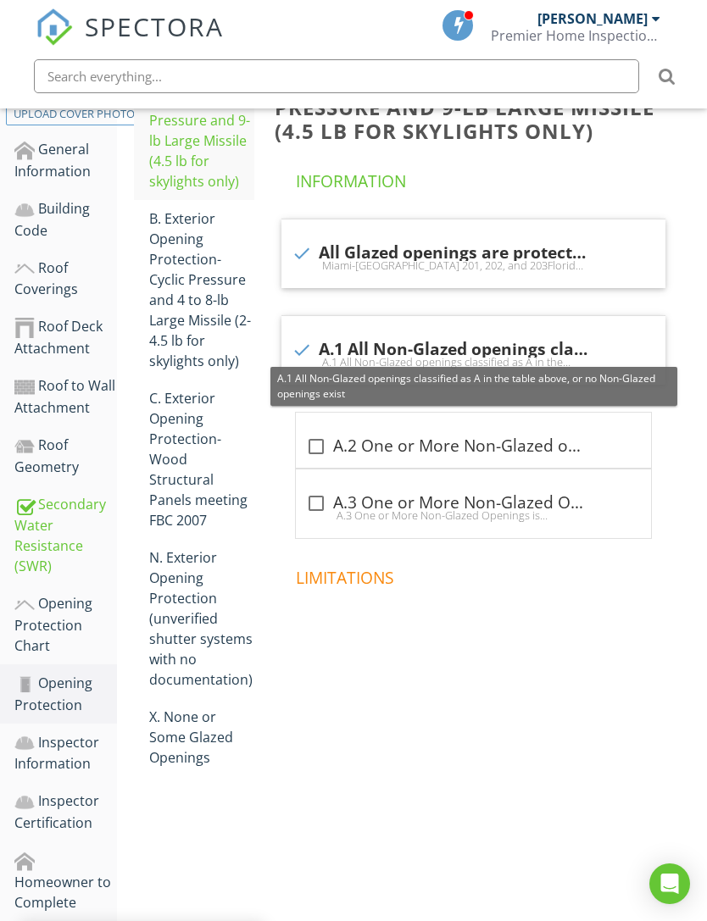
click at [69, 757] on div "Inspector Information" at bounding box center [65, 753] width 103 height 42
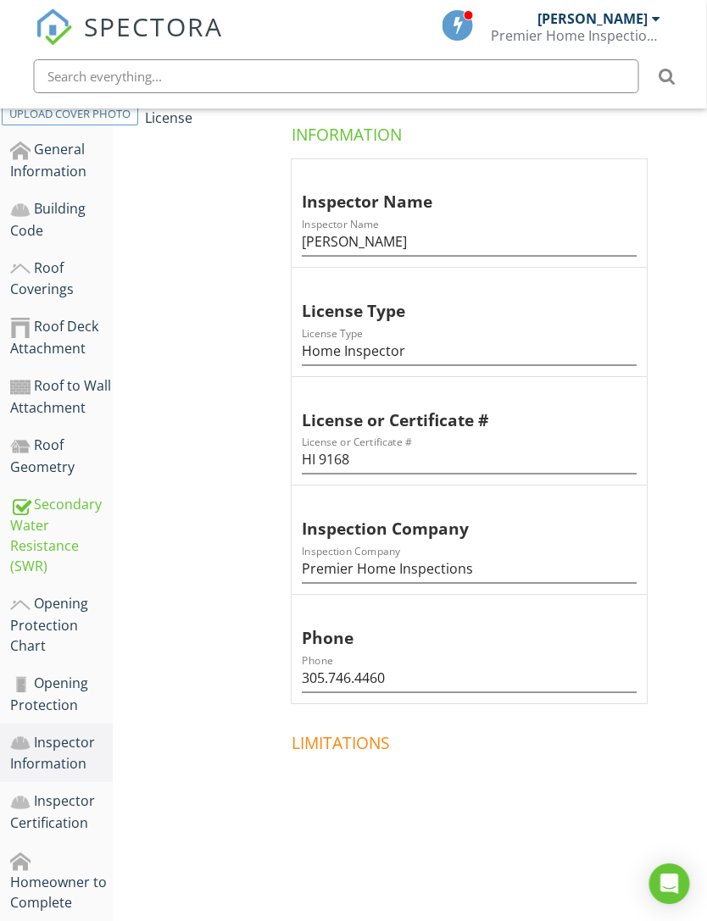
click at [94, 852] on div "Homeowner to Complete" at bounding box center [62, 881] width 103 height 63
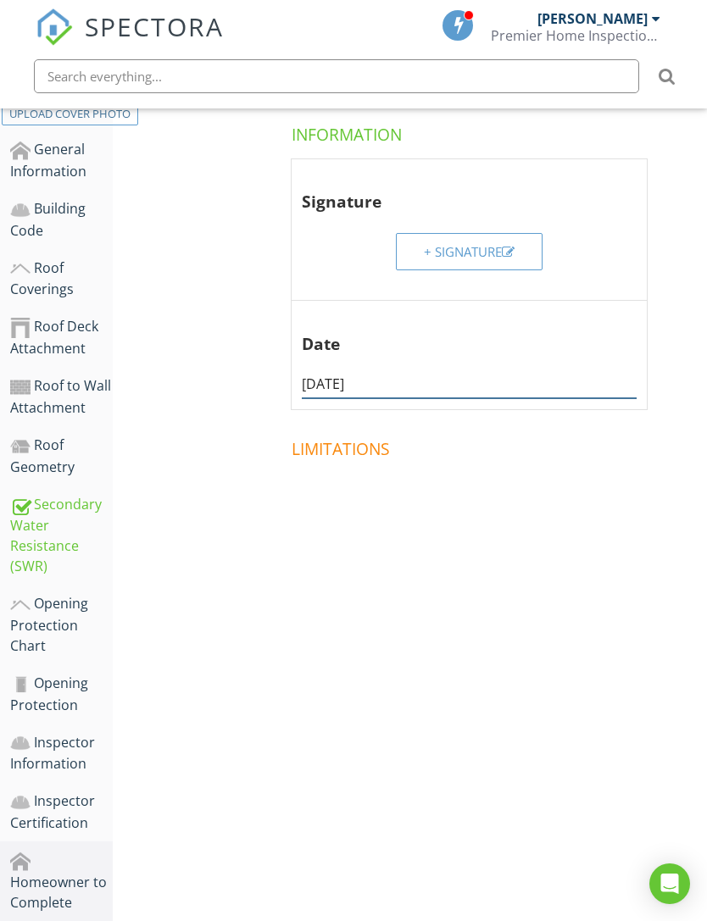
click at [379, 391] on input "08/28/2025" at bounding box center [469, 384] width 335 height 28
click at [378, 380] on input "08/28/2025" at bounding box center [469, 384] width 335 height 28
click at [365, 386] on input "08/28/2025" at bounding box center [469, 384] width 335 height 28
type input "0"
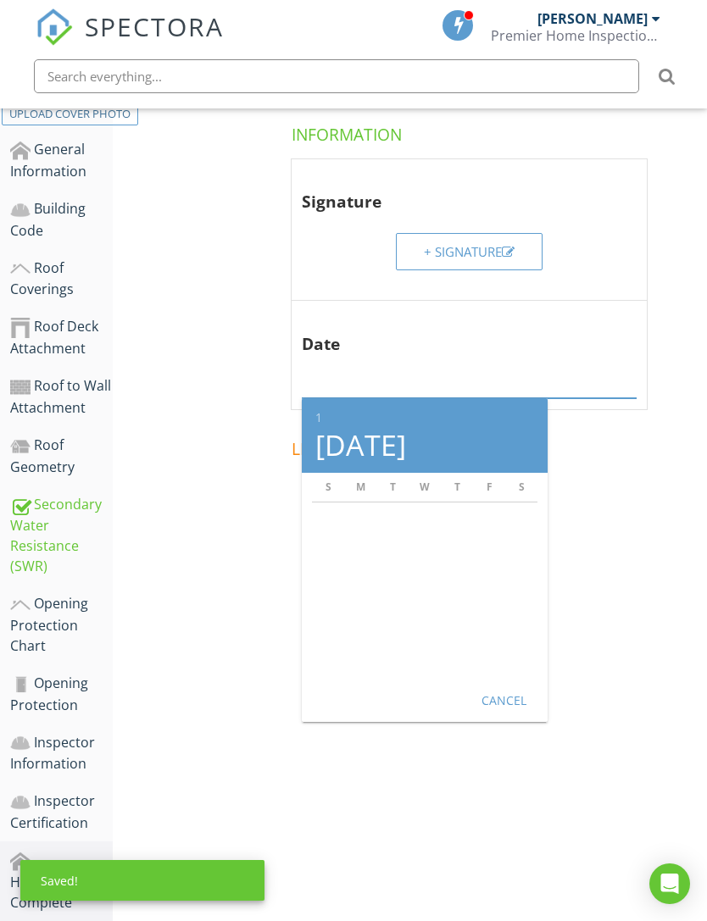
click at [220, 562] on div "Homeowner to Complete General General Information Signature + Signature Date 1 …" at bounding box center [407, 289] width 589 height 620
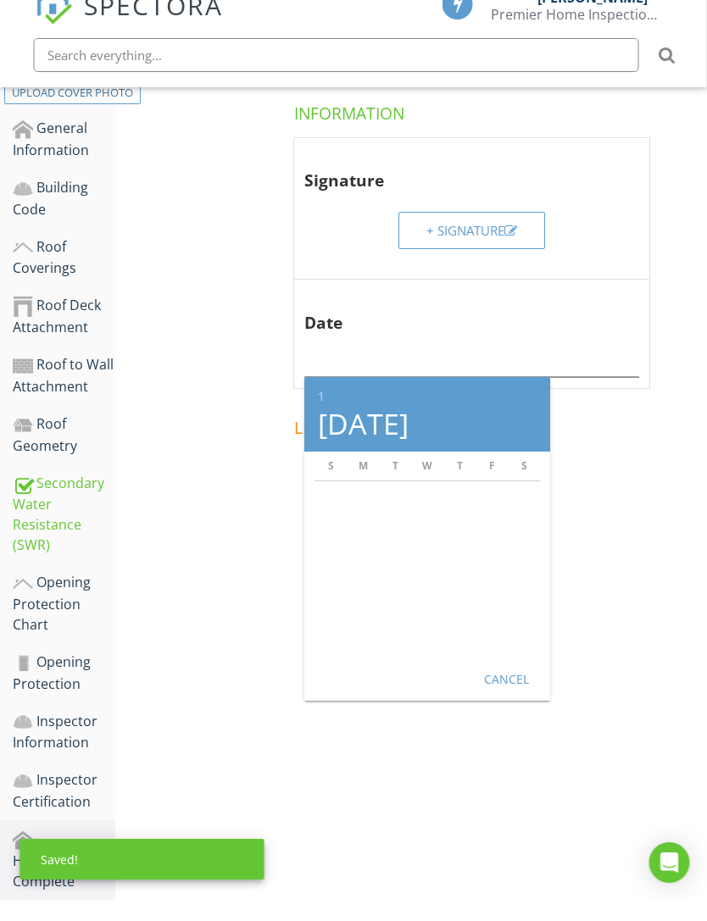
scroll to position [369, 0]
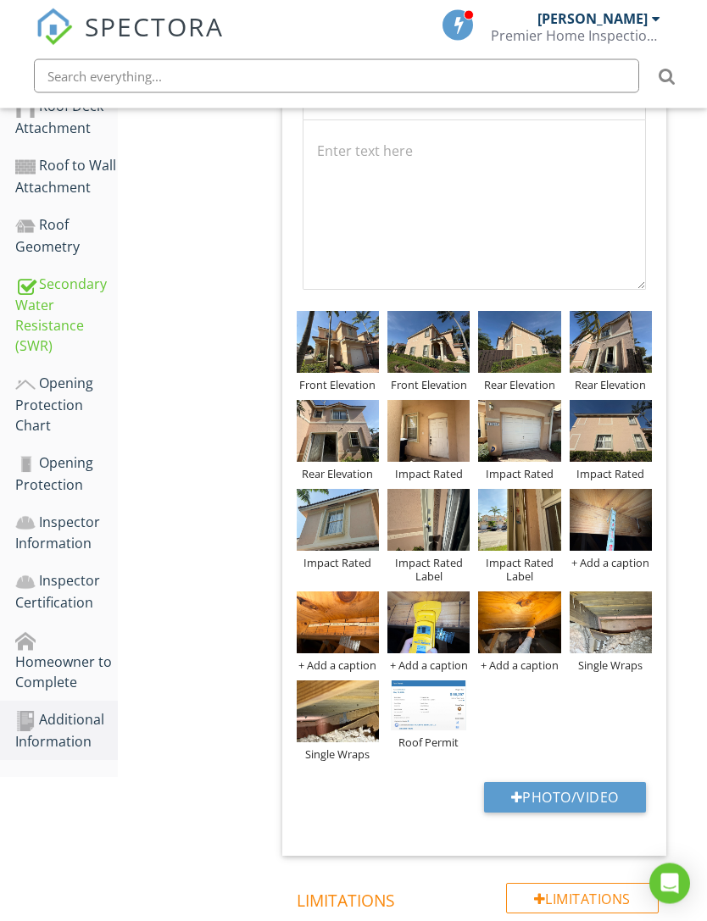
scroll to position [663, 0]
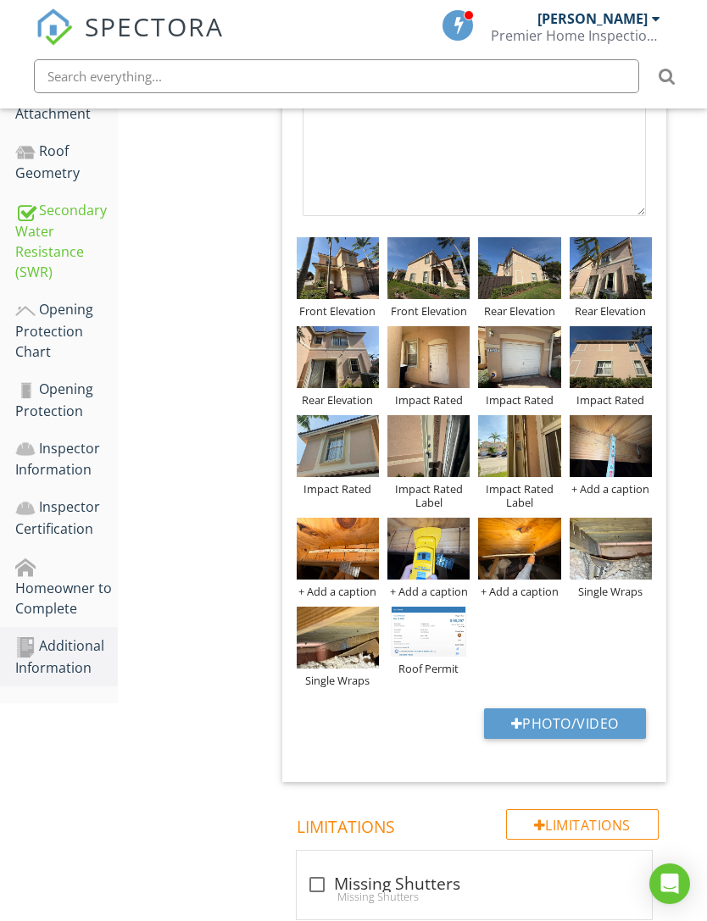
click at [426, 639] on img at bounding box center [428, 632] width 82 height 50
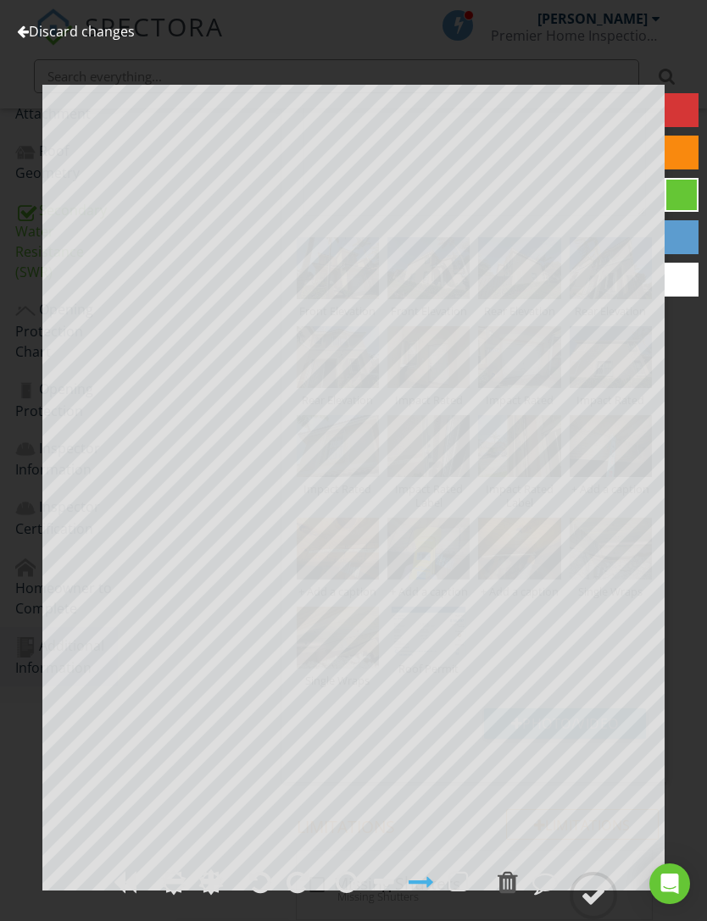
click at [40, 33] on link "Discard changes" at bounding box center [76, 31] width 118 height 19
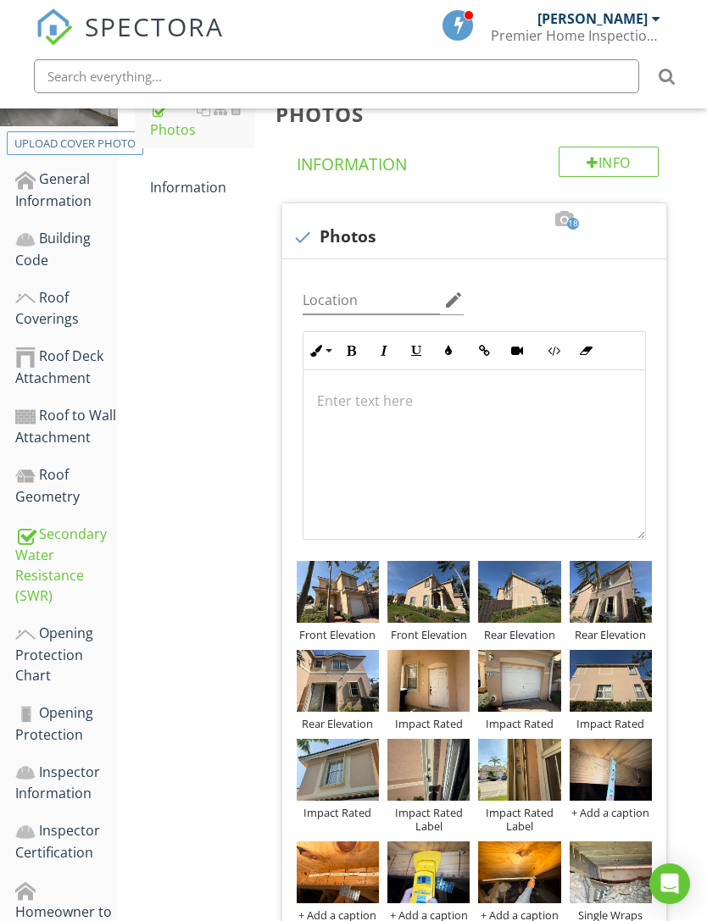
scroll to position [336, 0]
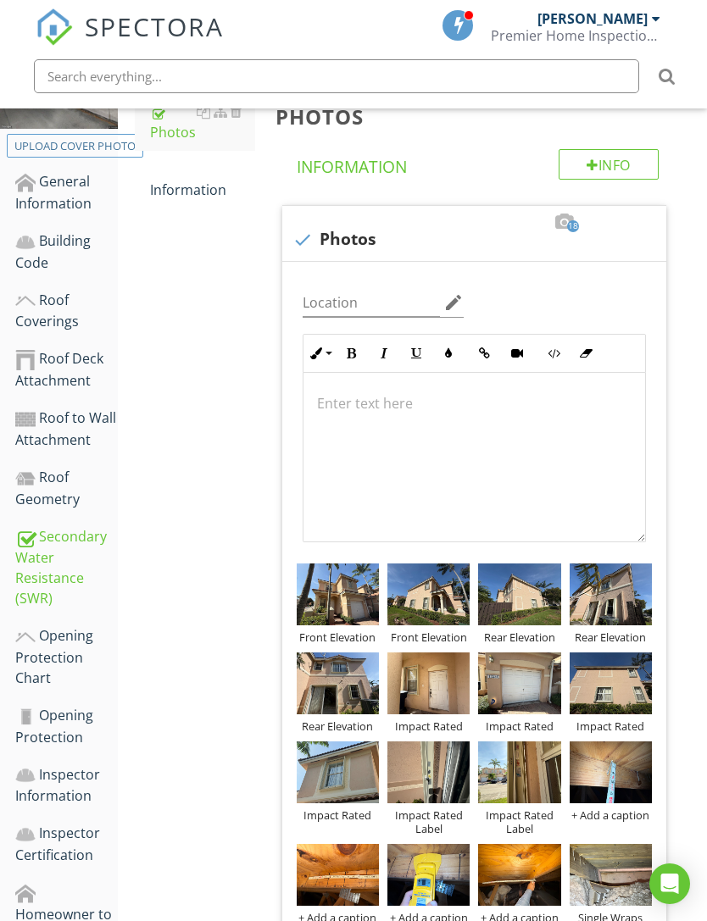
click at [60, 227] on link "Building Code" at bounding box center [66, 251] width 103 height 59
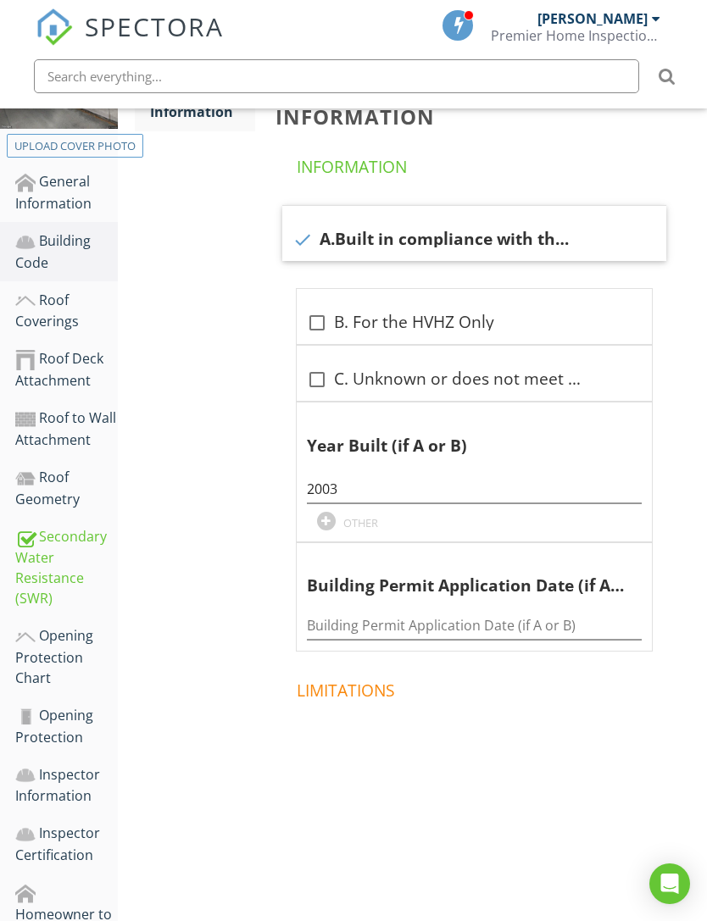
click at [64, 308] on div "Roof Coverings" at bounding box center [66, 311] width 103 height 42
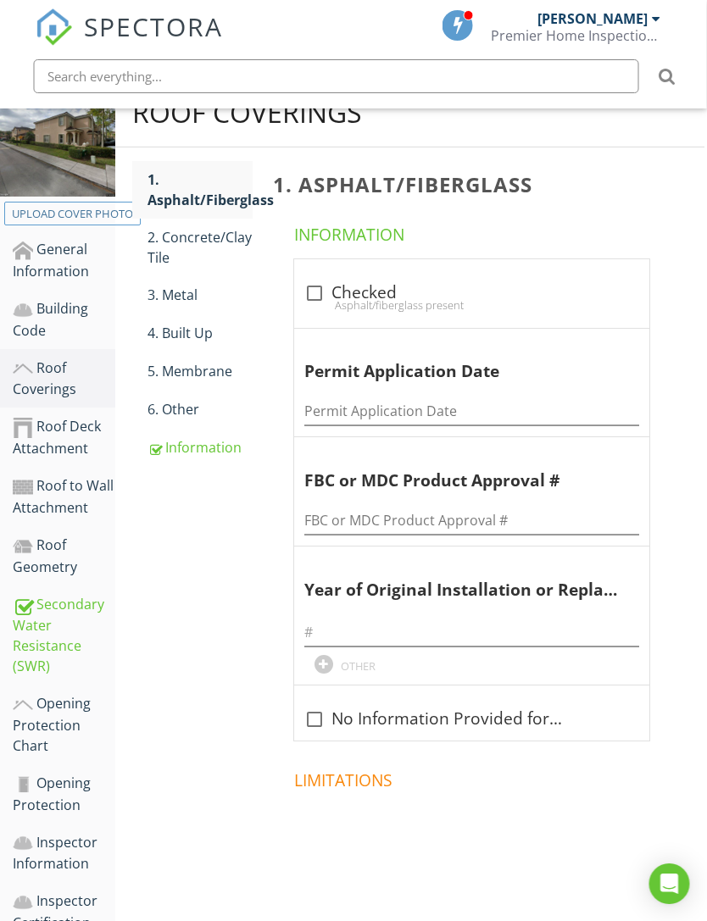
scroll to position [267, 2]
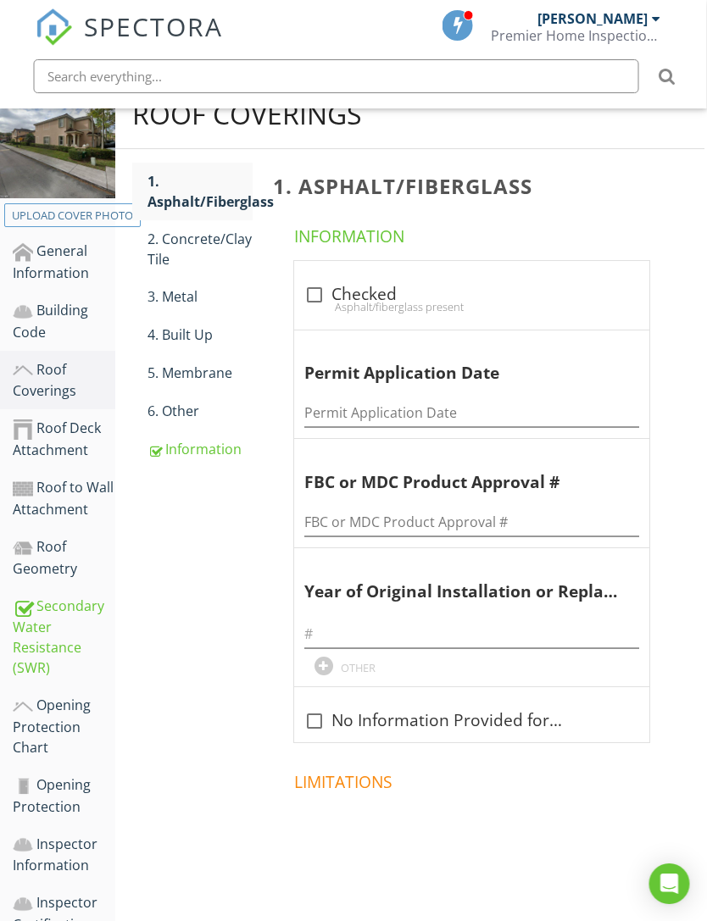
click at [203, 239] on div "2. Concrete/Clay Tile" at bounding box center [200, 249] width 105 height 41
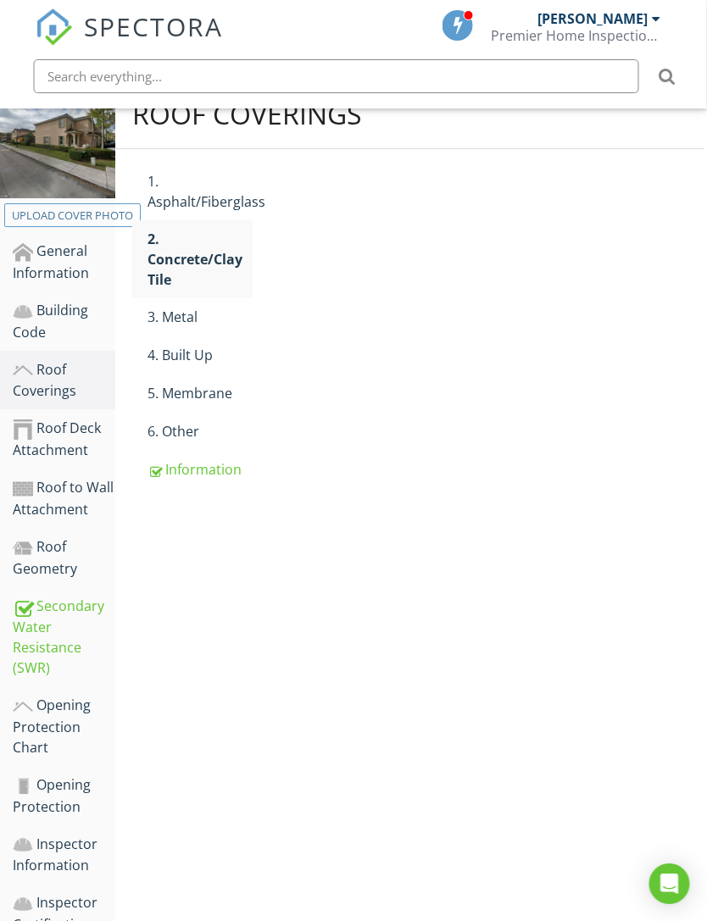
scroll to position [267, 3]
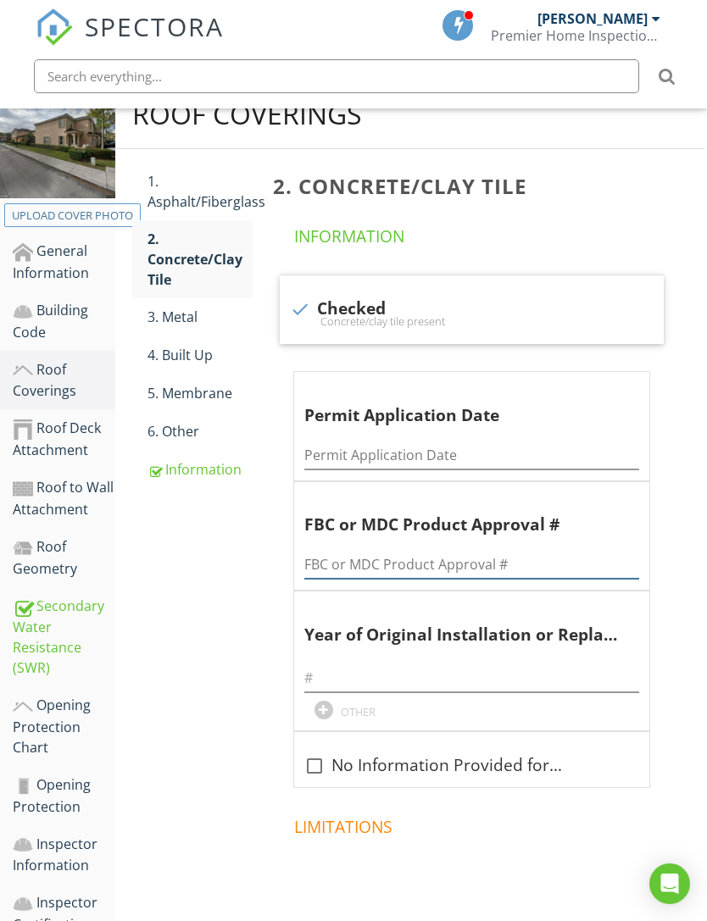
click at [350, 564] on input "FBC or MDC Product Approval #" at bounding box center [471, 565] width 335 height 28
click at [350, 563] on input "FBC or MDC Product Approval #" at bounding box center [472, 565] width 335 height 28
click at [347, 558] on input "FBC or MDC Product Approval #" at bounding box center [472, 565] width 335 height 28
paste input "2025045532"
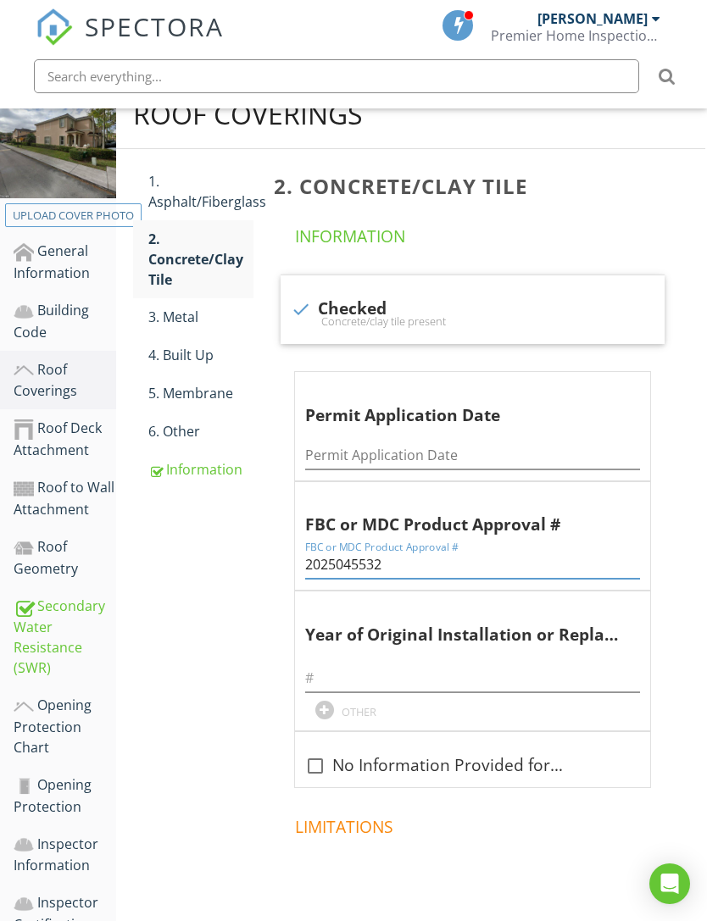
type input "2025045532"
click at [249, 593] on div "Roof Coverings 1. Asphalt/Fiberglass 2. Concrete/Clay Tile 3. Metal 4. Built Up…" at bounding box center [410, 528] width 589 height 896
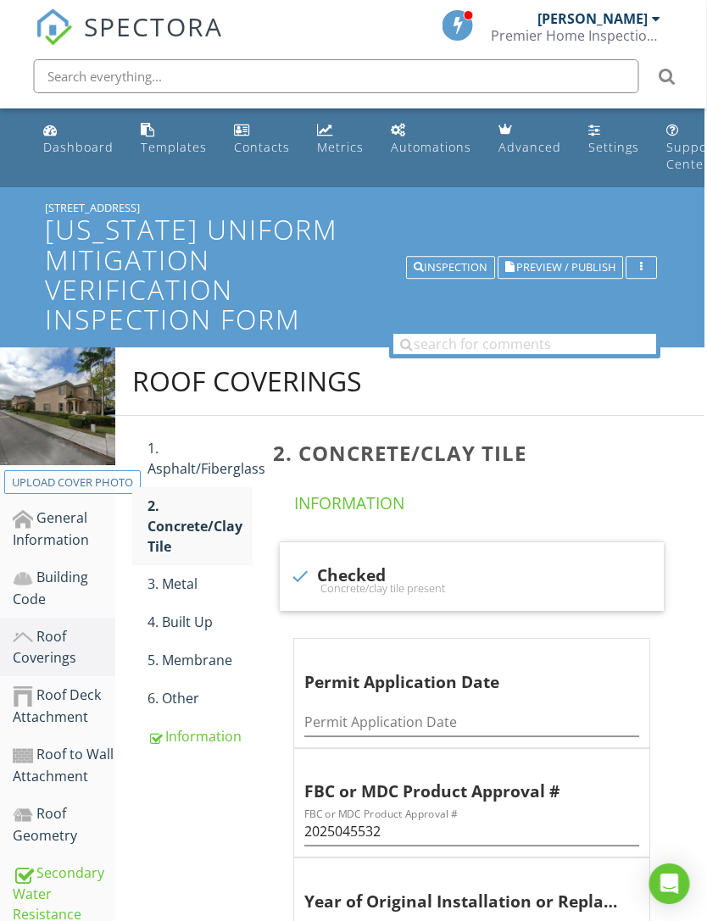
scroll to position [0, 0]
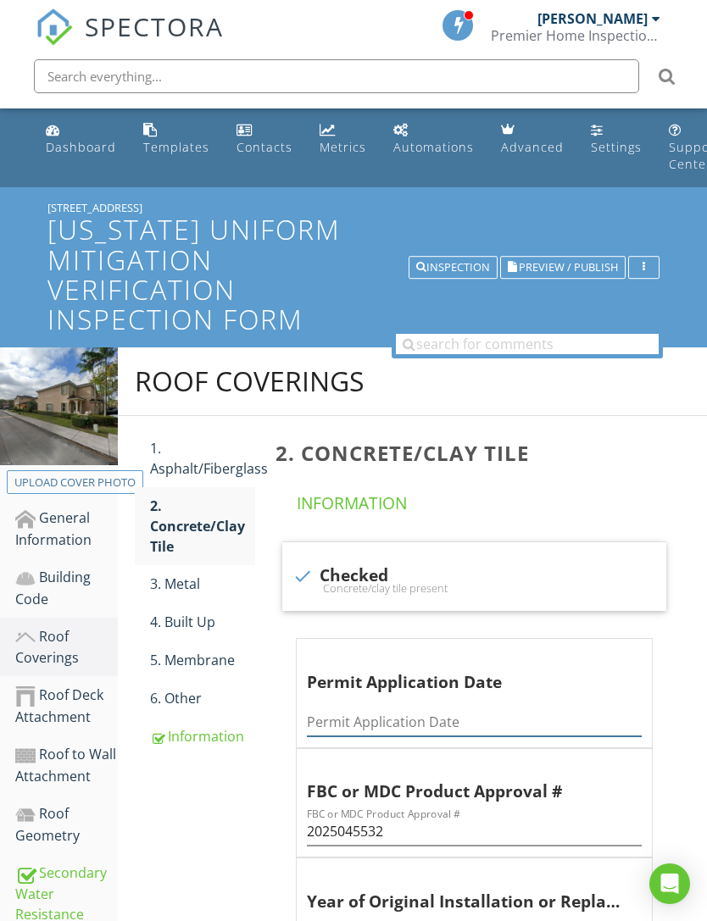
click at [357, 720] on input "Permit Application Date" at bounding box center [474, 722] width 335 height 28
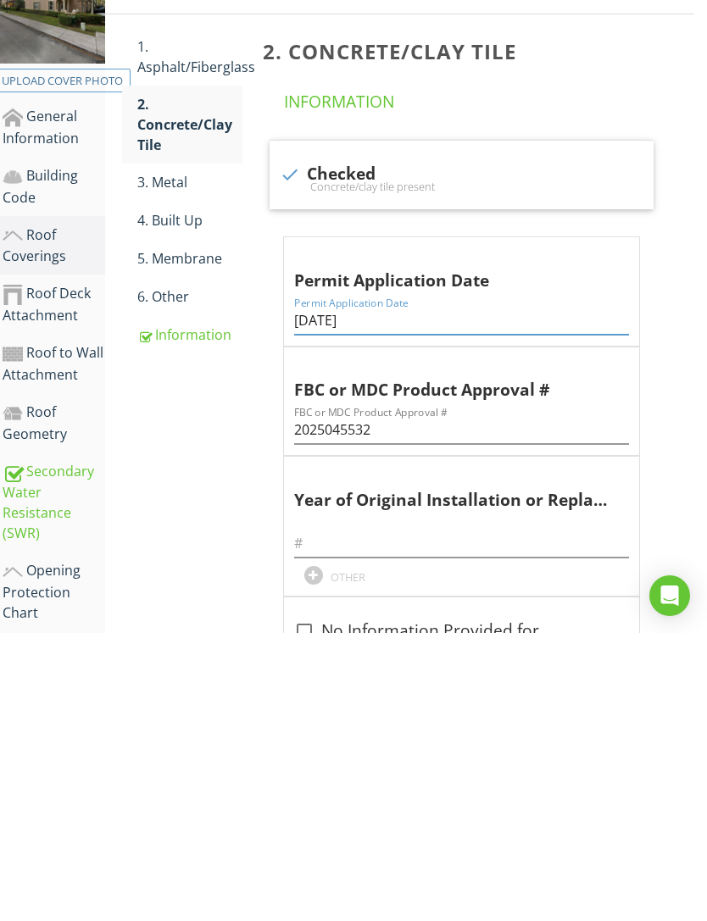
type input "5/19/2025"
click at [213, 553] on div "Roof Coverings 1. Asphalt/Fiberglass 2. Concrete/Clay Tile 3. Metal 4. Built Up…" at bounding box center [399, 682] width 589 height 896
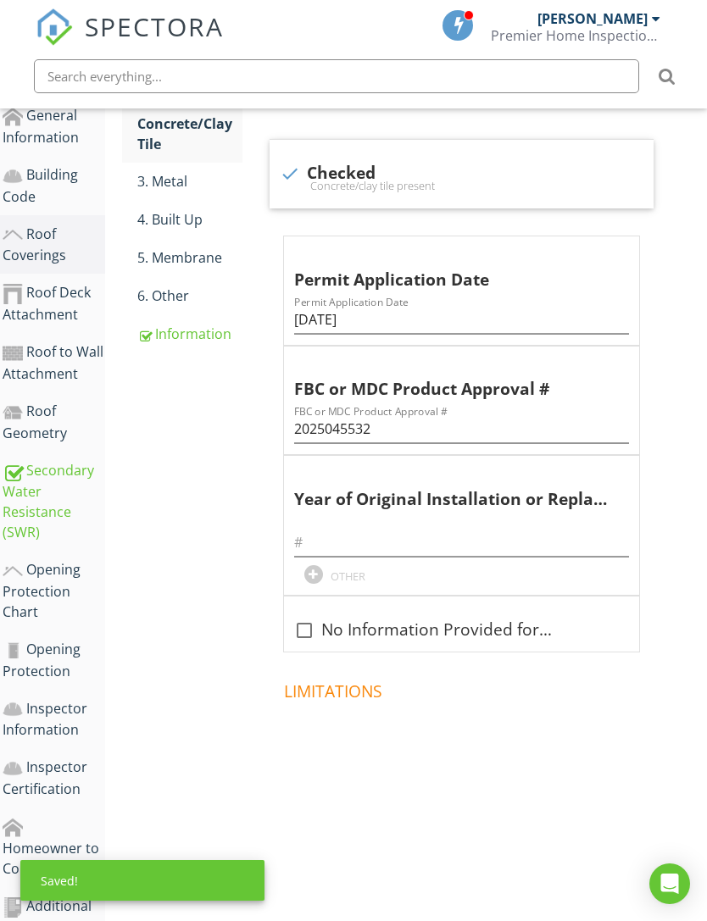
click at [47, 554] on link "Opening Protection Chart" at bounding box center [54, 591] width 103 height 80
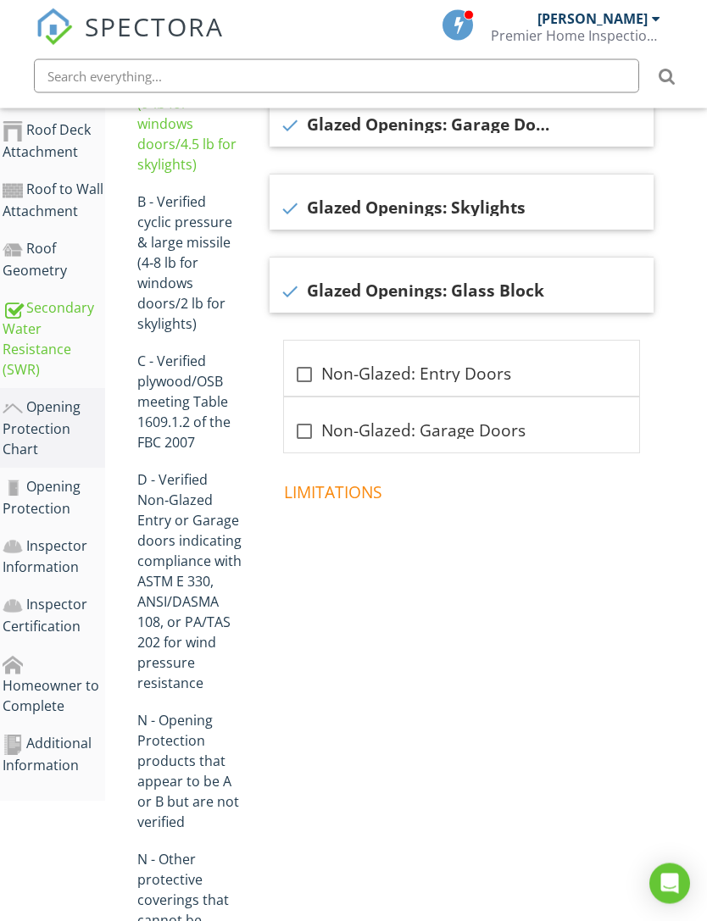
click at [61, 735] on div "Additional Information" at bounding box center [54, 755] width 103 height 42
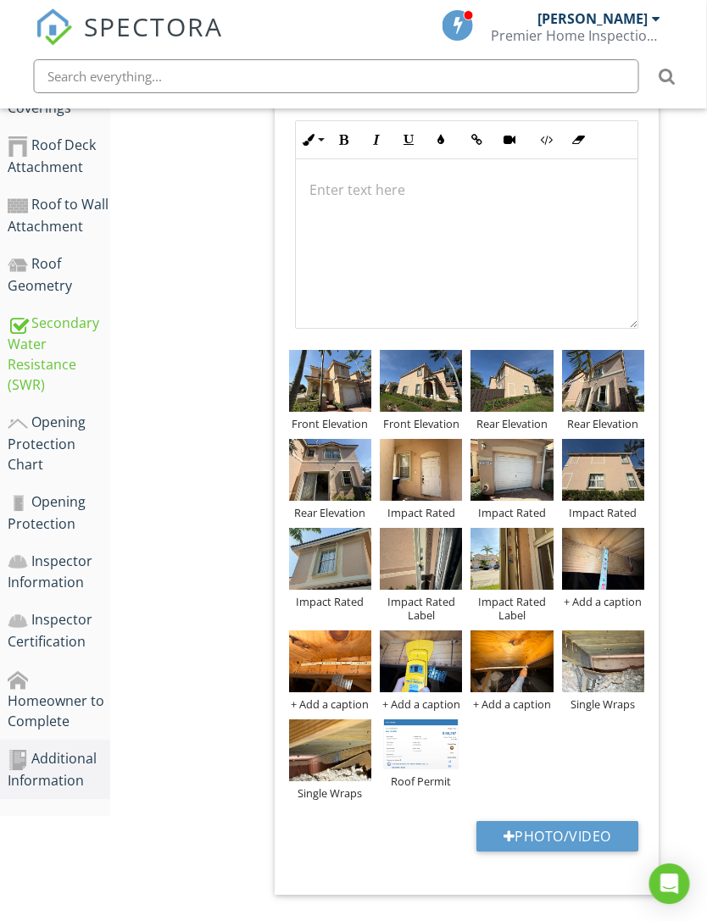
scroll to position [547, 7]
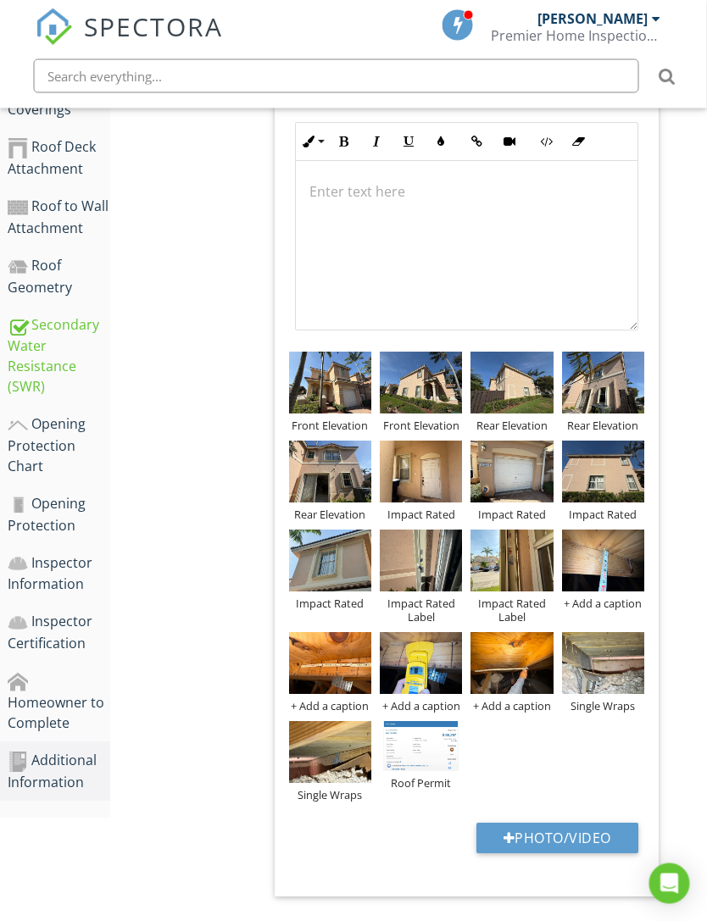
click at [66, 436] on div "Opening Protection Chart" at bounding box center [59, 445] width 103 height 63
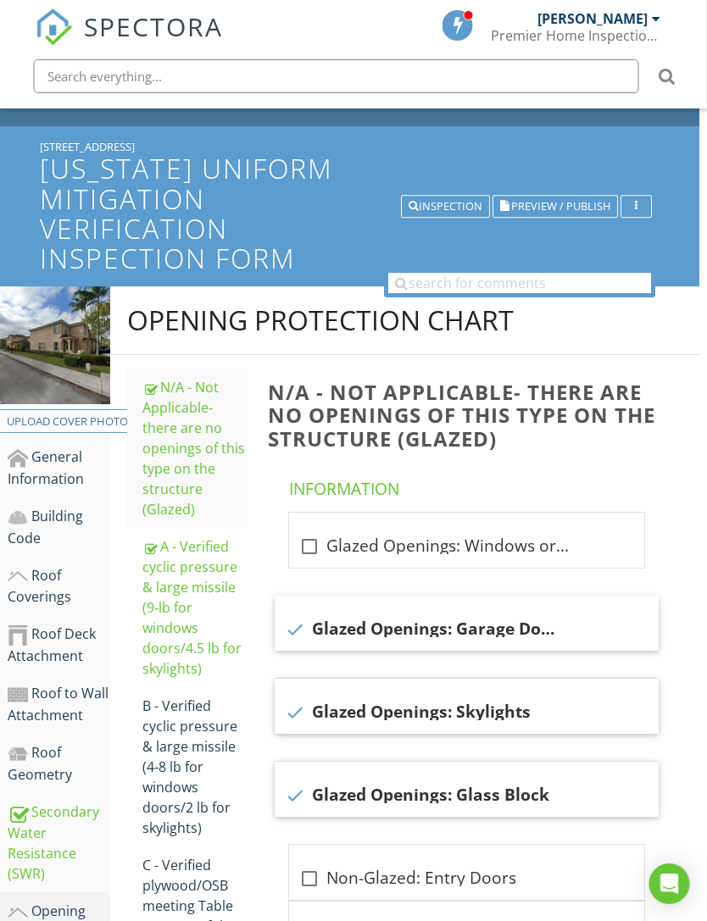
scroll to position [61, 8]
